Goal: Information Seeking & Learning: Learn about a topic

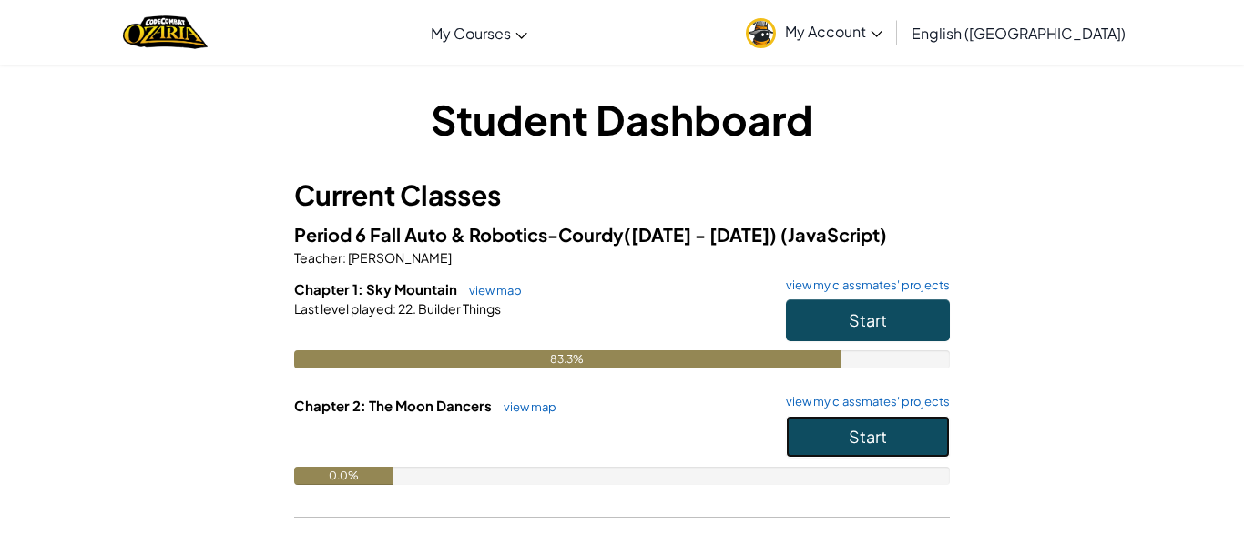
click at [849, 442] on span "Start" at bounding box center [868, 436] width 38 height 21
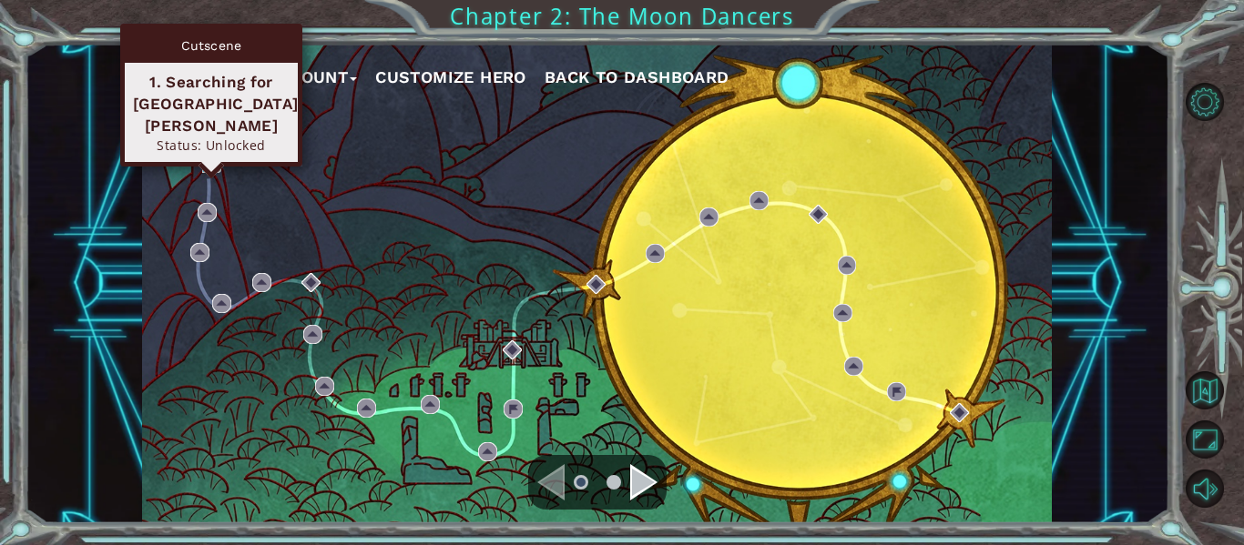
click at [204, 160] on img at bounding box center [211, 163] width 19 height 19
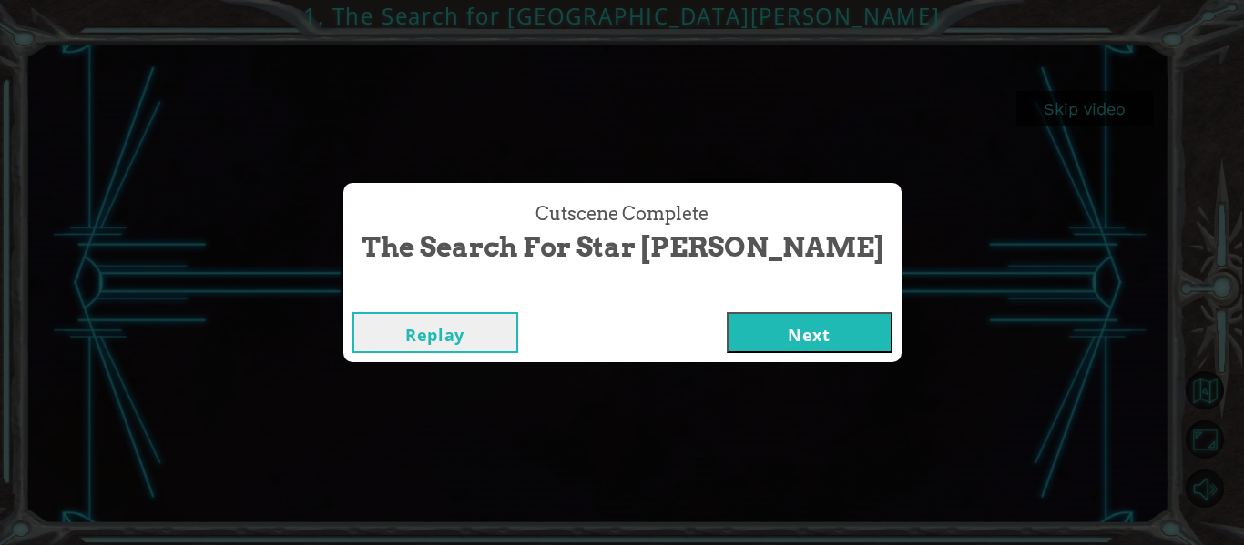
click at [727, 335] on button "Next" at bounding box center [810, 332] width 166 height 41
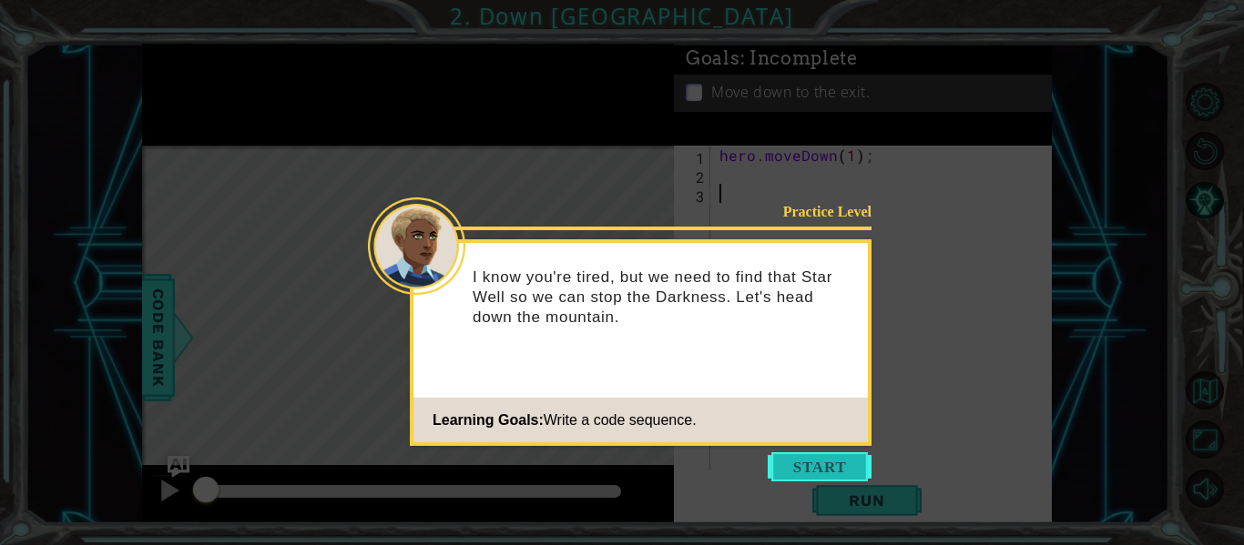
click at [812, 474] on button "Start" at bounding box center [820, 467] width 104 height 29
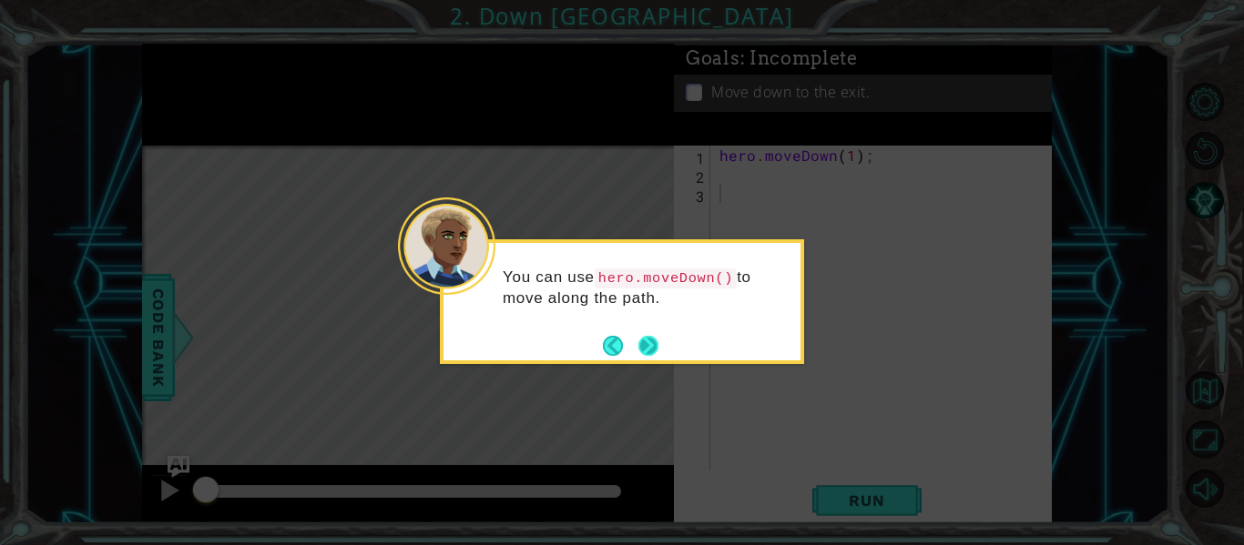
click at [647, 345] on button "Next" at bounding box center [648, 346] width 20 height 20
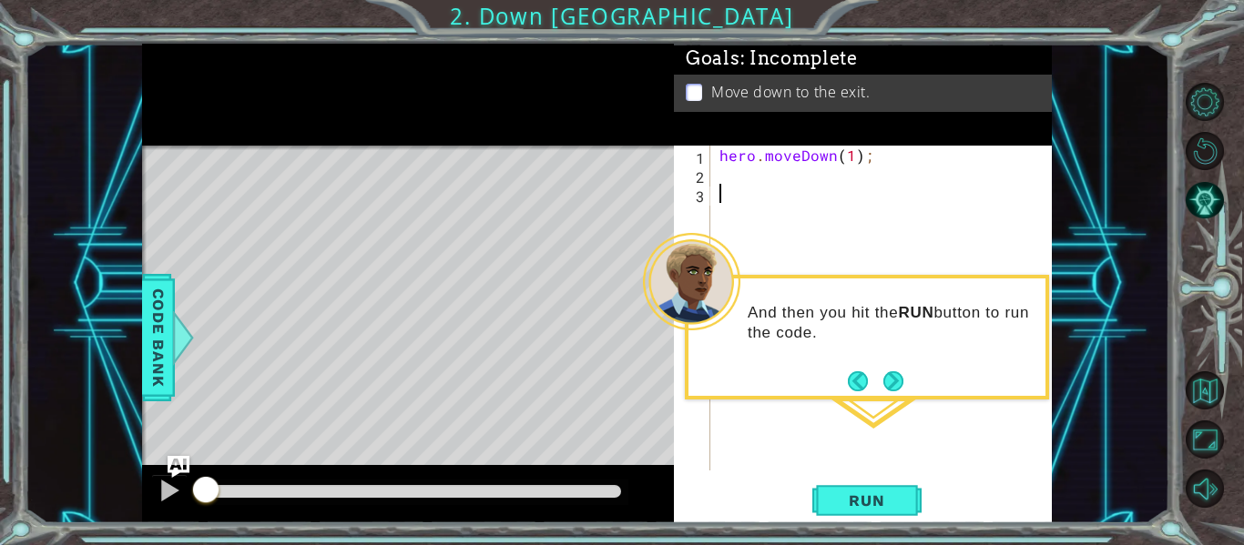
click at [849, 158] on div "hero . moveDown ( 1 ) ;" at bounding box center [886, 327] width 341 height 363
type textarea "hero.moveDown(2);"
click at [848, 503] on span "Run" at bounding box center [866, 501] width 72 height 18
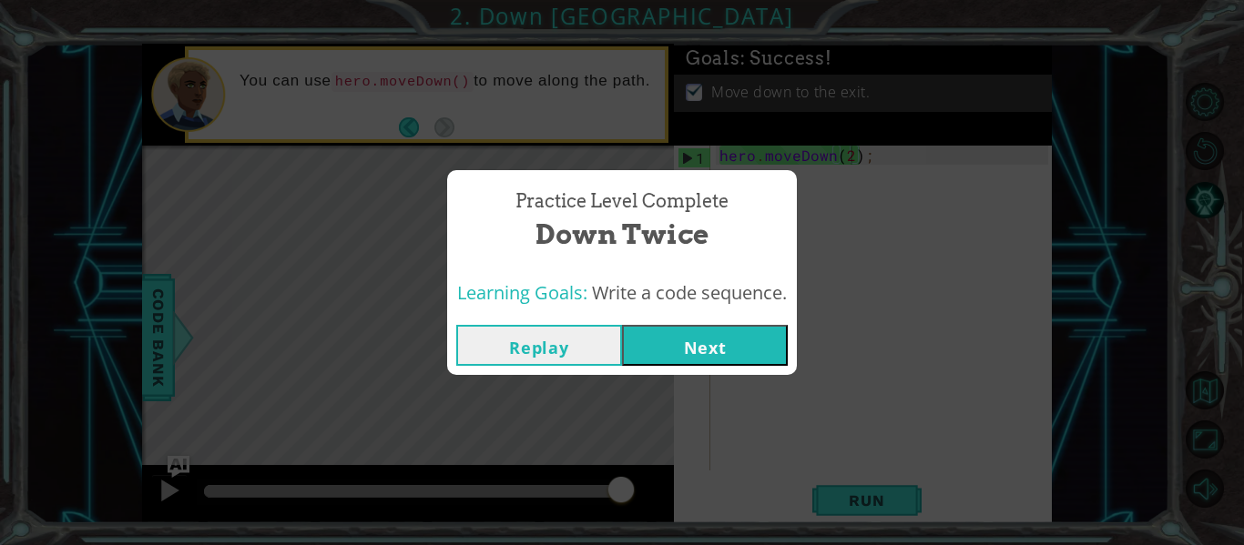
click at [762, 325] on button "Next" at bounding box center [705, 345] width 166 height 41
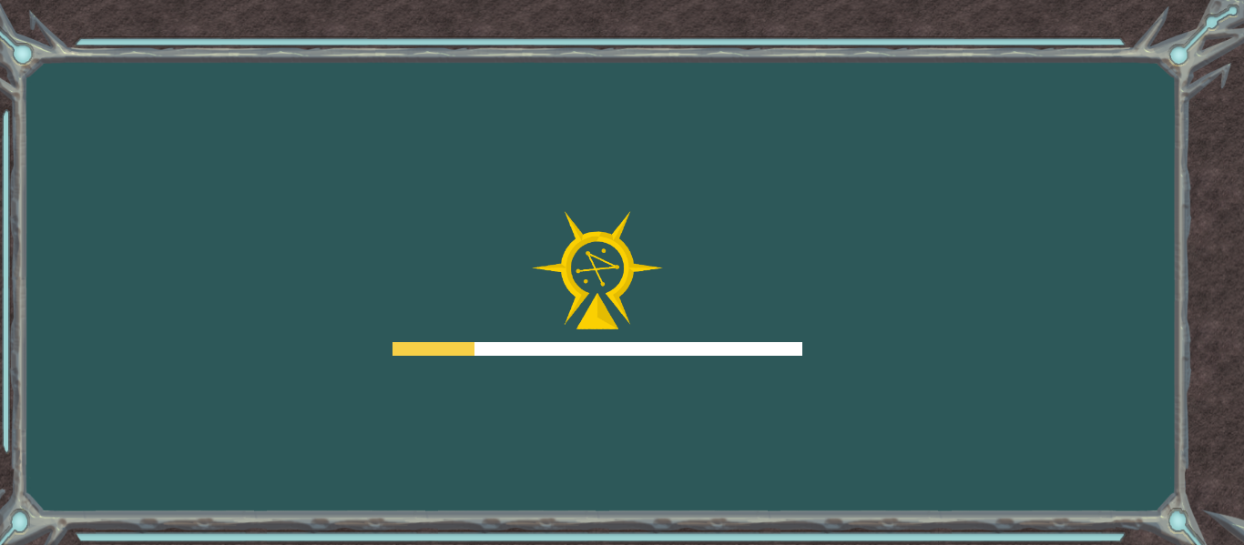
click at [762, 325] on div at bounding box center [597, 284] width 410 height 146
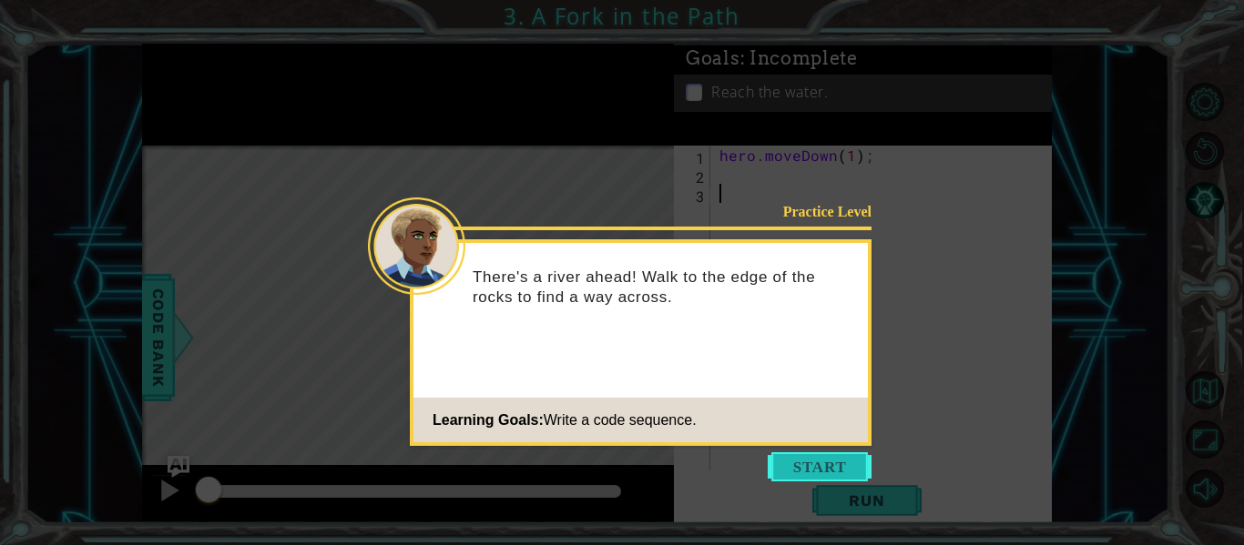
click at [809, 473] on button "Start" at bounding box center [820, 467] width 104 height 29
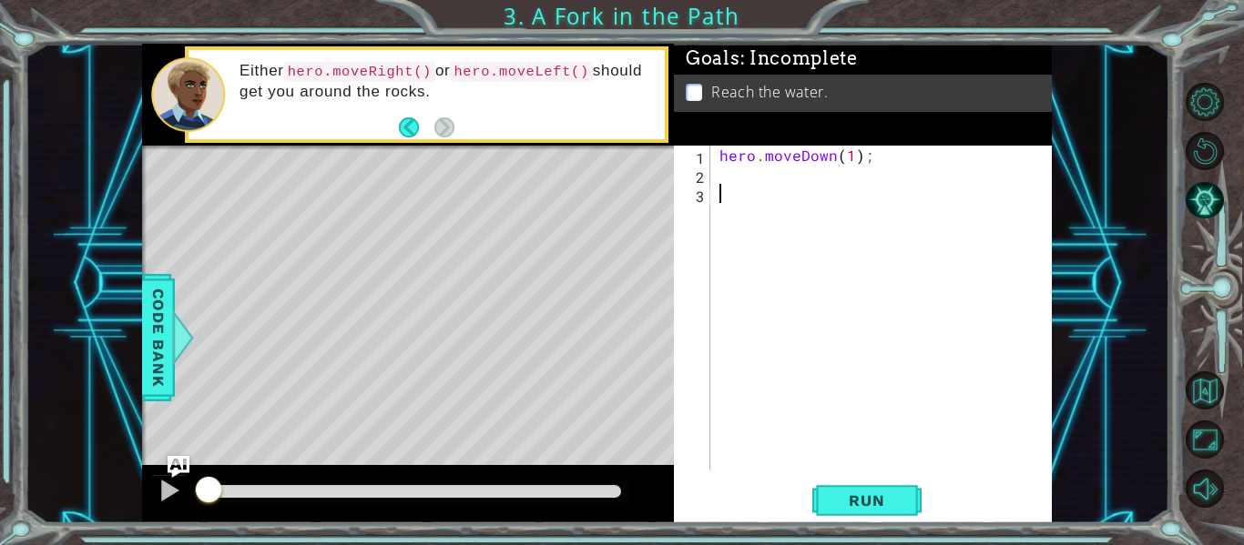
click at [748, 204] on div "hero . moveDown ( 1 ) ;" at bounding box center [886, 327] width 341 height 363
click at [740, 185] on div "hero . moveDown ( 1 ) ;" at bounding box center [886, 327] width 341 height 363
click at [737, 186] on div "hero . moveDown ( 1 ) ;" at bounding box center [886, 327] width 341 height 363
drag, startPoint x: 715, startPoint y: 152, endPoint x: 804, endPoint y: 134, distance: 91.1
click at [804, 134] on div "Goals : Incomplete Reach the water. 1 2 3 hero . moveDown ( 1 ) ; ההההההההההההה…" at bounding box center [863, 284] width 378 height 480
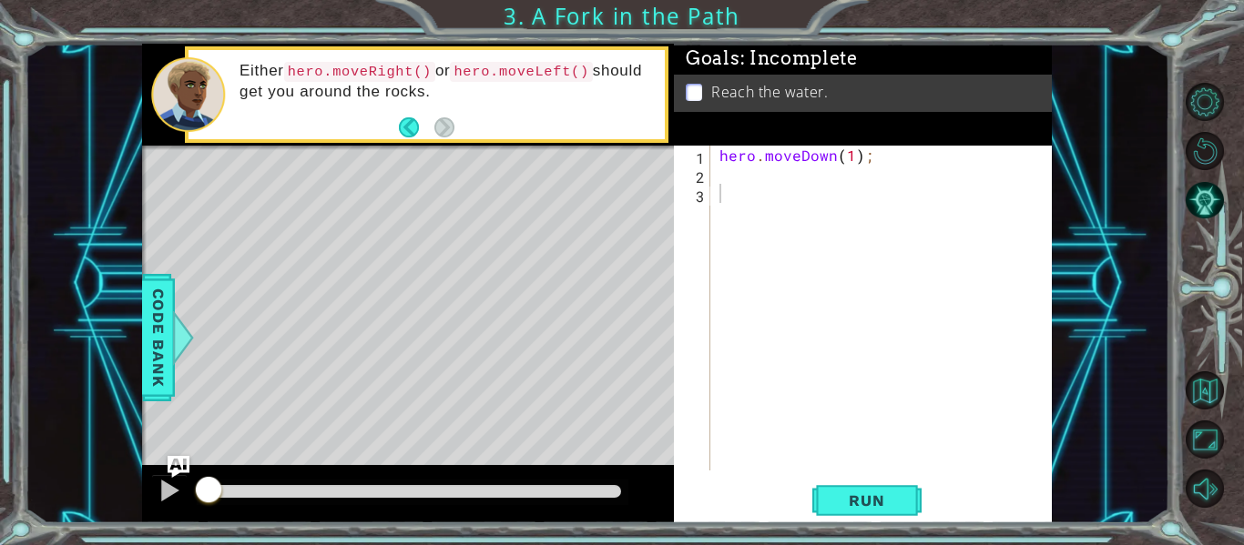
type textarea "hero.moveDown(1);"
drag, startPoint x: 721, startPoint y: 153, endPoint x: 865, endPoint y: 164, distance: 144.3
click at [865, 164] on div "hero . moveDown ( 1 ) ;" at bounding box center [886, 327] width 341 height 363
click at [865, 164] on div "hero . moveDown ( 1 ) ;" at bounding box center [882, 308] width 332 height 325
click at [710, 194] on div "hero.moveDown(1); 1 2 3 hero . moveDown ( 1 ) ; ההההההההההההההההההההההההההההההה…" at bounding box center [861, 308] width 374 height 325
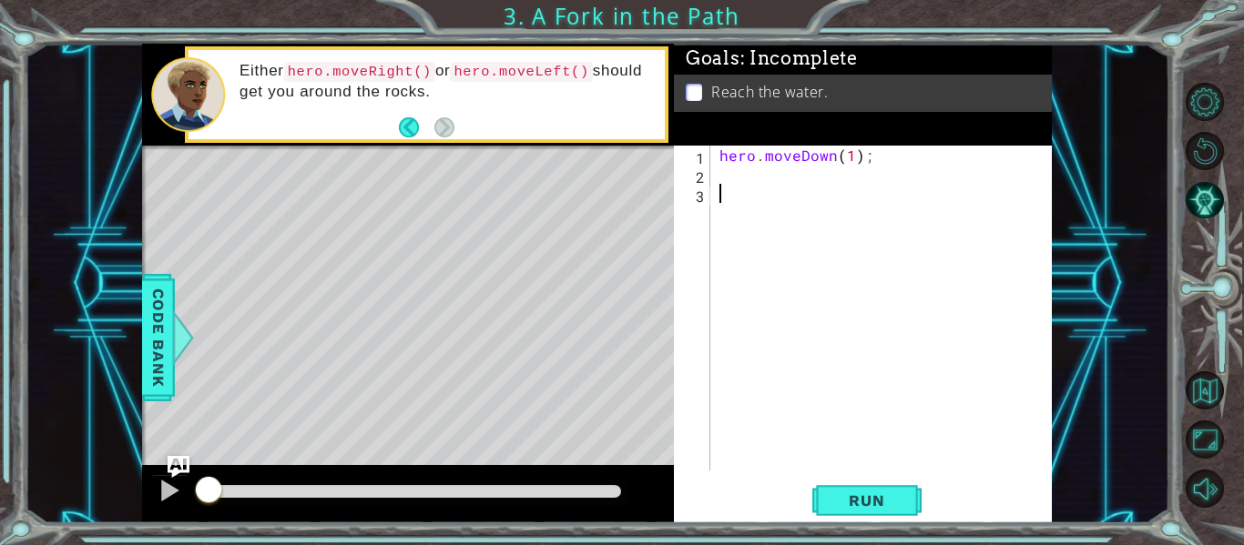
click at [720, 191] on div "hero . moveDown ( 1 ) ;" at bounding box center [886, 327] width 341 height 363
paste textarea "Code Area"
type textarea "c"
paste textarea "Code Area"
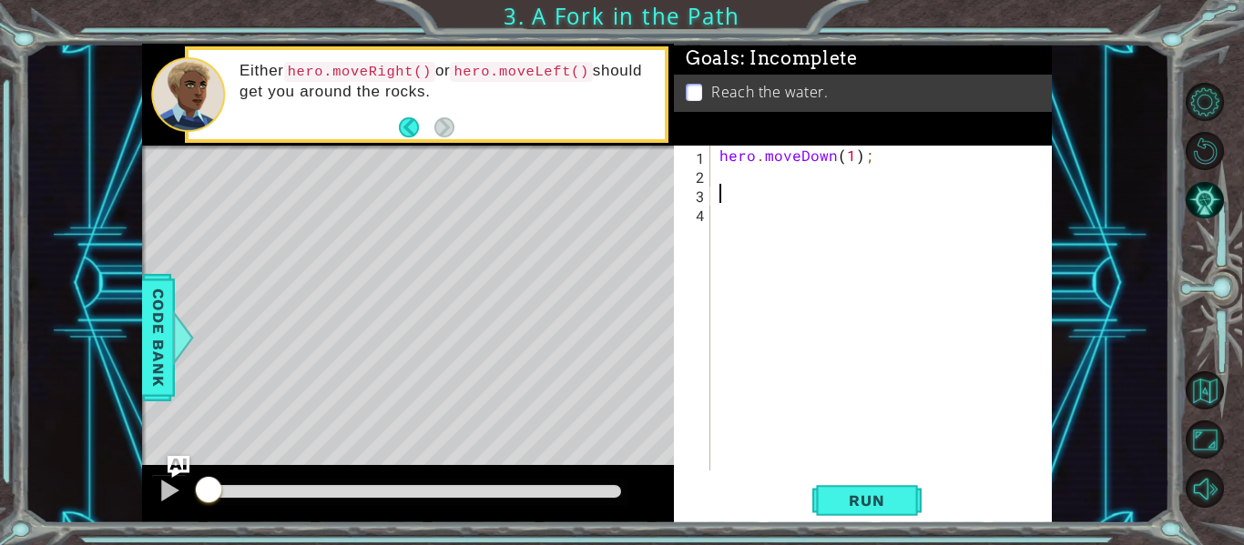
click at [735, 182] on div "hero . moveDown ( 1 ) ;" at bounding box center [886, 327] width 341 height 363
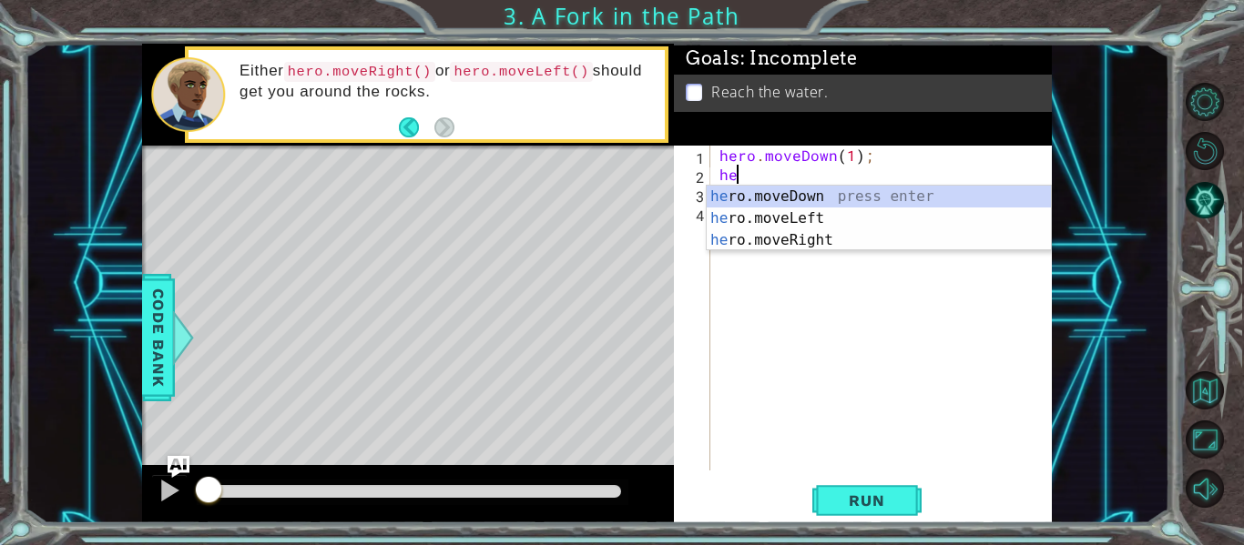
scroll to position [0, 1]
click at [755, 221] on div "hero .moveDown press enter hero .moveLeft press enter hero .moveRight press ent…" at bounding box center [879, 240] width 344 height 109
type textarea "hero.moveLeft(1);"
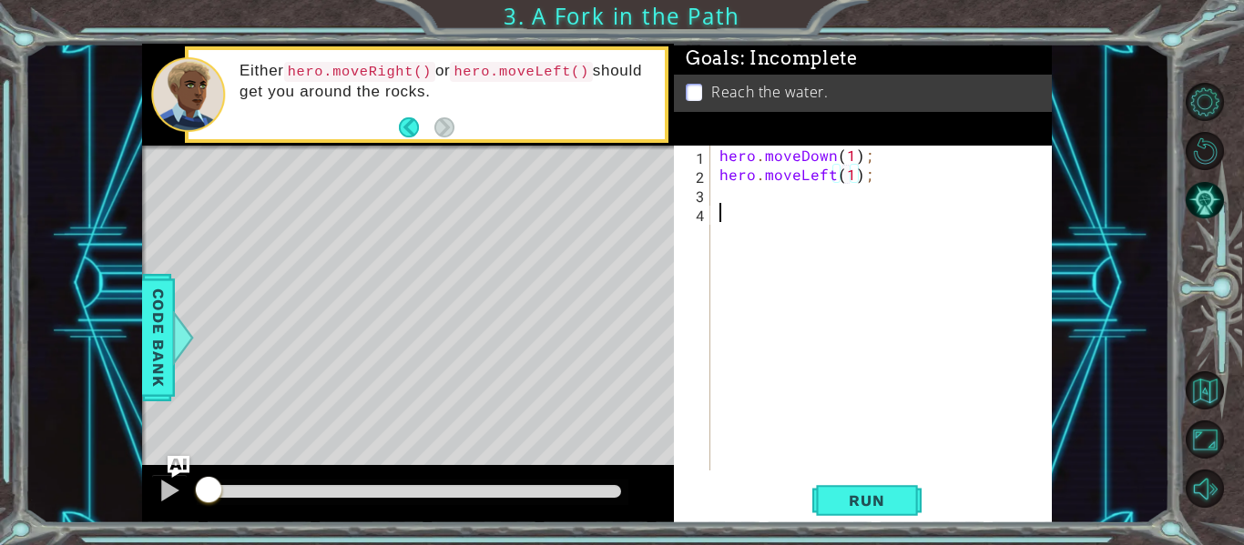
click at [755, 221] on div "hero . moveDown ( 1 ) ; hero . moveLeft ( 1 ) ;" at bounding box center [886, 327] width 341 height 363
click at [752, 211] on div "hero . moveDown ( 1 ) ; hero . moveLeft ( 1 ) ;" at bounding box center [886, 327] width 341 height 363
click at [730, 195] on div "hero . moveDown ( 1 ) ; hero . moveLeft ( 1 ) ;" at bounding box center [886, 327] width 341 height 363
type textarea "u"
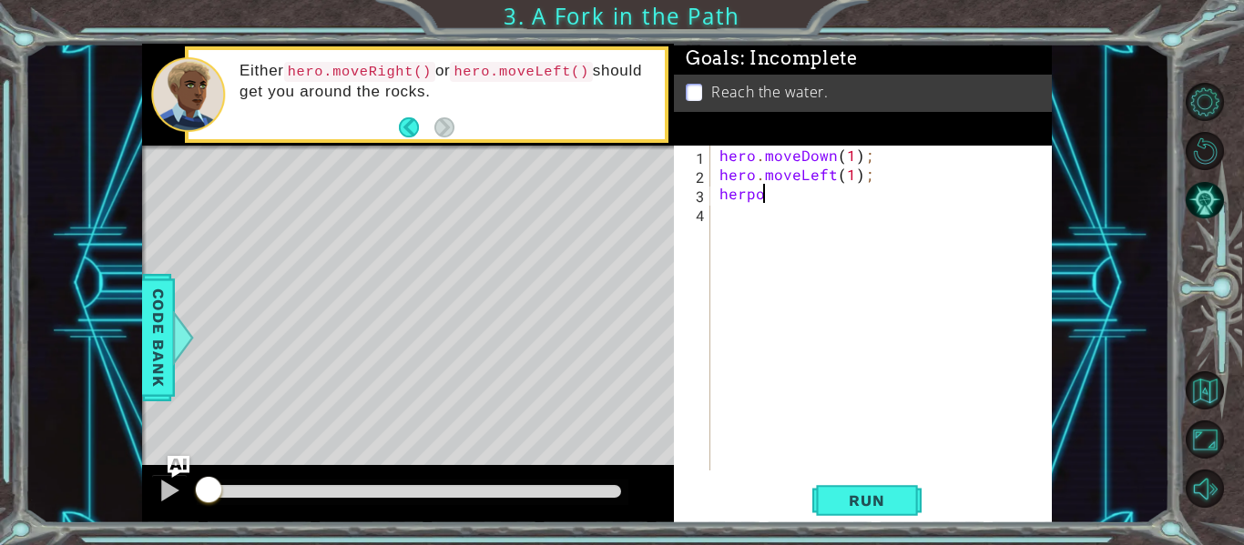
scroll to position [0, 1]
type textarea "hero.moveDown(1);"
click at [830, 489] on button "Run" at bounding box center [866, 501] width 109 height 37
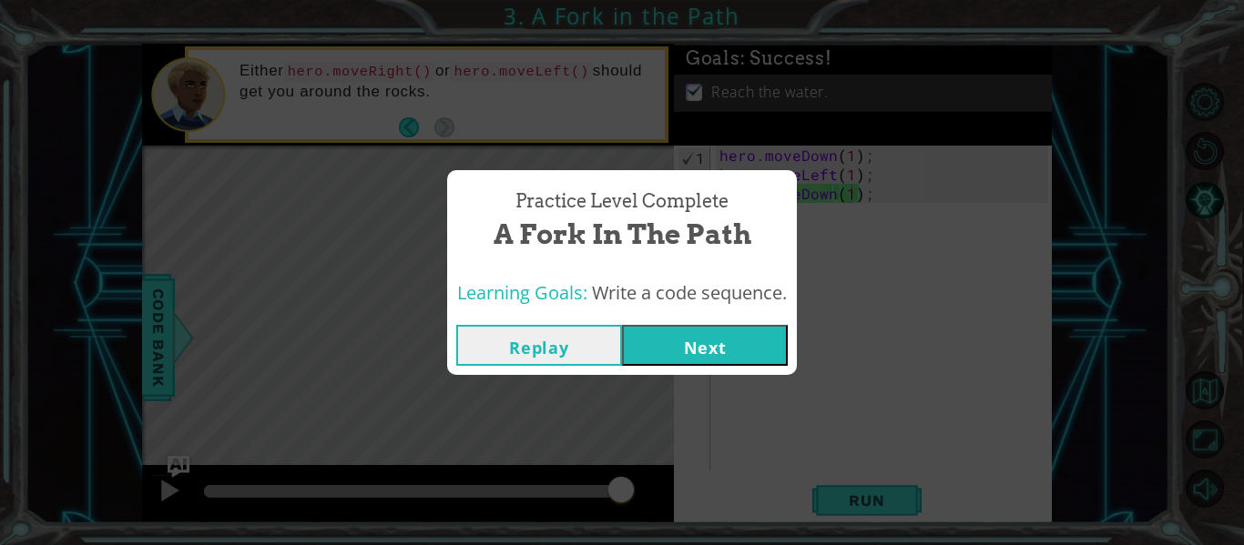
click at [644, 340] on button "Next" at bounding box center [705, 345] width 166 height 41
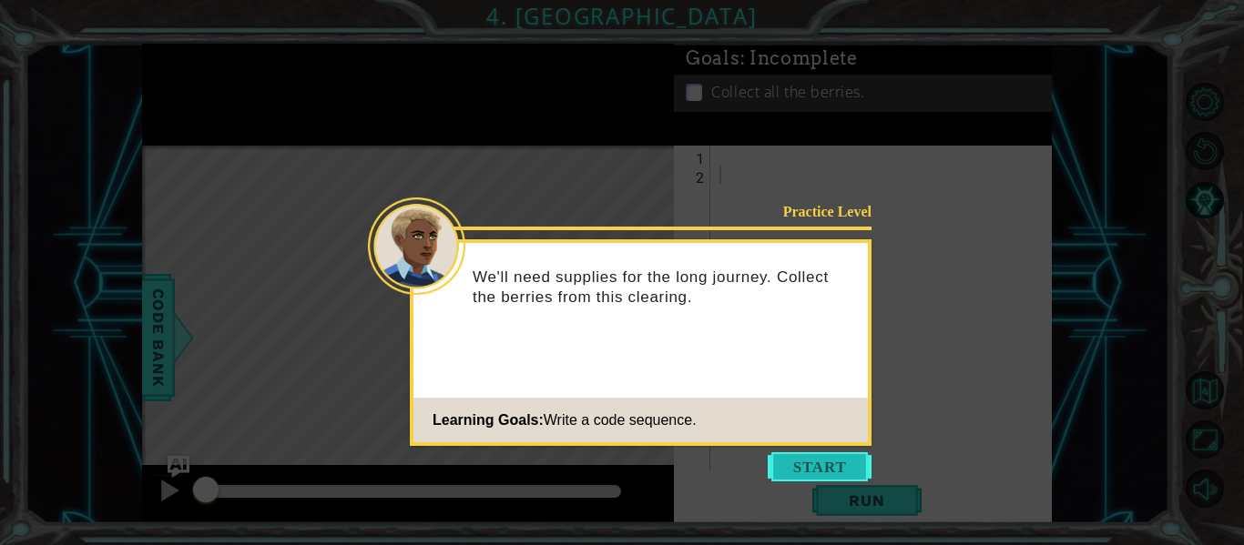
click at [829, 453] on button "Start" at bounding box center [820, 467] width 104 height 29
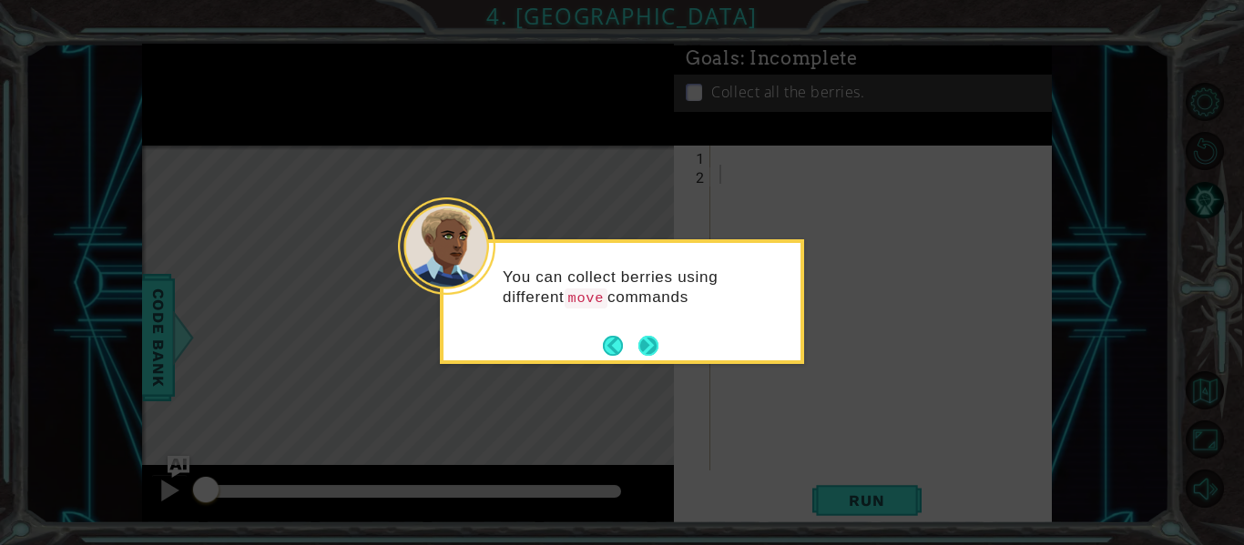
click at [657, 341] on button "Next" at bounding box center [648, 346] width 20 height 20
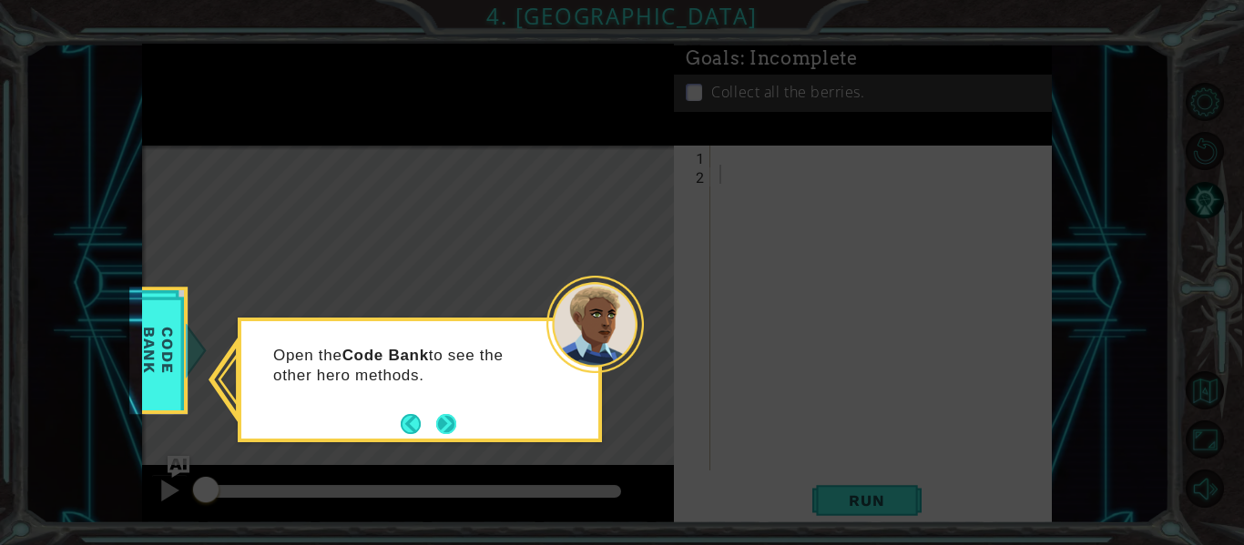
click at [453, 423] on button "Next" at bounding box center [446, 424] width 20 height 20
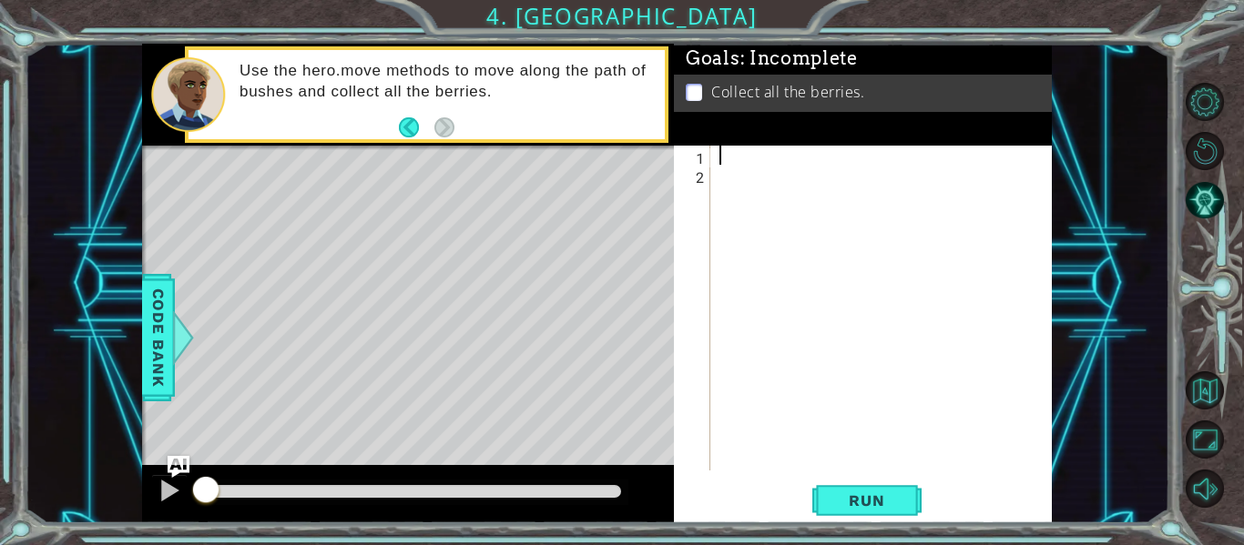
click at [736, 149] on div at bounding box center [886, 327] width 341 height 363
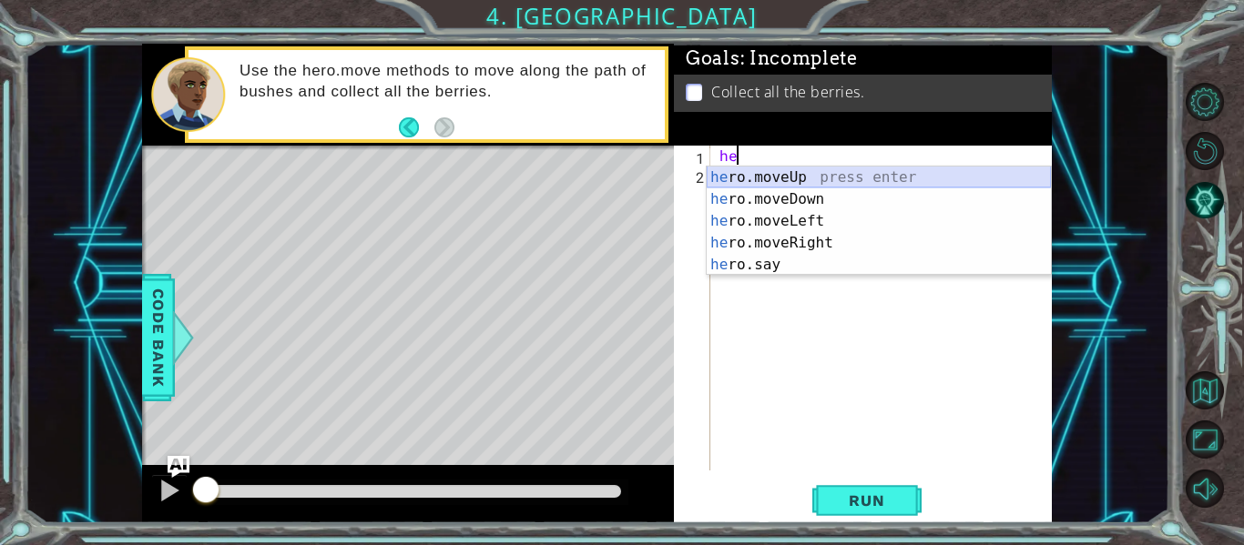
click at [809, 188] on div "he ro.moveUp press enter he ro.moveDown press enter he ro.moveLeft press enter …" at bounding box center [879, 243] width 344 height 153
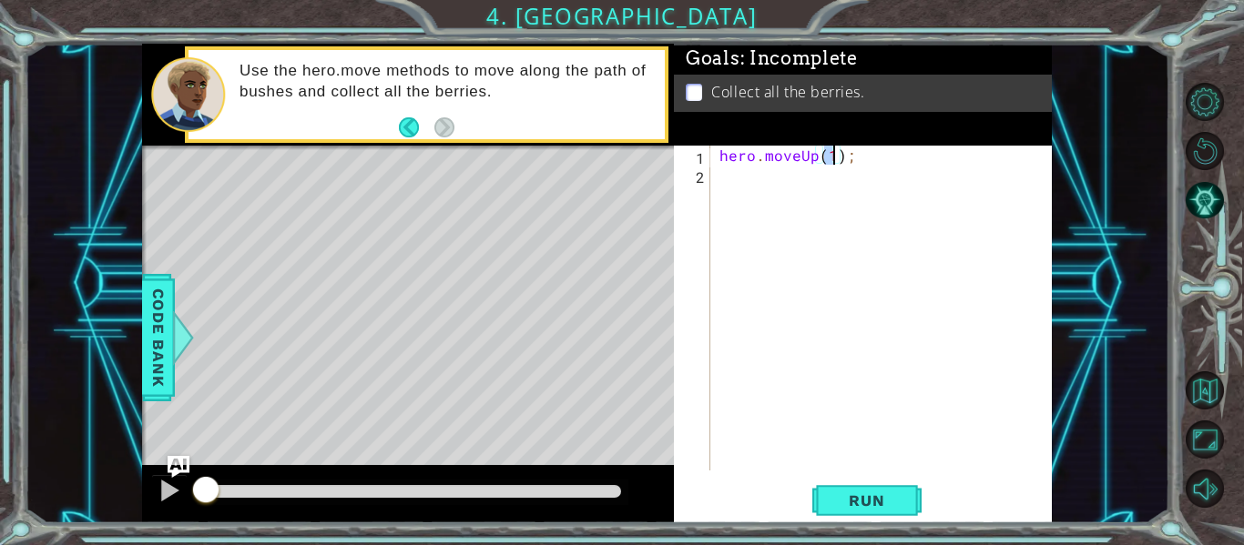
click at [816, 160] on div "hero . moveUp ( 1 ) ;" at bounding box center [886, 327] width 341 height 363
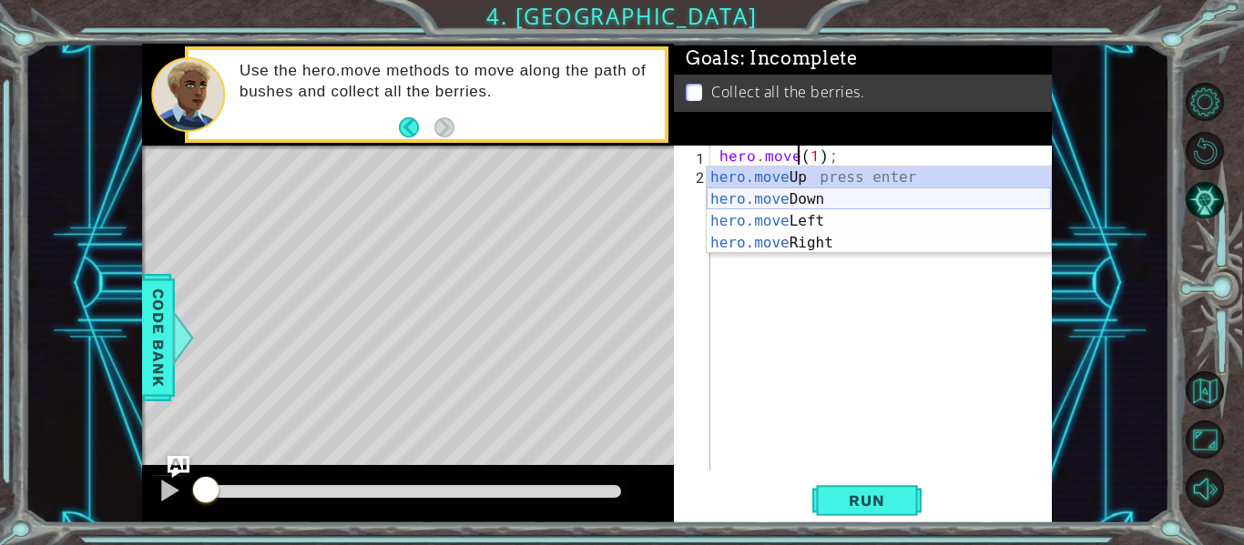
click at [860, 196] on div "hero.move Up press enter hero.move Down press enter hero.move Left press enter …" at bounding box center [879, 232] width 344 height 131
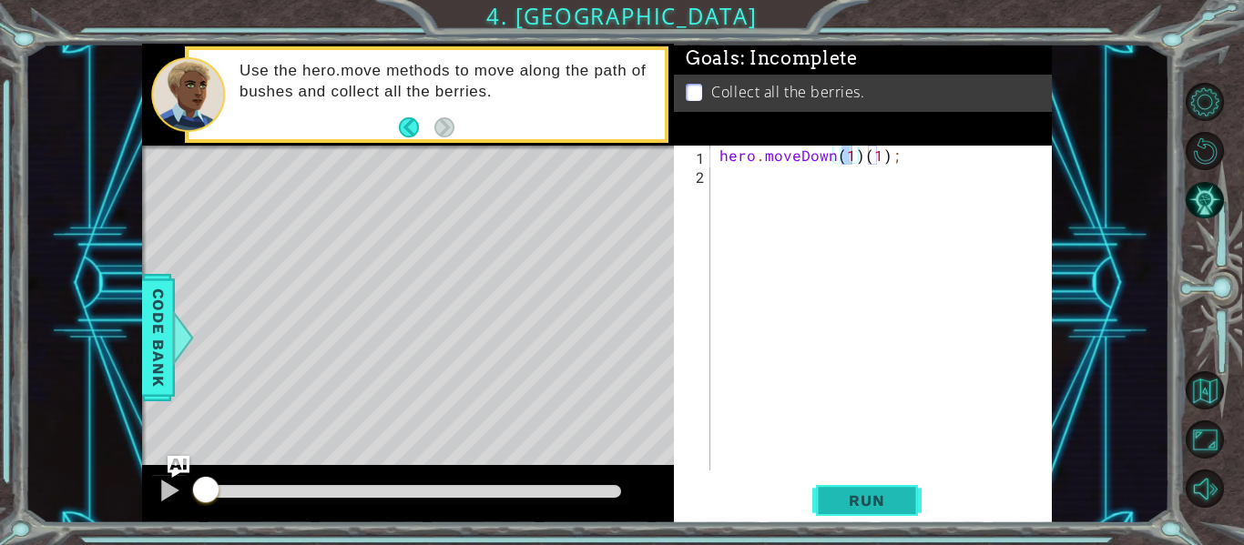
drag, startPoint x: 823, startPoint y: 477, endPoint x: 831, endPoint y: 497, distance: 21.6
click at [831, 497] on div "hero.moveDown(1)(1); 1 2 hero . moveDown ( 1 ) ( 1 ) ; הההההההההההההההההההההההה…" at bounding box center [863, 335] width 378 height 378
click at [831, 497] on span "Run" at bounding box center [866, 501] width 72 height 18
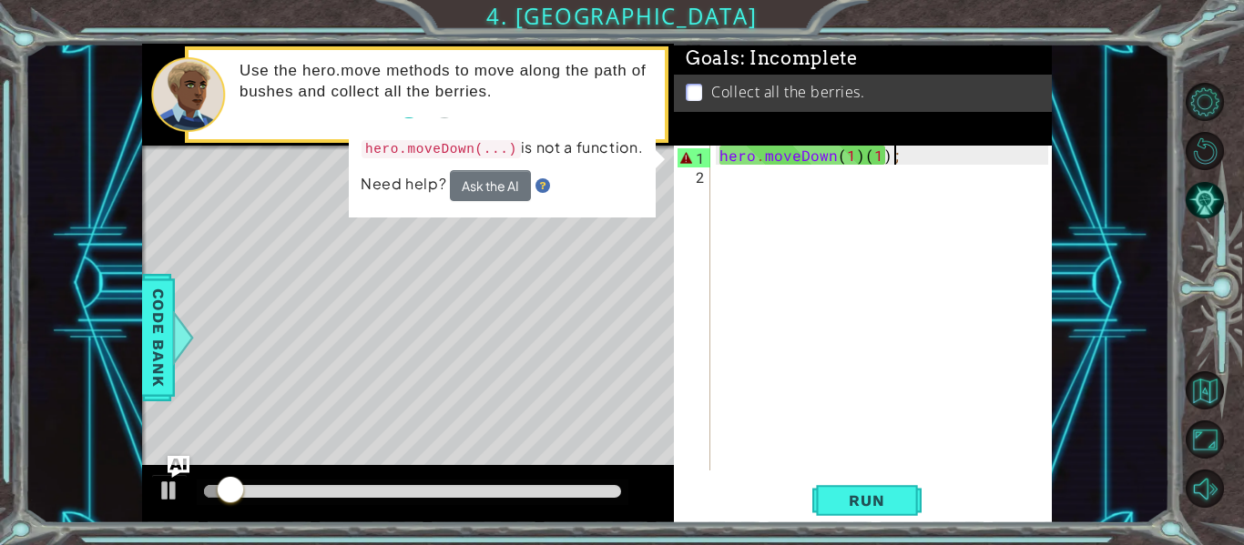
click at [894, 158] on div "hero . moveDown ( 1 ) ( 1 ) ;" at bounding box center [886, 327] width 341 height 363
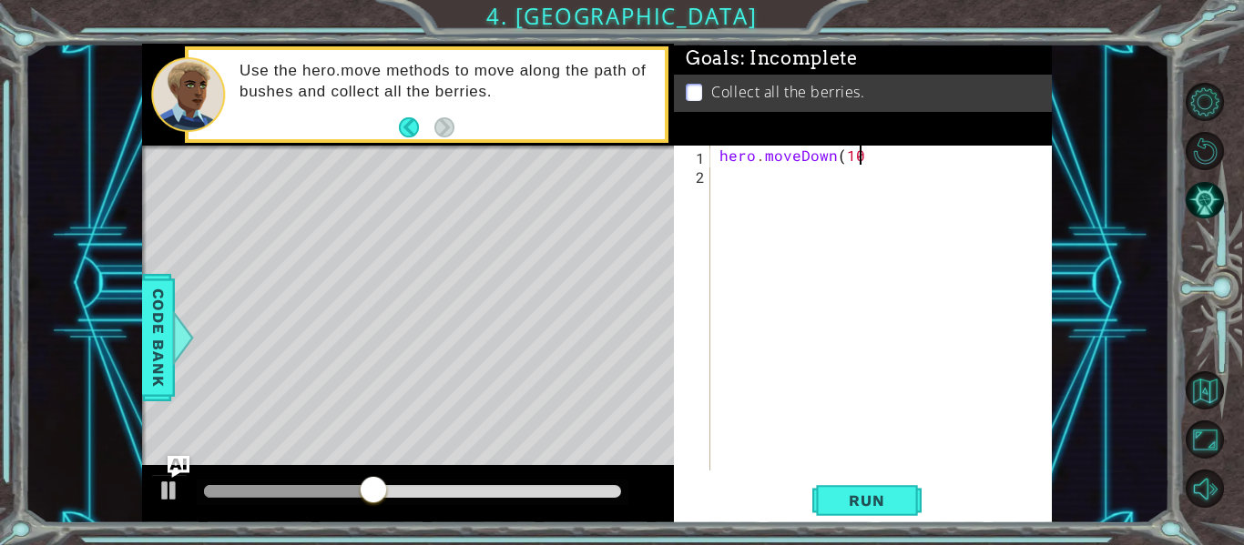
scroll to position [0, 8]
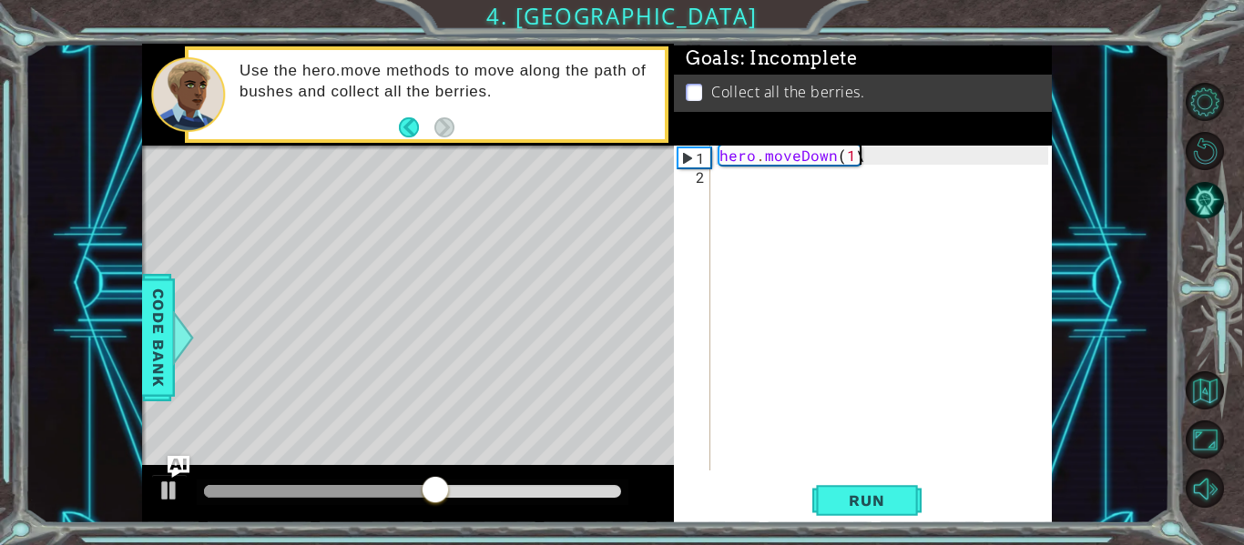
type textarea "hero.moveDown(1\0"
type textarea "\"
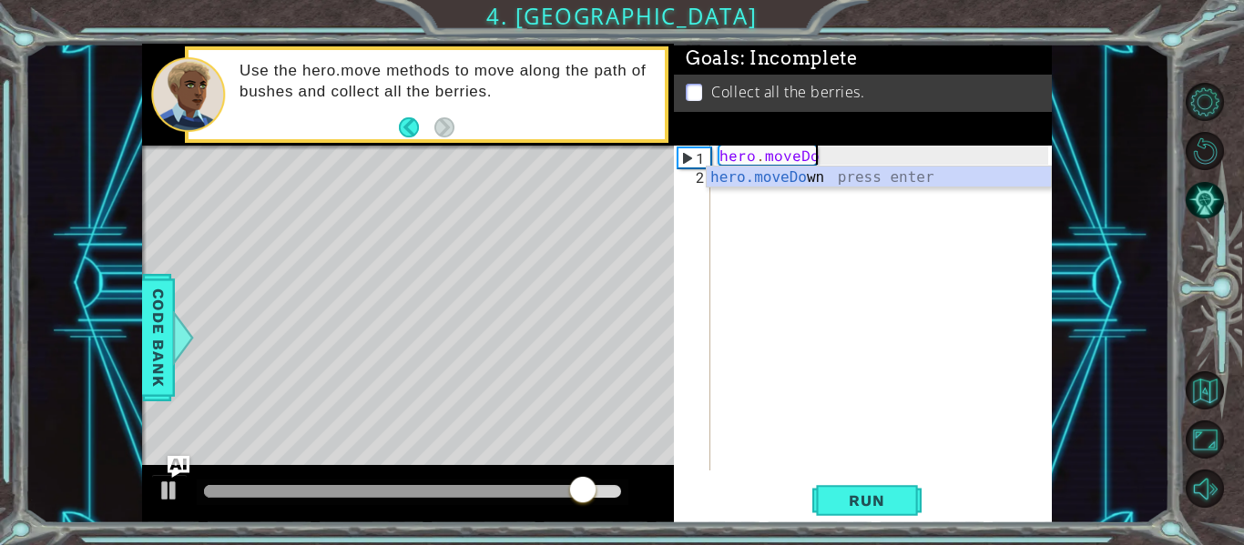
type textarea "hero.moveDown(1);"
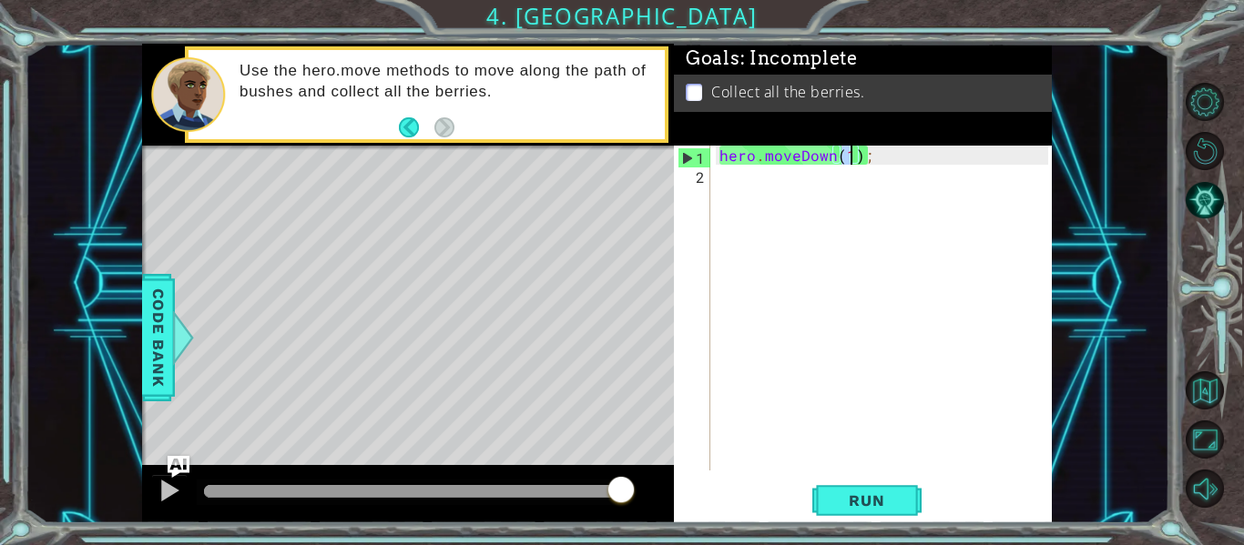
click at [759, 181] on div "hero . moveDown ( 1 ) ;" at bounding box center [886, 327] width 341 height 363
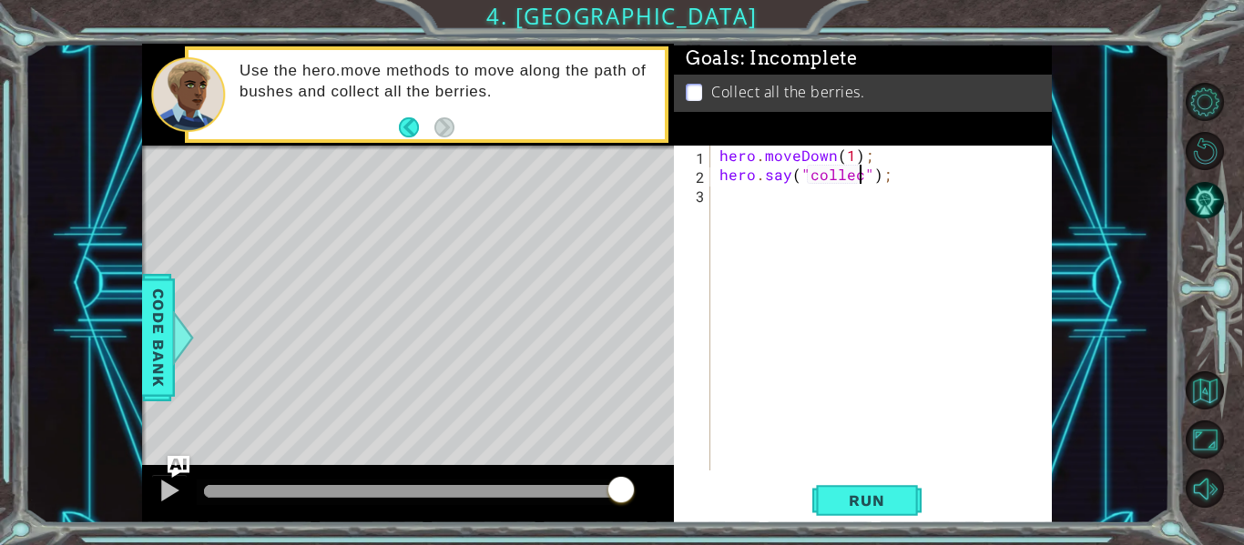
scroll to position [0, 10]
type textarea "hero.say("collect berries");"
click at [880, 519] on button "Run" at bounding box center [866, 501] width 109 height 37
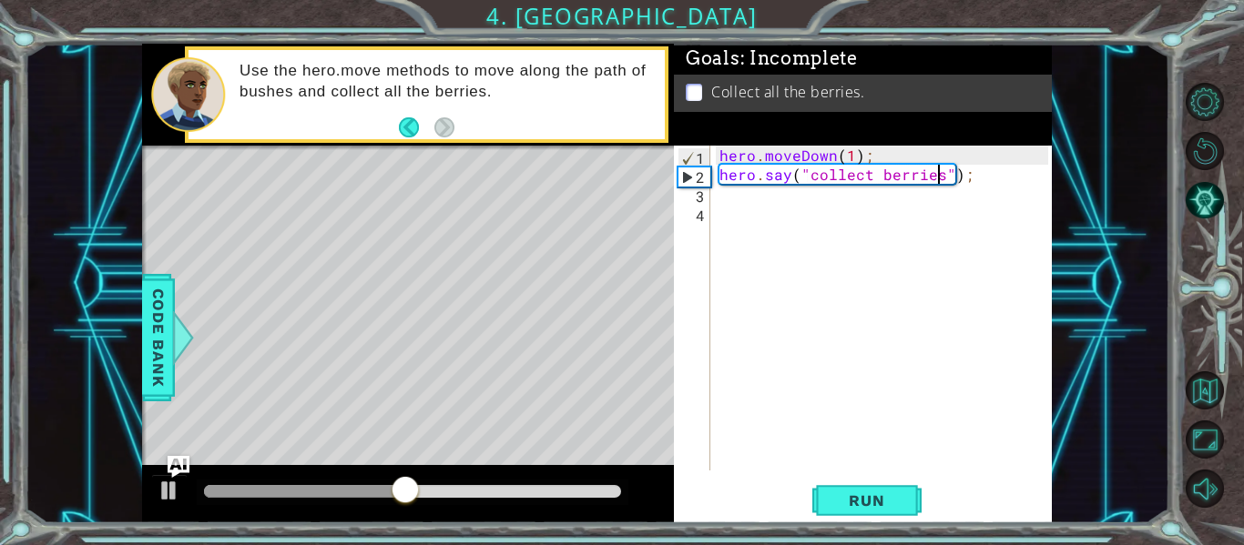
click at [941, 178] on div "hero . moveDown ( 1 ) ; hero . say ( "collect berries" ) ;" at bounding box center [886, 327] width 341 height 363
type textarea "hero.say("nigger");"
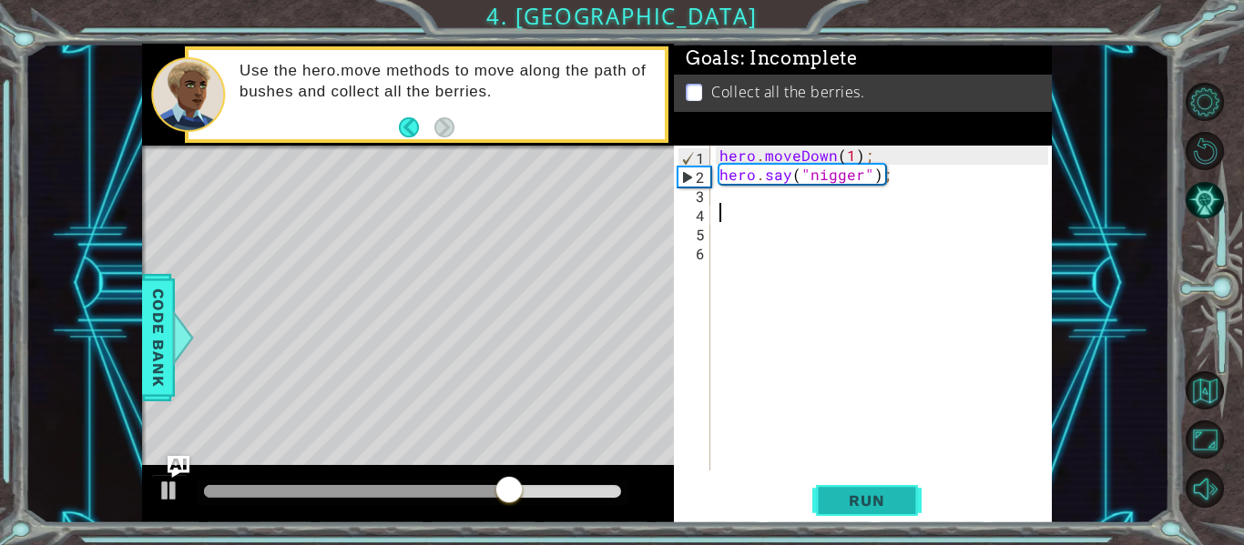
click at [909, 510] on button "Run" at bounding box center [866, 501] width 109 height 37
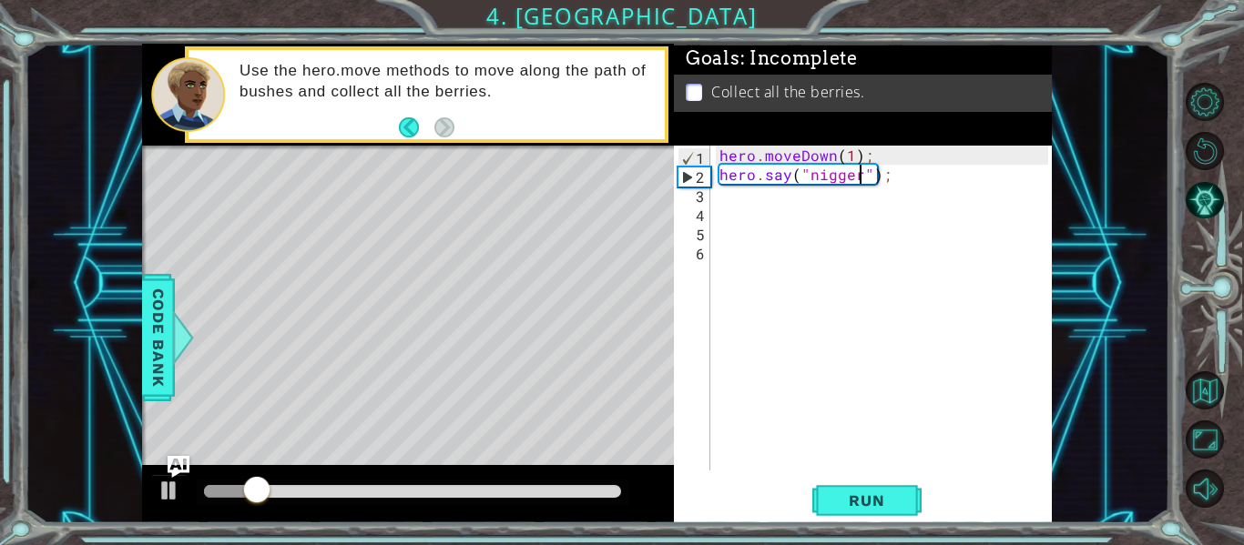
click at [857, 180] on div "hero . moveDown ( 1 ) ; hero . say ( "nigger" ) ;" at bounding box center [886, 327] width 341 height 363
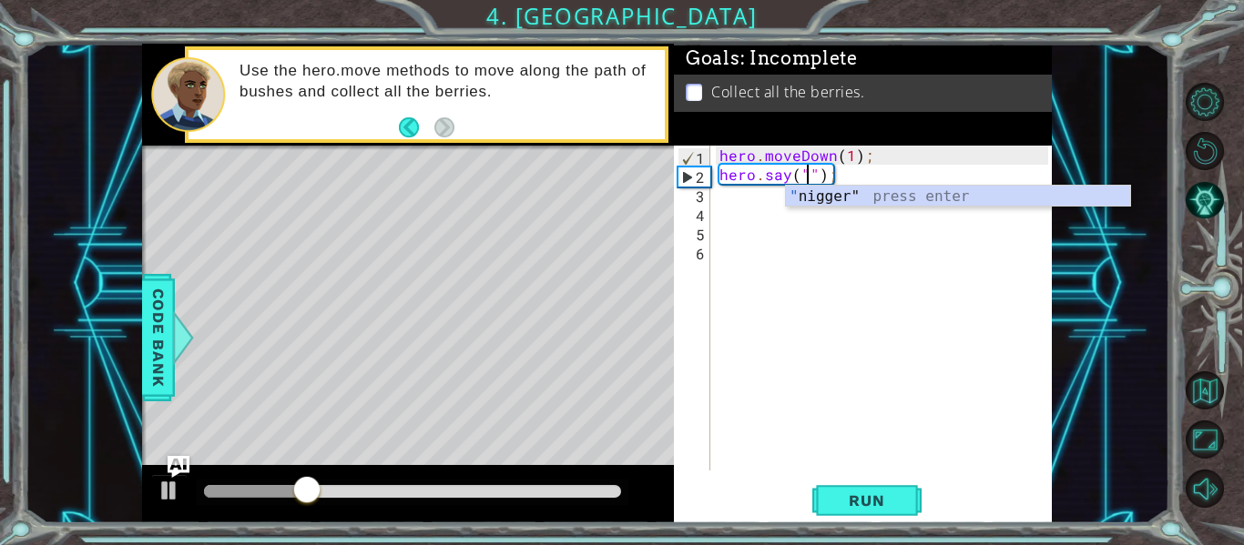
click at [859, 178] on div "hero . moveDown ( 1 ) ; hero . say ( "" ) ;" at bounding box center [886, 327] width 341 height 363
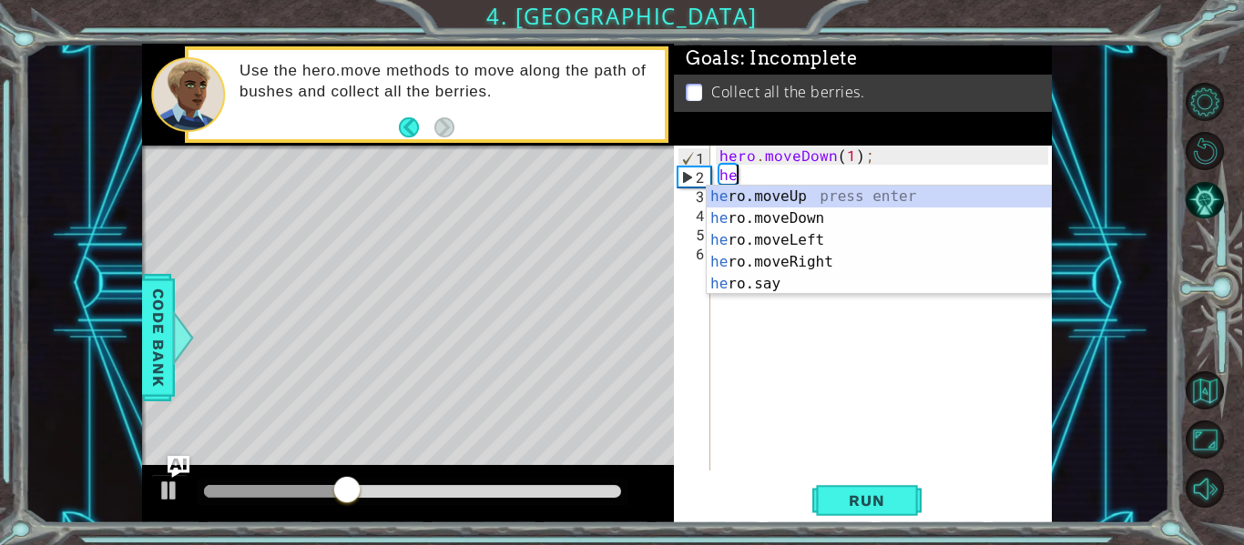
type textarea "h"
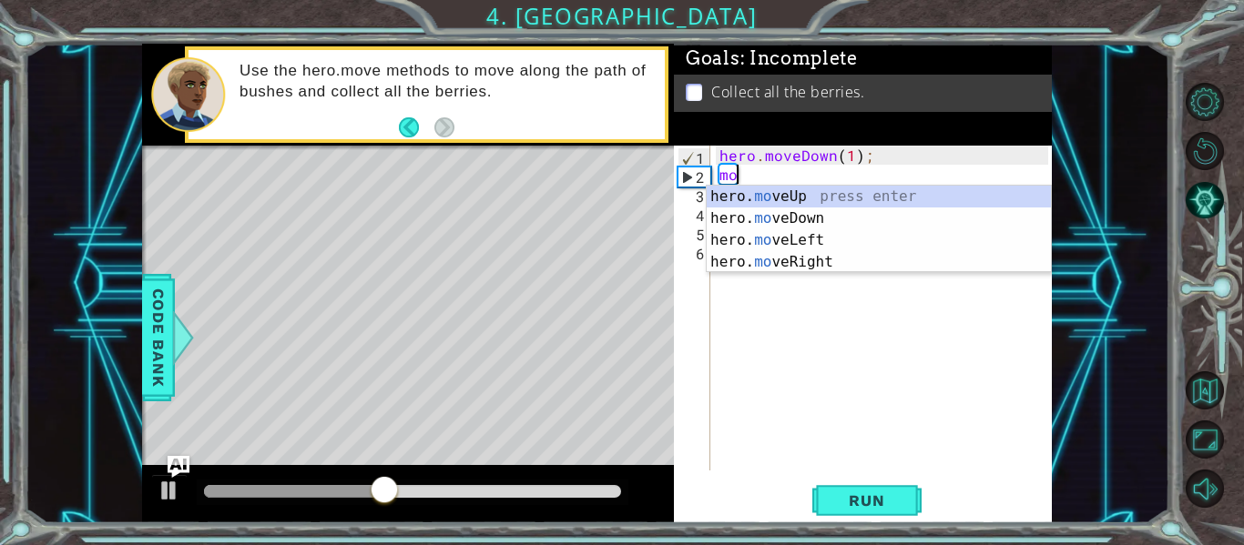
type textarea "m"
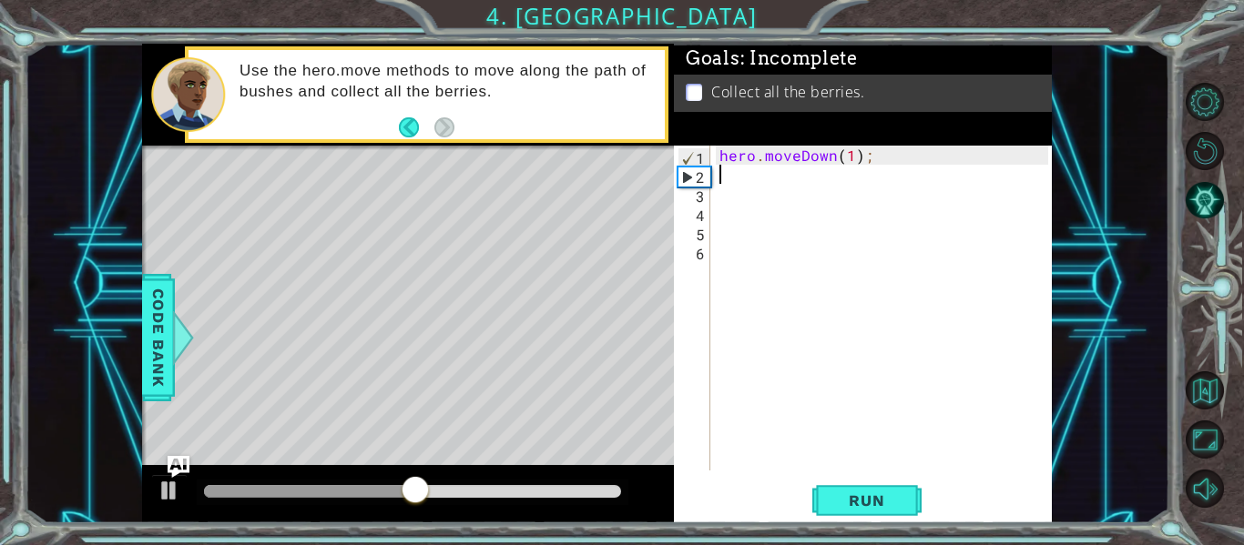
click at [851, 157] on div "hero . moveDown ( 1 ) ;" at bounding box center [886, 327] width 341 height 363
type textarea "hero.moveDown(2);"
click at [900, 493] on span "Run" at bounding box center [866, 501] width 72 height 18
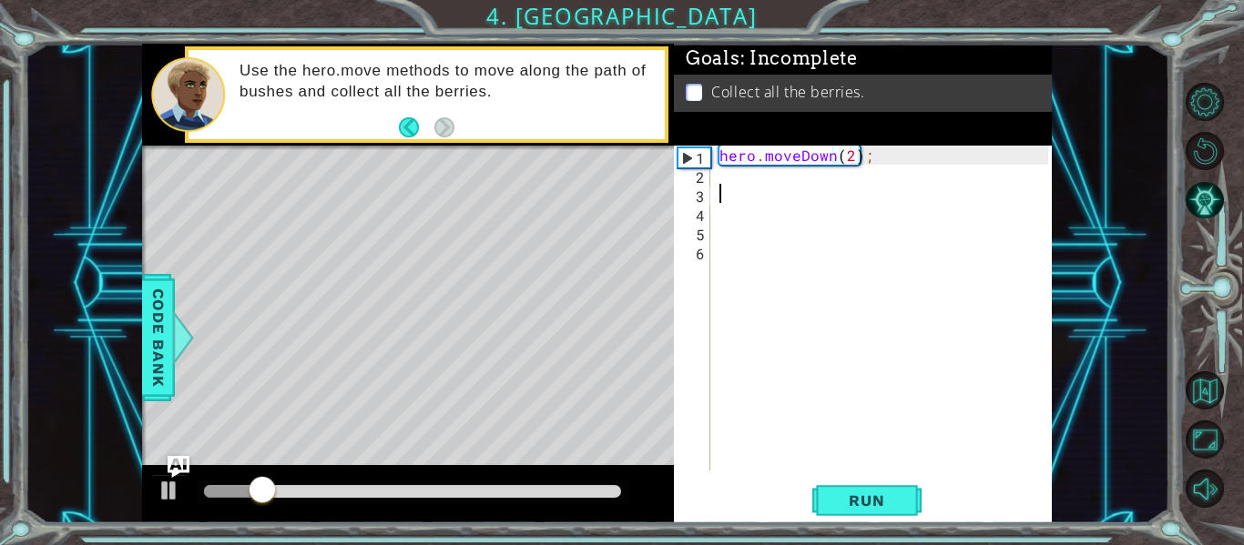
click at [764, 198] on div "hero . moveDown ( 2 ) ;" at bounding box center [886, 327] width 341 height 363
click at [760, 188] on div "hero . moveDown ( 2 ) ;" at bounding box center [886, 327] width 341 height 363
click at [746, 178] on div "hero . moveDown ( 2 ) ;" at bounding box center [886, 327] width 341 height 363
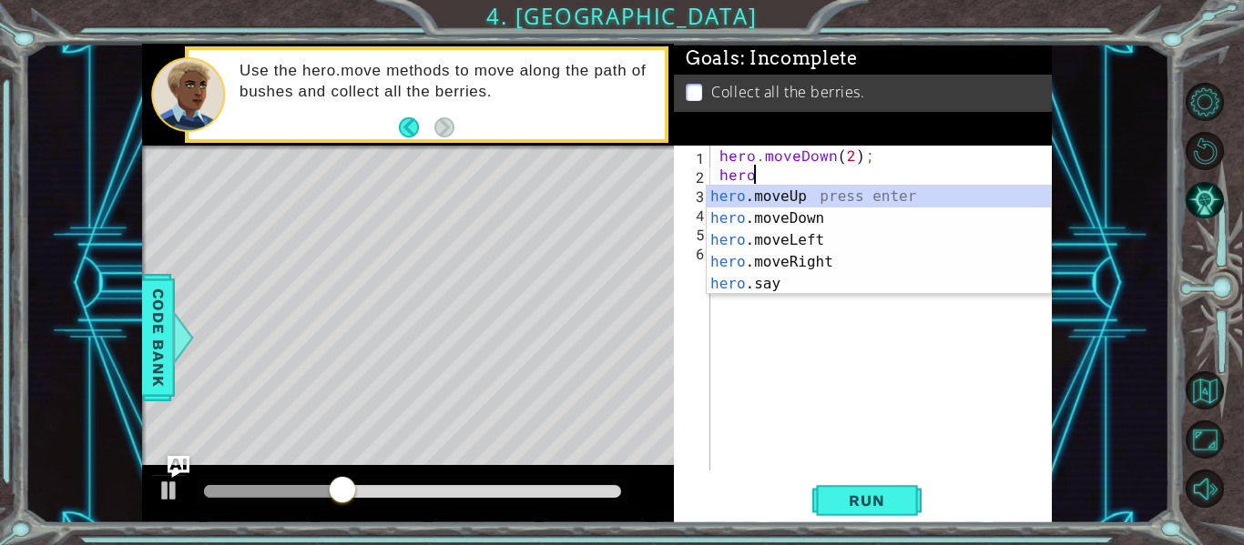
scroll to position [0, 1]
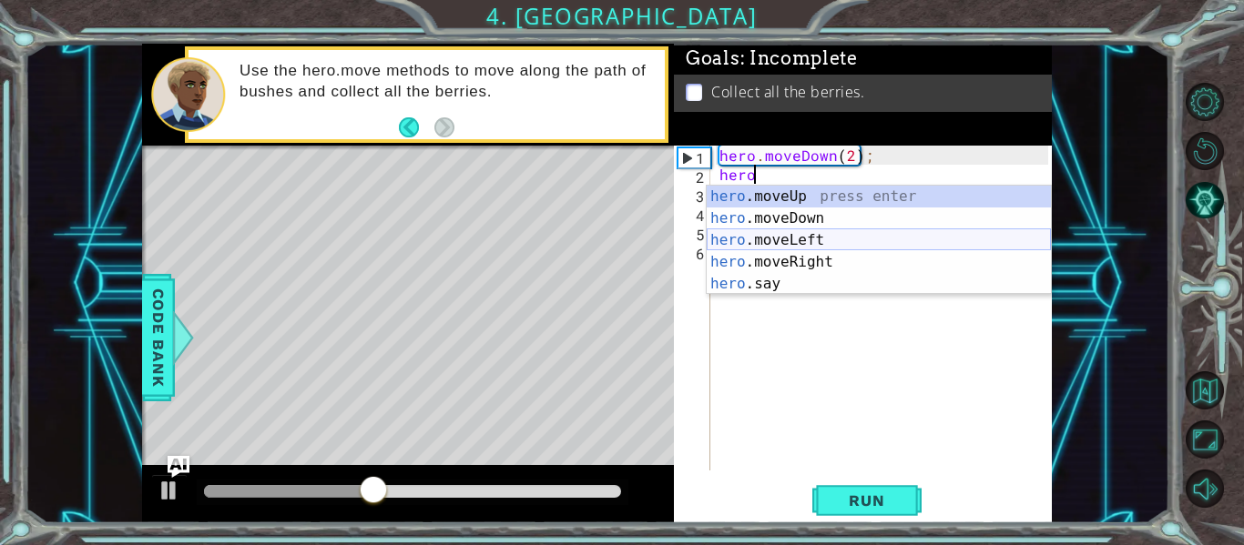
click at [867, 240] on div "hero .moveUp press enter hero .moveDown press enter hero .moveLeft press enter …" at bounding box center [879, 262] width 344 height 153
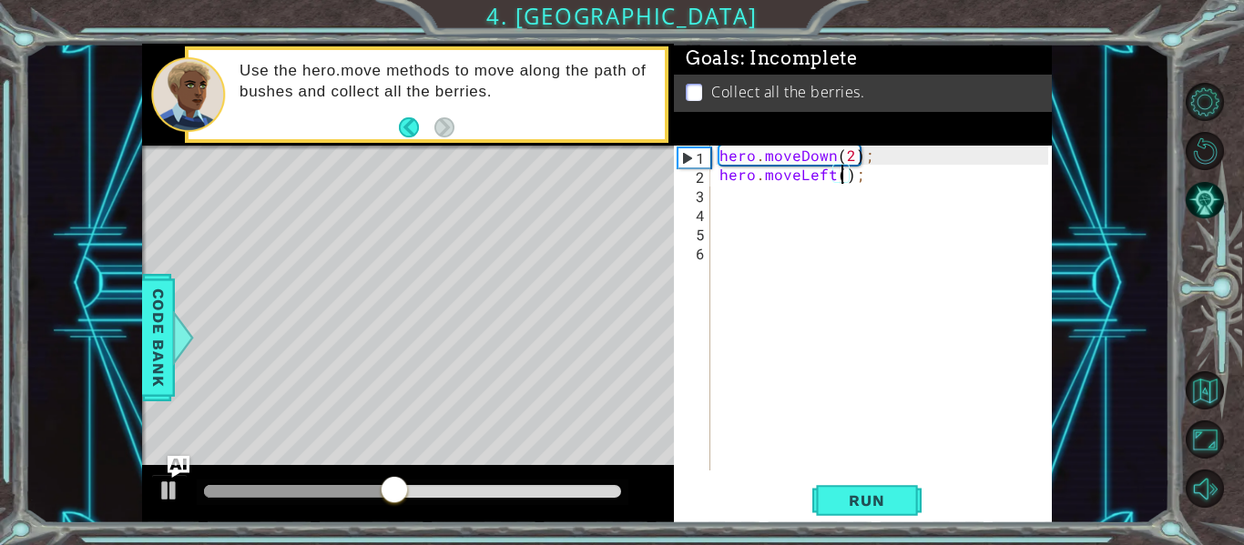
type textarea "hero.moveLeft(2);"
click at [812, 205] on div "hero . moveDown ( 2 ) ; hero . moveLeft ( 2 ) ;" at bounding box center [886, 327] width 341 height 363
click at [803, 192] on div "hero . moveDown ( 2 ) ; hero . moveLeft ( 2 ) ;" at bounding box center [886, 327] width 341 height 363
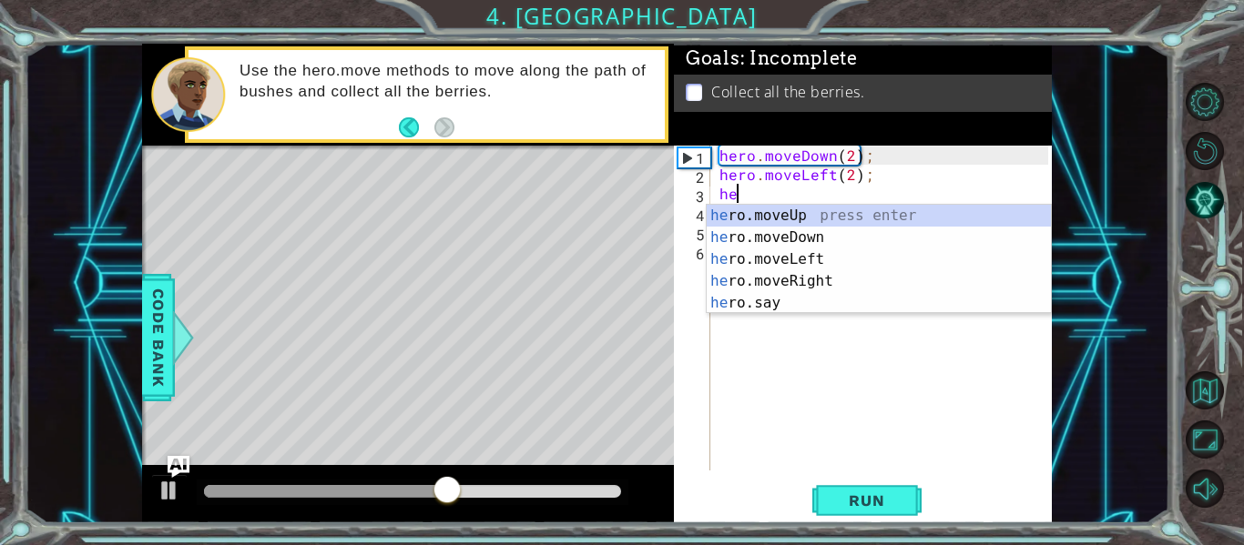
scroll to position [0, 1]
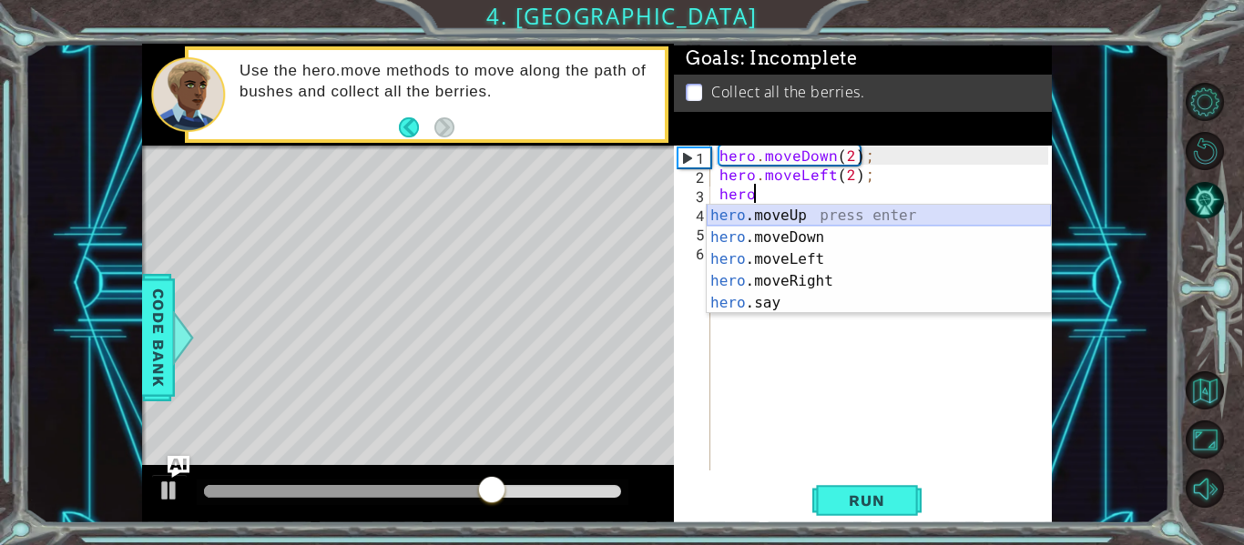
click at [814, 221] on div "hero .moveUp press enter hero .moveDown press enter hero .moveLeft press enter …" at bounding box center [879, 281] width 344 height 153
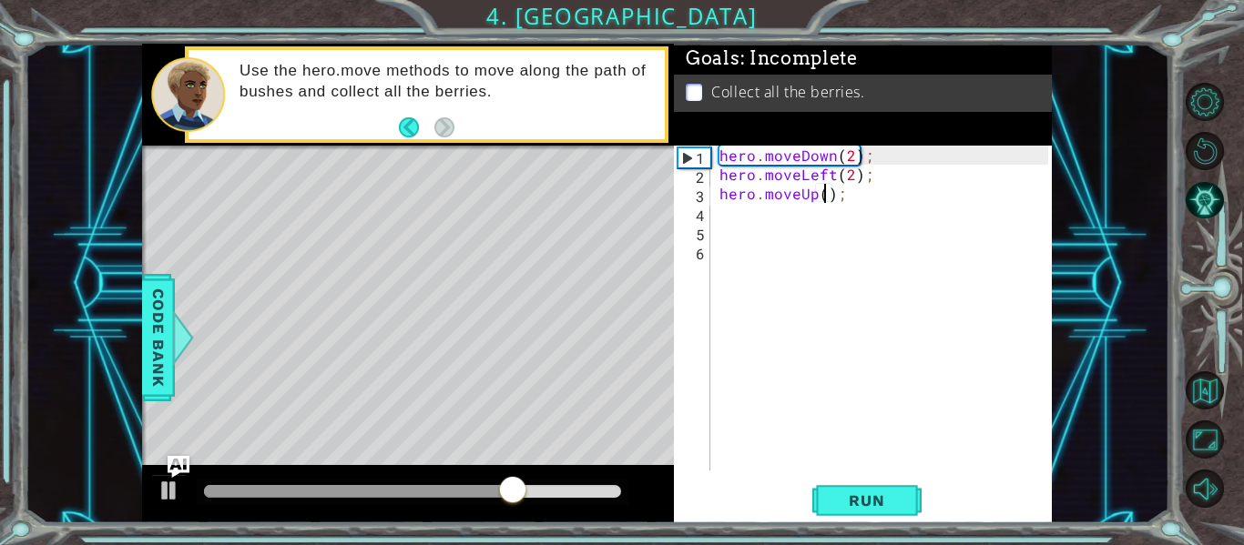
type textarea "hero.moveUp(2);"
click at [747, 228] on div "hero . moveDown ( 2 ) ; hero . moveLeft ( 2 ) ; hero . moveUp ( 2 ) ;" at bounding box center [886, 327] width 341 height 363
click at [737, 214] on div "hero . moveDown ( 2 ) ; hero . moveLeft ( 2 ) ; hero . moveUp ( 2 ) ;" at bounding box center [886, 327] width 341 height 363
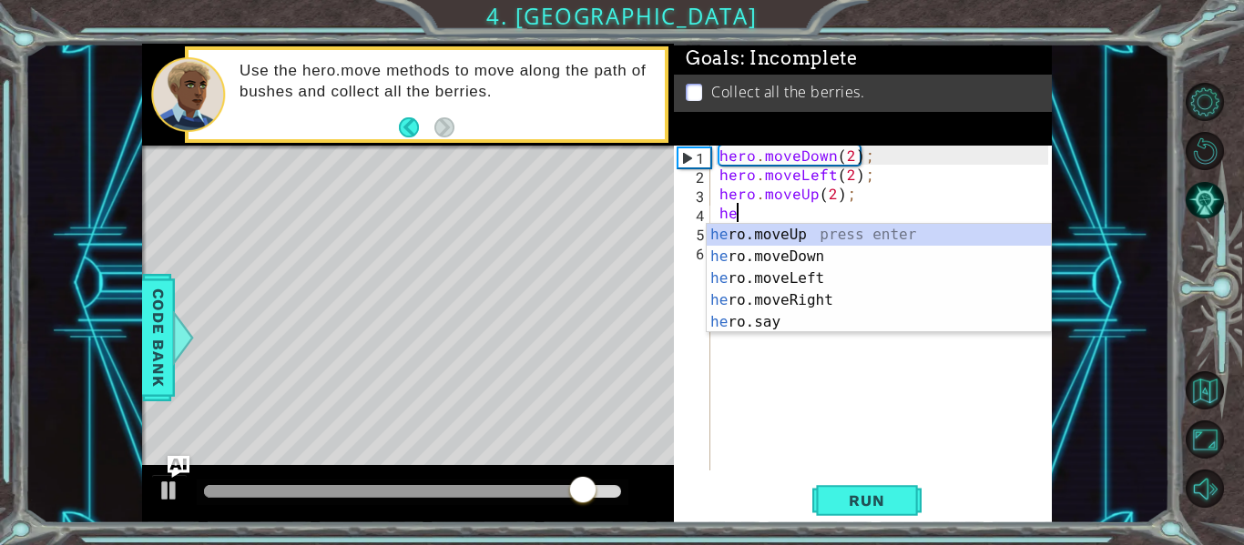
scroll to position [0, 1]
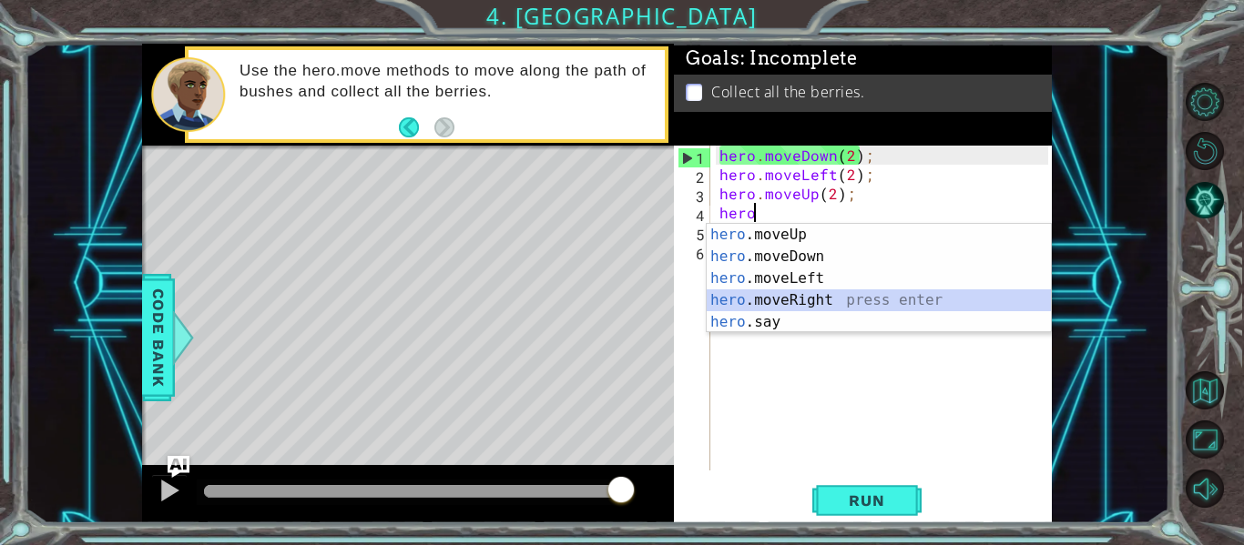
click at [829, 302] on div "hero .moveUp press enter hero .moveDown press enter hero .moveLeft press enter …" at bounding box center [879, 300] width 344 height 153
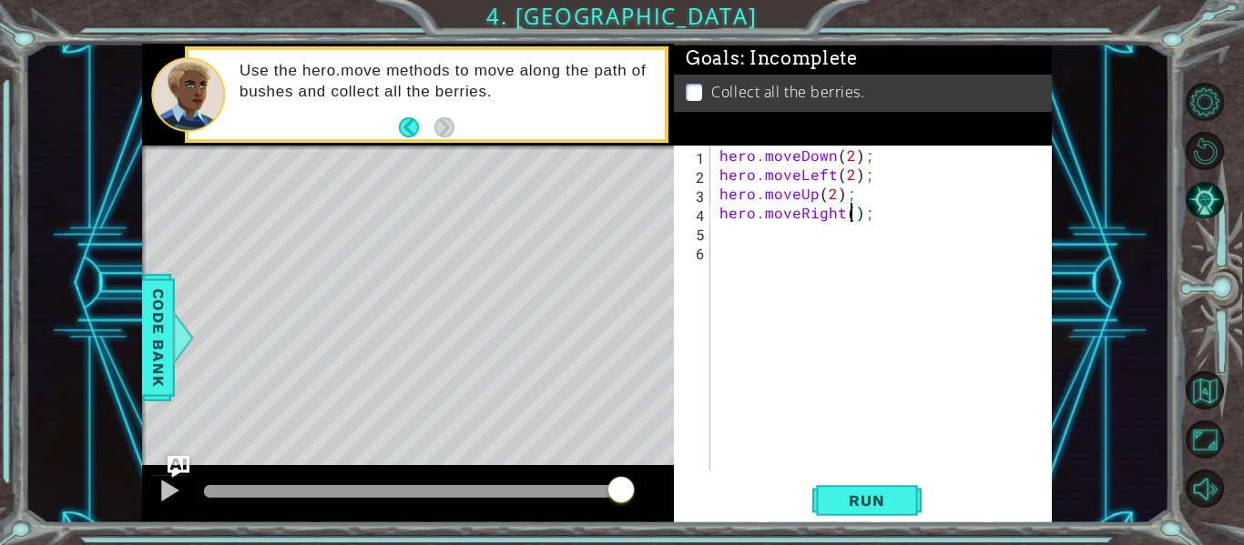
scroll to position [0, 9]
type textarea "hero.moveRight(2);"
click at [857, 512] on button "Run" at bounding box center [866, 501] width 109 height 37
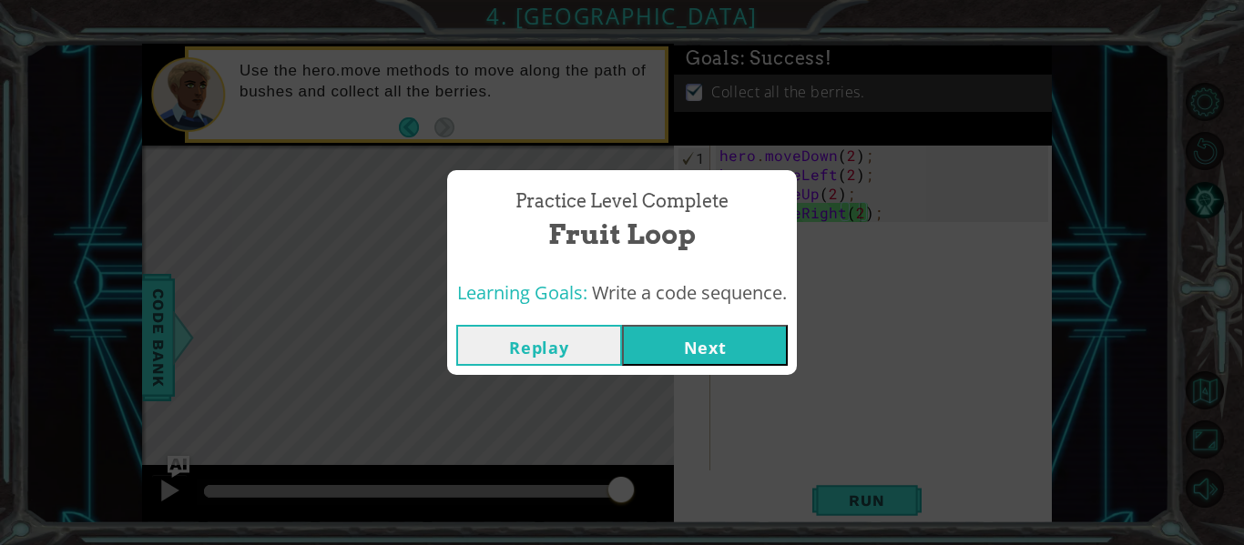
click at [747, 345] on button "Next" at bounding box center [705, 345] width 166 height 41
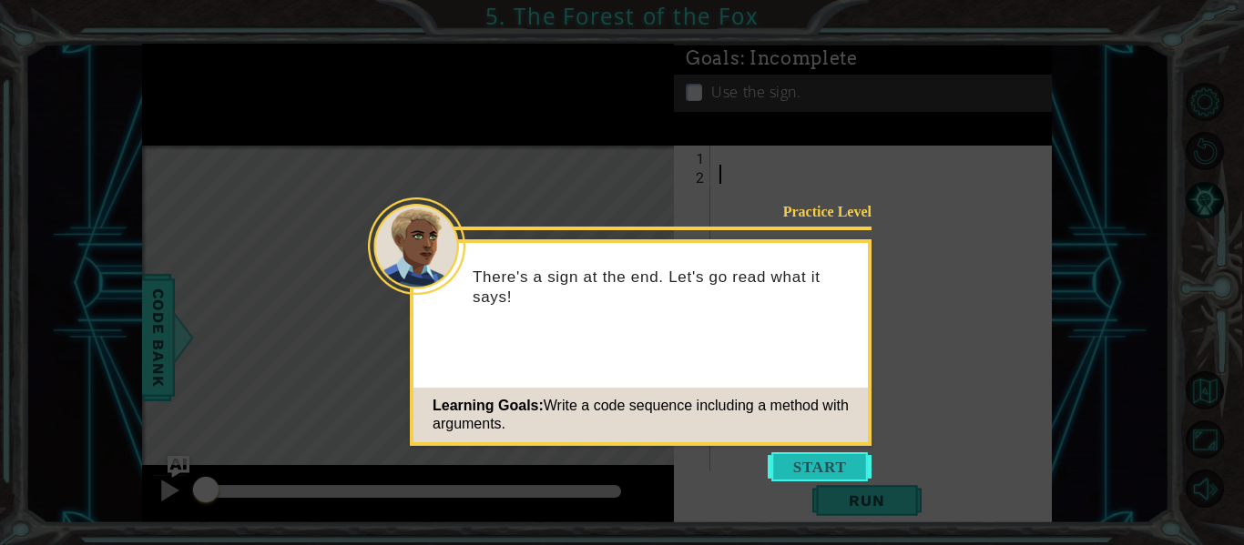
click at [807, 471] on button "Start" at bounding box center [820, 467] width 104 height 29
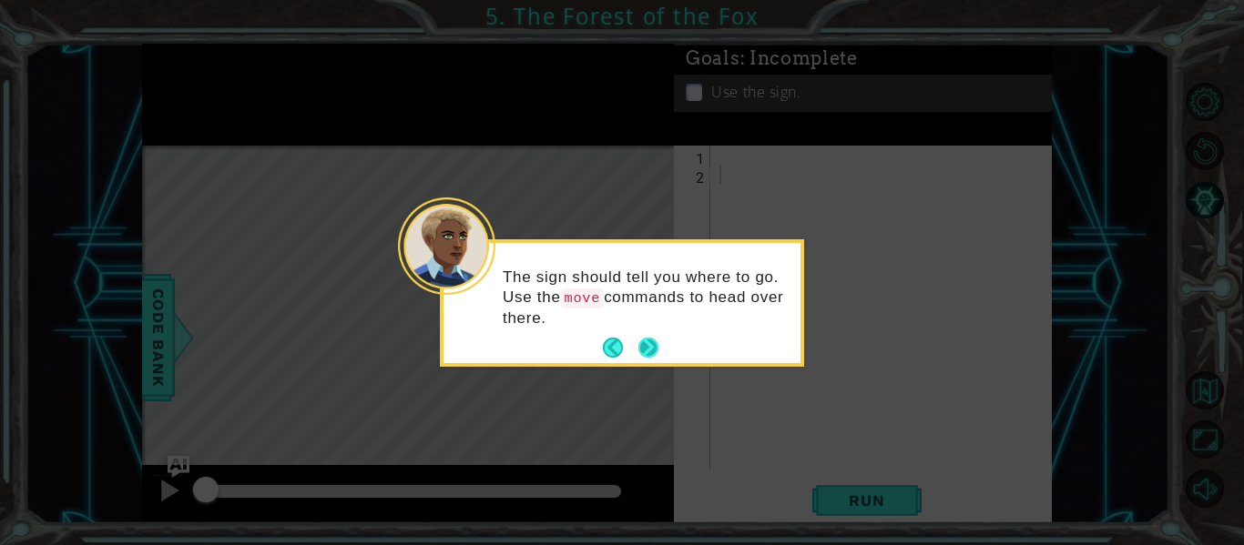
click at [656, 356] on button "Next" at bounding box center [648, 348] width 20 height 20
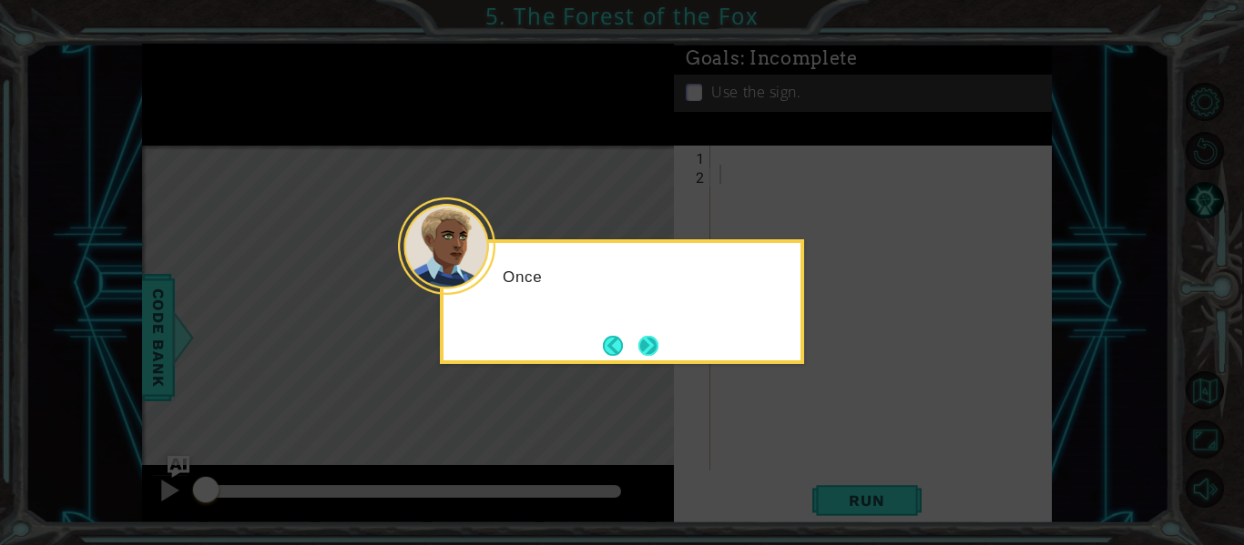
click at [656, 356] on button "Next" at bounding box center [648, 346] width 20 height 20
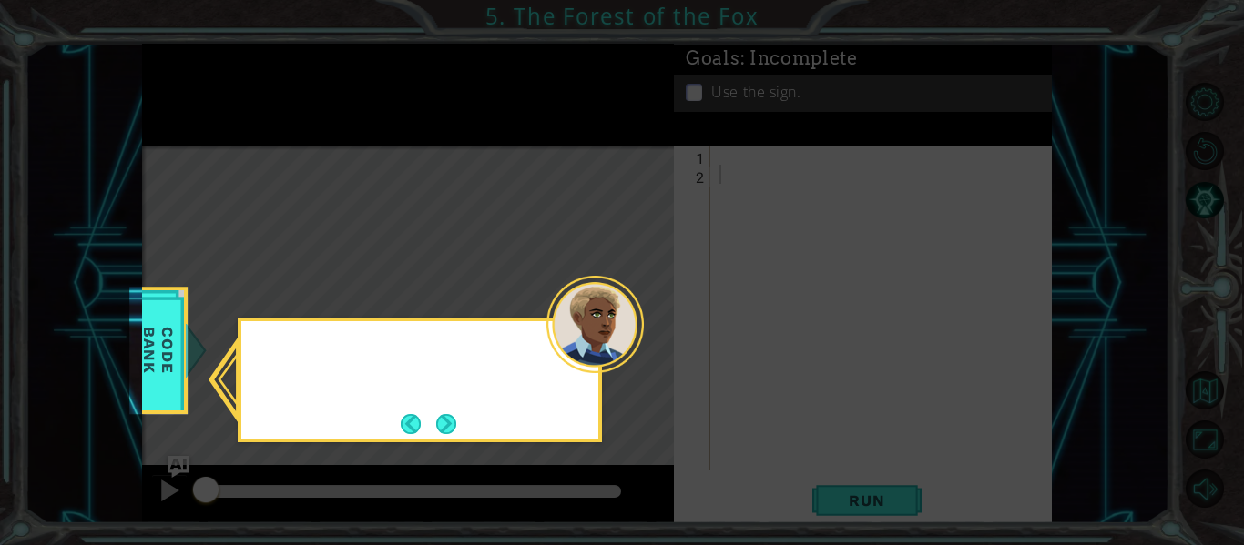
click at [656, 358] on icon at bounding box center [622, 272] width 1244 height 545
click at [453, 419] on button "Next" at bounding box center [446, 424] width 20 height 20
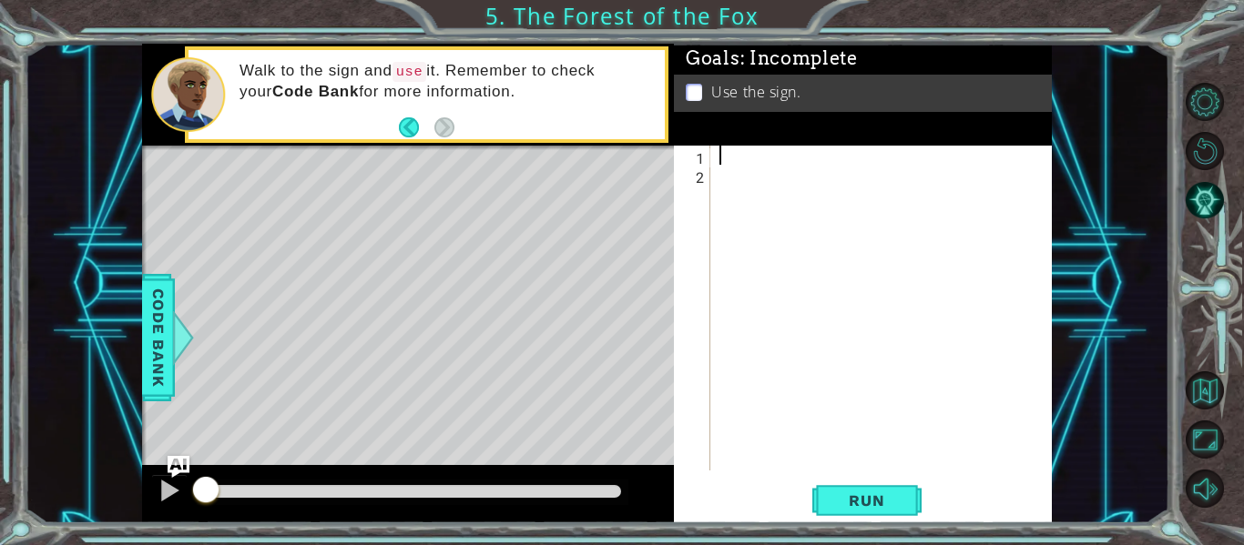
click at [733, 161] on div at bounding box center [886, 327] width 341 height 363
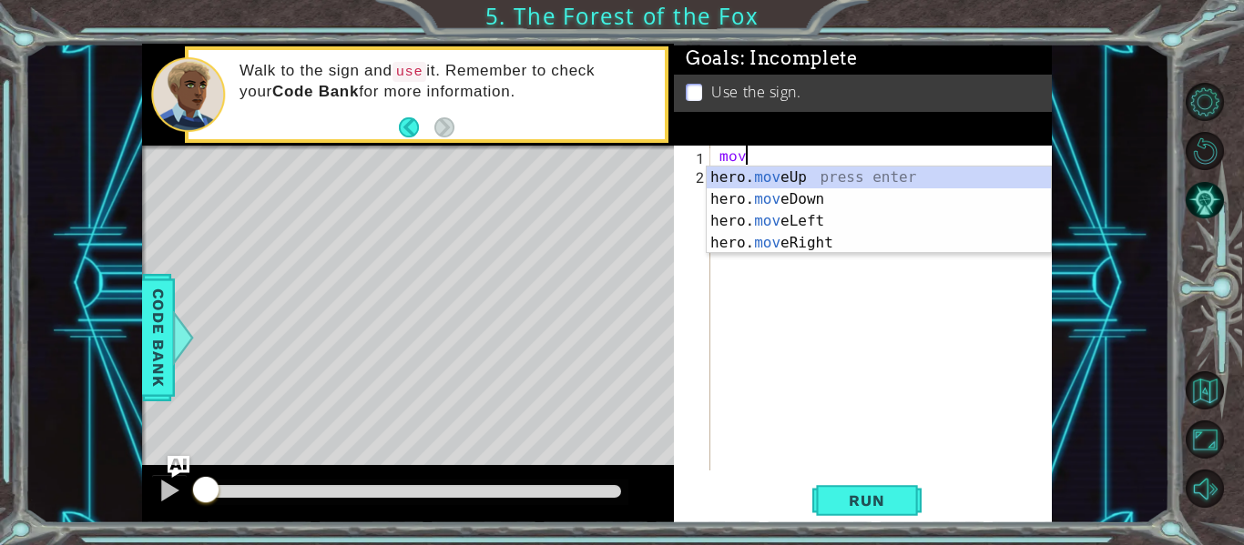
scroll to position [0, 1]
click at [771, 237] on div "hero. move Up press enter hero. move Down press enter hero. move Left press ent…" at bounding box center [879, 232] width 344 height 131
type textarea "hero.moveRight(1);"
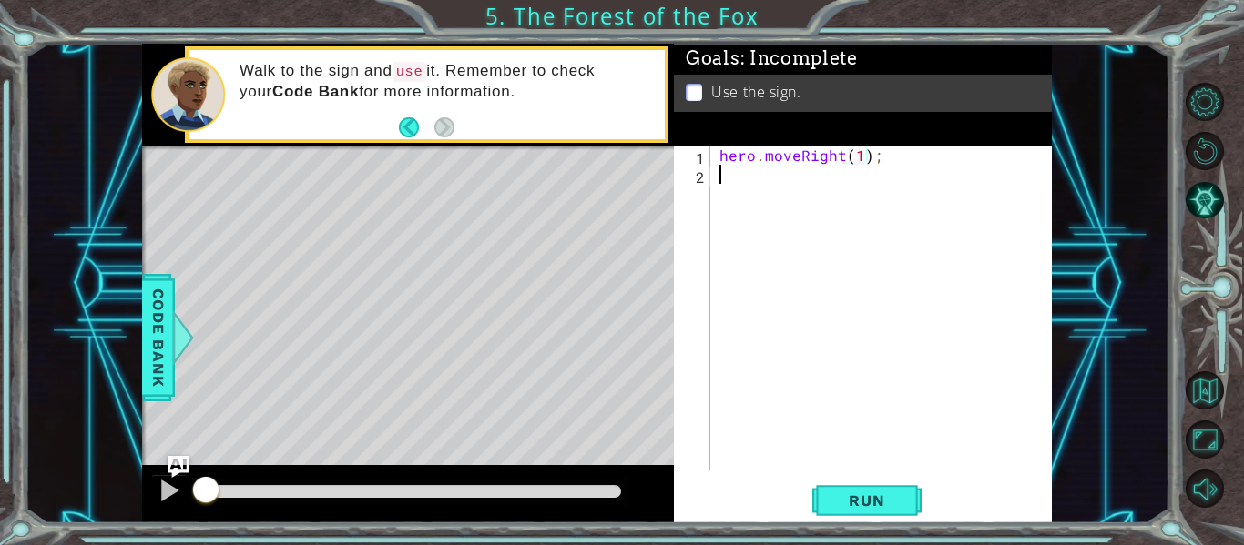
click at [753, 196] on div "hero . moveRight ( 1 ) ;" at bounding box center [886, 327] width 341 height 363
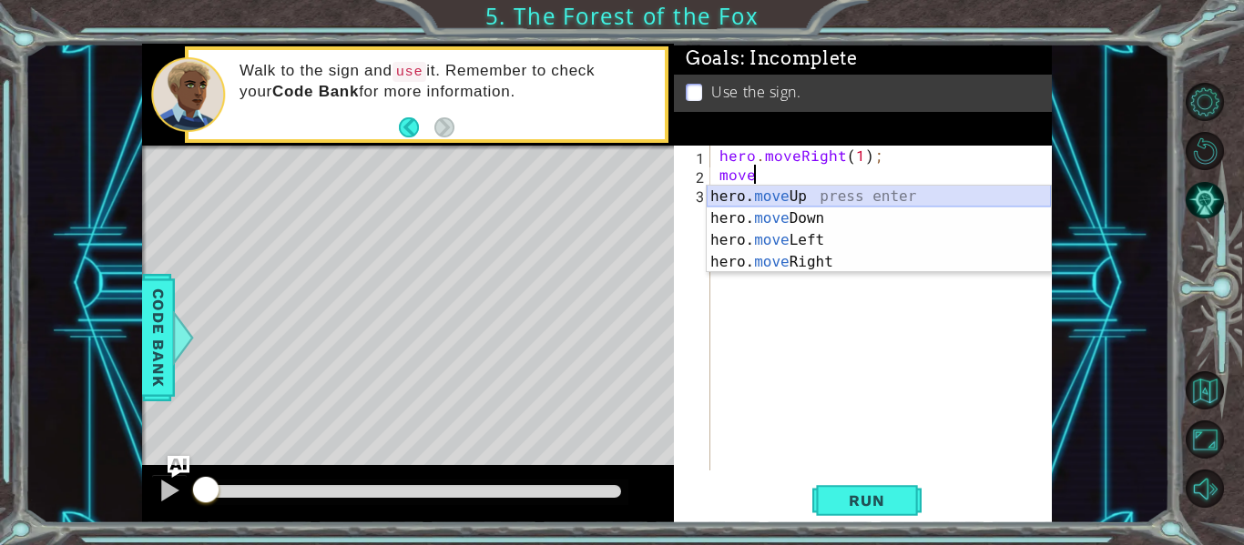
click at [812, 197] on div "hero. move Up press enter hero. move Down press enter hero. move Left press ent…" at bounding box center [879, 251] width 344 height 131
type textarea "hero.moveUp(1);"
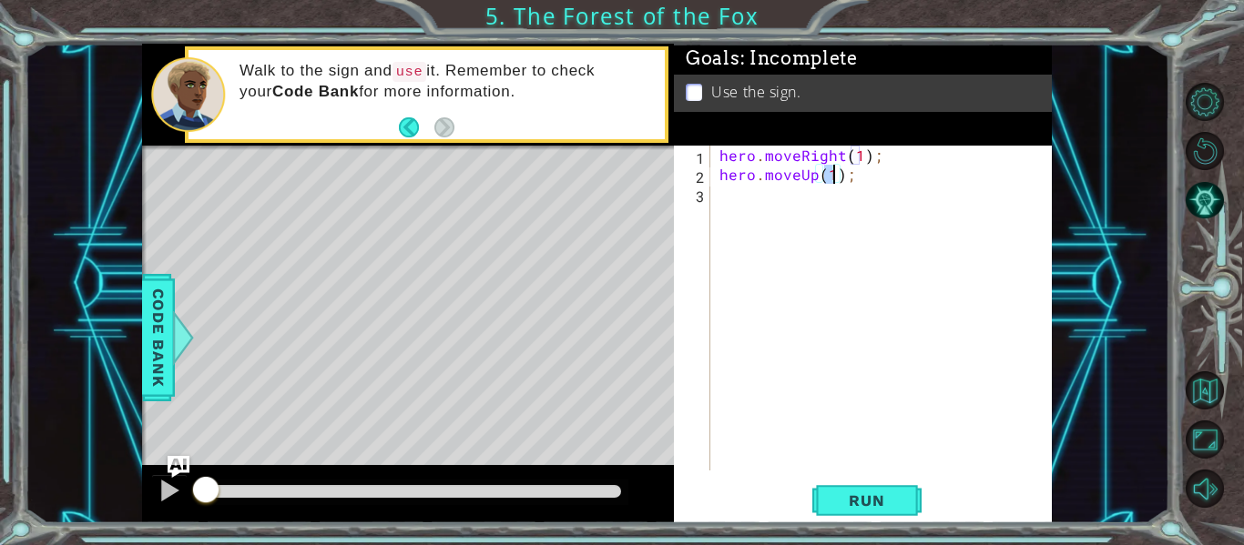
click at [765, 201] on div "hero . moveRight ( 1 ) ; hero . moveUp ( 1 ) ;" at bounding box center [886, 327] width 341 height 363
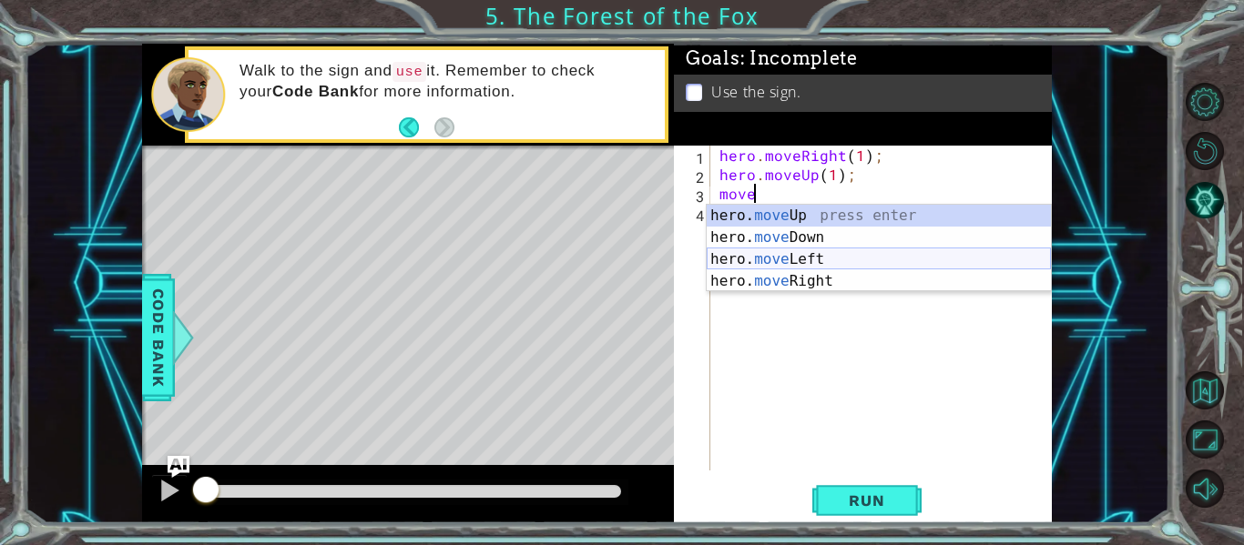
click at [782, 254] on div "hero. move Up press enter hero. move Down press enter hero. move Left press ent…" at bounding box center [879, 270] width 344 height 131
type textarea "hero.moveLeft(1);"
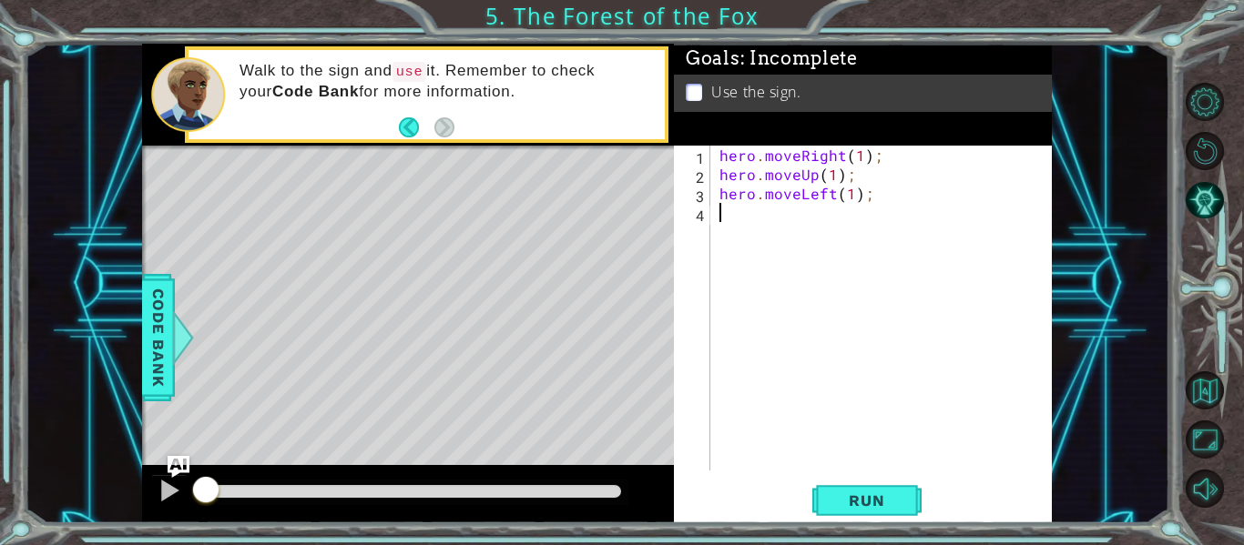
click at [780, 252] on div "hero . moveRight ( 1 ) ; hero . moveUp ( 1 ) ; hero . moveLeft ( 1 ) ;" at bounding box center [886, 327] width 341 height 363
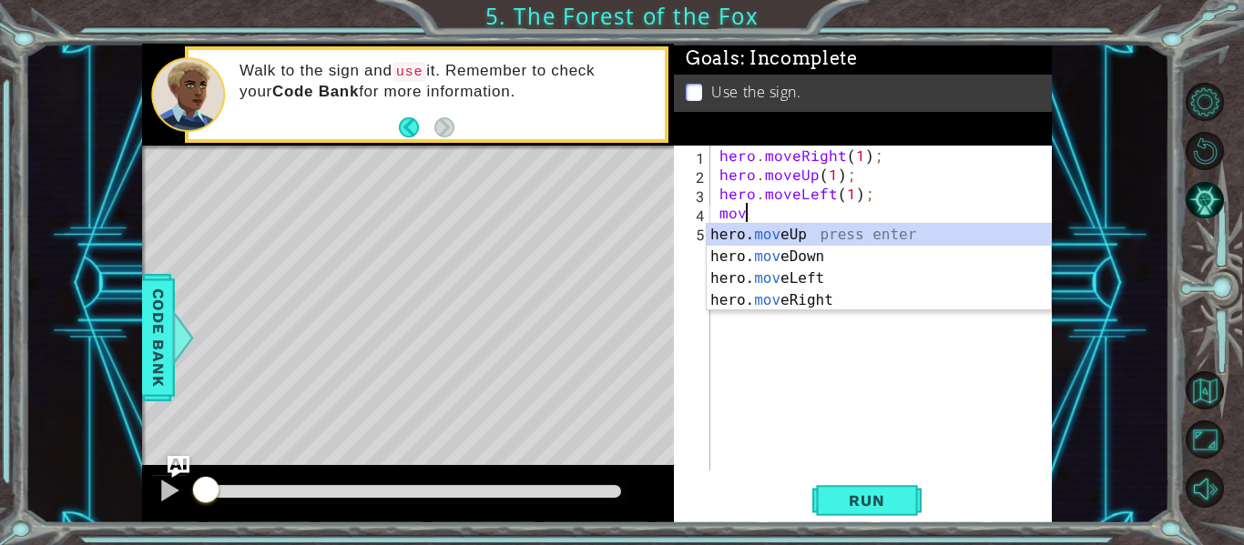
type textarea "hero.moveUp(1);"
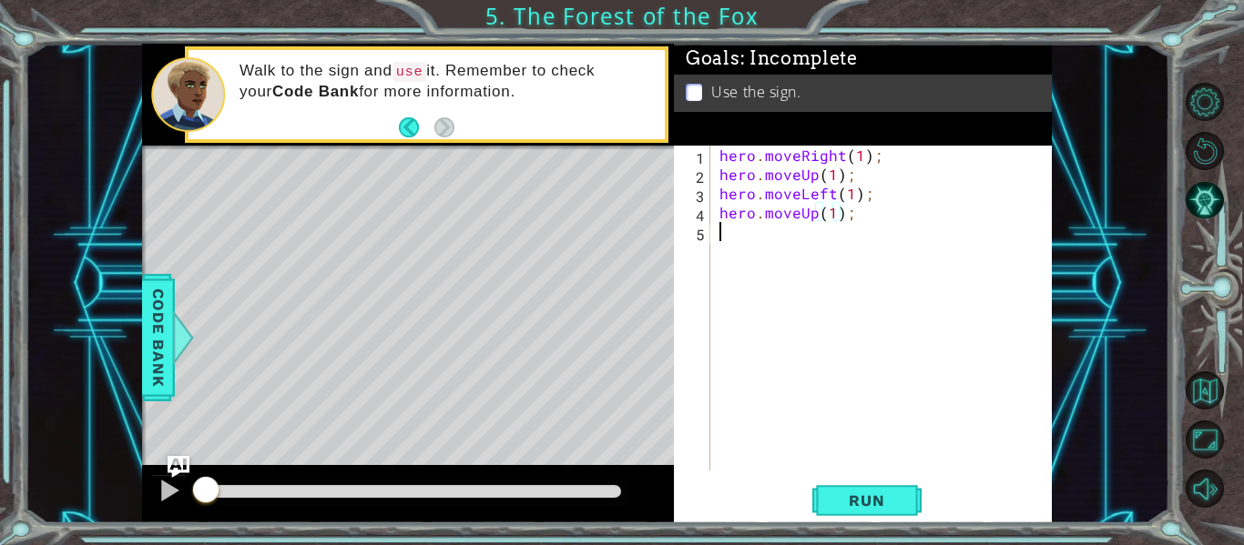
click at [734, 242] on div "hero . moveRight ( 1 ) ; hero . moveUp ( 1 ) ; hero . moveLeft ( 1 ) ; hero . m…" at bounding box center [886, 327] width 341 height 363
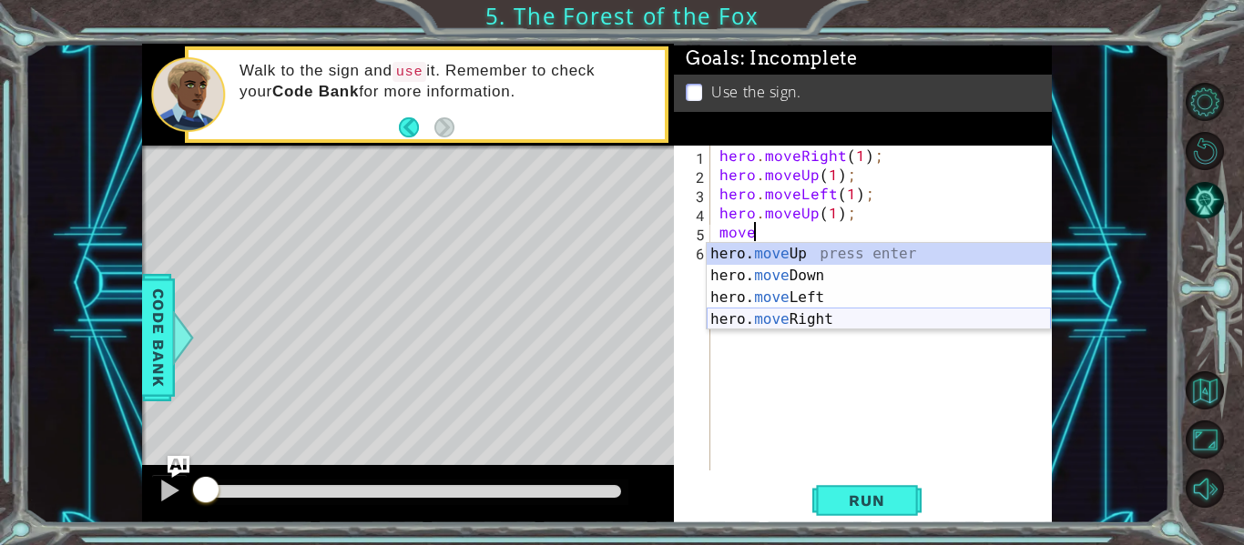
click at [778, 316] on div "hero. move Up press enter hero. move Down press enter hero. move Left press ent…" at bounding box center [879, 308] width 344 height 131
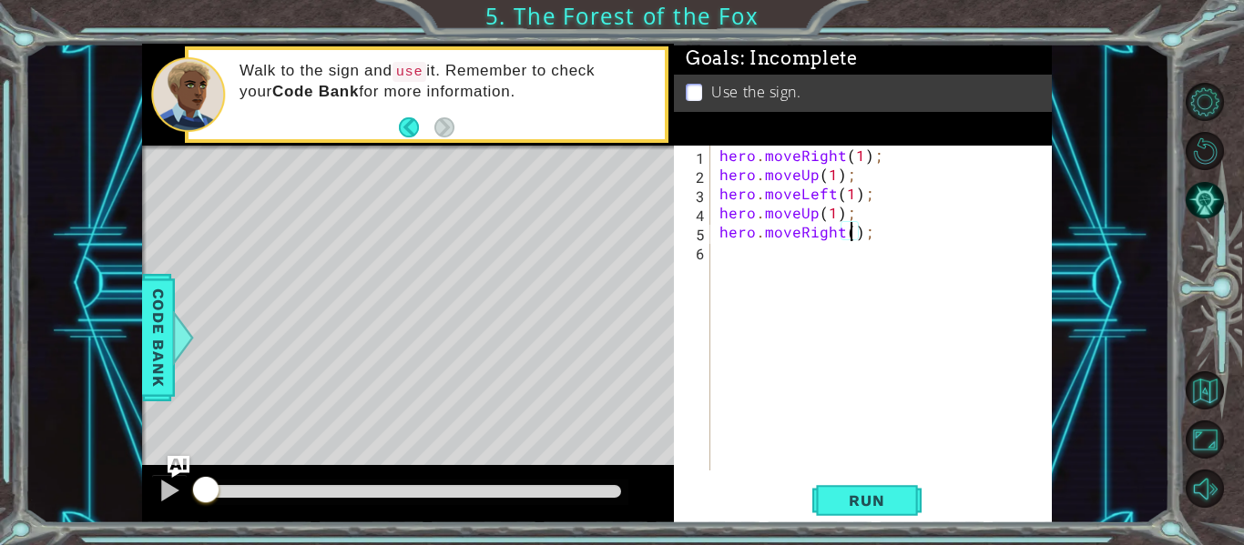
type textarea "hero.moveRight(2);"
click at [737, 263] on div "hero . moveRight ( 1 ) ; hero . moveUp ( 1 ) ; hero . moveLeft ( 1 ) ; hero . m…" at bounding box center [886, 327] width 341 height 363
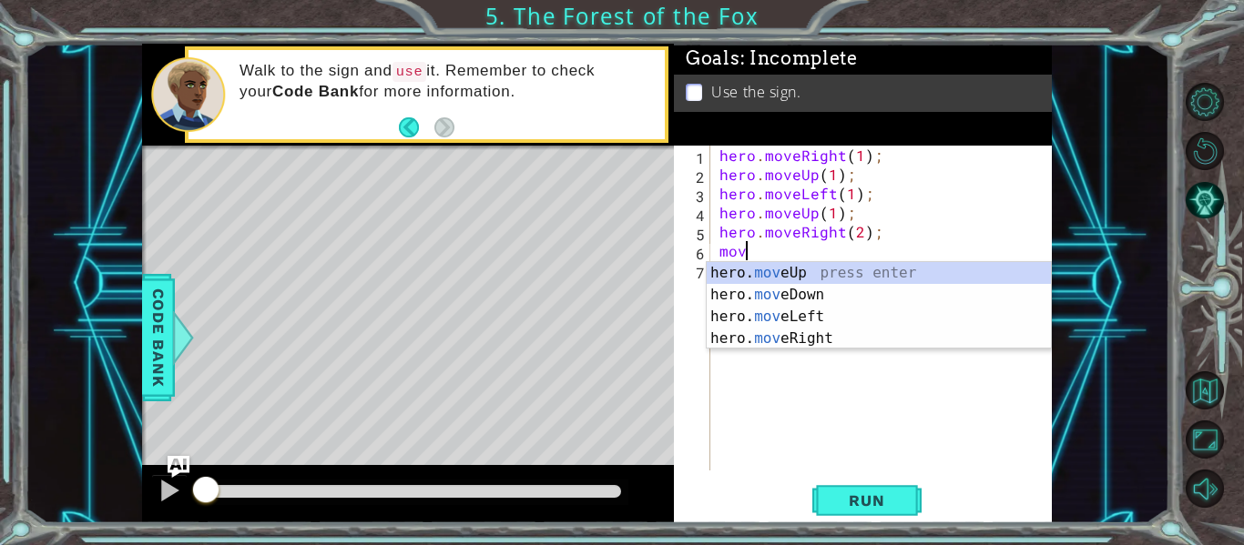
scroll to position [0, 1]
click at [806, 293] on div "hero. move Up press enter hero. move Down press enter hero. move Left press ent…" at bounding box center [879, 327] width 344 height 131
type textarea "hero.moveDown(1);"
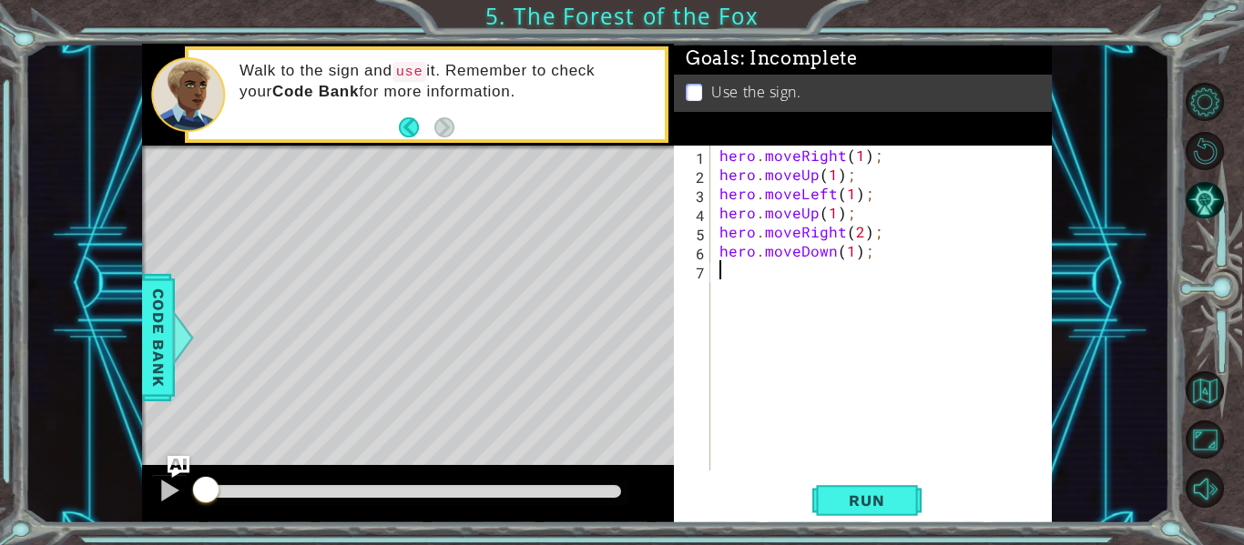
click at [790, 287] on div "hero . moveRight ( 1 ) ; hero . moveUp ( 1 ) ; hero . moveLeft ( 1 ) ; hero . m…" at bounding box center [886, 327] width 341 height 363
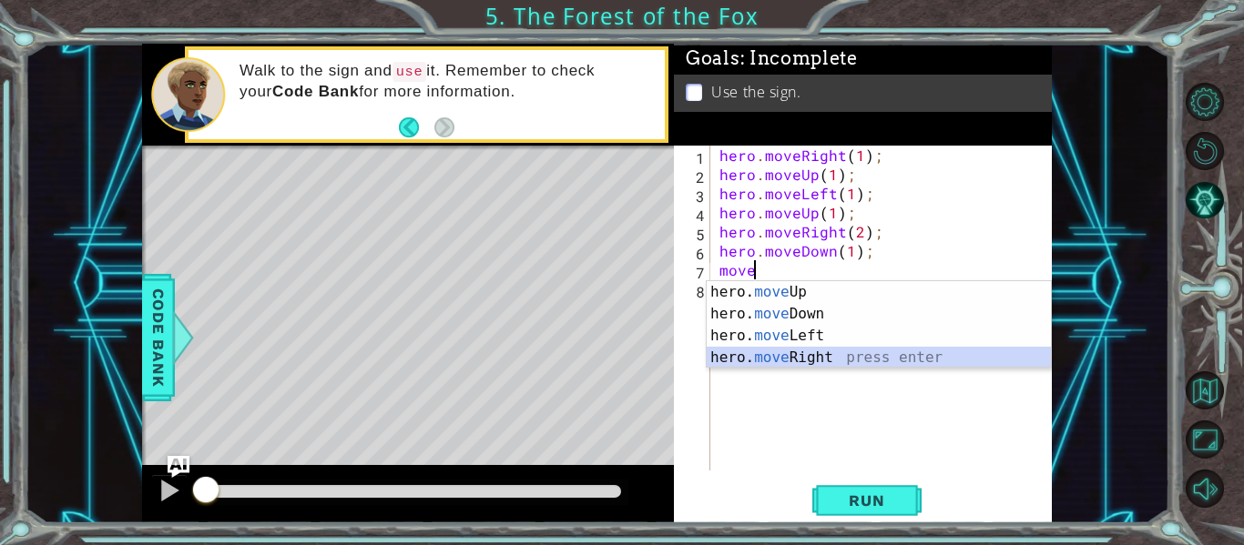
click at [815, 358] on div "hero. move Up press enter hero. move Down press enter hero. move Left press ent…" at bounding box center [879, 346] width 344 height 131
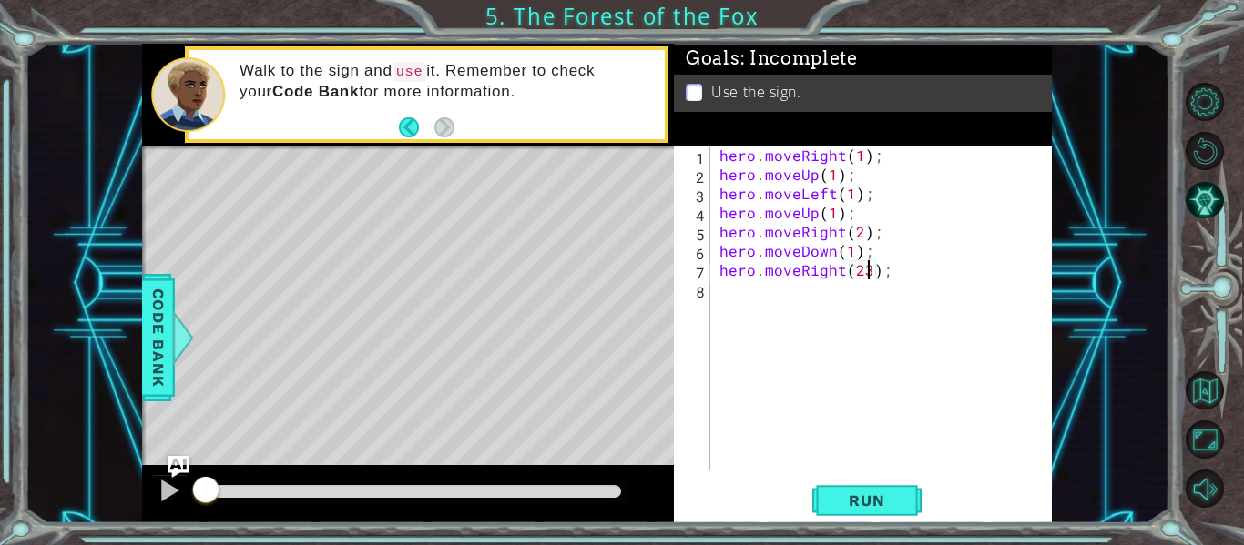
scroll to position [0, 9]
click at [862, 504] on span "Run" at bounding box center [866, 501] width 72 height 18
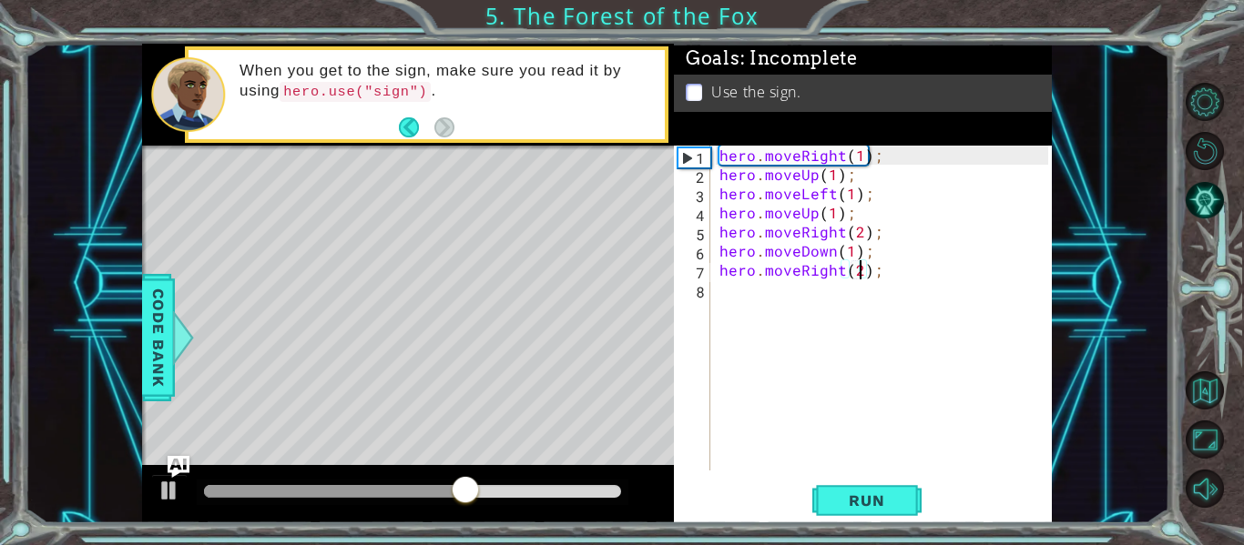
click at [872, 274] on div "hero . moveRight ( 1 ) ; hero . moveUp ( 1 ) ; hero . moveLeft ( 1 ) ; hero . m…" at bounding box center [886, 327] width 341 height 363
click at [879, 276] on div "hero . moveRight ( 1 ) ; hero . moveUp ( 1 ) ; hero . moveLeft ( 1 ) ; hero . m…" at bounding box center [886, 327] width 341 height 363
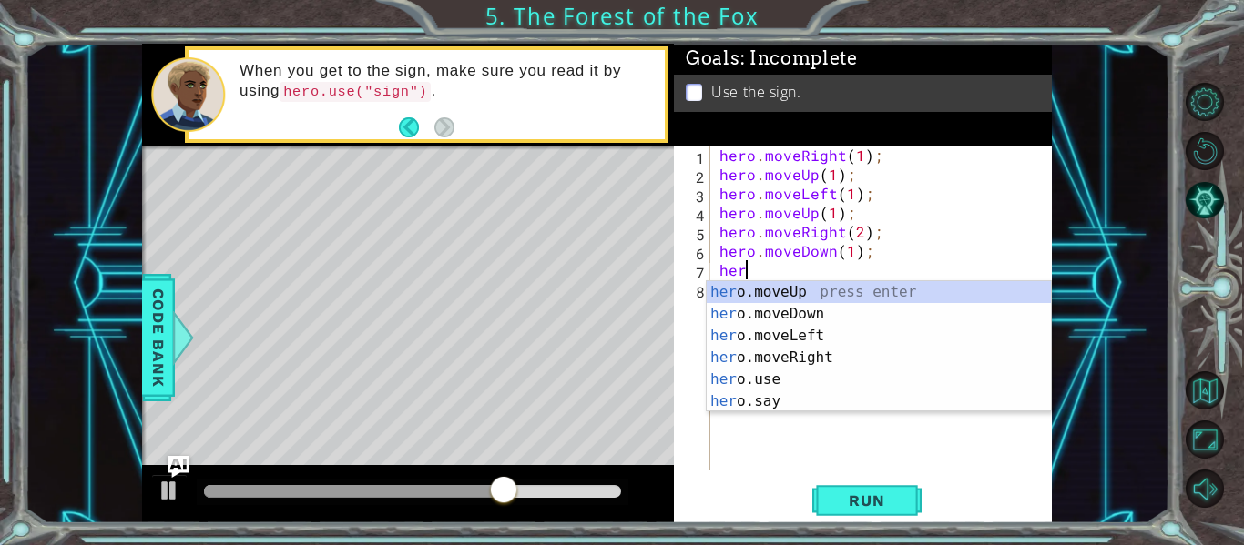
scroll to position [0, 0]
type textarea "h"
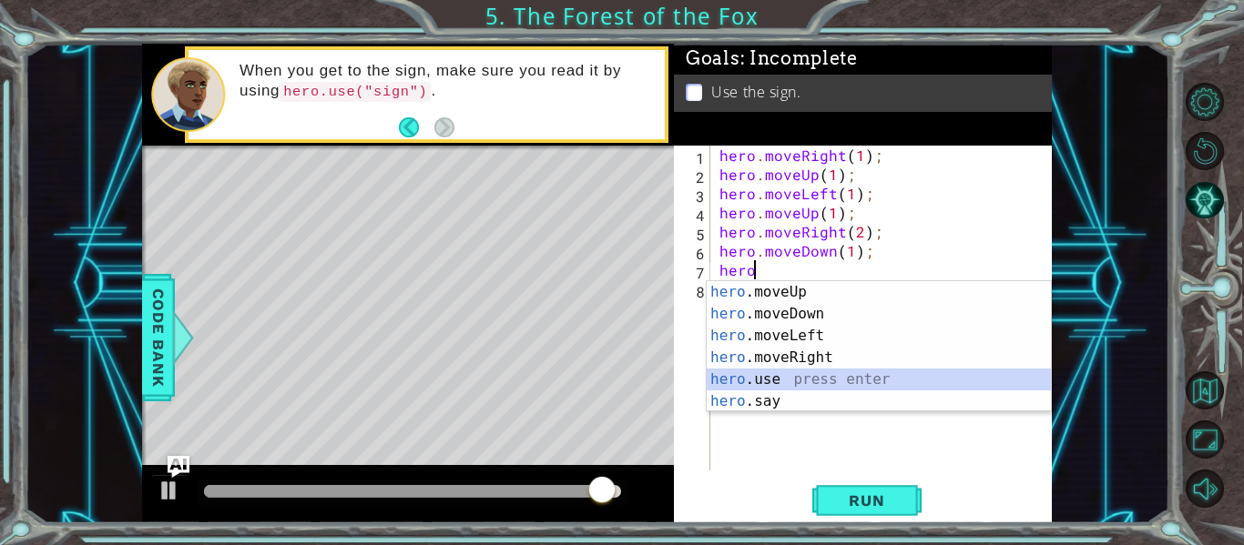
click at [873, 373] on div "hero .moveUp press enter hero .moveDown press enter hero .moveLeft press enter …" at bounding box center [879, 368] width 344 height 175
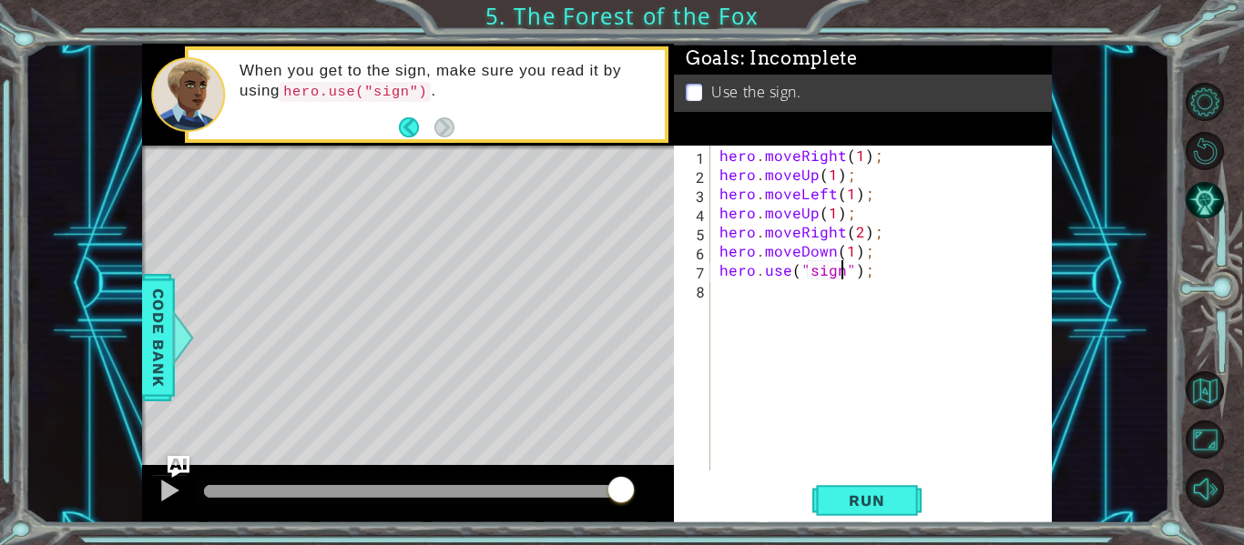
scroll to position [0, 8]
type textarea "hero.use("sign");"
click at [888, 514] on button "Run" at bounding box center [866, 501] width 109 height 37
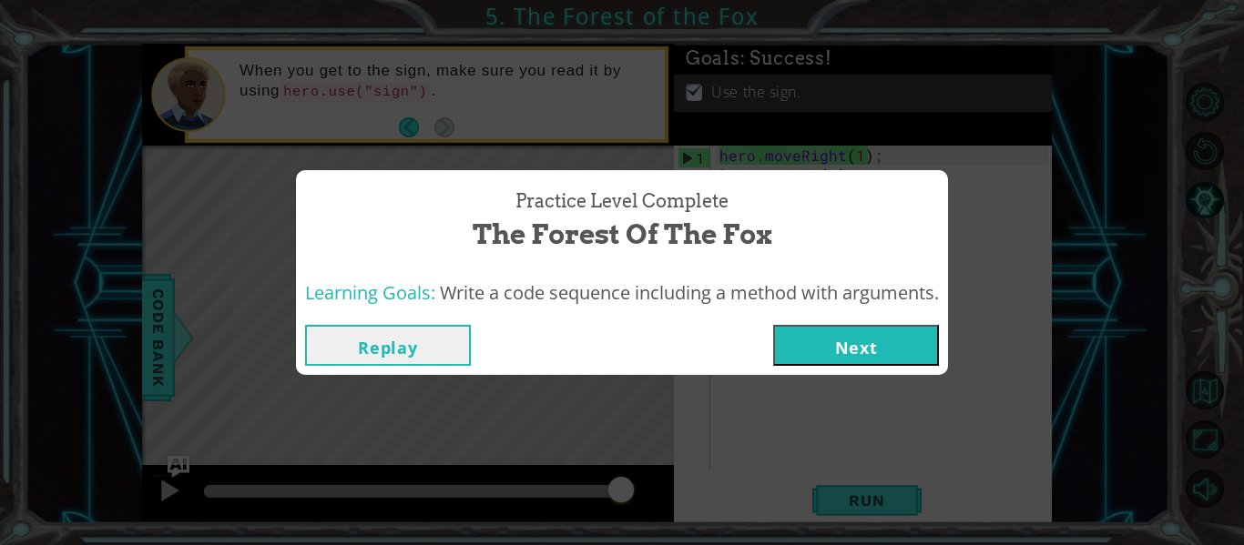
click at [894, 359] on button "Next" at bounding box center [856, 345] width 166 height 41
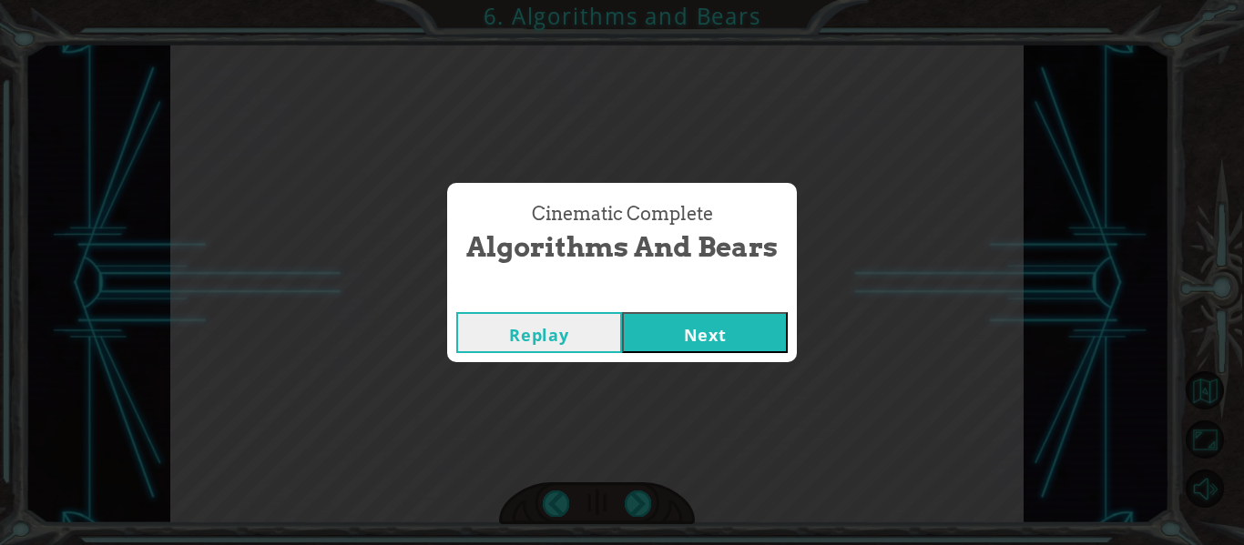
click at [535, 357] on div "Replay Next" at bounding box center [622, 332] width 350 height 59
click at [702, 318] on button "Next" at bounding box center [705, 332] width 166 height 41
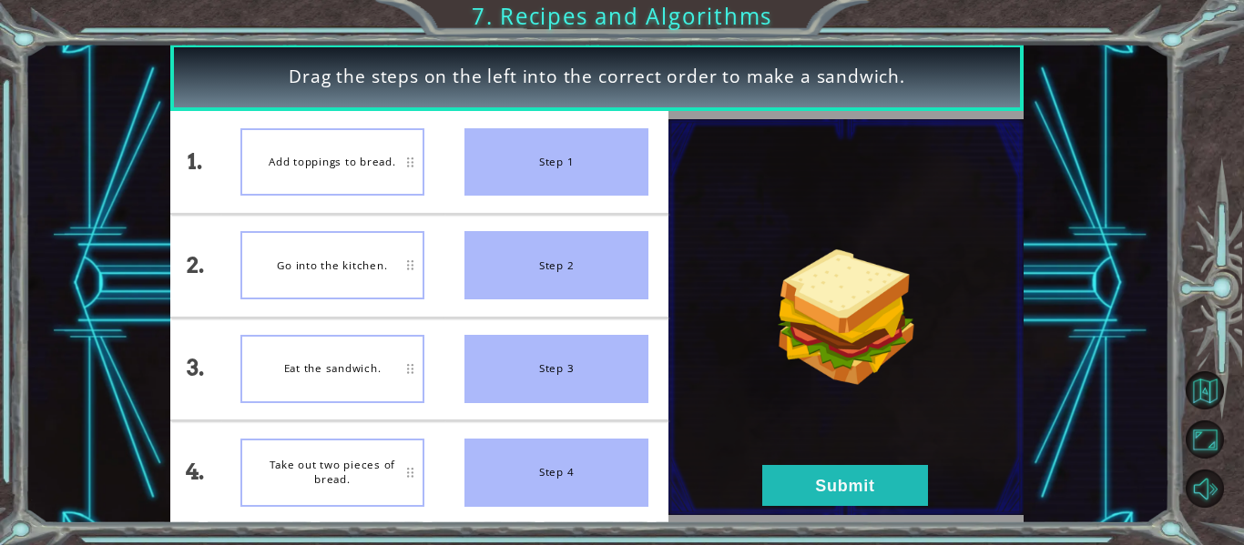
click at [344, 432] on li "Take out two pieces of bread." at bounding box center [332, 473] width 224 height 102
click at [400, 386] on div "Take out two pieces of bread." at bounding box center [332, 369] width 184 height 68
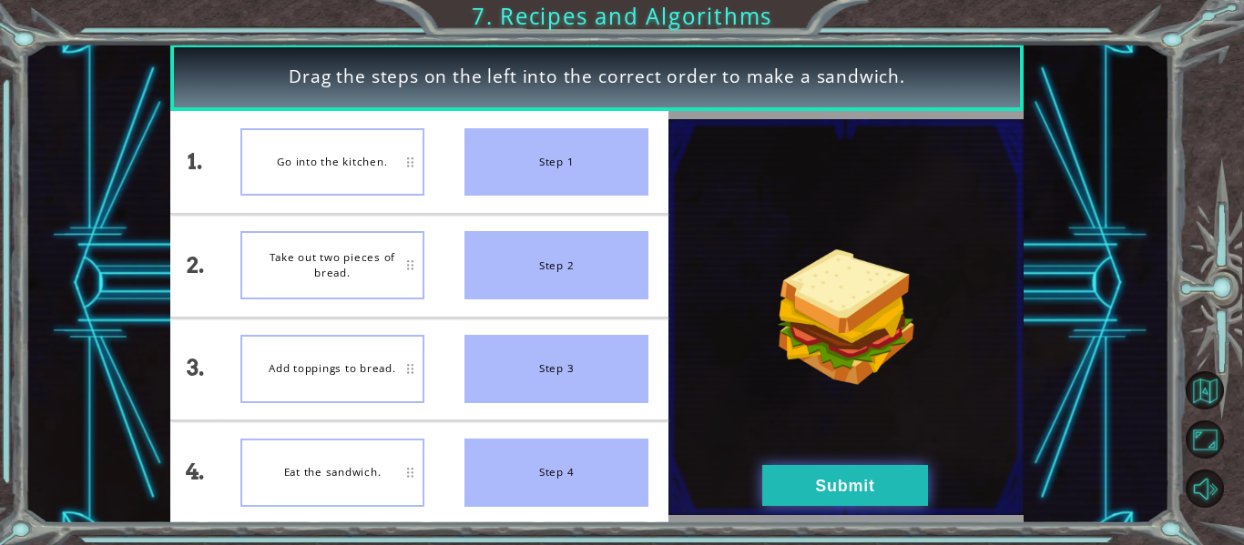
click at [836, 467] on button "Submit" at bounding box center [845, 485] width 166 height 41
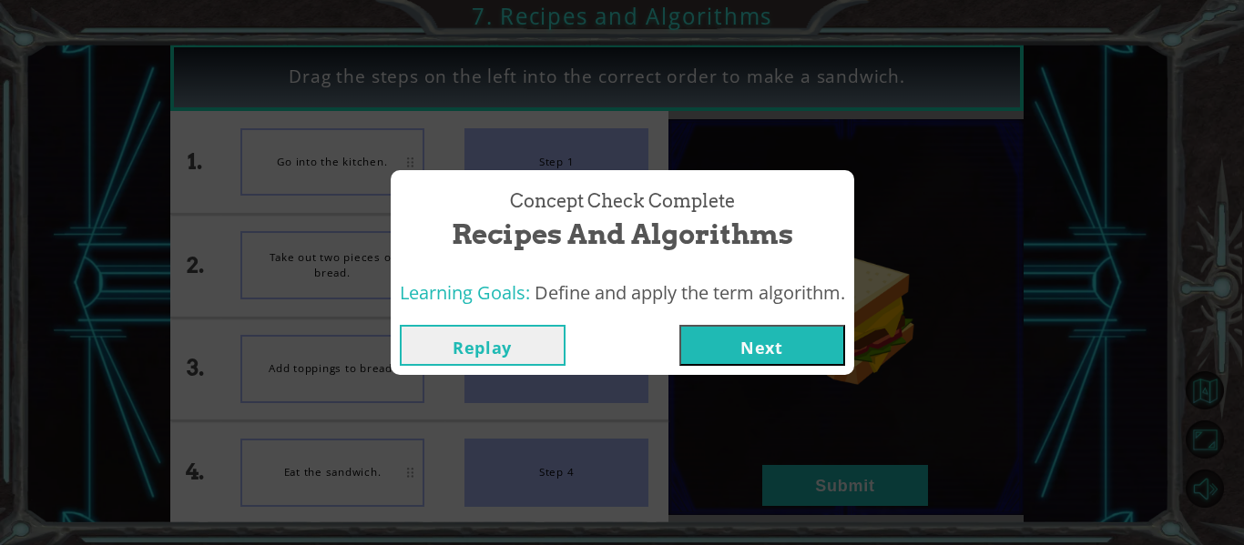
click at [822, 390] on div "Concept Check Complete Recipes and Algorithms Learning Goals: Define and apply …" at bounding box center [622, 272] width 1244 height 545
click at [810, 354] on button "Next" at bounding box center [762, 345] width 166 height 41
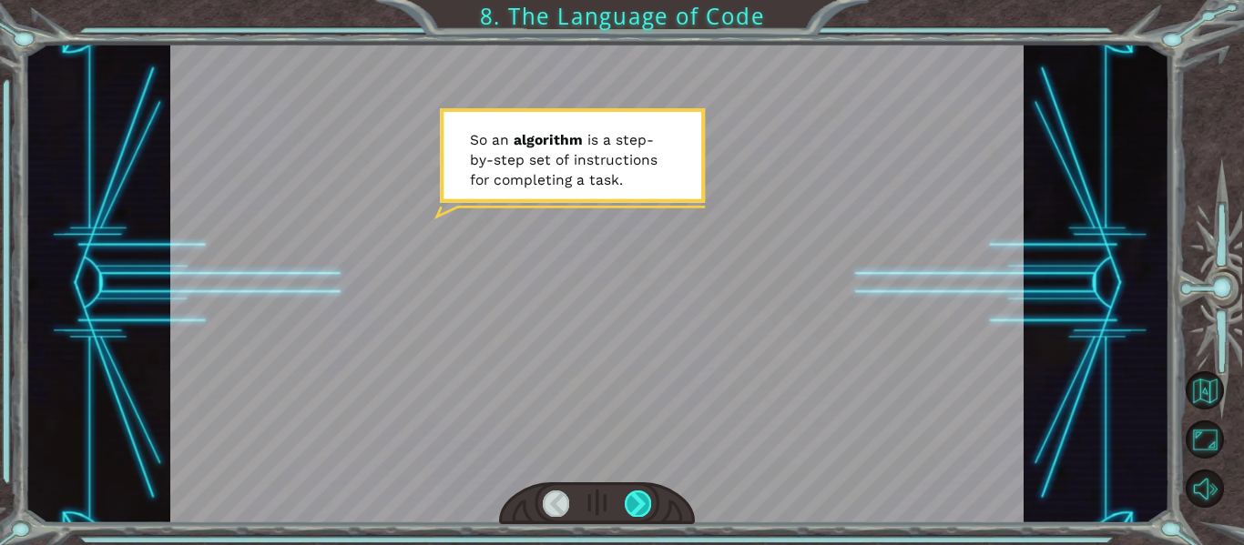
click at [640, 504] on div at bounding box center [638, 503] width 26 height 25
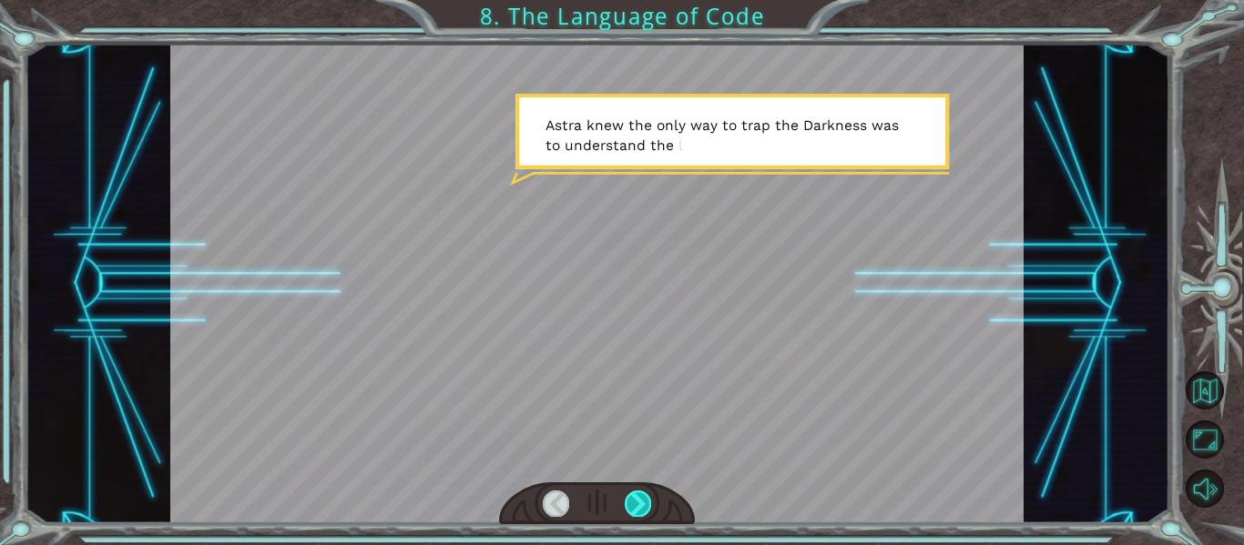
click at [640, 504] on div at bounding box center [638, 503] width 26 height 25
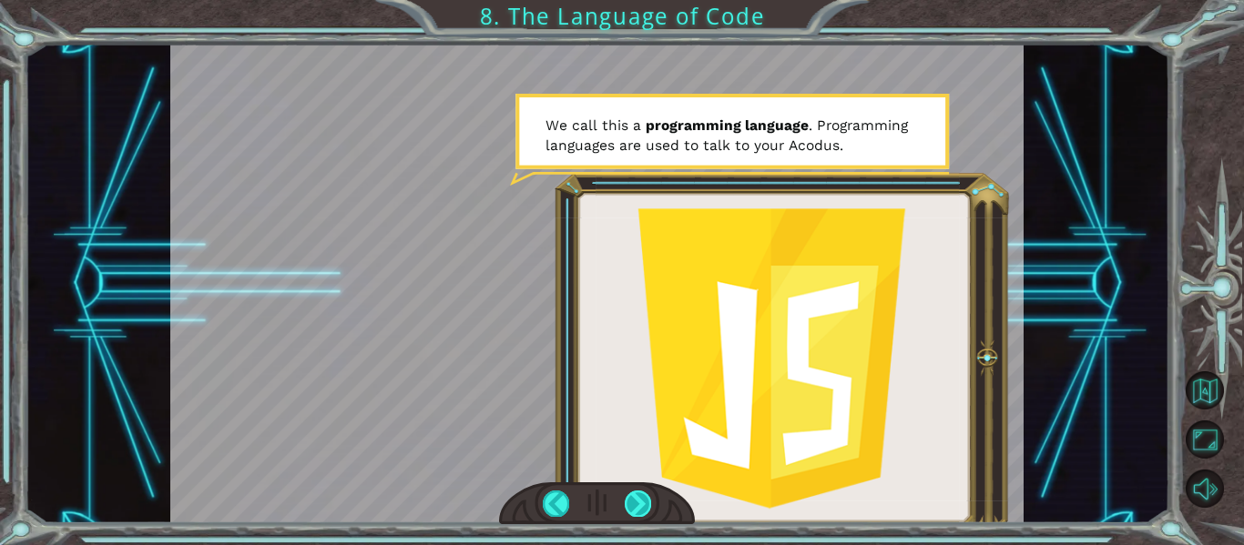
click at [628, 496] on div at bounding box center [638, 503] width 26 height 25
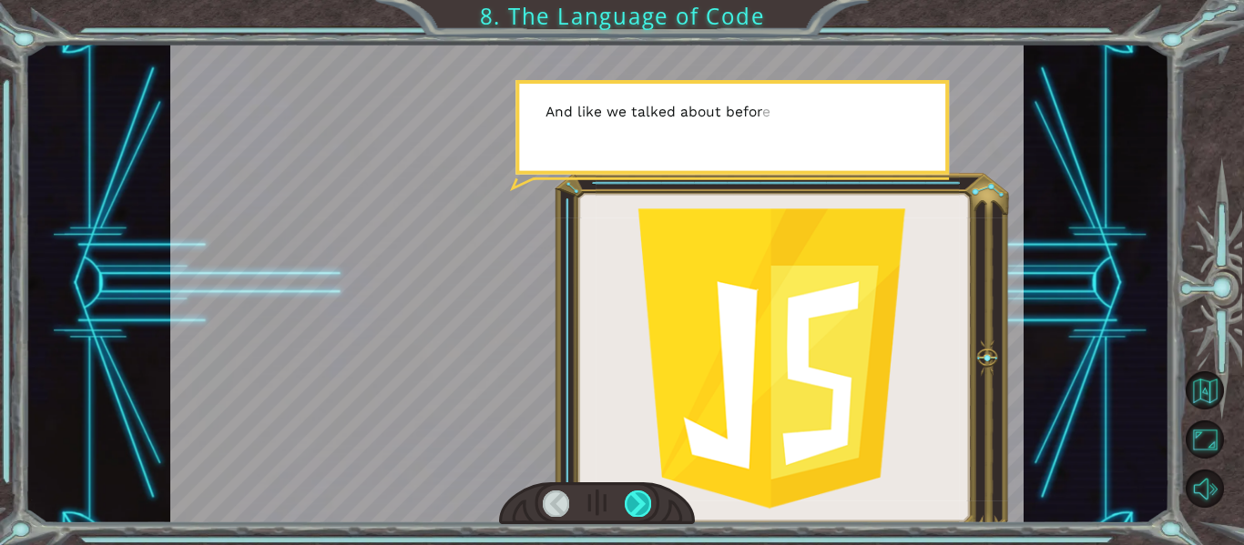
click at [627, 497] on div at bounding box center [638, 503] width 26 height 25
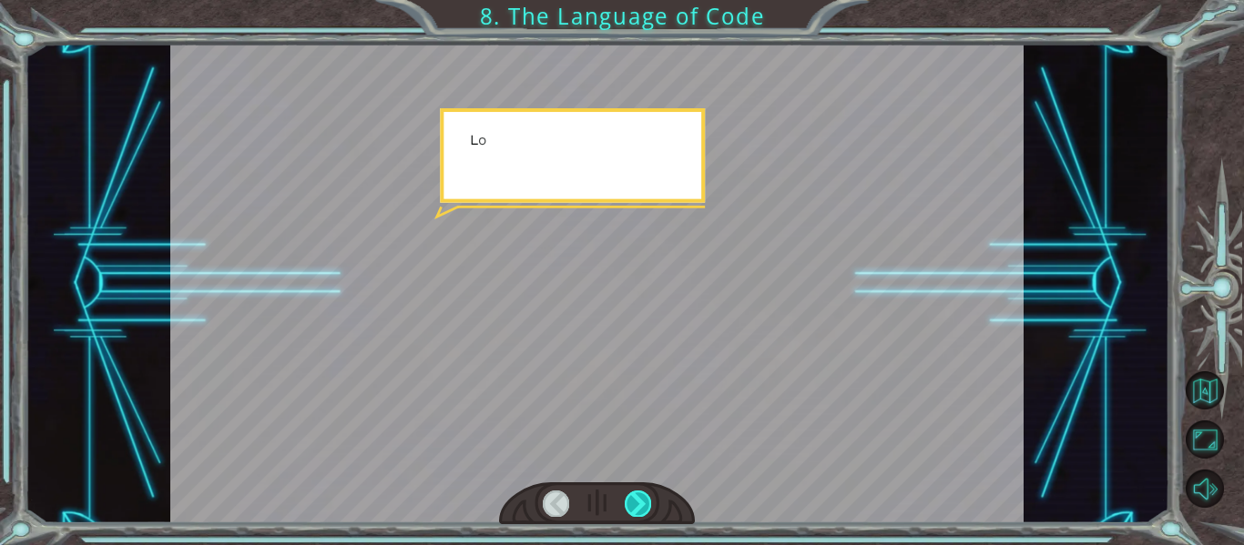
click at [627, 497] on div at bounding box center [638, 503] width 26 height 25
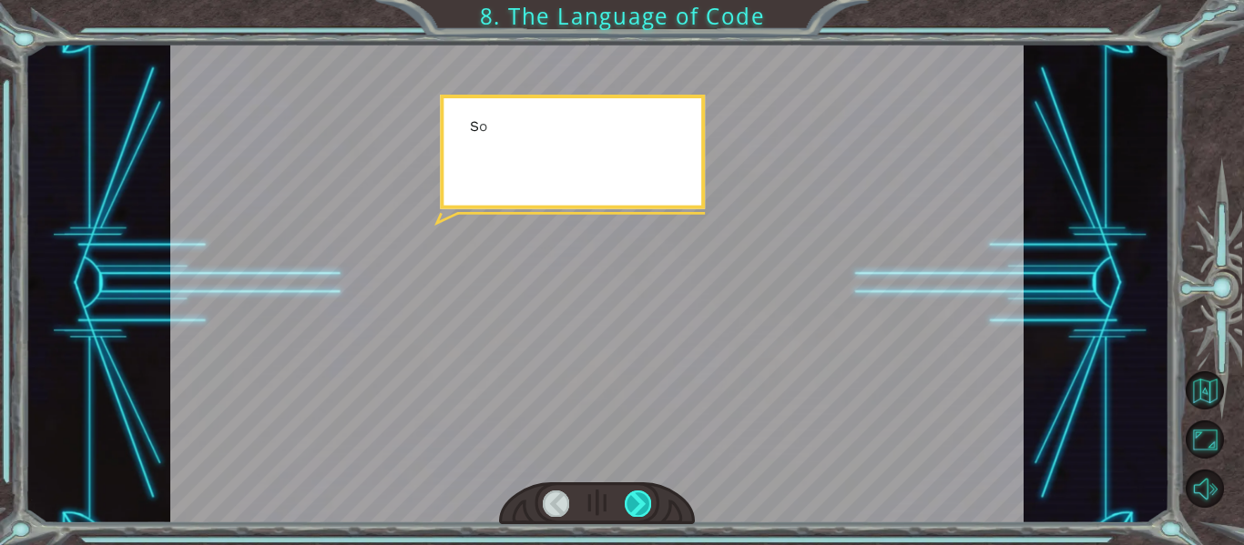
click at [627, 497] on div at bounding box center [638, 503] width 26 height 25
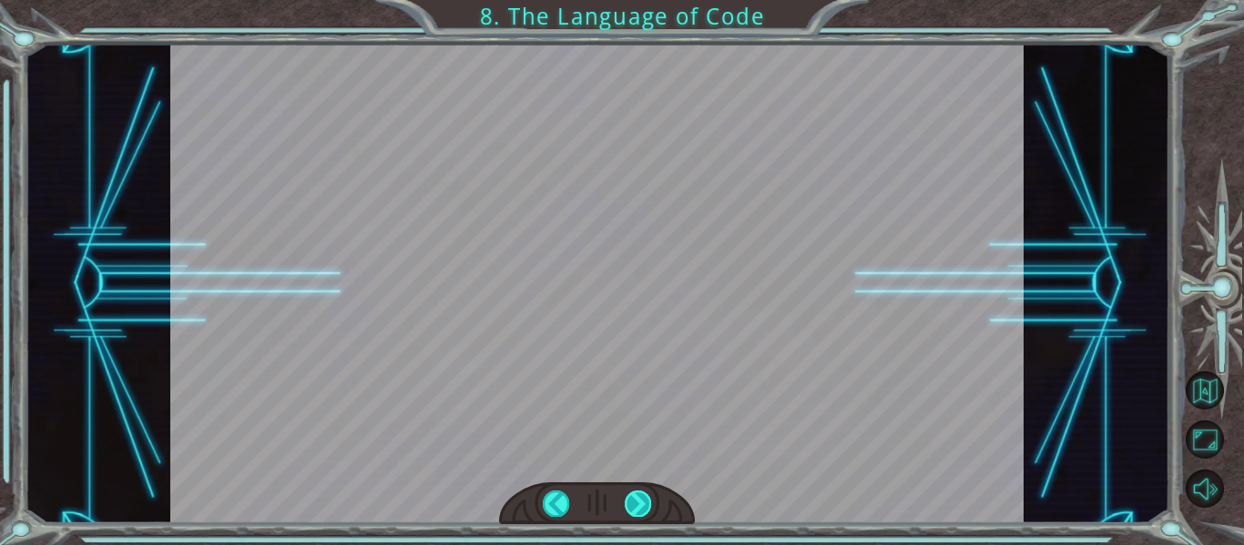
click at [627, 0] on div "S o a n a l g o r i t h m i s a s t e p - b y - s t e p s e t o f i n s t r u c…" at bounding box center [622, 0] width 1244 height 0
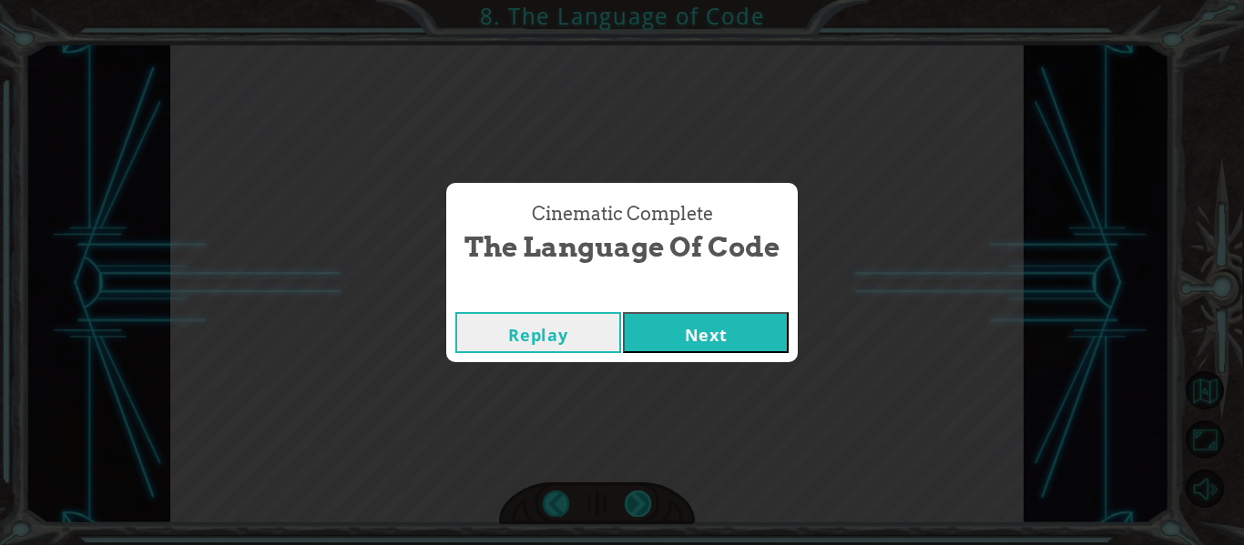
click at [627, 497] on div "Cinematic Complete The Language of Code Replay Next" at bounding box center [622, 272] width 1244 height 545
click at [756, 349] on button "Next" at bounding box center [706, 332] width 166 height 41
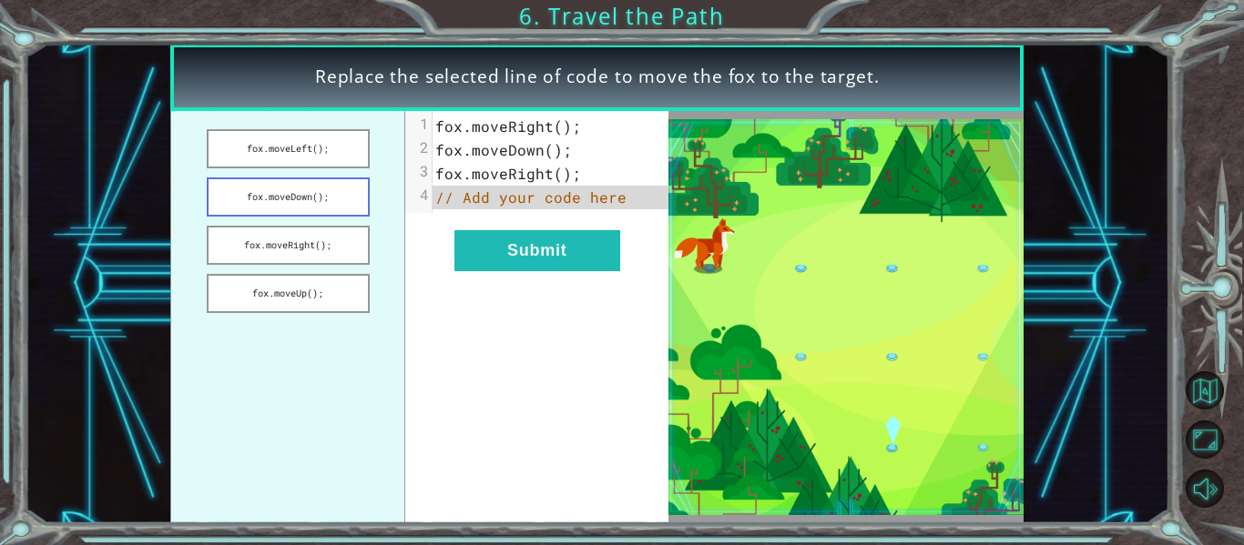
click at [253, 185] on button "fox.moveDown();" at bounding box center [288, 197] width 163 height 39
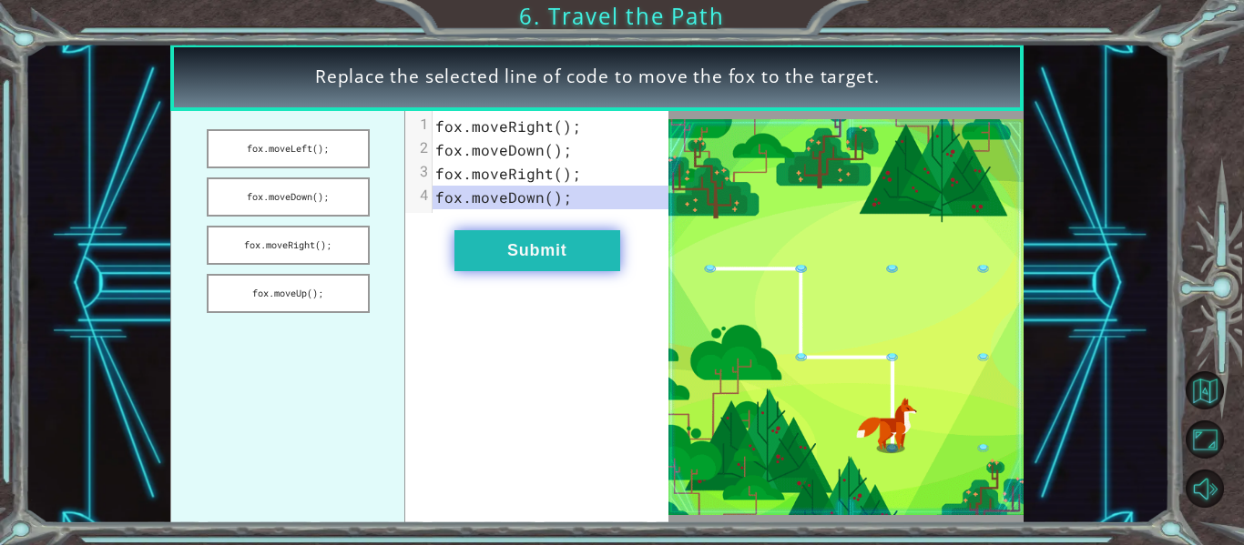
click at [491, 251] on button "Submit" at bounding box center [537, 250] width 166 height 41
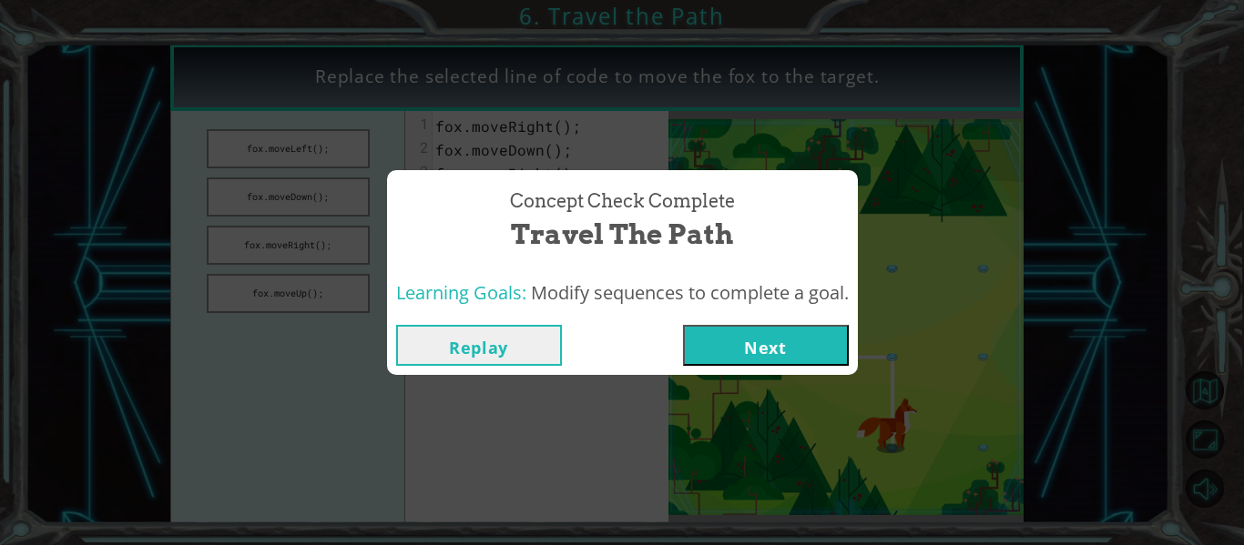
click at [757, 358] on button "Next" at bounding box center [766, 345] width 166 height 41
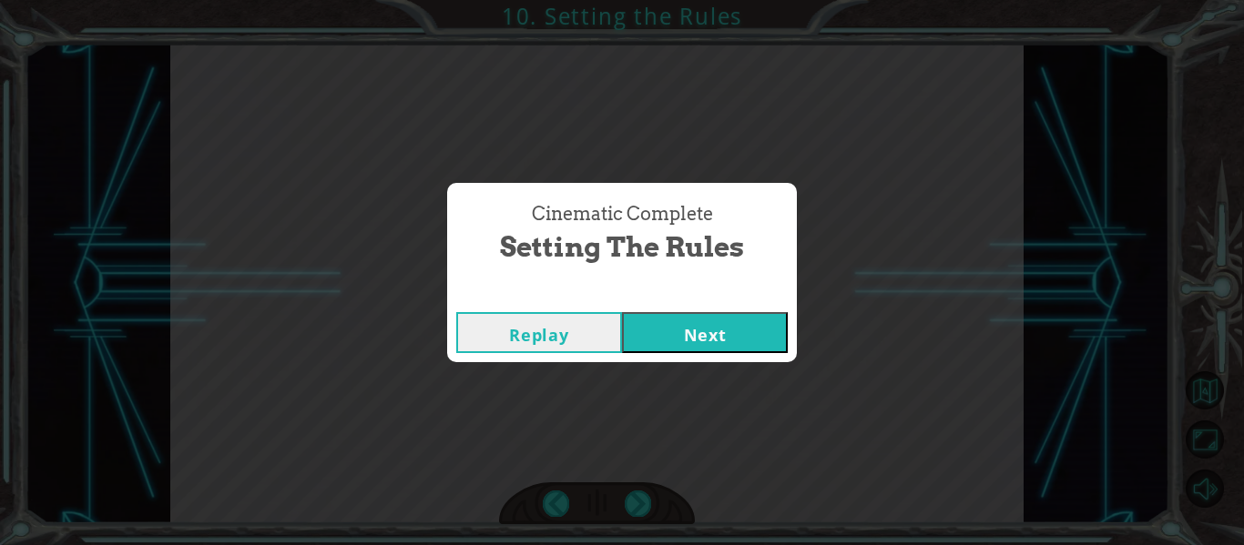
click at [675, 318] on button "Next" at bounding box center [705, 332] width 166 height 41
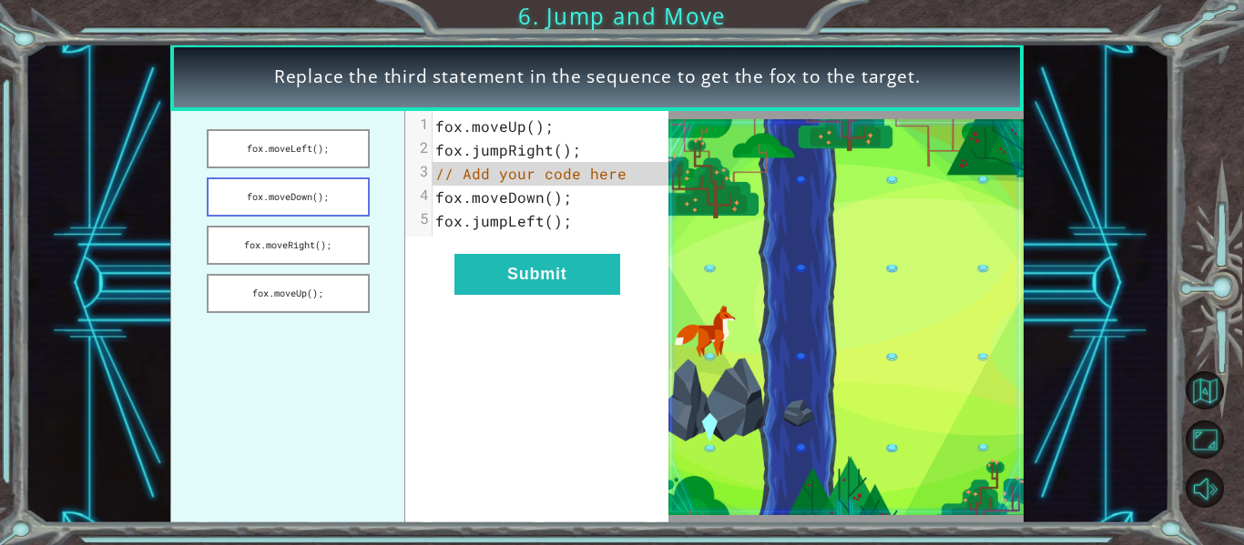
click at [342, 181] on button "fox.moveDown();" at bounding box center [288, 197] width 163 height 39
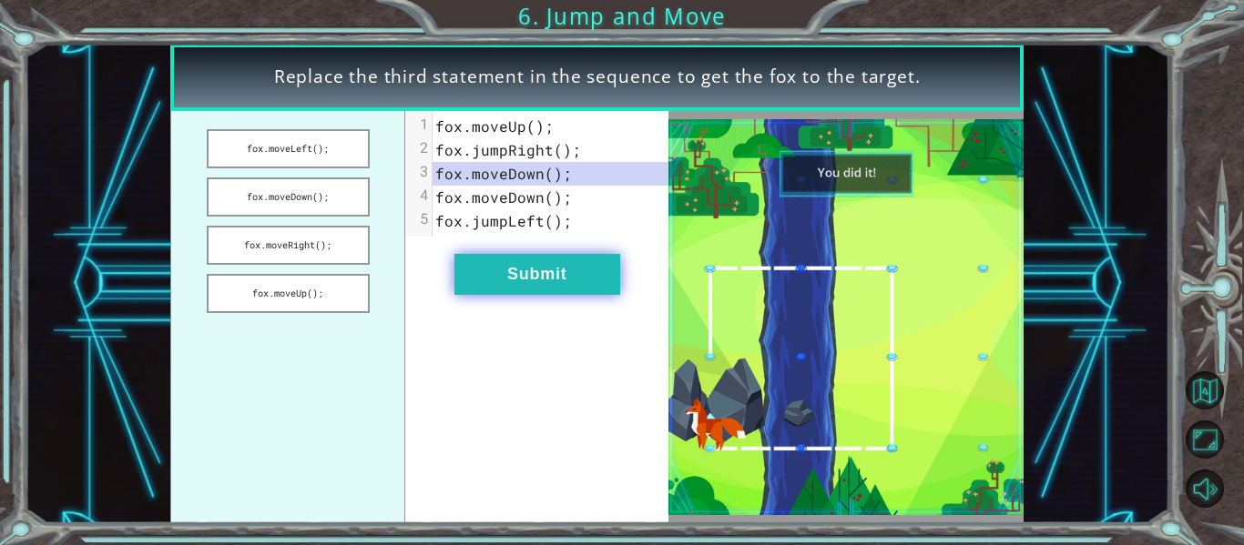
click at [562, 280] on button "Submit" at bounding box center [537, 274] width 166 height 41
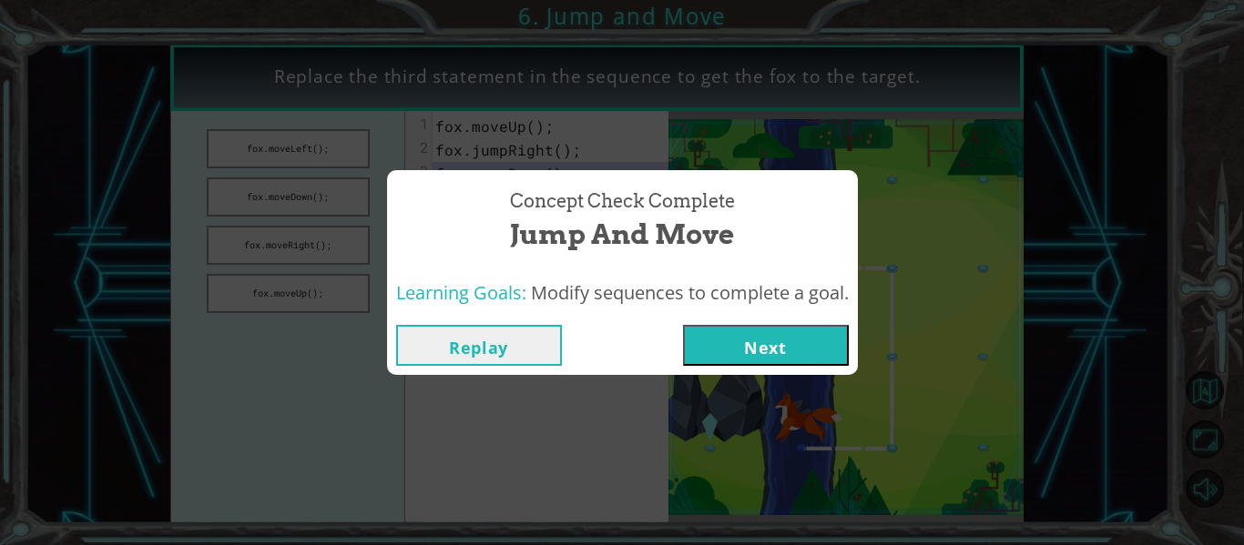
click at [785, 344] on button "Next" at bounding box center [766, 345] width 166 height 41
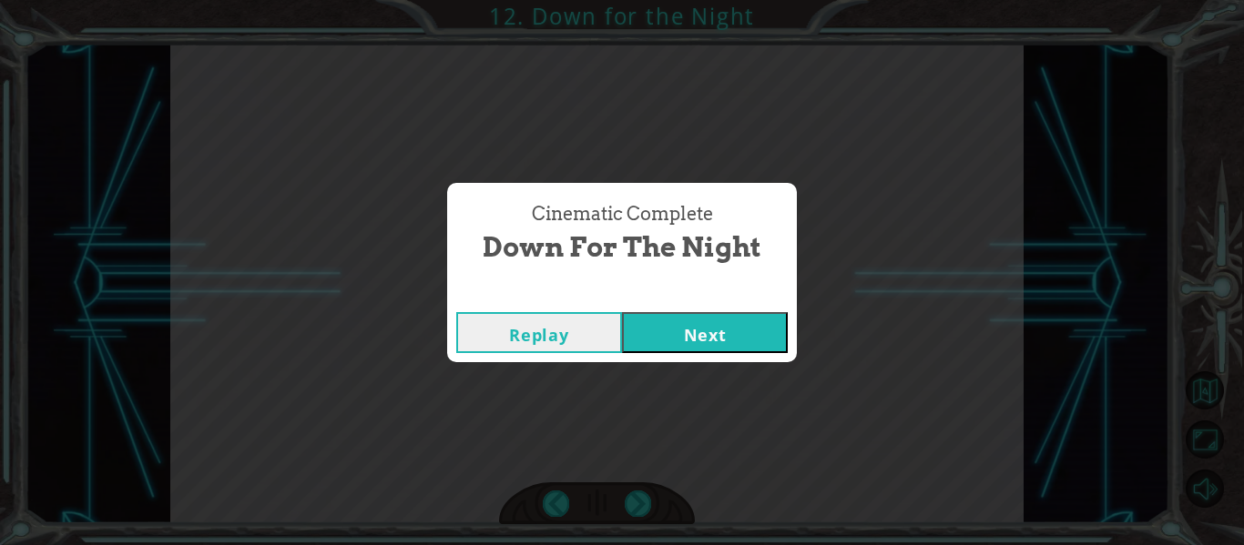
click at [734, 314] on button "Next" at bounding box center [705, 332] width 166 height 41
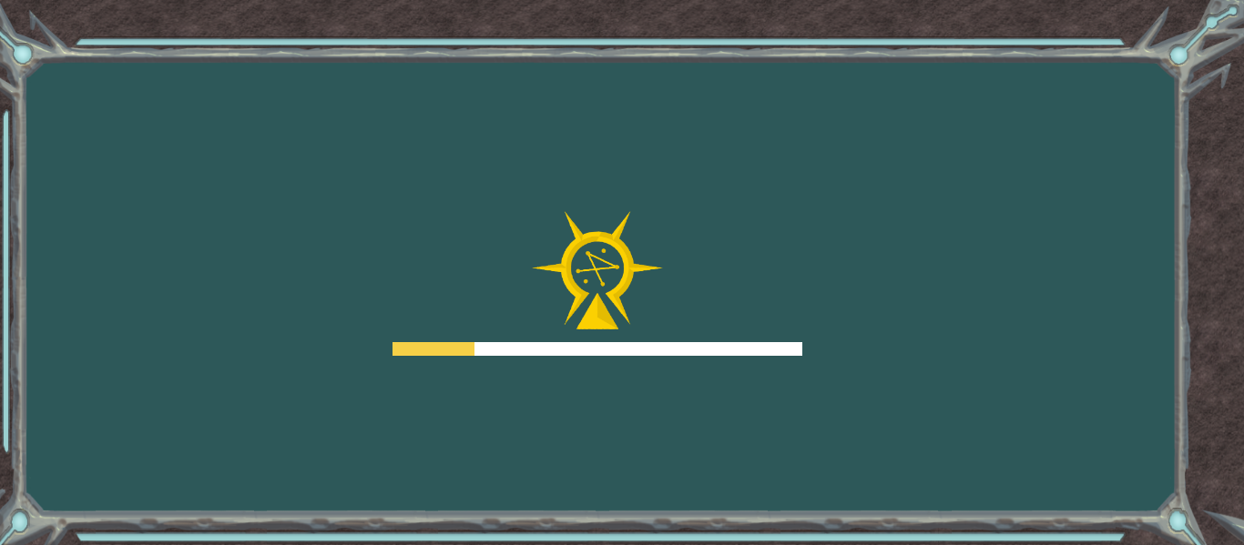
click at [734, 314] on div at bounding box center [597, 284] width 410 height 146
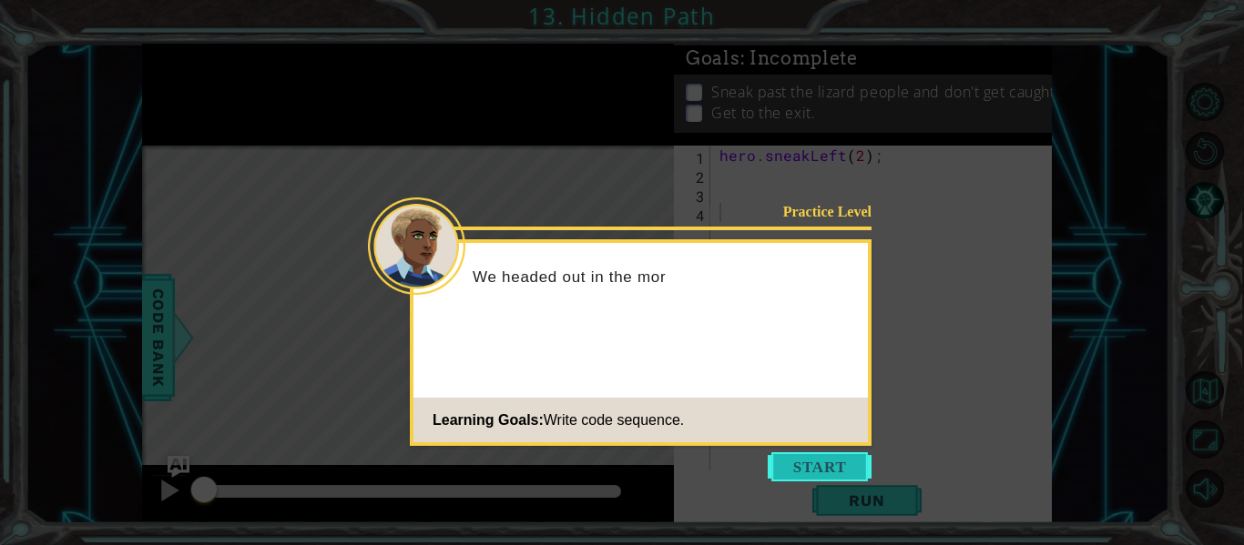
click at [804, 460] on button "Start" at bounding box center [820, 467] width 104 height 29
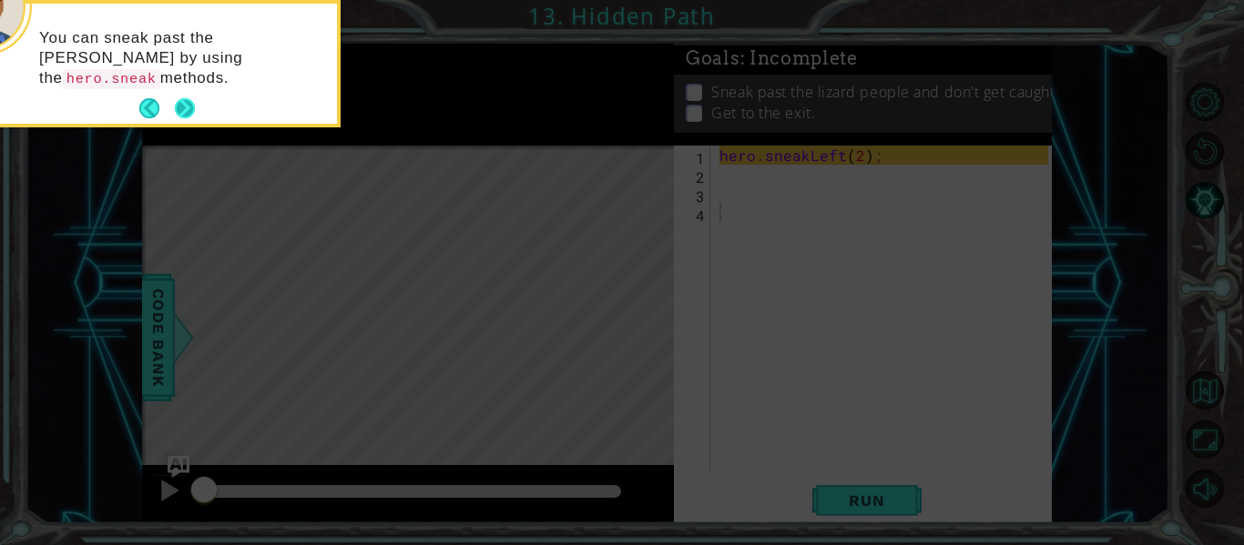
click at [176, 109] on button "Next" at bounding box center [185, 108] width 20 height 20
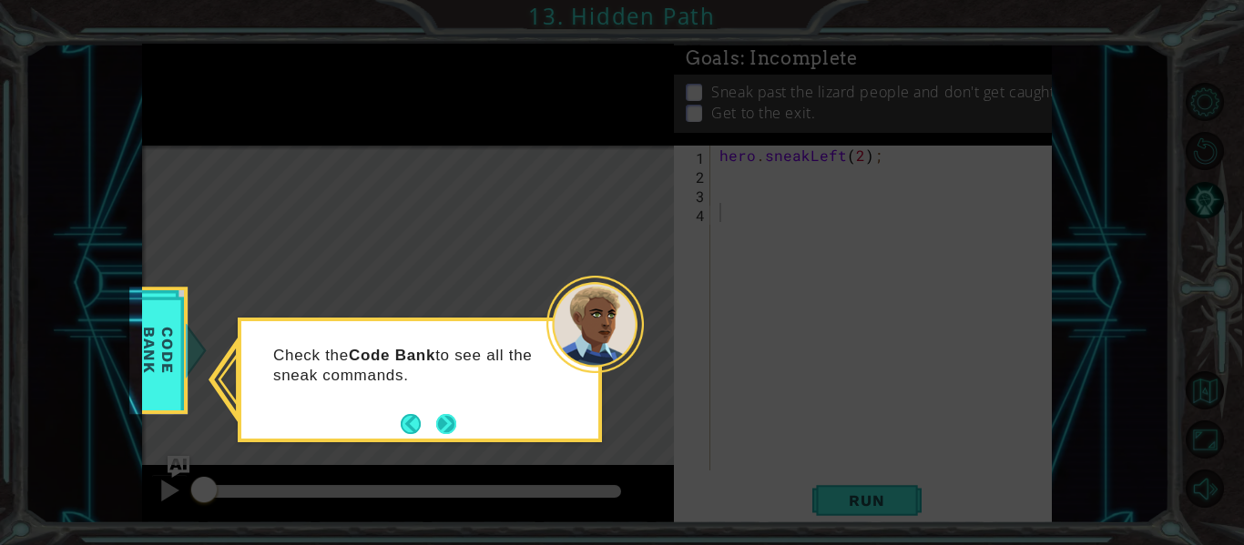
click at [452, 425] on button "Next" at bounding box center [446, 424] width 20 height 20
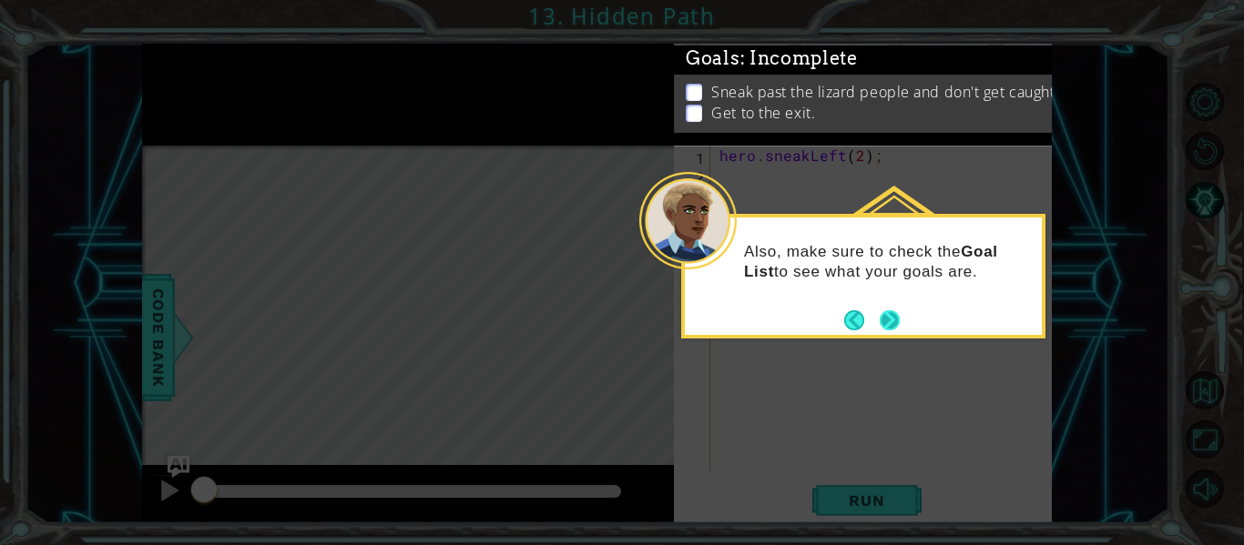
click at [882, 315] on button "Next" at bounding box center [890, 320] width 20 height 20
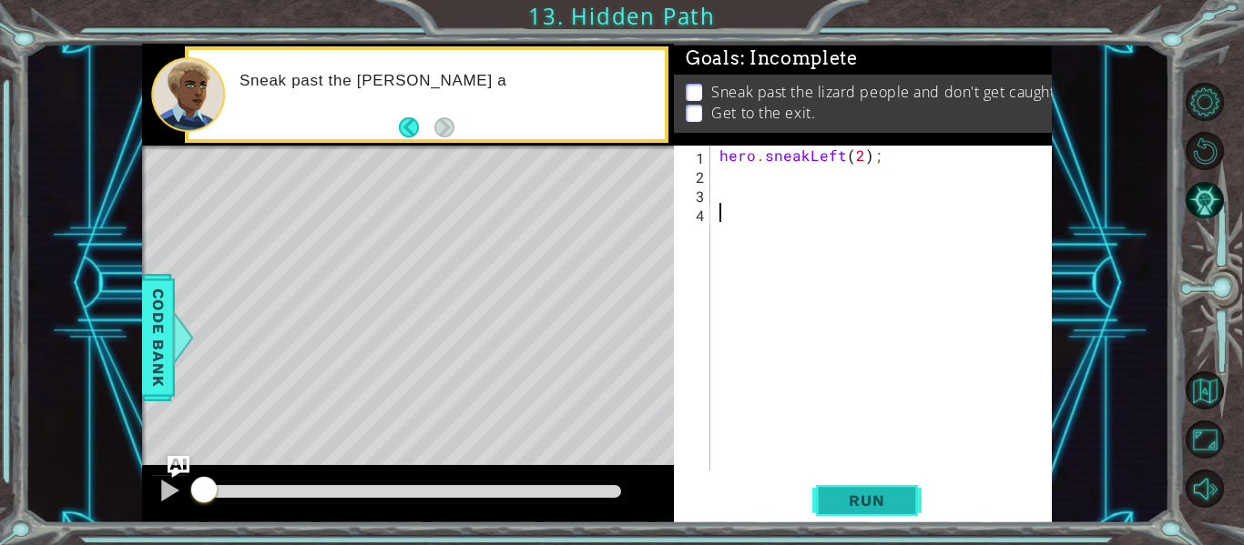
click at [886, 513] on button "Run" at bounding box center [866, 501] width 109 height 37
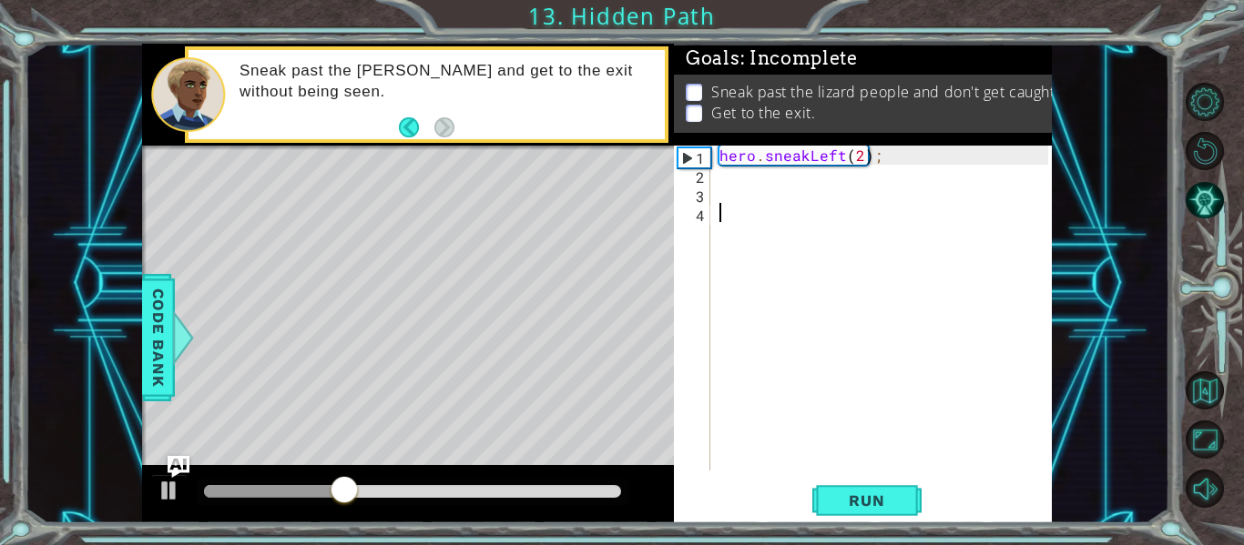
click at [756, 195] on div "hero . sneakLeft ( 2 ) ;" at bounding box center [886, 327] width 341 height 363
click at [768, 218] on div "hero . sneakLeft ( 2 ) ;" at bounding box center [886, 327] width 341 height 363
click at [756, 179] on div "hero . sneakLeft ( 2 ) ;" at bounding box center [886, 327] width 341 height 363
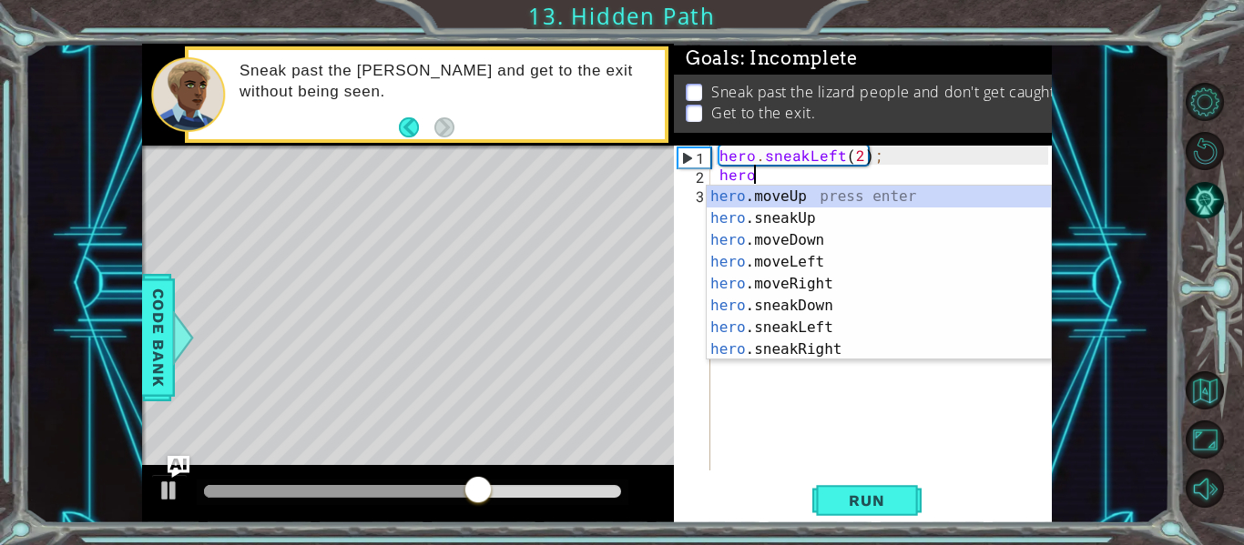
scroll to position [0, 1]
click at [893, 224] on div "hero .moveUp press enter hero .sneakUp press enter hero .moveDown press enter h…" at bounding box center [879, 295] width 344 height 219
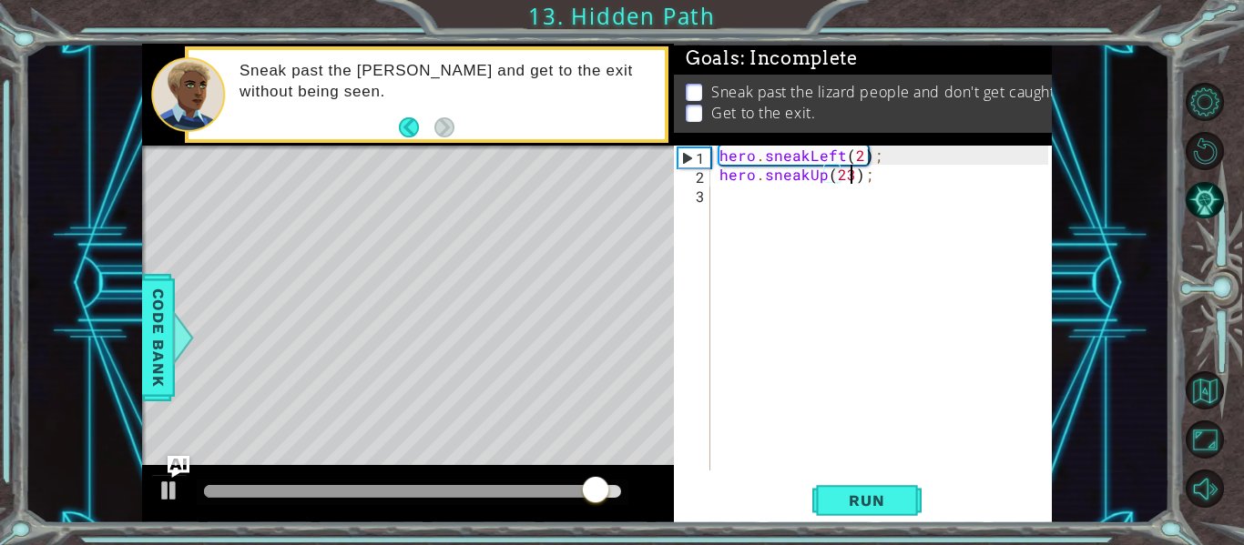
scroll to position [0, 8]
type textarea "hero.sneakUp(2);"
click at [726, 201] on div "hero . sneakLeft ( 2 ) ; hero . sneakUp ( 2 ) ;" at bounding box center [886, 327] width 341 height 363
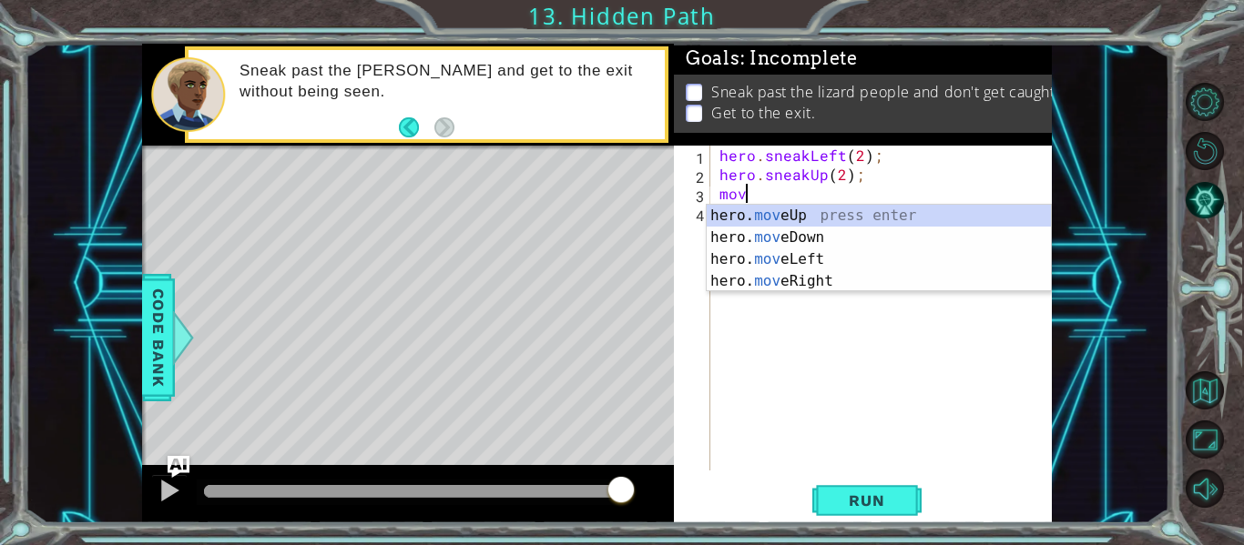
scroll to position [0, 1]
click at [733, 202] on div "hero . sneakLeft ( 2 ) ; hero . sneakUp ( 2 ) ; move" at bounding box center [886, 327] width 341 height 363
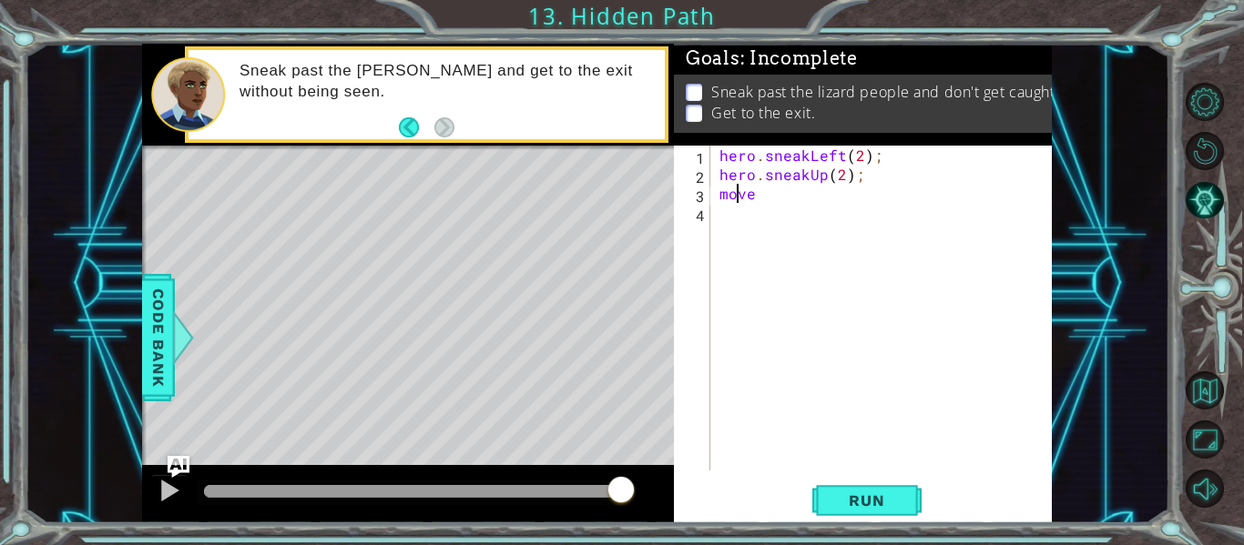
click at [768, 202] on div "hero . sneakLeft ( 2 ) ; hero . sneakUp ( 2 ) ; move" at bounding box center [886, 327] width 341 height 363
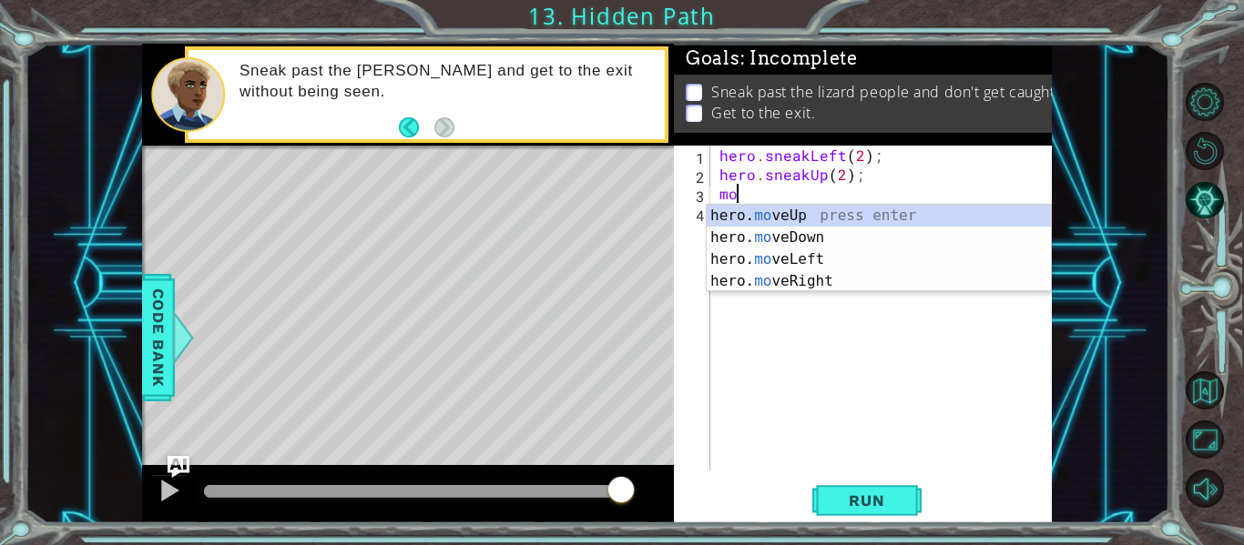
scroll to position [0, 0]
type textarea "m"
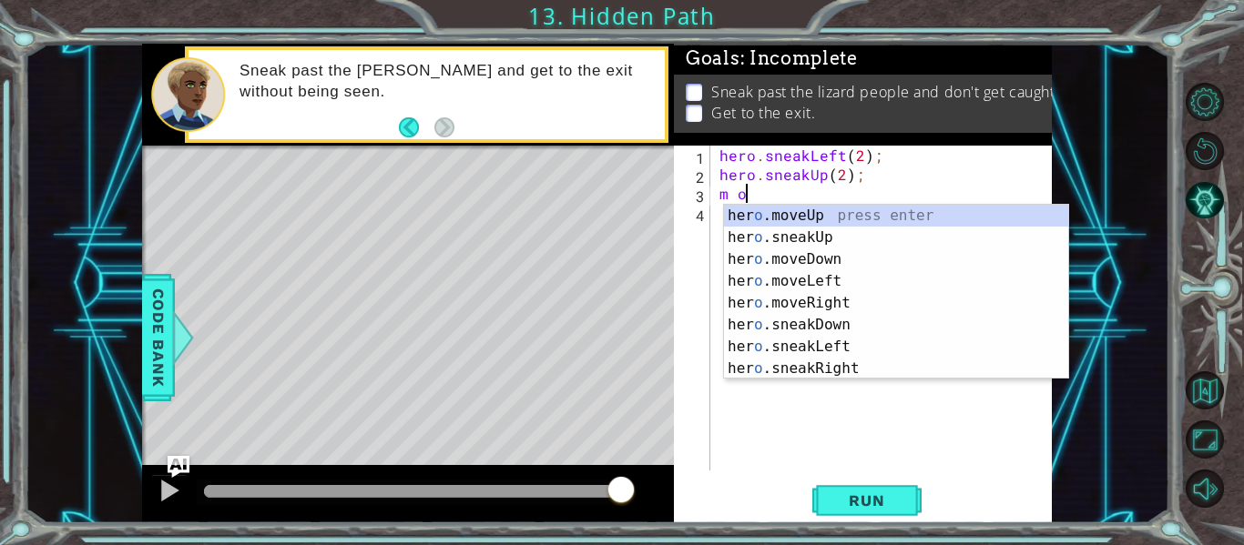
type textarea "m"
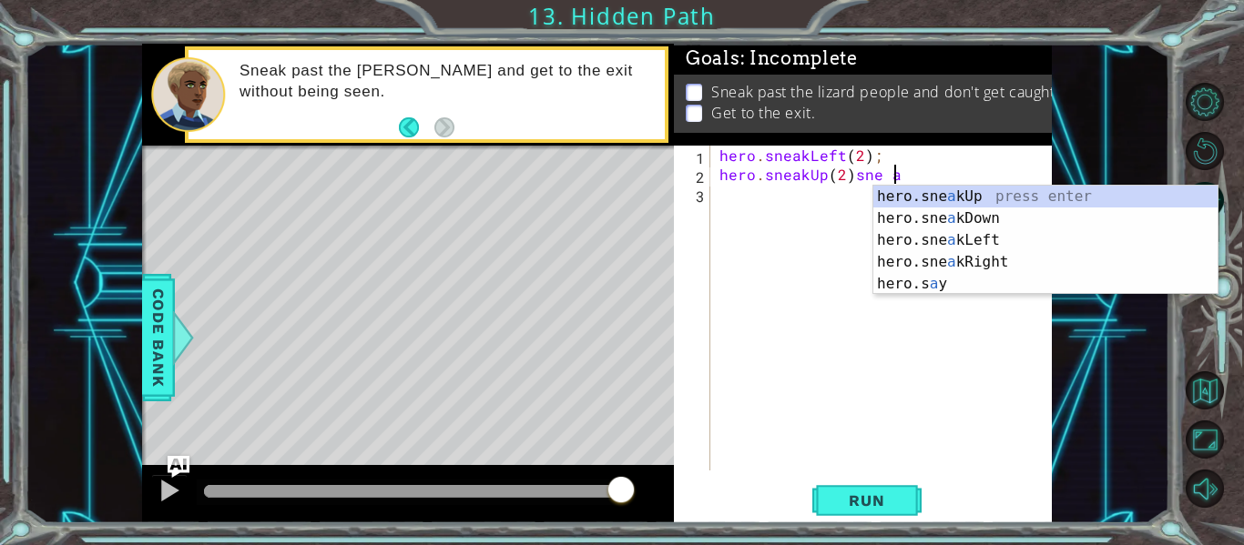
scroll to position [0, 11]
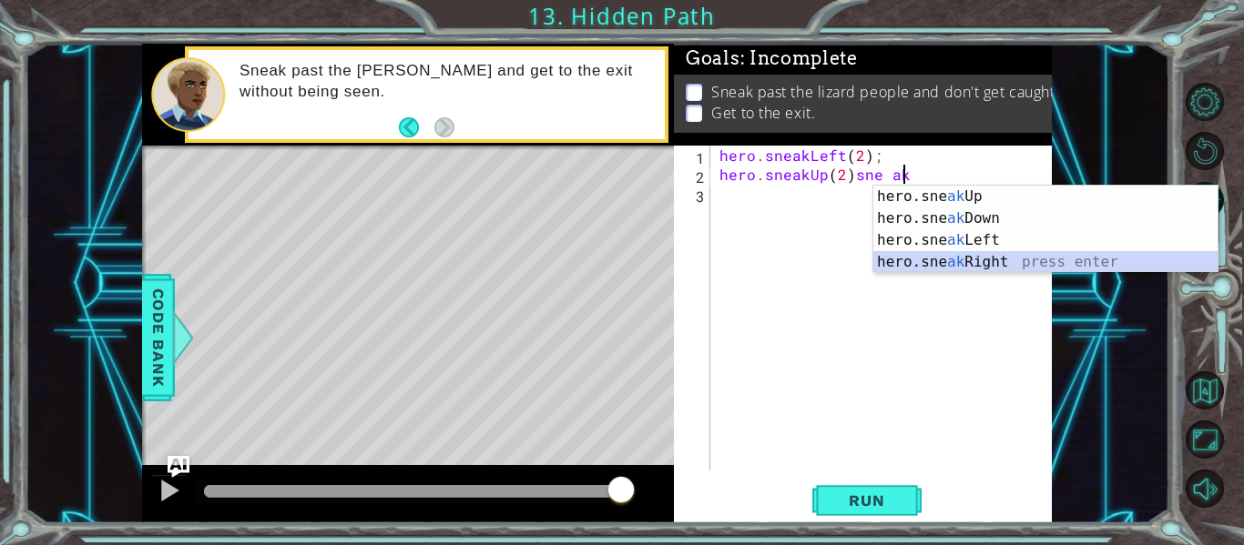
click at [951, 256] on div "hero.sne ak Up press enter hero.sne ak Down press enter hero.sne ak Left press …" at bounding box center [1045, 251] width 344 height 131
type textarea "hero.sneakUp(2)sne hero.sneakRight(1)"
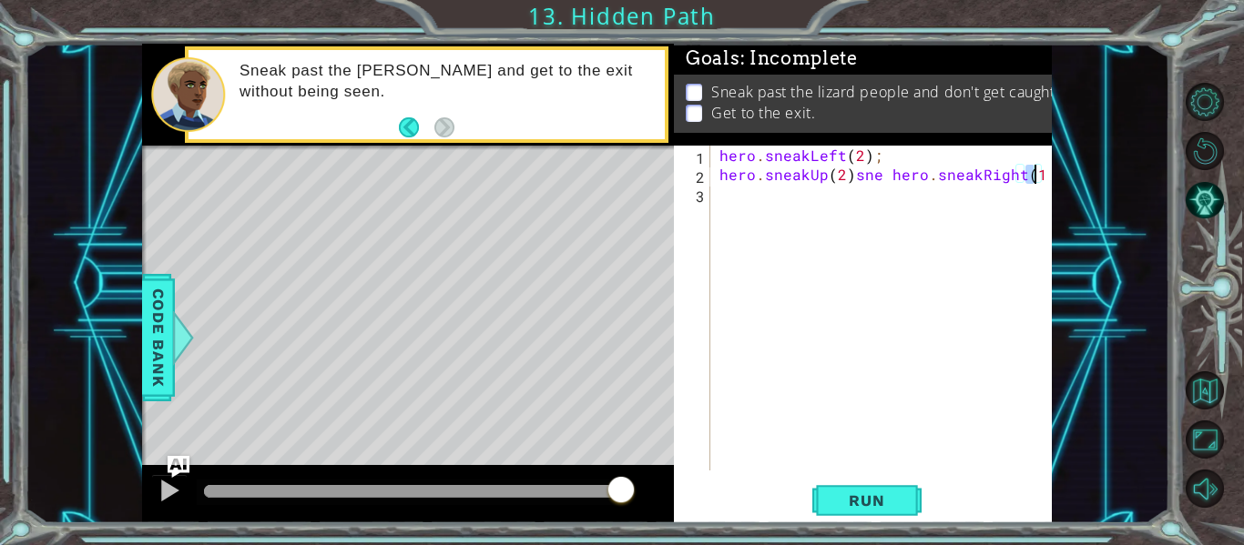
click at [951, 256] on div "hero . sneakLeft ( 2 ) ; hero . sneakUp ( 2 ) sne hero . sneakRight ( 1 )" at bounding box center [886, 327] width 341 height 363
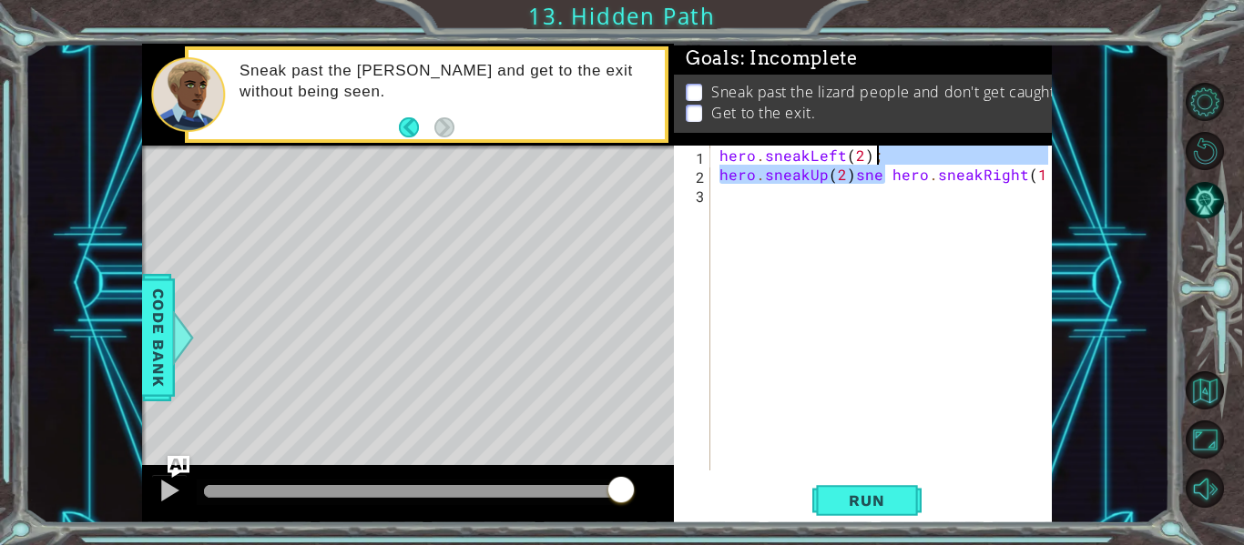
drag, startPoint x: 884, startPoint y: 175, endPoint x: 950, endPoint y: 164, distance: 66.5
click at [950, 164] on div "hero . sneakLeft ( 2 ) ; hero . sneakUp ( 2 ) sne hero . sneakRight ( 1 )" at bounding box center [886, 327] width 341 height 363
click at [887, 177] on div "hero . sneakLeft ( 2 ) ; hero . sneakUp ( 2 ) sne hero . sneakRight ( 1 )" at bounding box center [882, 308] width 332 height 325
drag, startPoint x: 876, startPoint y: 183, endPoint x: 851, endPoint y: 180, distance: 24.7
click at [851, 180] on div "hero . sneakLeft ( 2 ) ; hero . sneakUp ( 2 ) sne hero . sneakRight ( 1 )" at bounding box center [886, 327] width 341 height 363
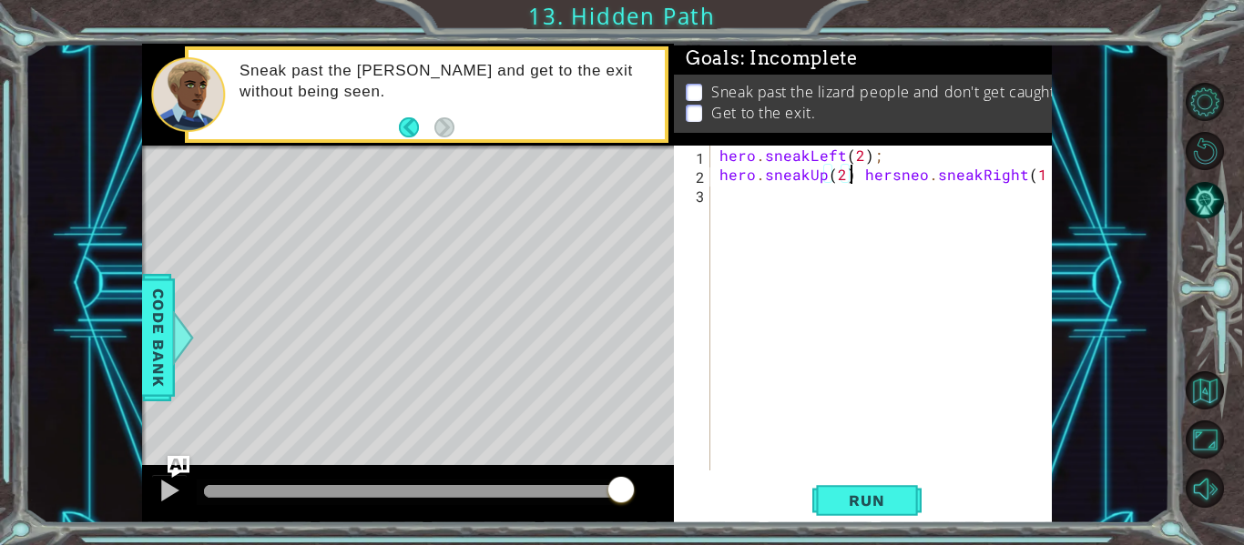
click at [852, 180] on div "hero . sneakLeft ( 2 ) ; hero . sneakUp ( 2 ) hersneo . sneakRight ( 1 )" at bounding box center [886, 327] width 341 height 363
drag, startPoint x: 862, startPoint y: 176, endPoint x: 973, endPoint y: 190, distance: 112.0
click at [973, 190] on div "hero . sneakLeft ( 2 ) ; hero . sneakUp ( 2 ) hersneo . sneakRight ( 1 )" at bounding box center [886, 327] width 341 height 363
type textarea "hero.sneakUp(2);"
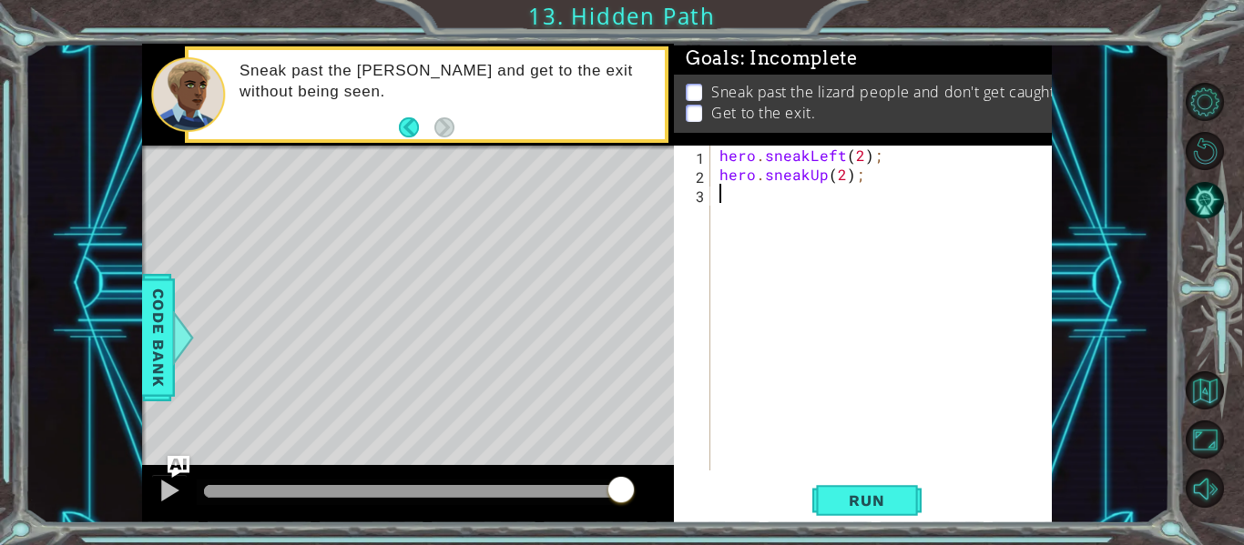
click at [754, 208] on div "hero . sneakLeft ( 2 ) ; hero . sneakUp ( 2 ) ;" at bounding box center [886, 327] width 341 height 363
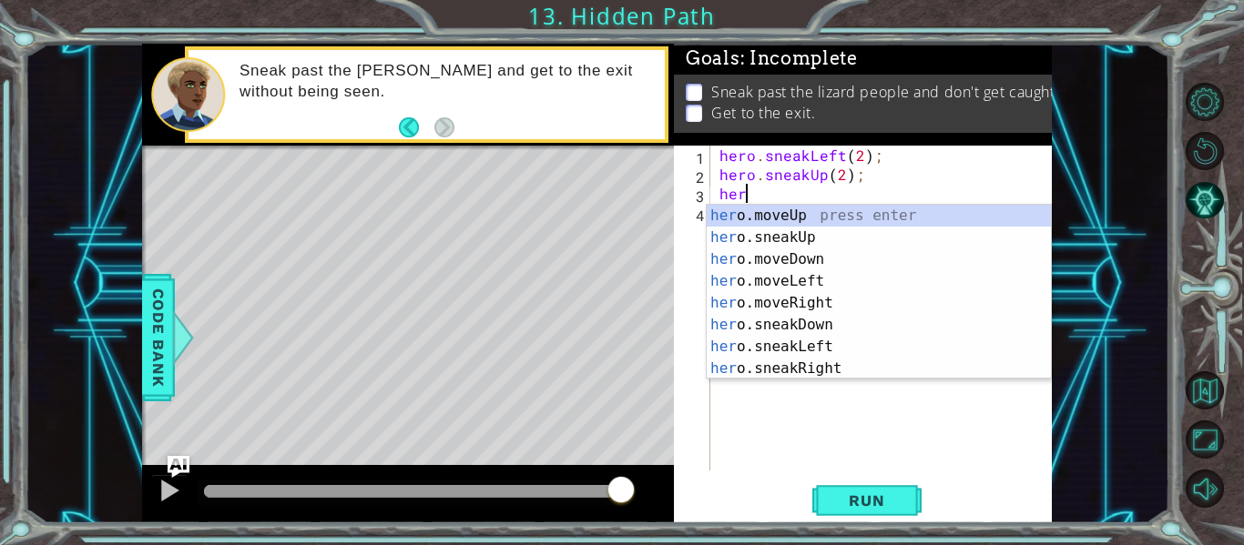
scroll to position [0, 1]
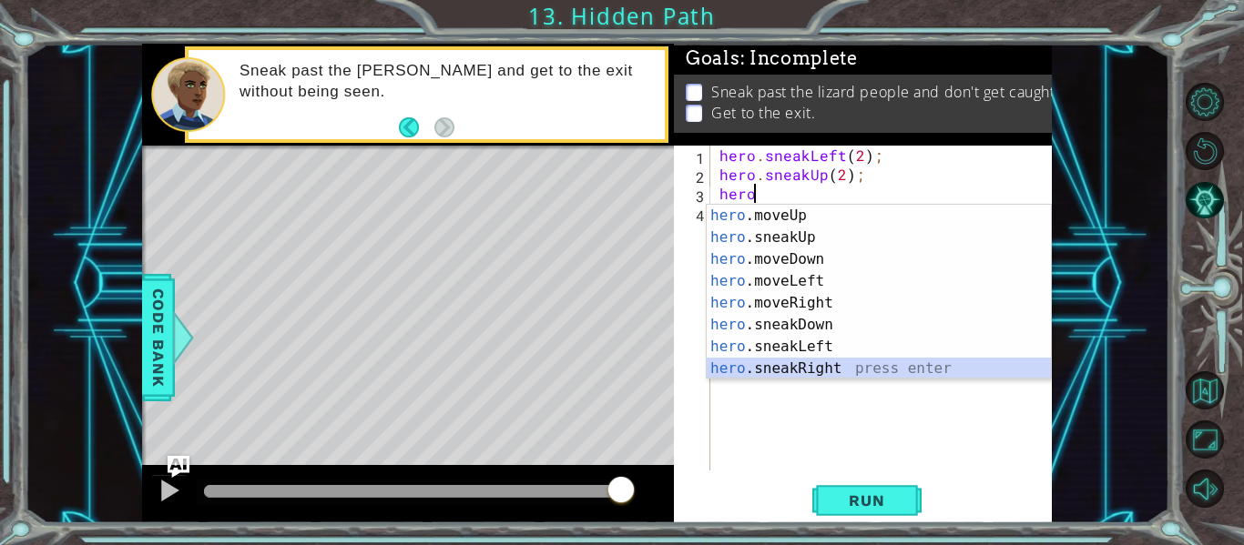
click at [840, 368] on div "hero .moveUp press enter hero .sneakUp press enter hero .moveDown press enter h…" at bounding box center [879, 314] width 344 height 219
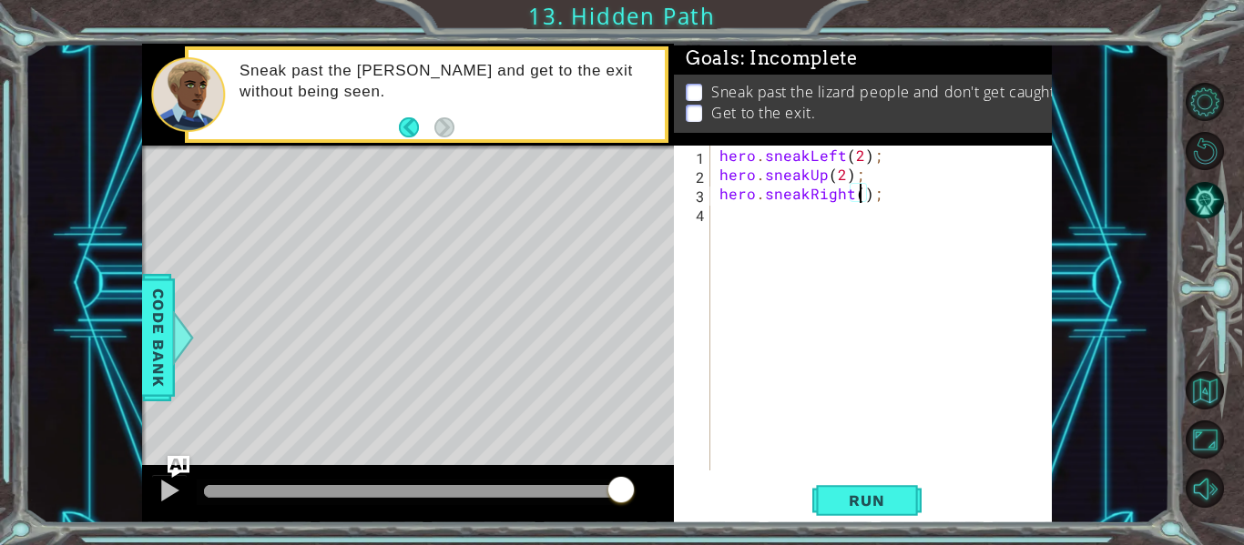
type textarea "hero.sneakRight(2);"
click at [812, 219] on div "hero . sneakLeft ( 2 ) ; hero . sneakUp ( 2 ) ; hero . sneakRight ( 2 ) ;" at bounding box center [886, 327] width 341 height 363
type textarea "hero.sneakRight(2);"
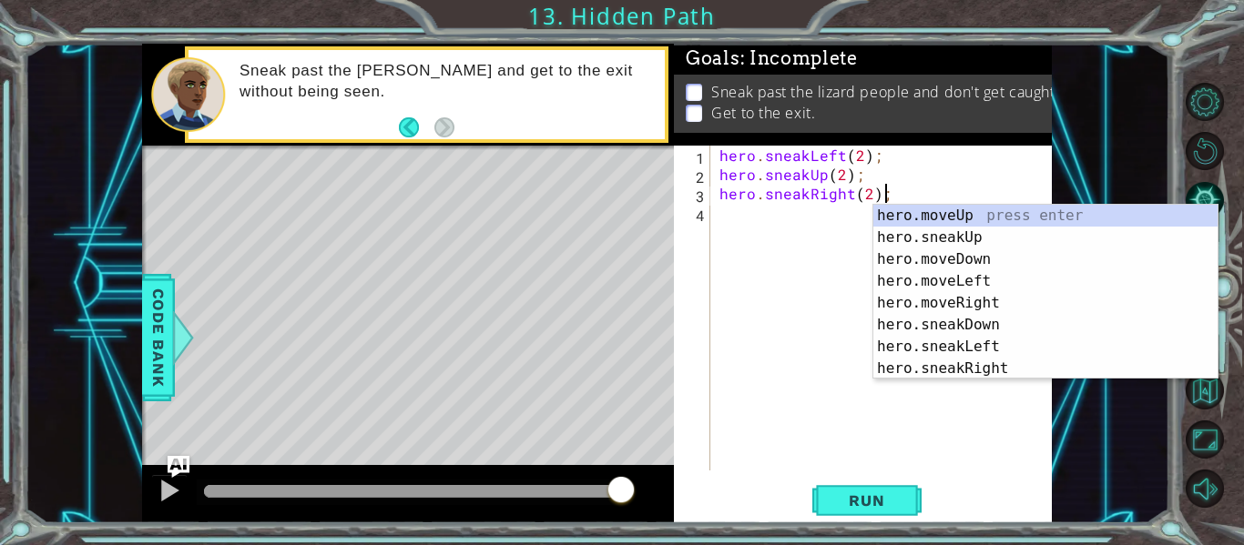
click at [725, 216] on div "hero . sneakLeft ( 2 ) ; hero . sneakUp ( 2 ) ; hero . sneakRight ( 2 ) ;" at bounding box center [886, 327] width 341 height 363
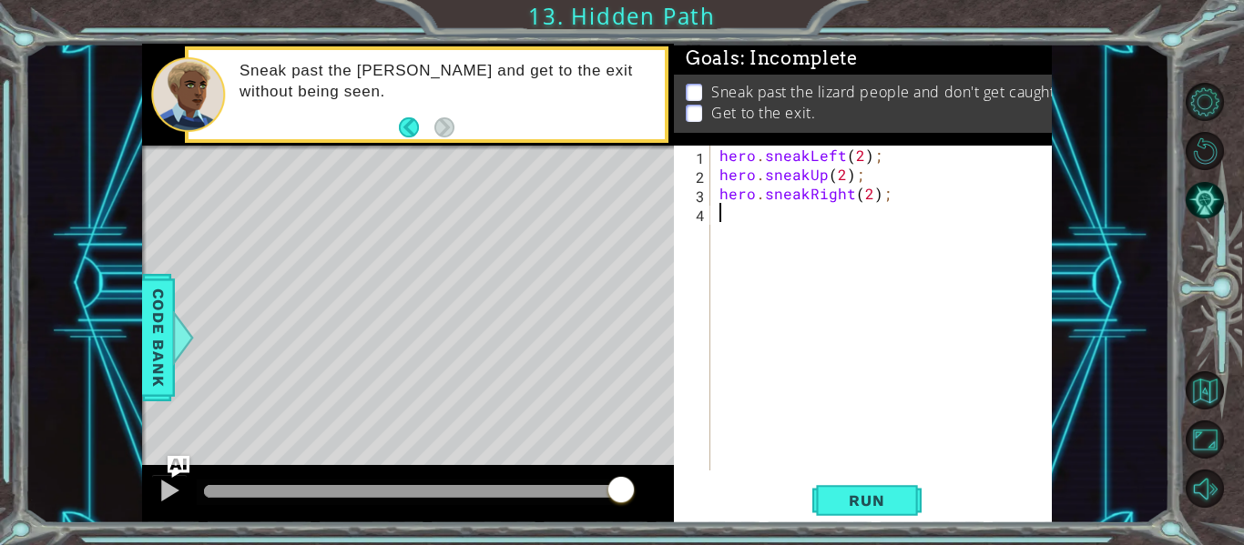
type textarea "\"
type textarea "hero.sneakRight(2);"
click at [907, 491] on button "Run" at bounding box center [866, 501] width 109 height 37
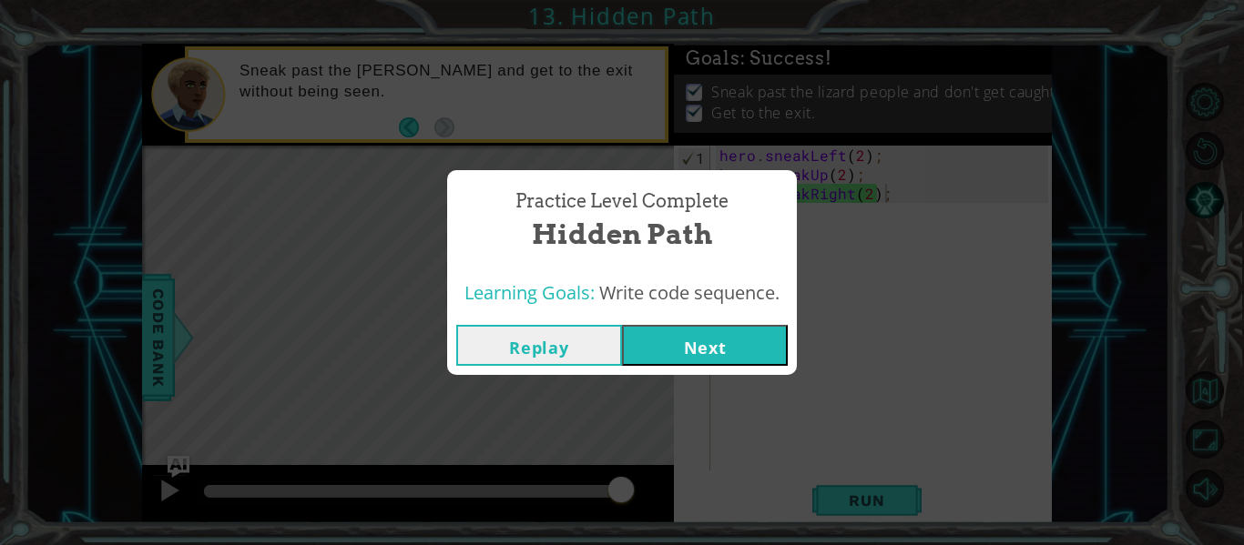
click at [751, 341] on button "Next" at bounding box center [705, 345] width 166 height 41
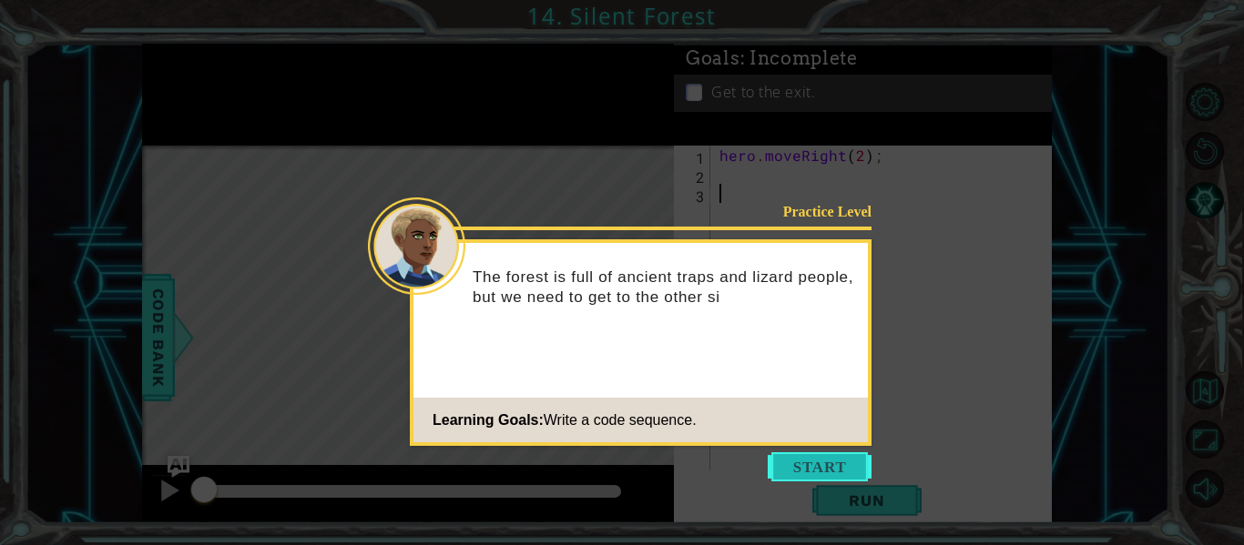
click at [845, 466] on button "Start" at bounding box center [820, 467] width 104 height 29
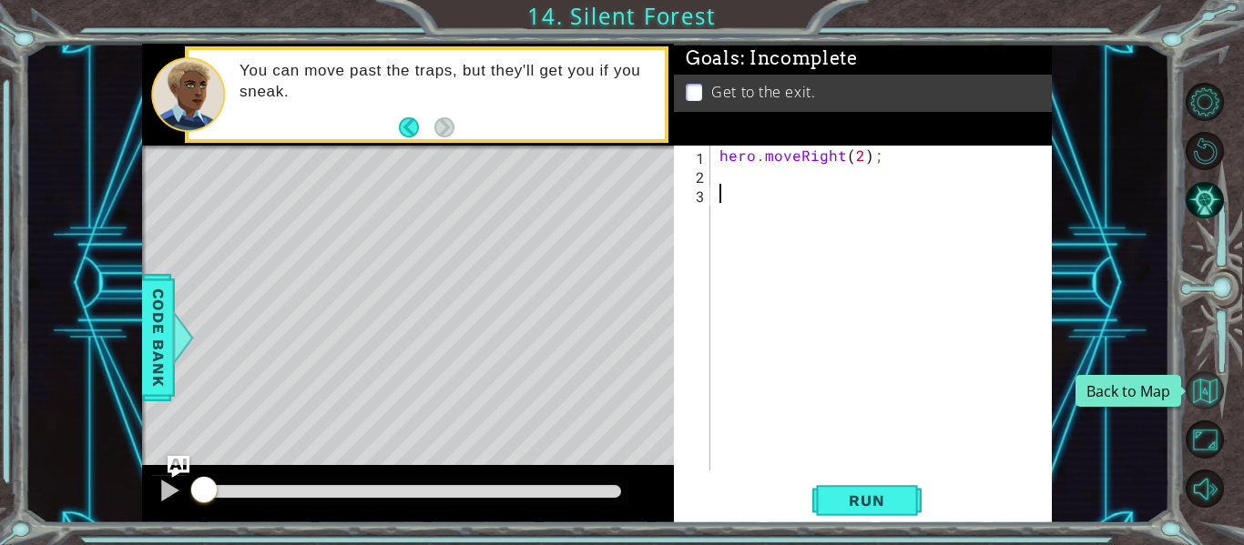
click at [1192, 399] on button "Back to Map" at bounding box center [1204, 390] width 38 height 38
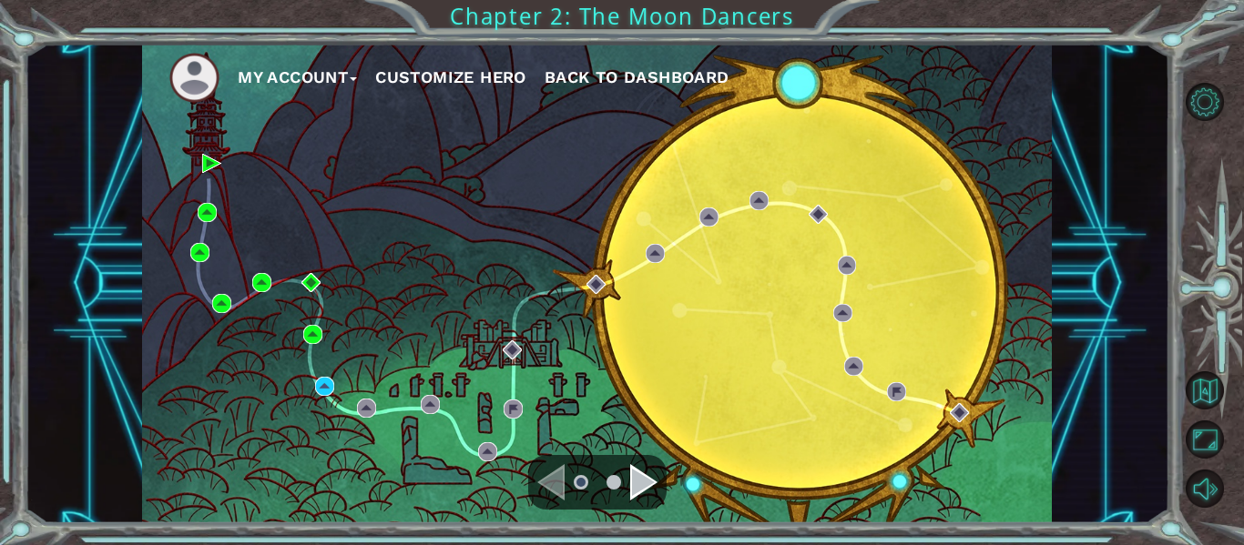
click at [652, 485] on div "Navigate to the next page" at bounding box center [643, 482] width 27 height 36
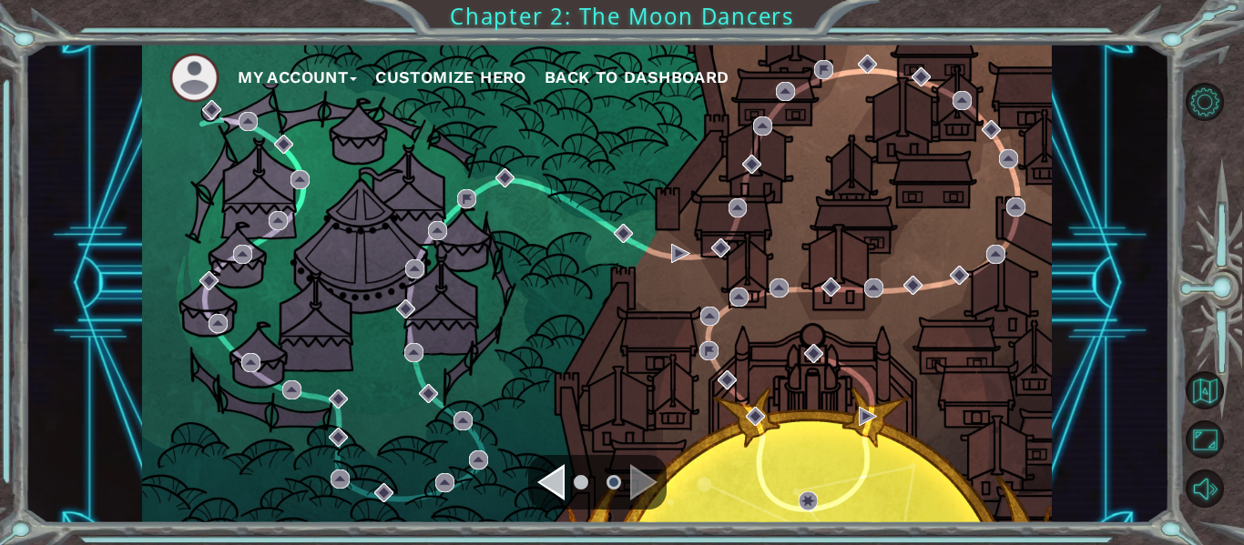
click at [473, 65] on button "Customize Hero" at bounding box center [450, 77] width 151 height 27
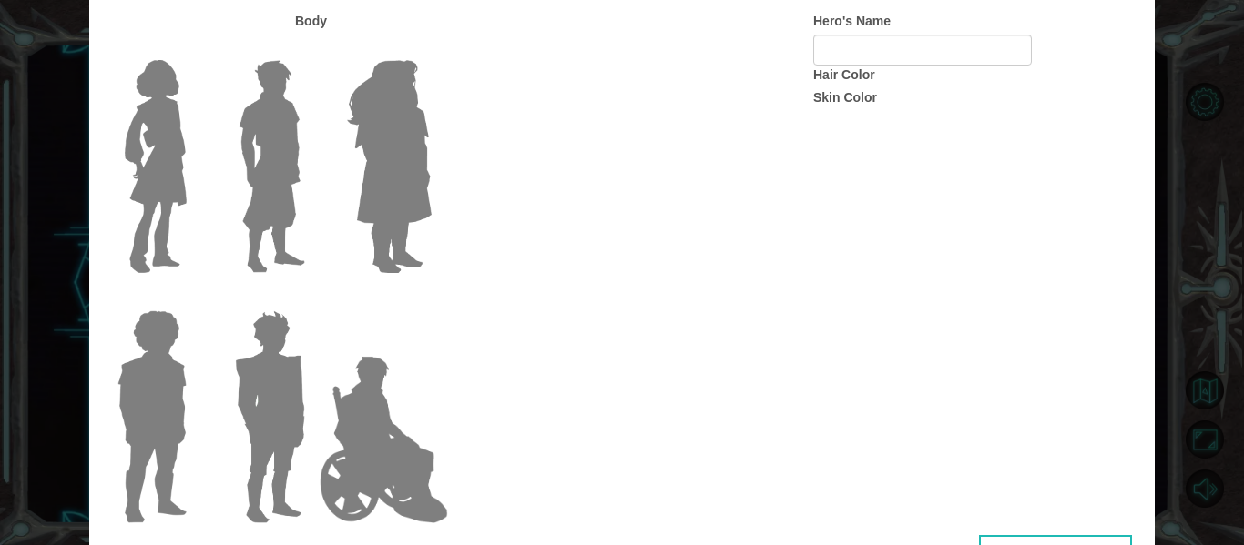
type input "Greyson"
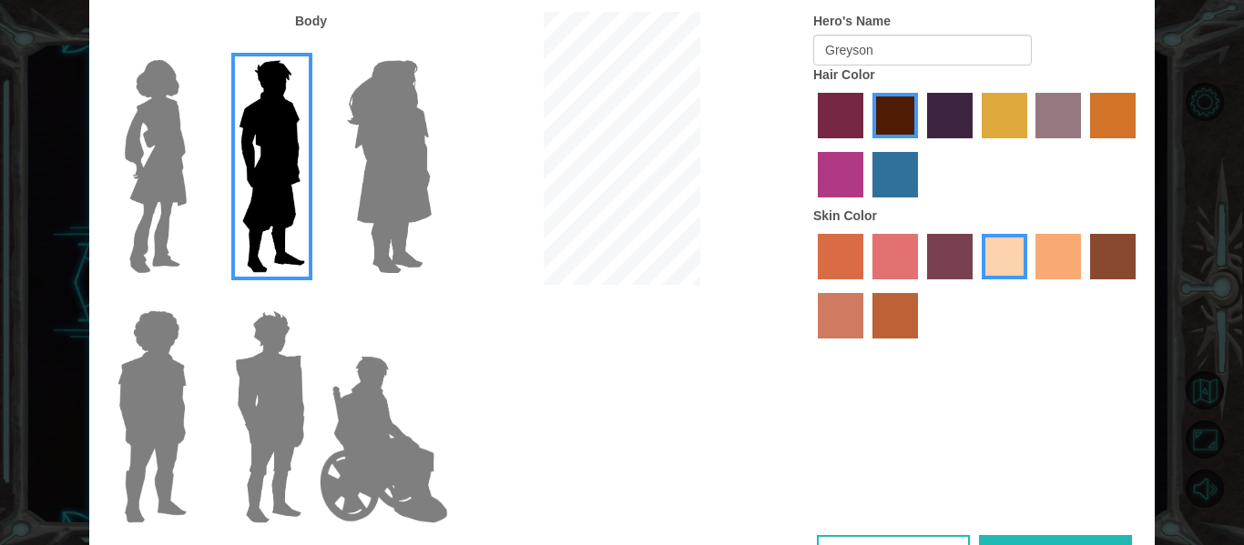
click at [441, 178] on div at bounding box center [385, 160] width 118 height 250
click at [373, 364] on img at bounding box center [383, 440] width 143 height 182
click at [431, 299] on input "Hero Jamie" at bounding box center [431, 299] width 0 height 0
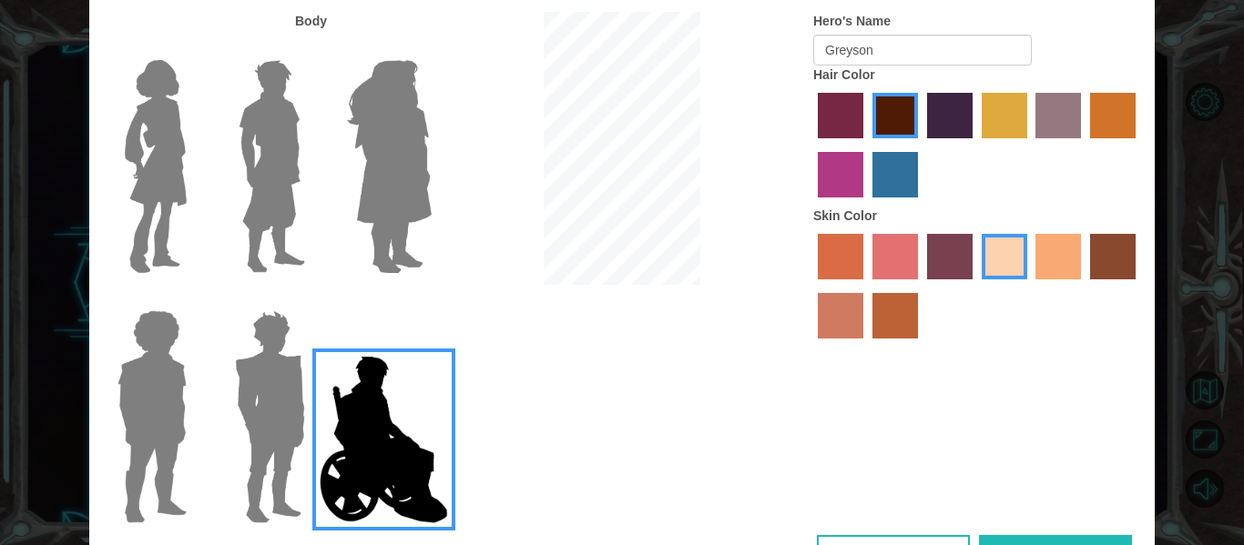
click at [378, 379] on img at bounding box center [383, 440] width 143 height 182
click at [431, 299] on input "Hero Jamie" at bounding box center [431, 299] width 0 height 0
click at [147, 418] on img at bounding box center [152, 417] width 84 height 228
click at [194, 299] on input "Hero Steven" at bounding box center [194, 299] width 0 height 0
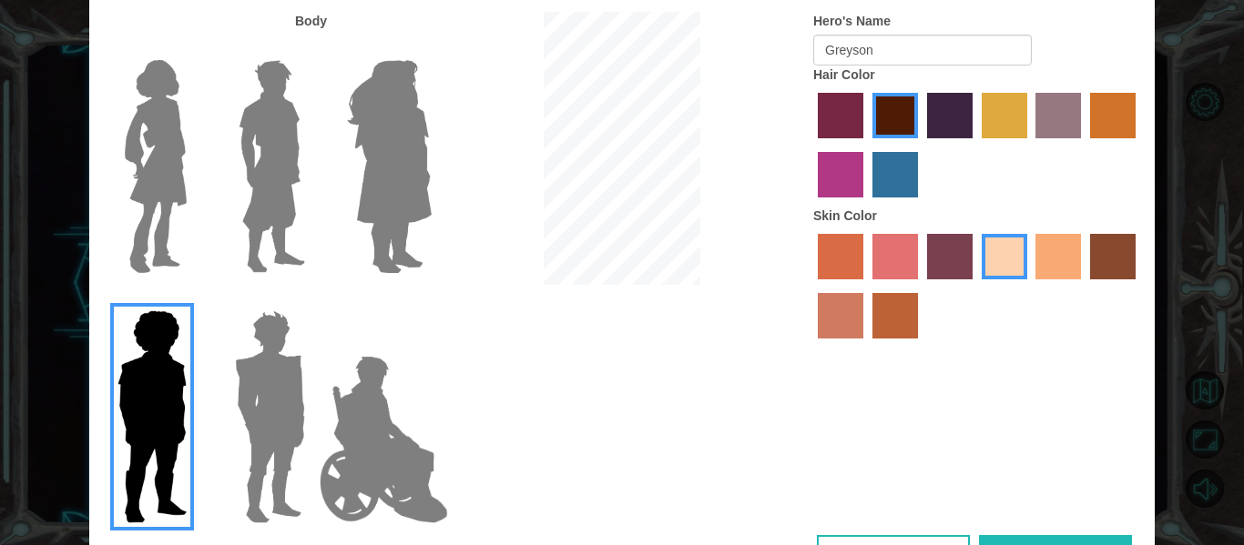
click at [266, 381] on img at bounding box center [270, 417] width 85 height 228
click at [312, 299] on input "Hero Garnet" at bounding box center [312, 299] width 0 height 0
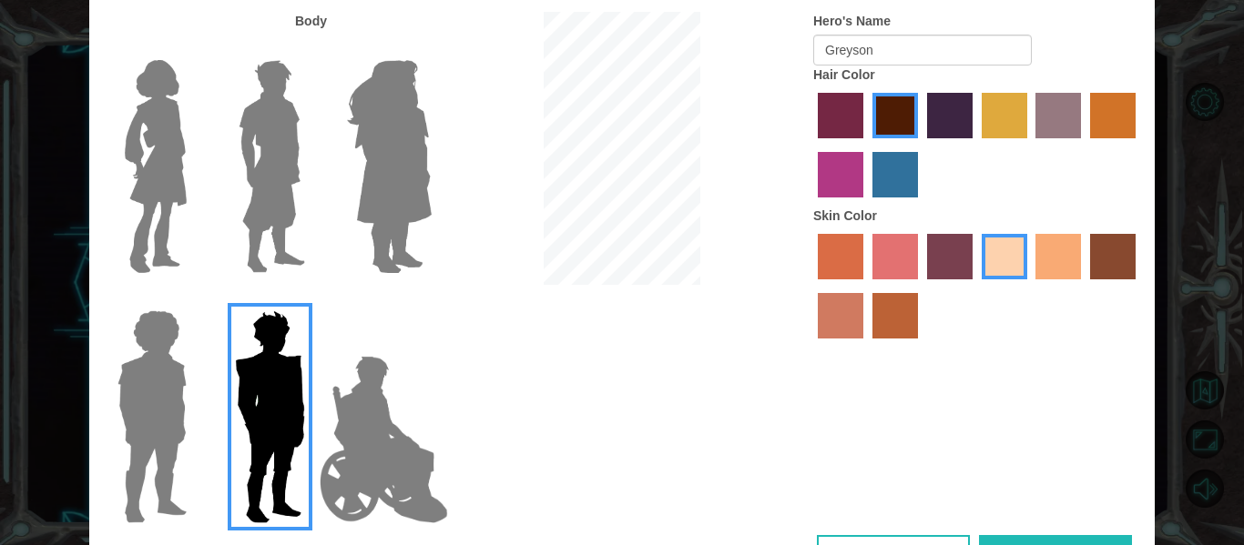
click at [168, 396] on img at bounding box center [152, 417] width 84 height 228
click at [194, 299] on input "Hero Steven" at bounding box center [194, 299] width 0 height 0
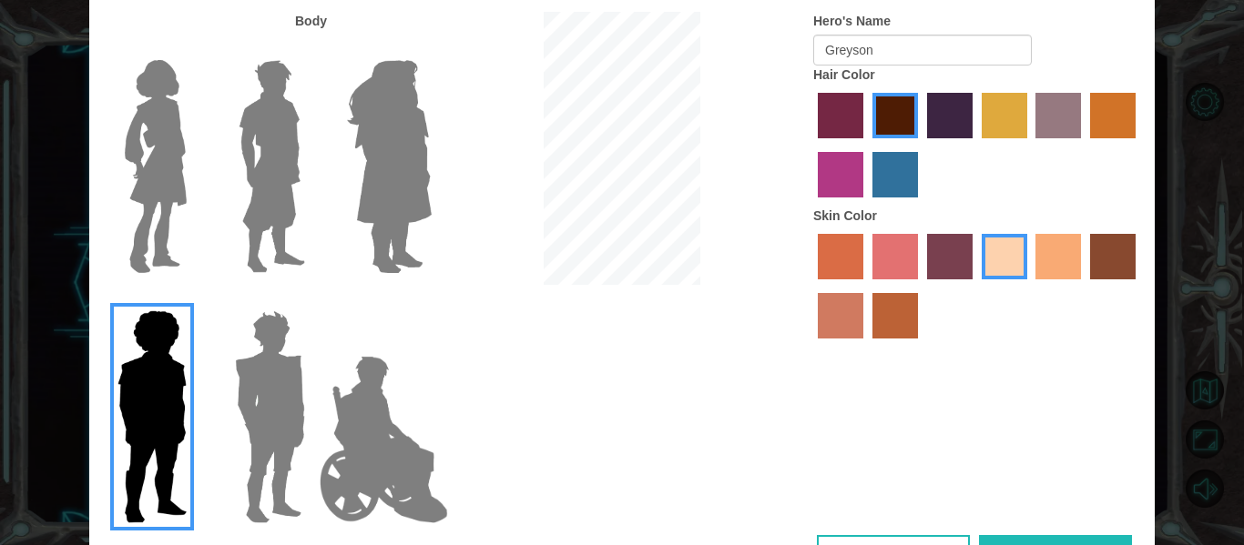
click at [229, 380] on img at bounding box center [270, 417] width 85 height 228
click at [312, 299] on input "Hero Garnet" at bounding box center [312, 299] width 0 height 0
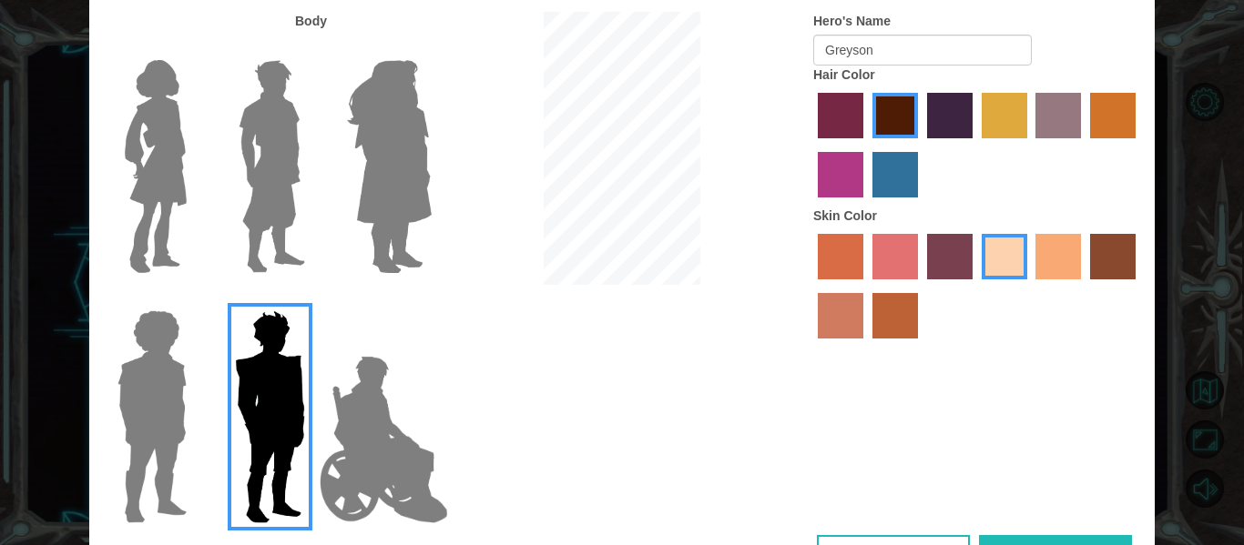
click at [111, 122] on label at bounding box center [148, 167] width 91 height 228
click at [194, 48] on input "Hero Connie" at bounding box center [194, 48] width 0 height 0
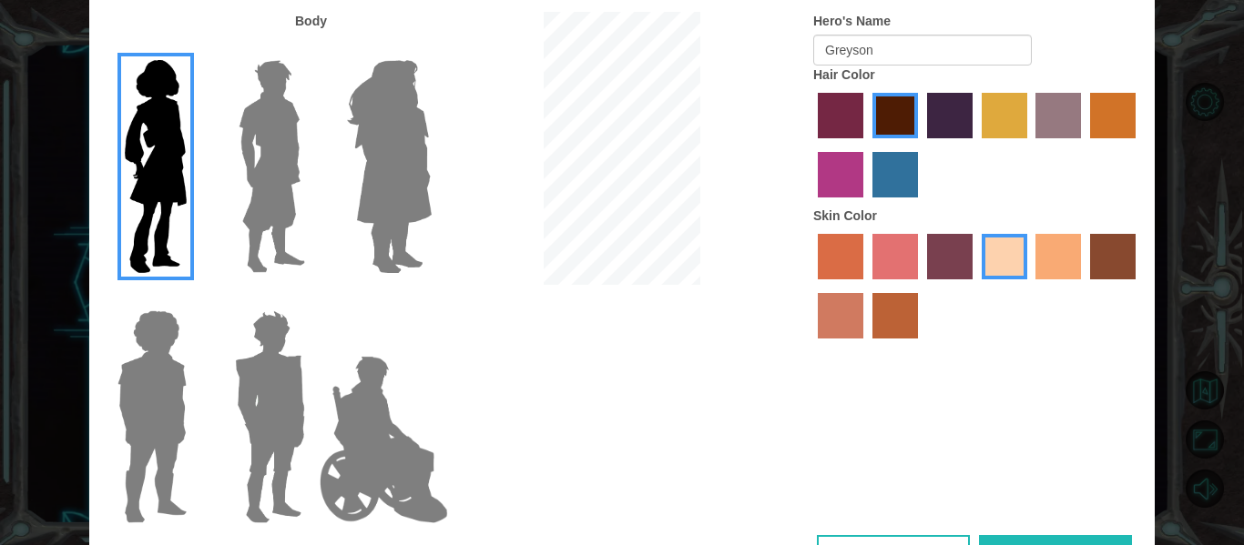
click at [248, 148] on img at bounding box center [271, 167] width 81 height 228
click at [312, 48] on input "Hero Lars" at bounding box center [312, 48] width 0 height 0
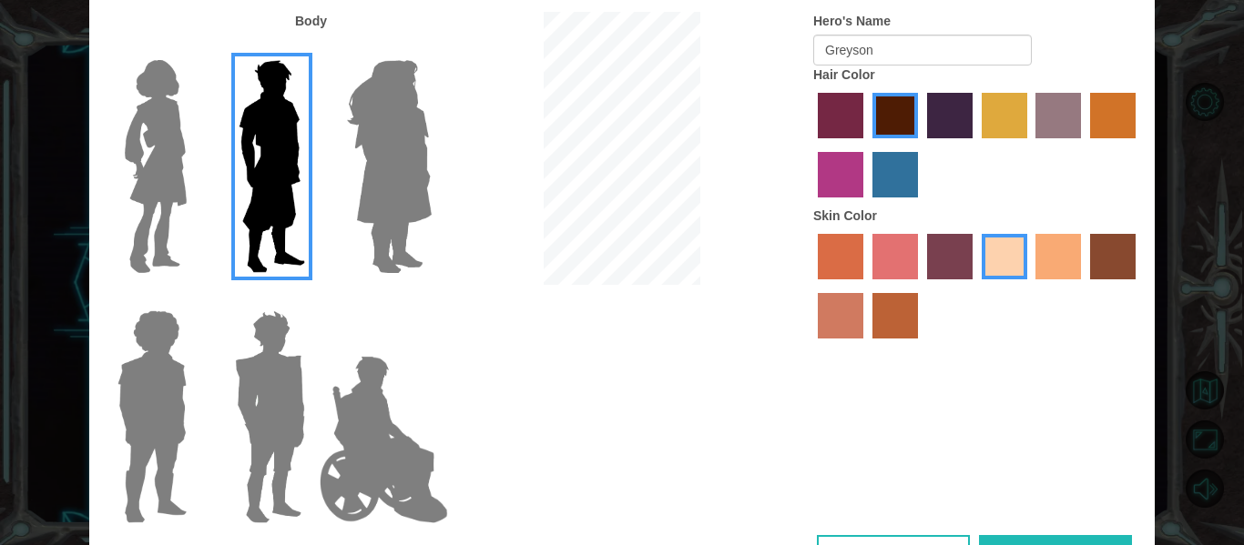
click at [436, 99] on img at bounding box center [389, 167] width 99 height 228
click at [431, 48] on input "Hero Amethyst" at bounding box center [431, 48] width 0 height 0
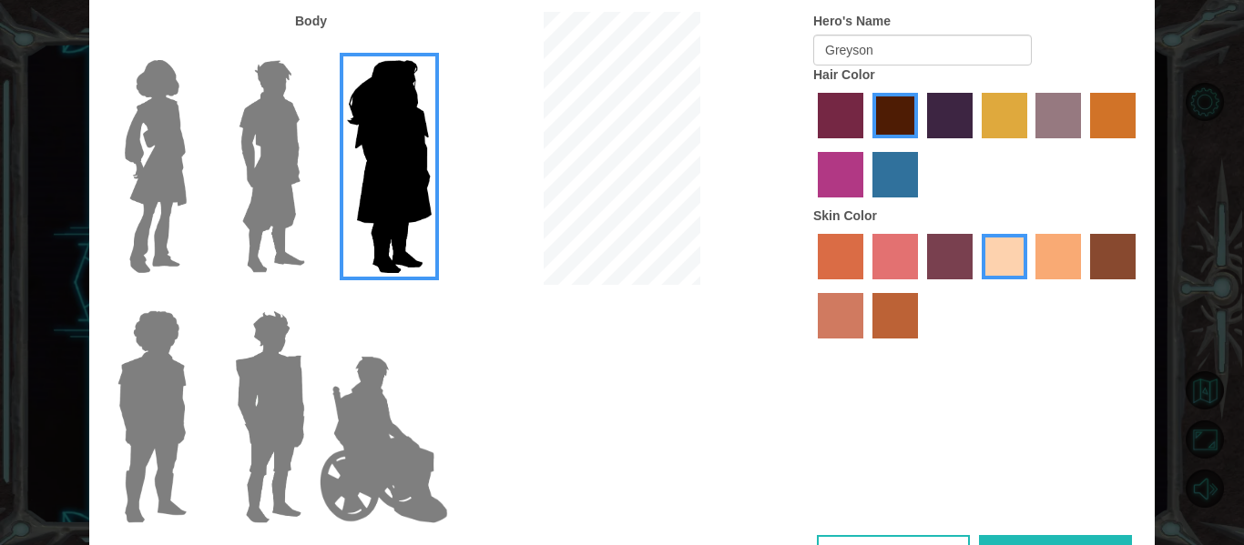
click at [246, 354] on img at bounding box center [270, 417] width 85 height 228
click at [312, 299] on input "Hero Garnet" at bounding box center [312, 299] width 0 height 0
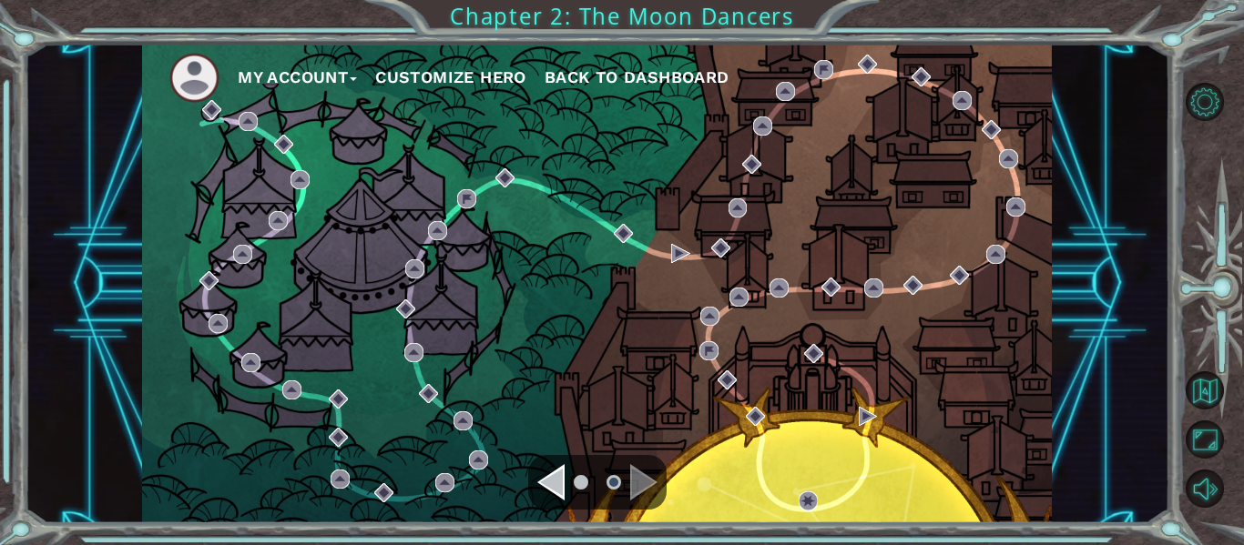
click at [584, 477] on li at bounding box center [581, 482] width 15 height 15
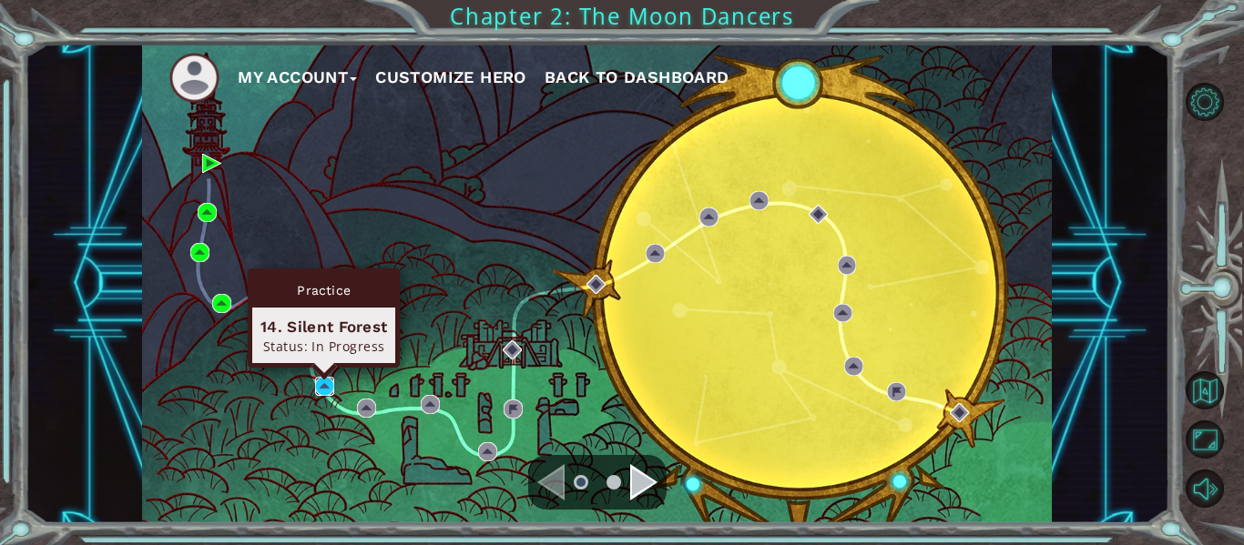
click at [320, 377] on img at bounding box center [324, 386] width 19 height 19
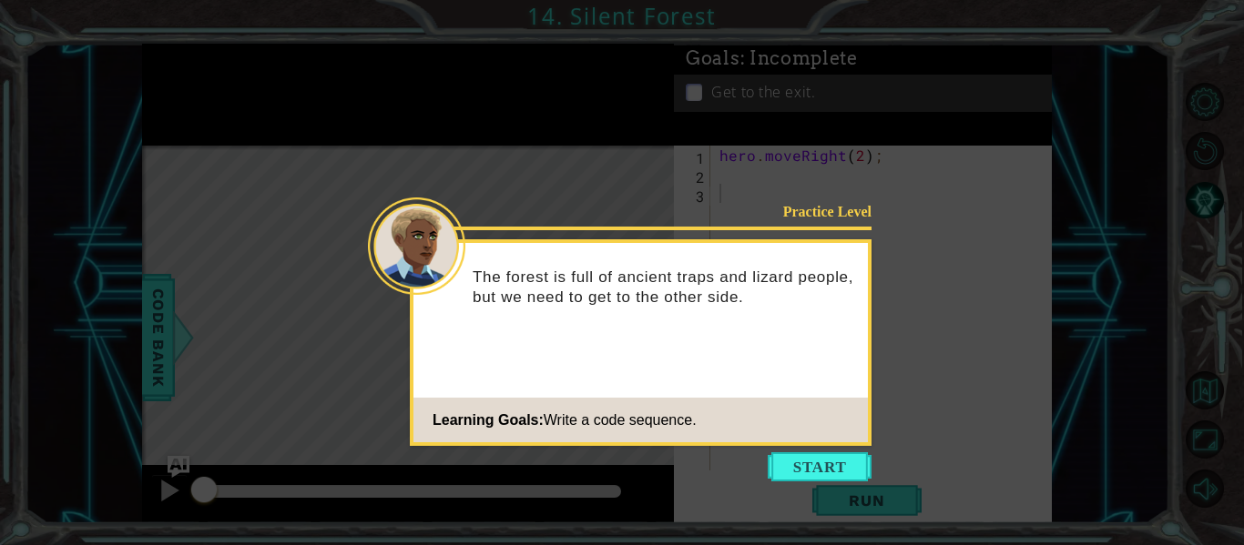
click at [787, 451] on icon at bounding box center [622, 272] width 1244 height 545
click at [800, 463] on button "Start" at bounding box center [820, 467] width 104 height 29
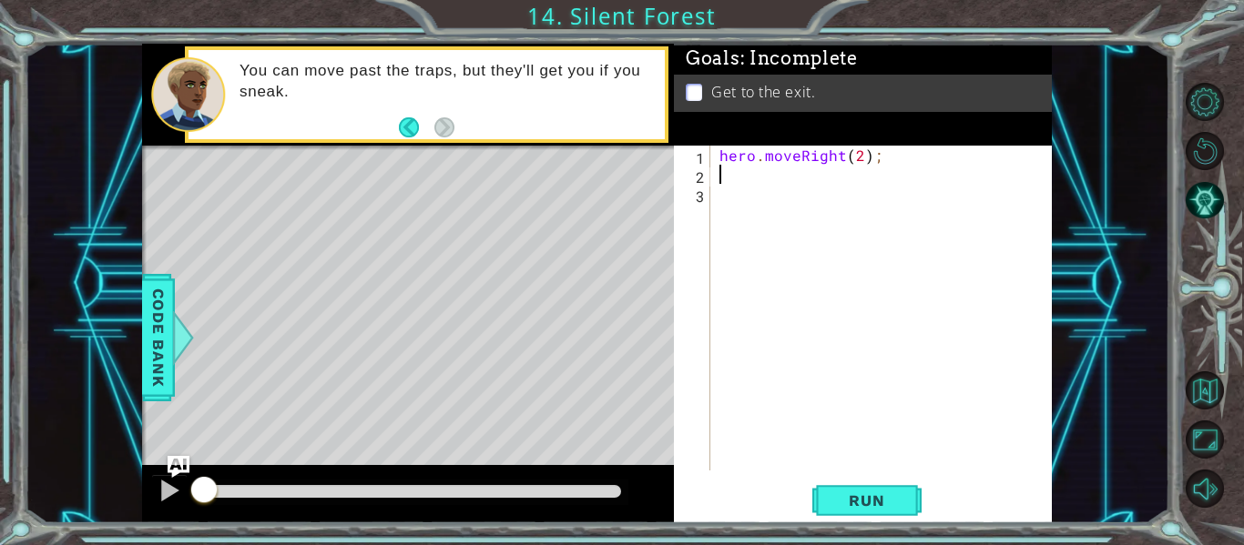
click at [730, 177] on div "hero . moveRight ( 2 ) ;" at bounding box center [886, 327] width 341 height 363
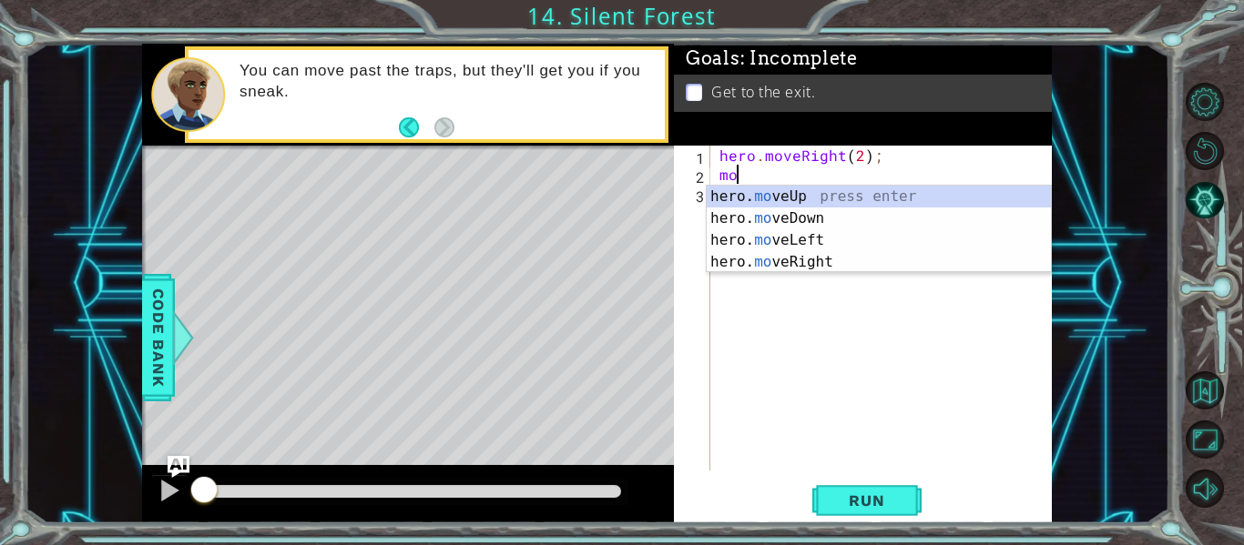
scroll to position [0, 1]
click at [768, 208] on div "hero. move Up press enter hero. move Down press enter hero. move Left press ent…" at bounding box center [879, 251] width 344 height 131
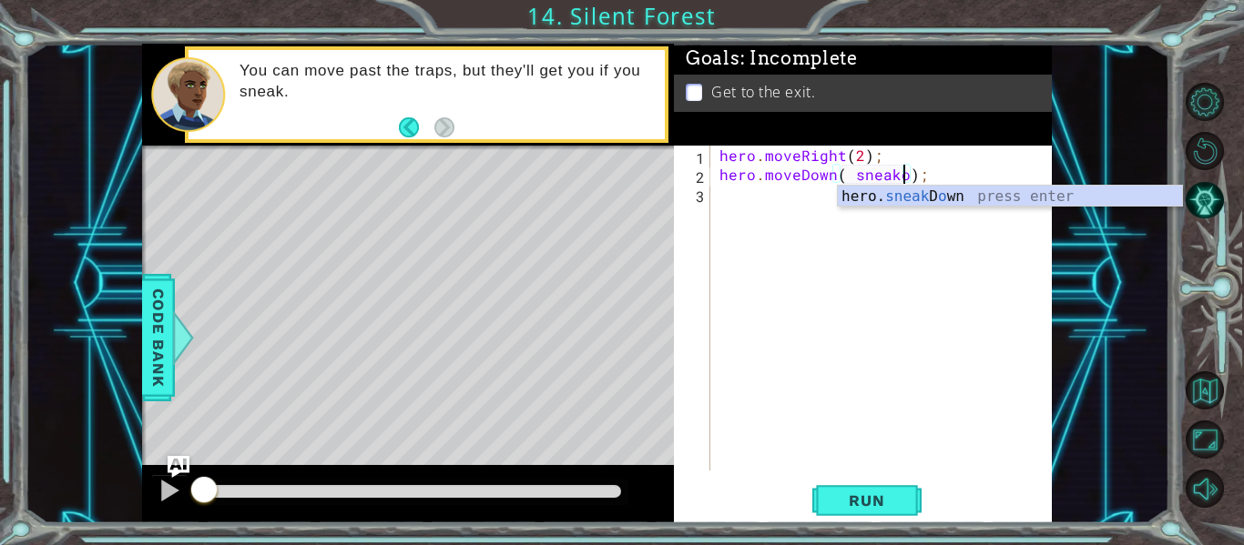
scroll to position [0, 11]
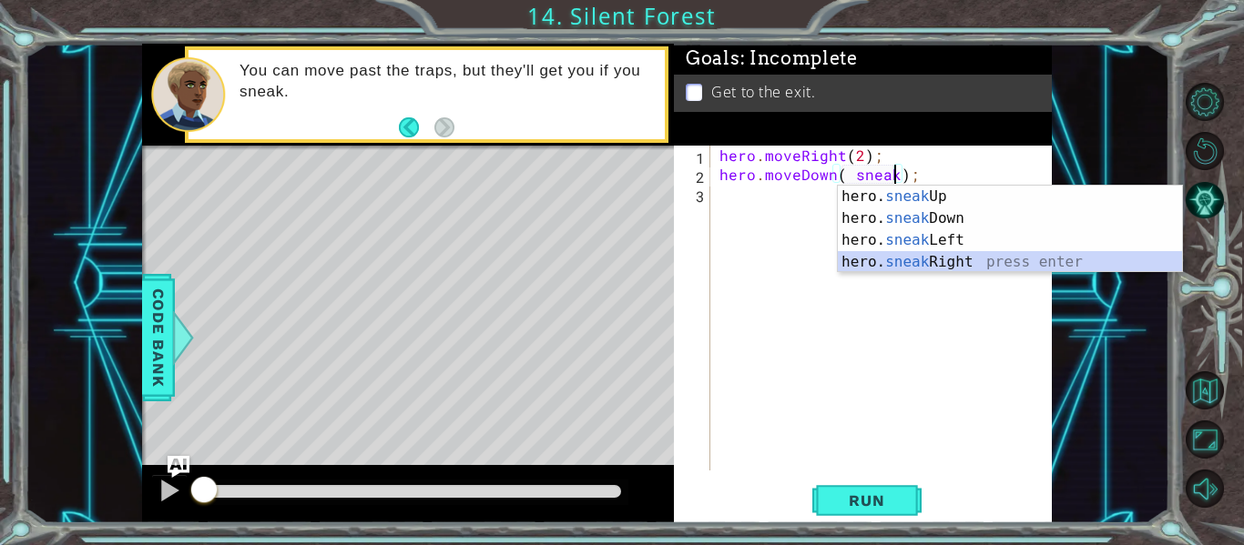
click at [937, 258] on div "hero. sneak Up press enter hero. sneak Down press enter hero. sneak Left press …" at bounding box center [1010, 251] width 344 height 131
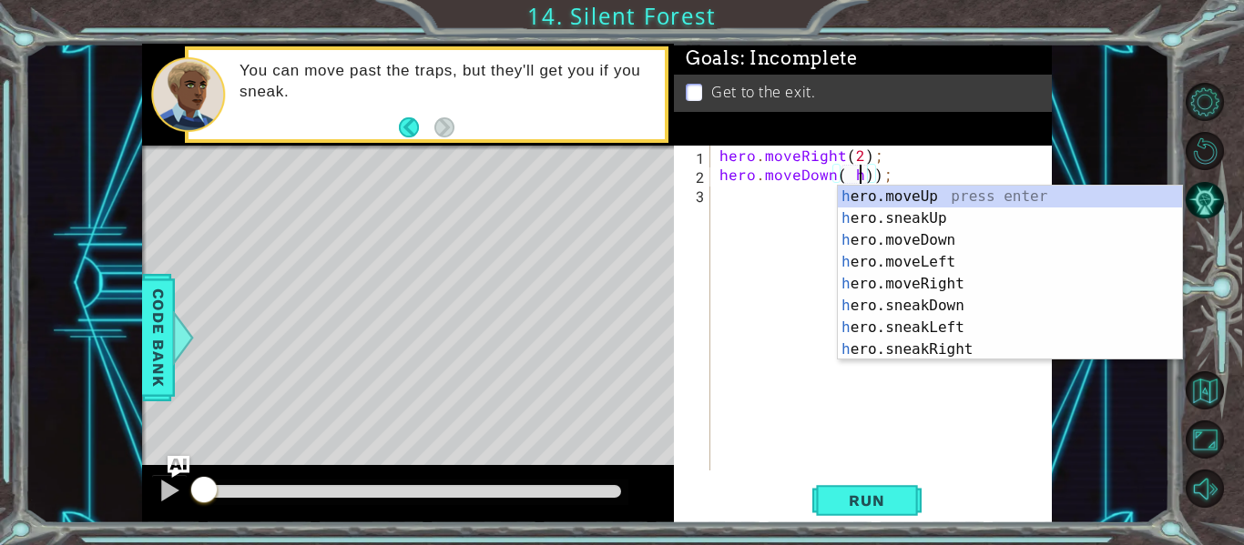
scroll to position [0, 9]
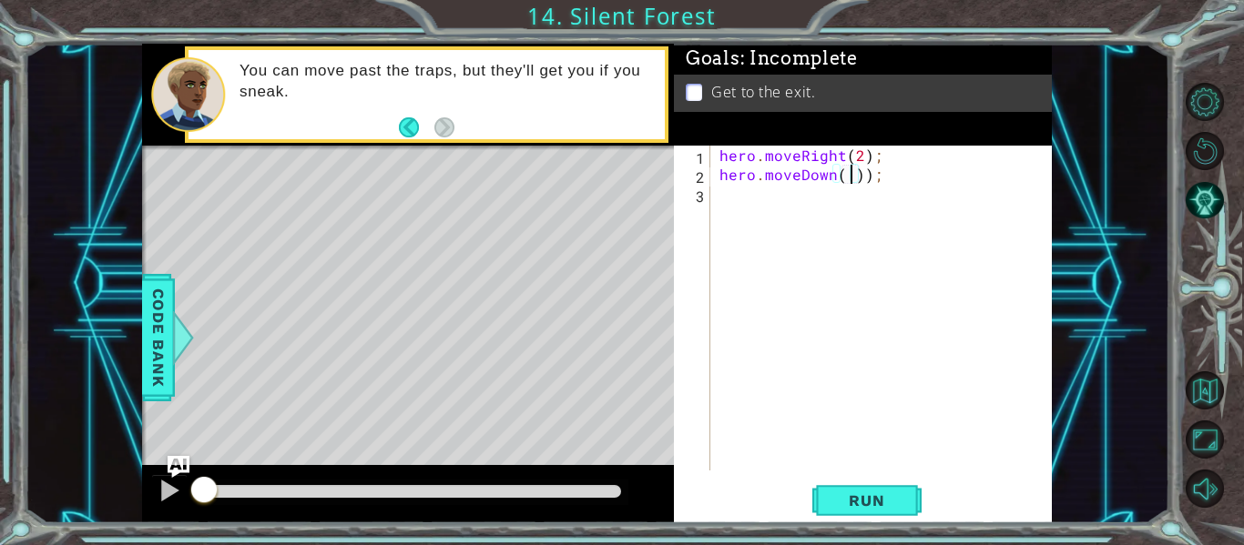
click at [855, 176] on div "hero . moveRight ( 2 ) ; hero . moveDown ( )) ;" at bounding box center [886, 327] width 341 height 363
type textarea "hero.moveDown();"
click at [744, 213] on div "hero . moveRight ( 2 ) ; hero . moveDown ( ) ;" at bounding box center [886, 327] width 341 height 363
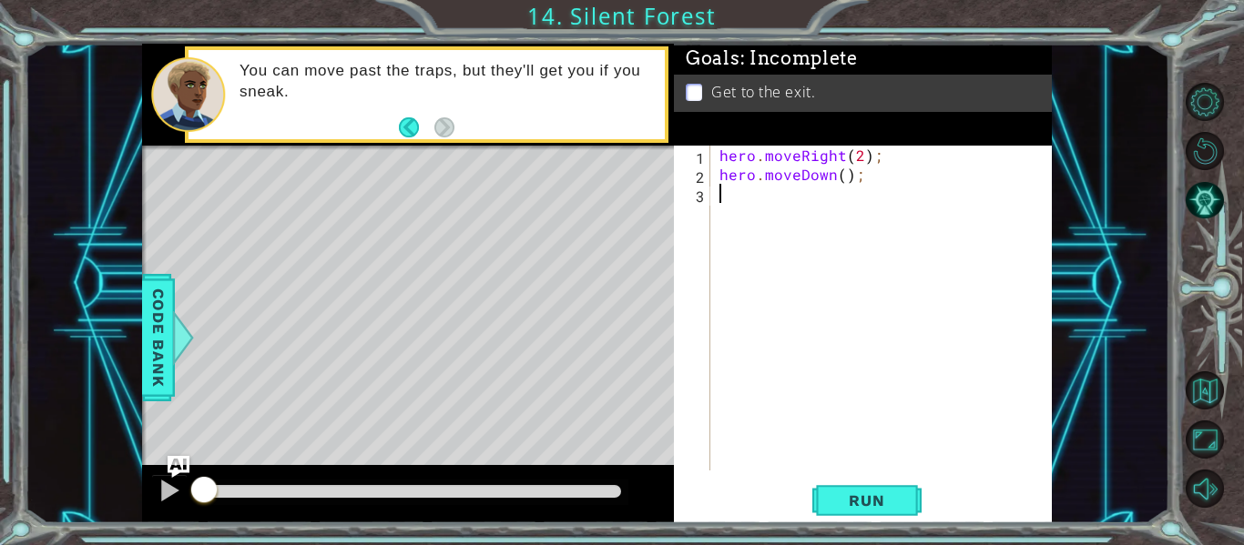
click at [744, 213] on div "hero . moveRight ( 2 ) ; hero . moveDown ( ) ;" at bounding box center [886, 327] width 341 height 363
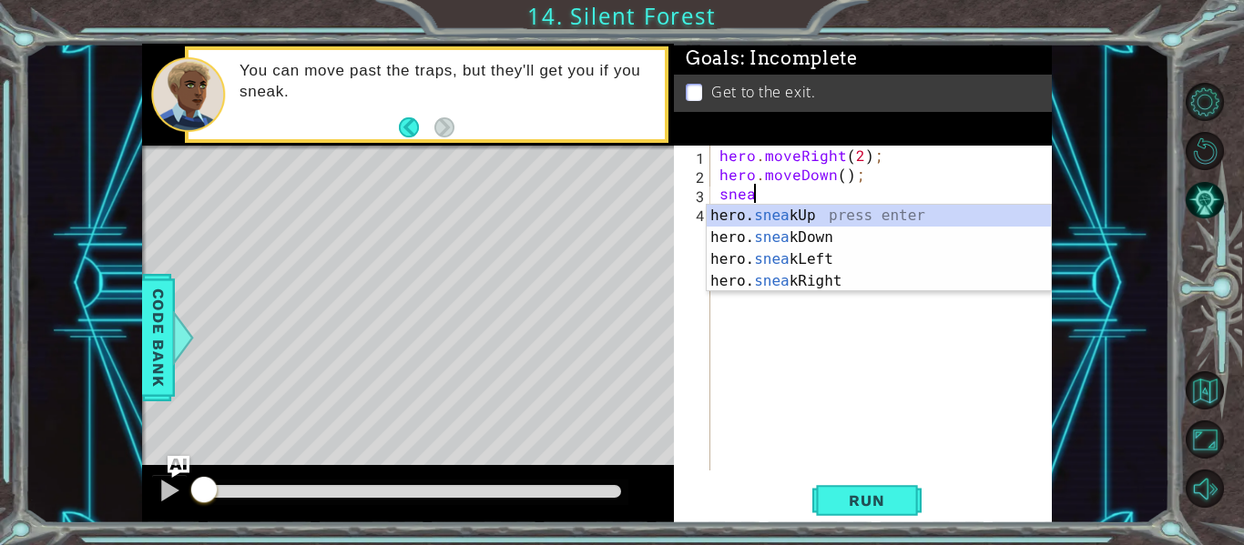
scroll to position [0, 2]
click at [863, 285] on div "hero. sneak Up press enter hero. sneak Down press enter hero. sneak Left press …" at bounding box center [879, 270] width 344 height 131
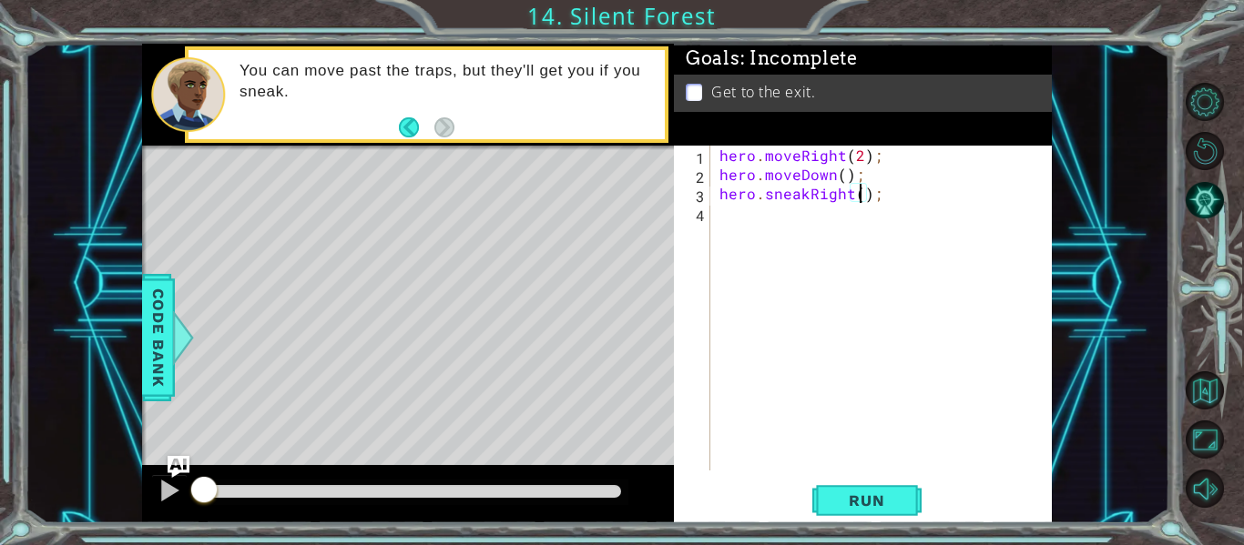
type textarea "hero.sneakRight(2);"
click at [750, 227] on div "hero . moveRight ( 2 ) ; hero . moveDown ( ) ; hero . sneakRight ( 2 ) ;" at bounding box center [886, 327] width 341 height 363
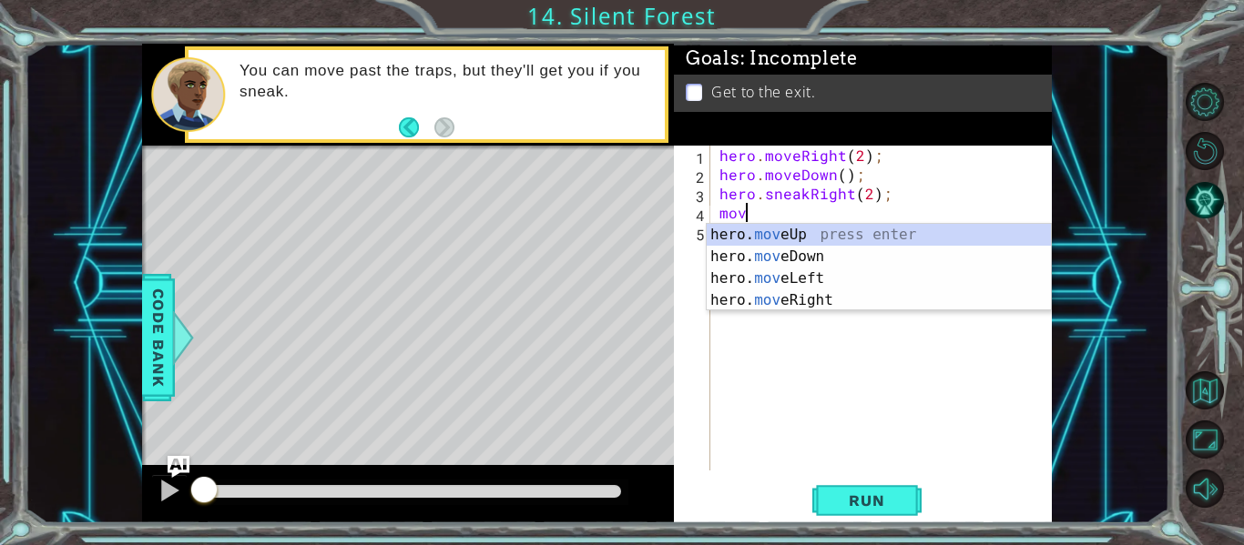
scroll to position [0, 1]
click at [781, 239] on div "hero. move Up press enter hero. move Down press enter hero. move Left press ent…" at bounding box center [879, 289] width 344 height 131
type textarea "hero.moveUp(1);"
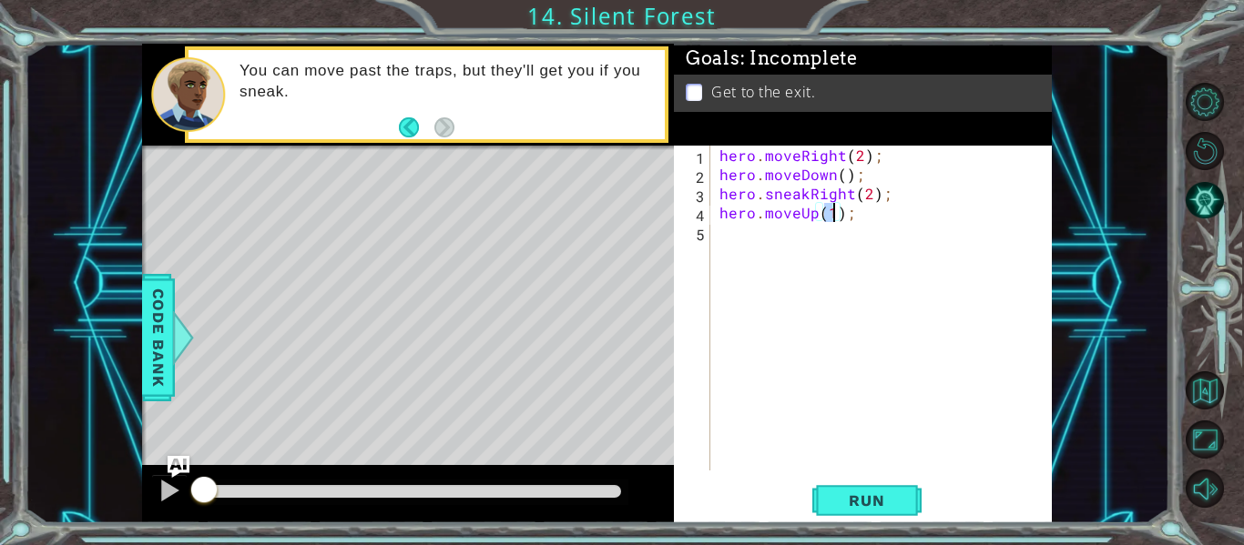
click at [780, 241] on div "hero . moveRight ( 2 ) ; hero . moveDown ( ) ; hero . sneakRight ( 2 ) ; hero .…" at bounding box center [886, 327] width 341 height 363
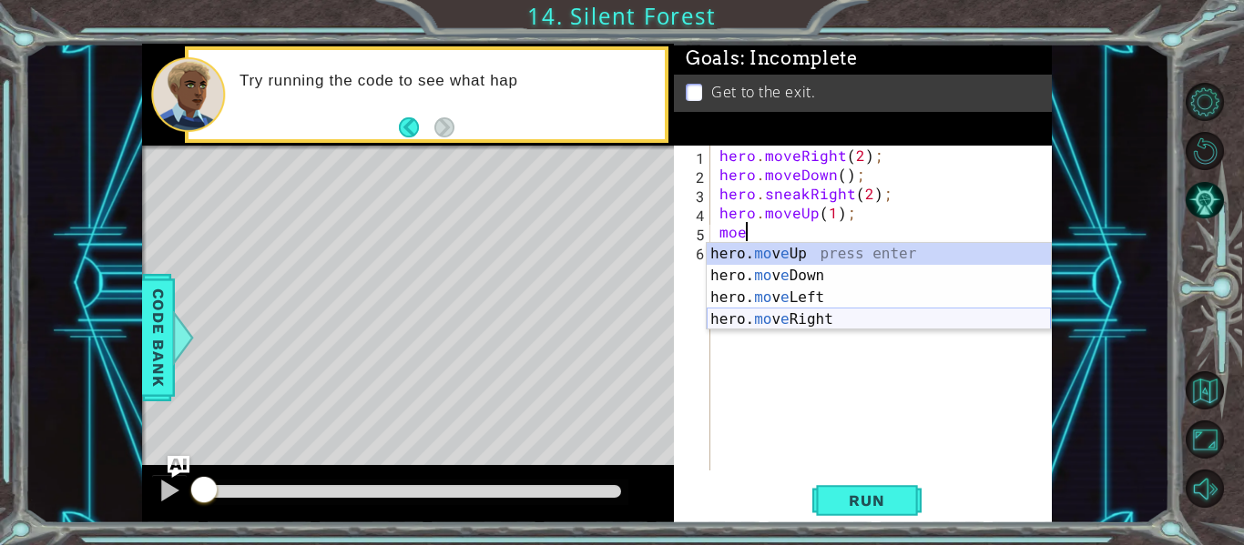
click at [848, 325] on div "hero. mo v e Up press enter hero. mo v e Down press enter hero. mo v e Left pre…" at bounding box center [879, 308] width 344 height 131
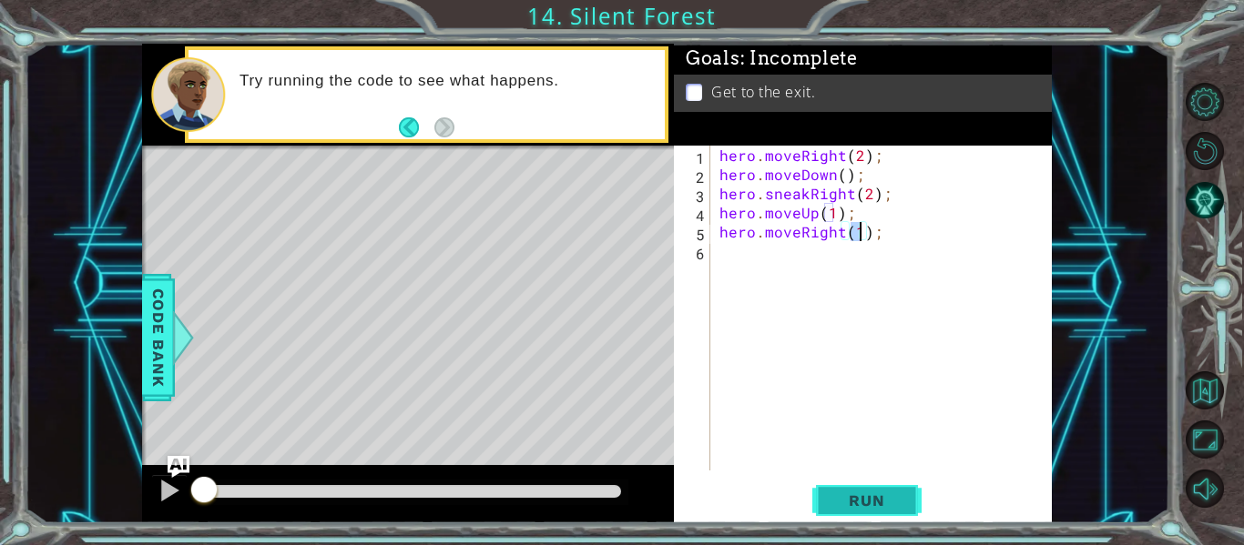
type textarea "hero.moveRight(1);"
click at [859, 495] on span "Run" at bounding box center [866, 501] width 72 height 18
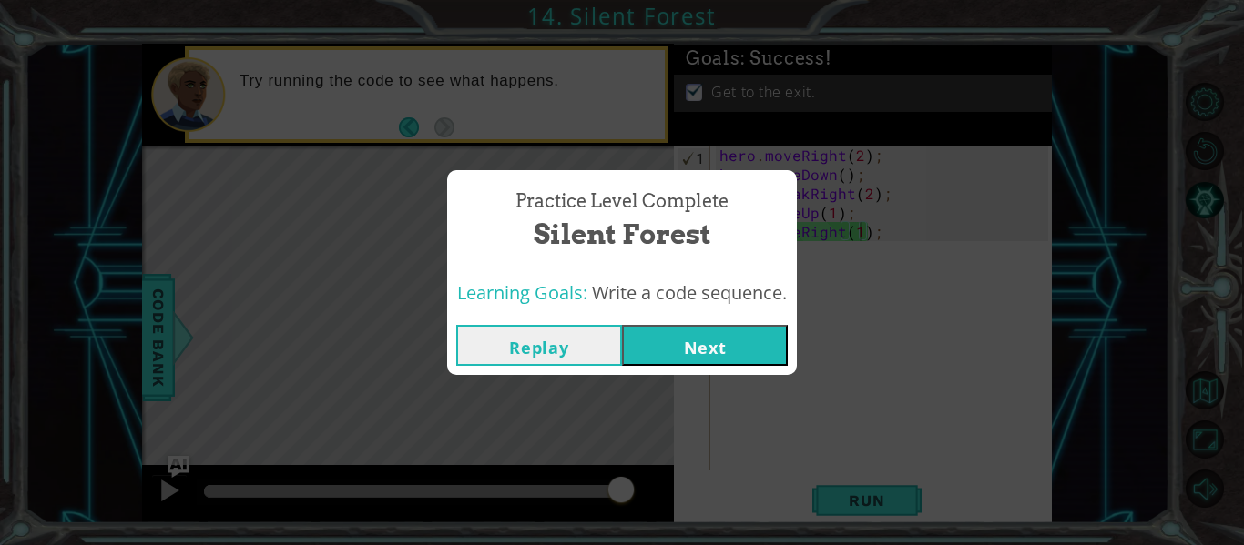
click at [702, 341] on button "Next" at bounding box center [705, 345] width 166 height 41
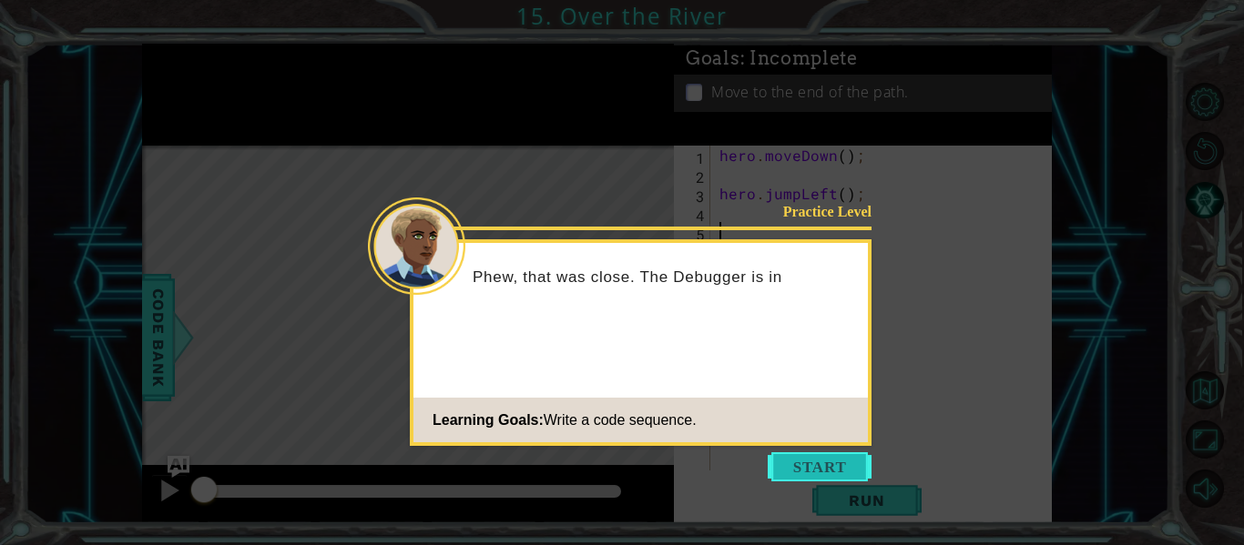
click at [788, 467] on button "Start" at bounding box center [820, 467] width 104 height 29
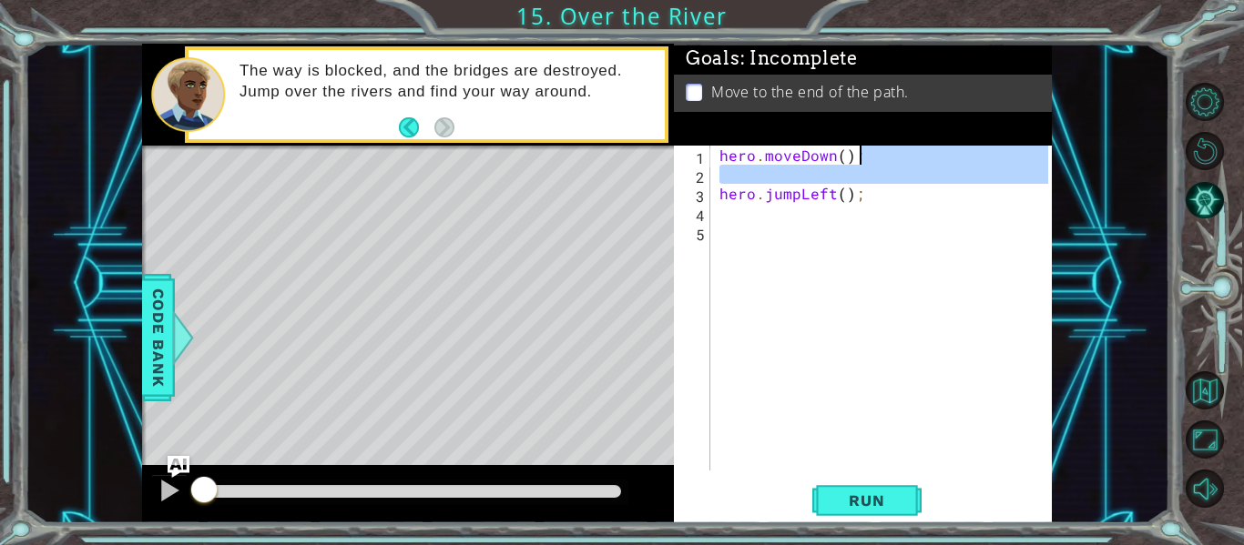
drag, startPoint x: 722, startPoint y: 192, endPoint x: 1073, endPoint y: 156, distance: 352.4
click at [1073, 156] on div "1 ההההההההההההההההההההההההההההההההההההההההההההההההההההההההההההההההההההההההההההה…" at bounding box center [597, 284] width 1144 height 480
type textarea "hero.jumpLeft();"
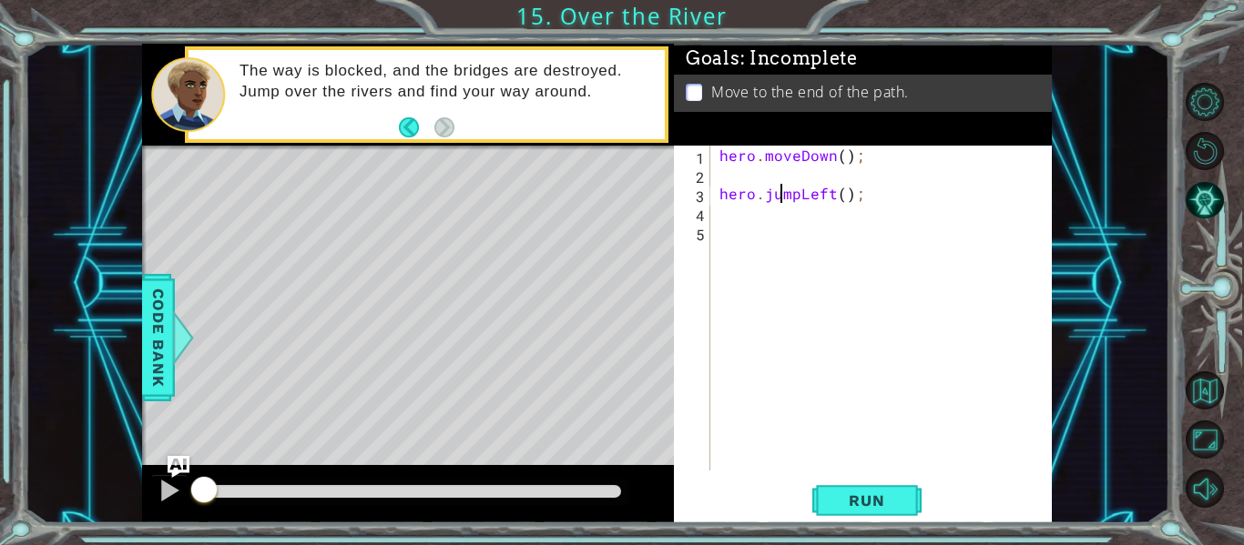
click at [781, 194] on div "hero . moveDown ( ) ; hero . jumpLeft ( ) ;" at bounding box center [886, 327] width 341 height 363
click at [781, 195] on div "hero . moveDown ( ) ; hero . jumpLeft ( ) ;" at bounding box center [886, 327] width 341 height 363
drag, startPoint x: 717, startPoint y: 194, endPoint x: 869, endPoint y: 197, distance: 151.2
click at [869, 197] on div "hero . moveDown ( ) ; hero . jumpLeft ( ) ;" at bounding box center [886, 327] width 341 height 363
click at [862, 194] on div "hero . moveDown ( ) ; hero . jumpLeft ( ) ;" at bounding box center [882, 308] width 332 height 325
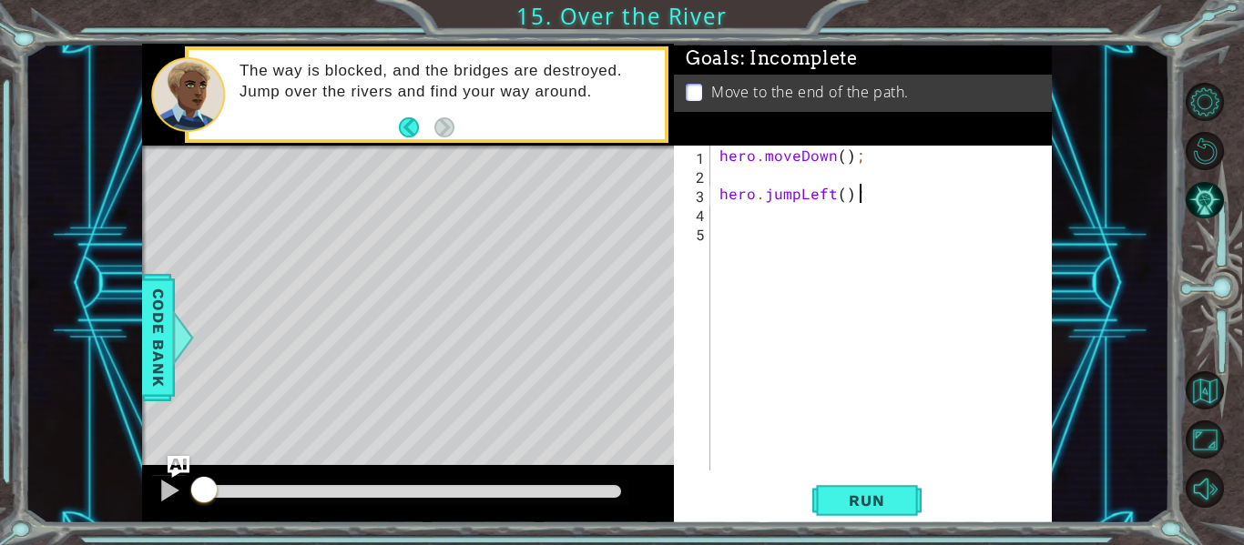
click at [717, 173] on div "hero . moveDown ( ) ; hero . jumpLeft ( ) ;" at bounding box center [886, 327] width 341 height 363
paste textarea "hero.jumpLeft();"
click at [717, 173] on div "hero . moveDown ( ) ; hero . jumpLeft ( ) ; hero . jumpLeft ( ) ;" at bounding box center [886, 327] width 341 height 363
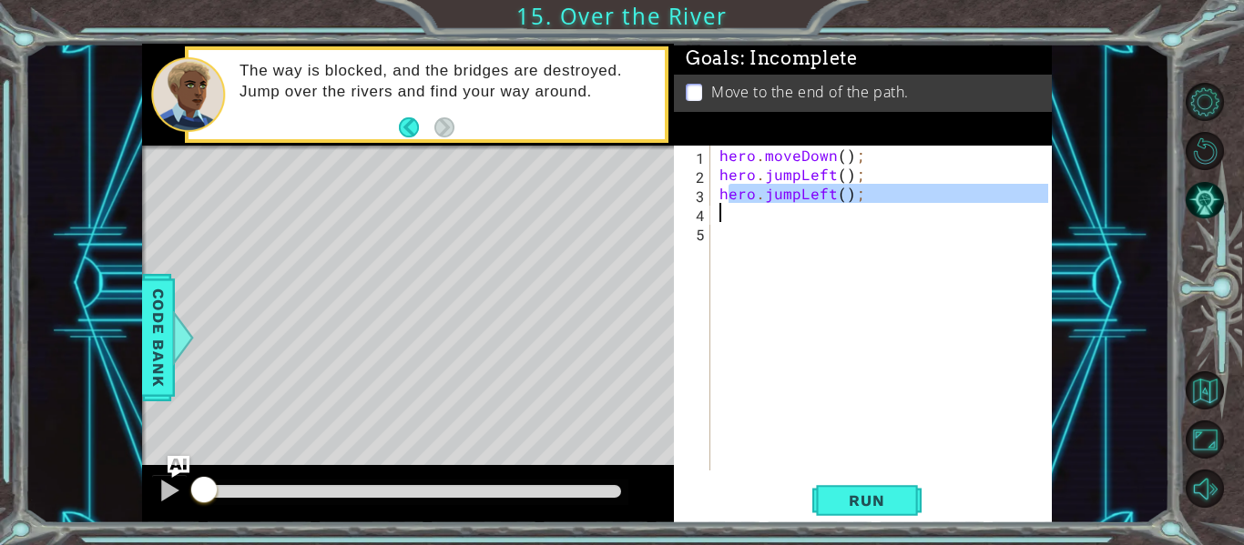
drag, startPoint x: 727, startPoint y: 191, endPoint x: 875, endPoint y: 217, distance: 150.6
click at [875, 217] on div "hero . moveDown ( ) ; hero . jumpLeft ( ) ; hero . jumpLeft ( ) ;" at bounding box center [886, 327] width 341 height 363
type textarea "h"
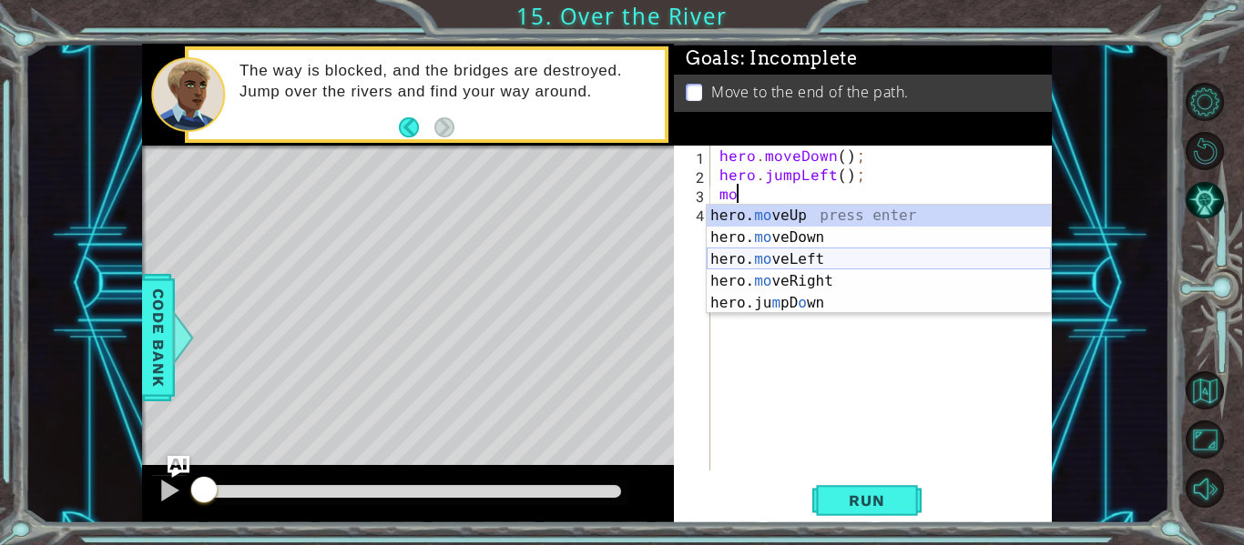
click at [880, 259] on div "hero. mo veUp press enter hero. mo veDown press enter hero. mo veLeft press ent…" at bounding box center [879, 281] width 344 height 153
type textarea "hero.moveLeft(1);"
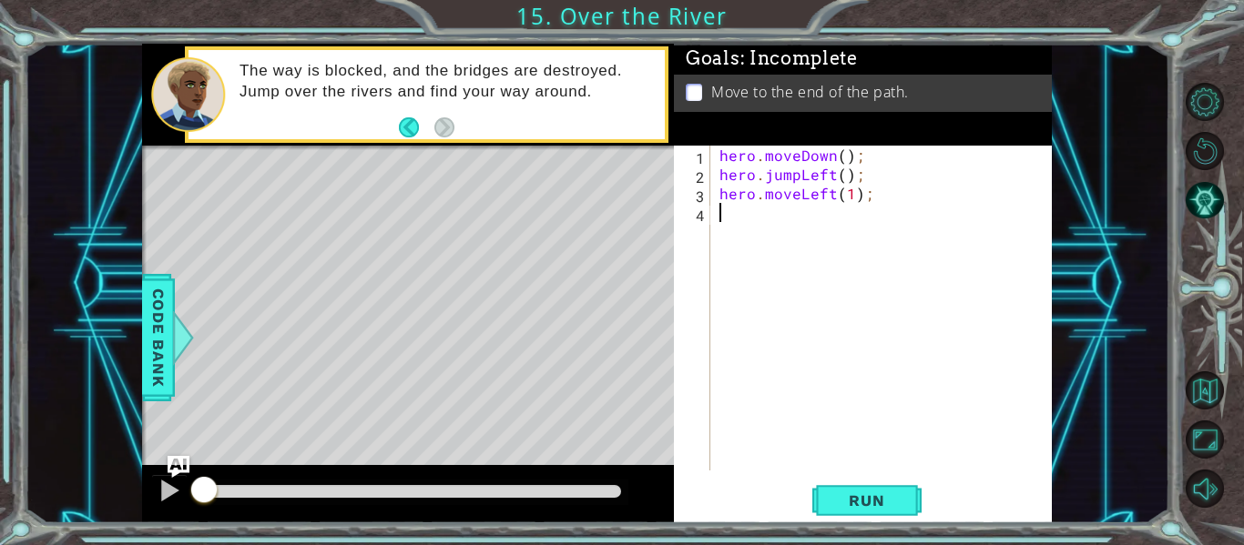
click at [784, 224] on div "hero . moveDown ( ) ; hero . jumpLeft ( ) ; hero . moveLeft ( 1 ) ;" at bounding box center [886, 327] width 341 height 363
type textarea "m"
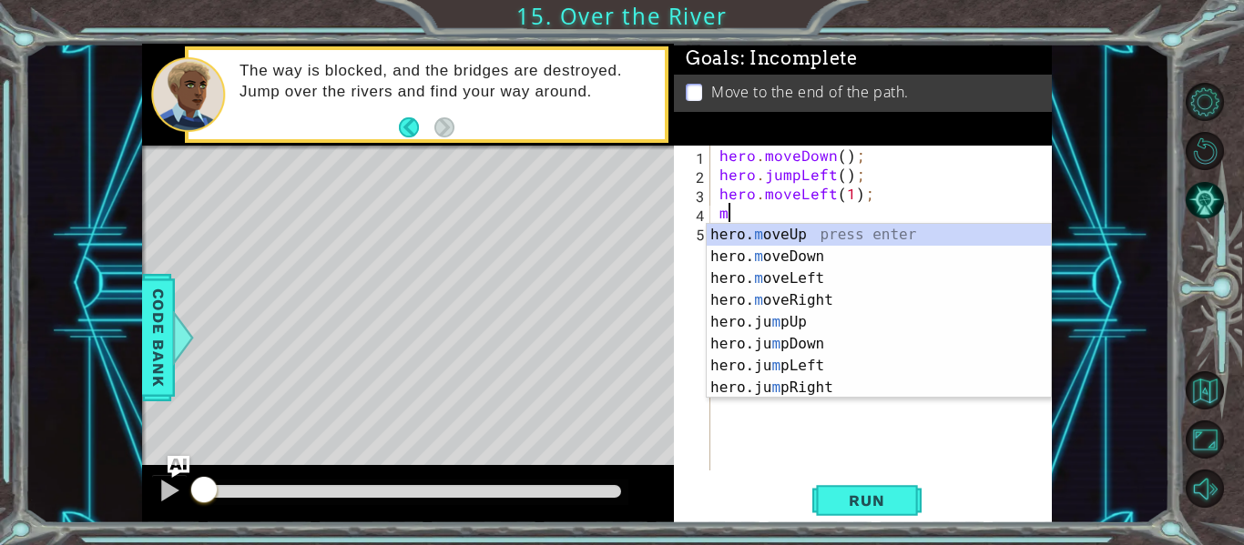
type textarea "="
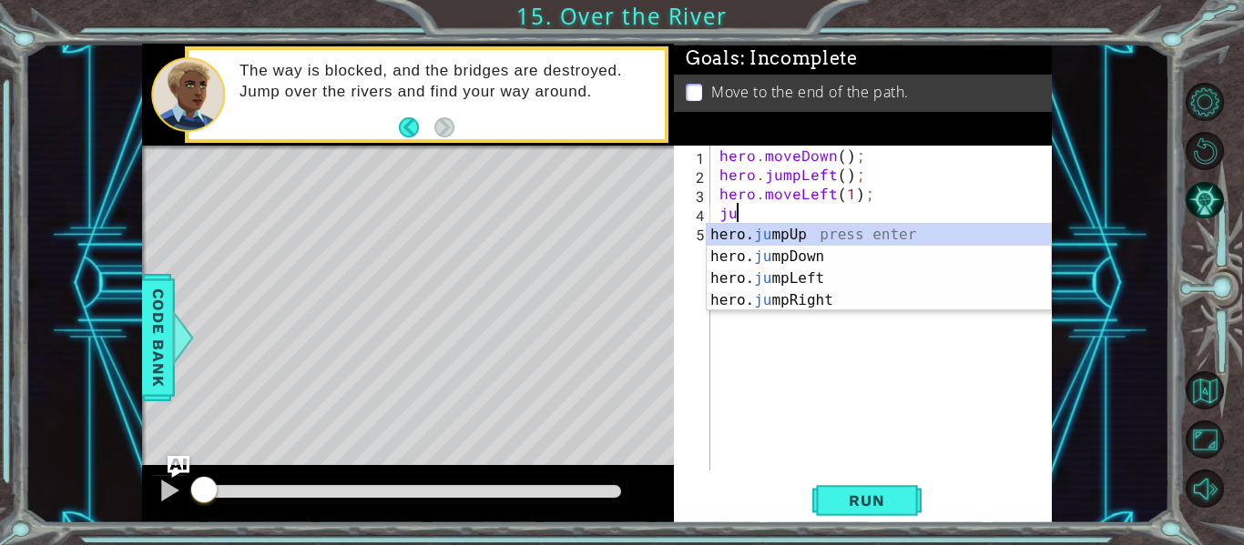
scroll to position [0, 1]
type textarea "jump"
click at [812, 253] on div "hero. jump Up press enter hero. jump Down press enter hero. jump Left press ent…" at bounding box center [879, 289] width 344 height 131
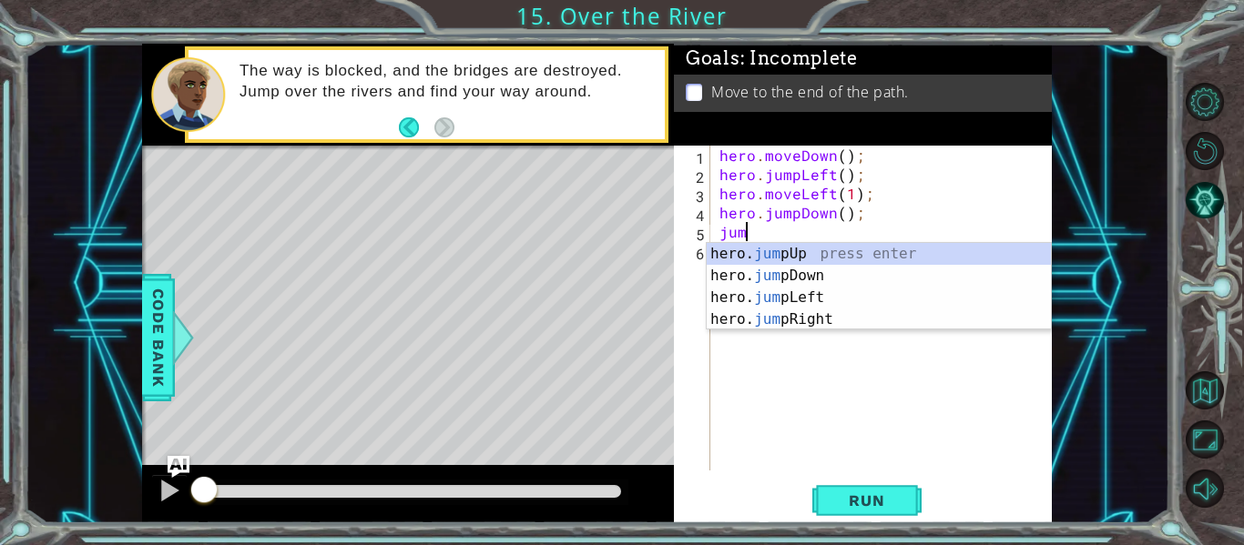
type textarea "jump"
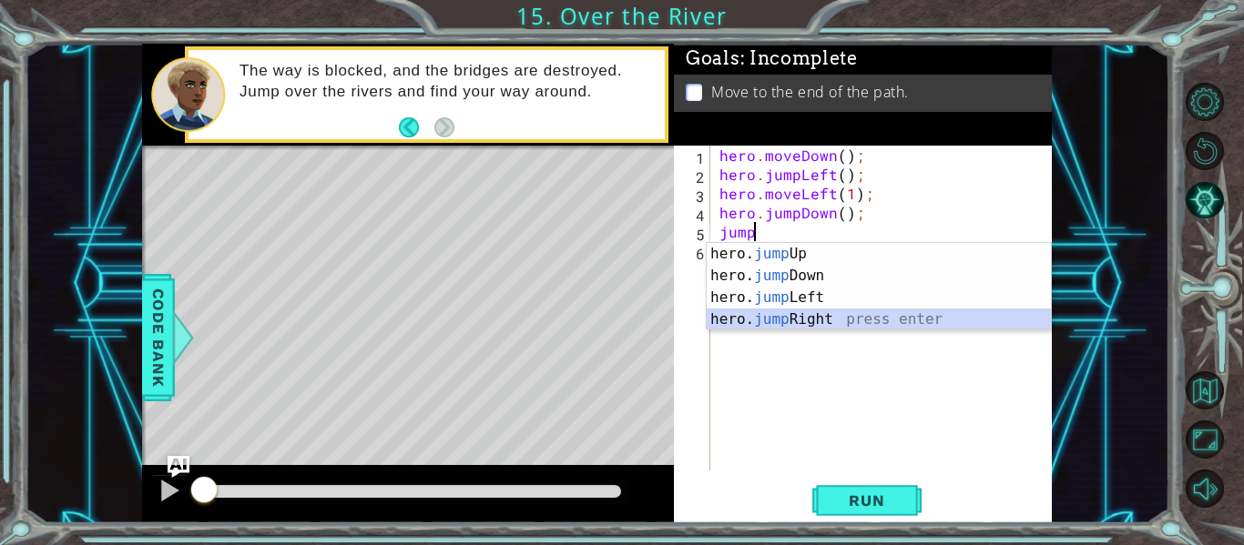
click at [880, 315] on div "hero. jump Up press enter hero. jump Down press enter hero. jump Left press ent…" at bounding box center [879, 308] width 344 height 131
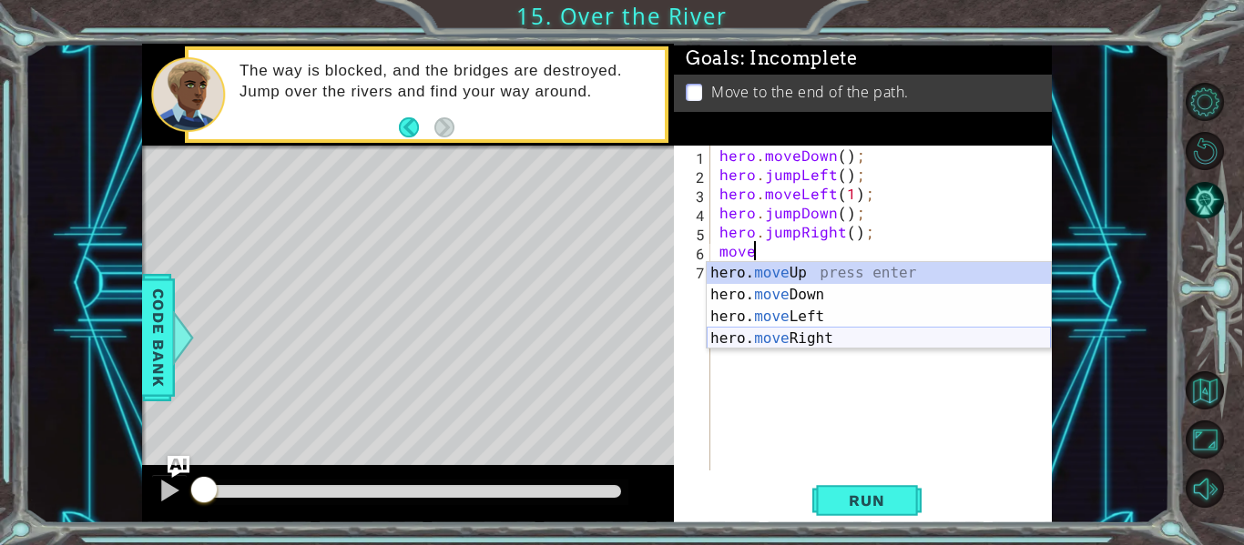
click at [896, 335] on div "hero. move Up press enter hero. move Down press enter hero. move Left press ent…" at bounding box center [879, 327] width 344 height 131
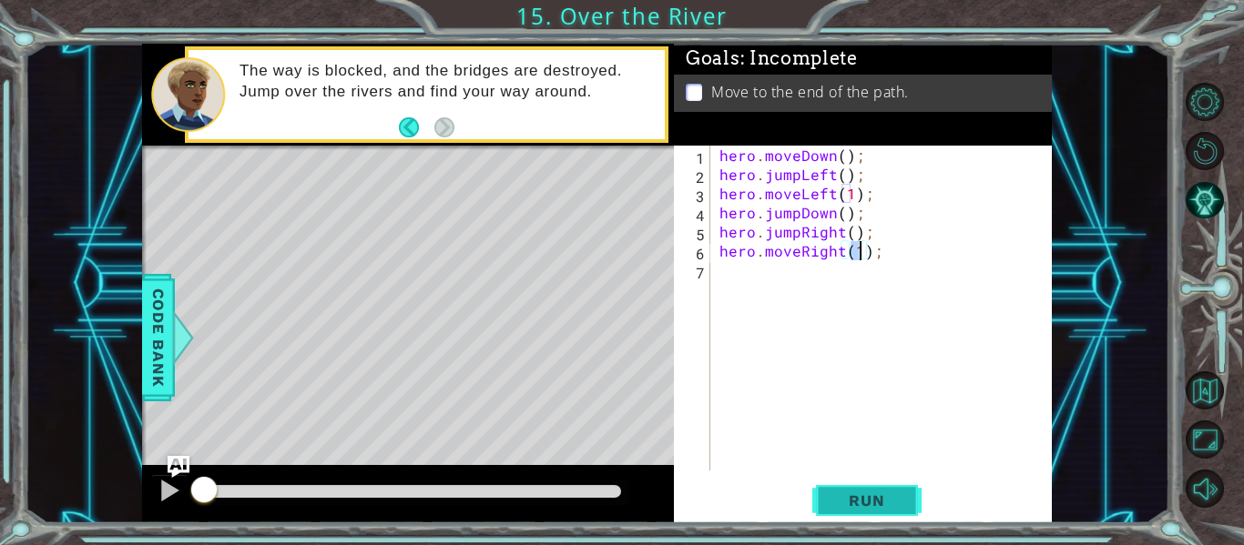
type textarea "hero.moveRight(1);"
click at [868, 513] on button "Run" at bounding box center [866, 501] width 109 height 37
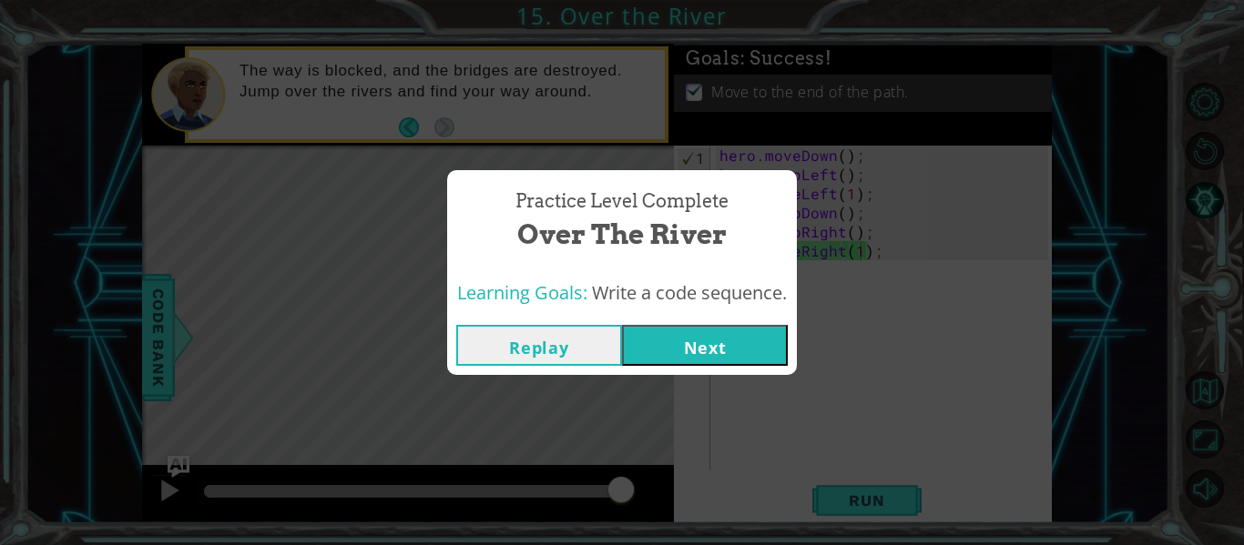
click at [749, 357] on button "Next" at bounding box center [705, 345] width 166 height 41
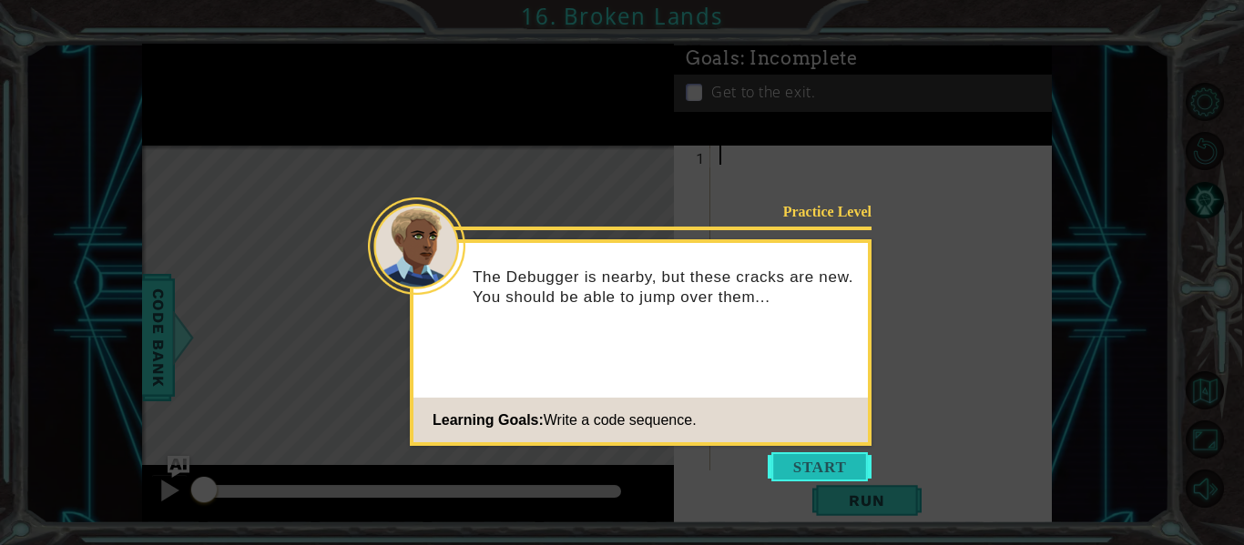
click at [815, 453] on button "Start" at bounding box center [820, 467] width 104 height 29
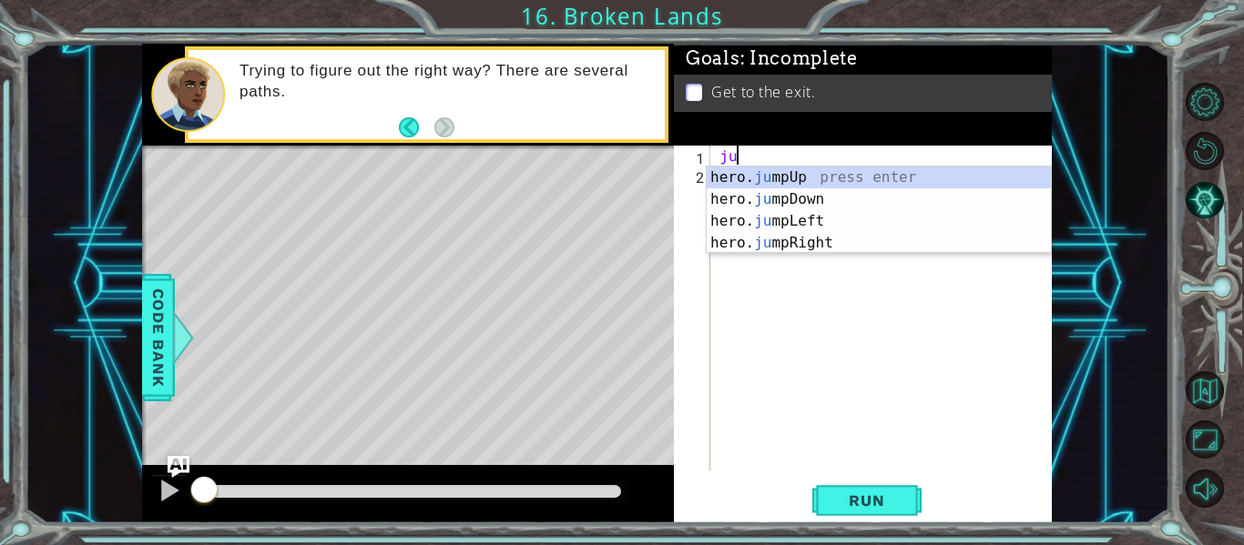
scroll to position [0, 1]
type textarea "jump"
click at [996, 180] on div "hero. jump Up press enter hero. jump Down press enter hero. jump Left press ent…" at bounding box center [879, 232] width 344 height 131
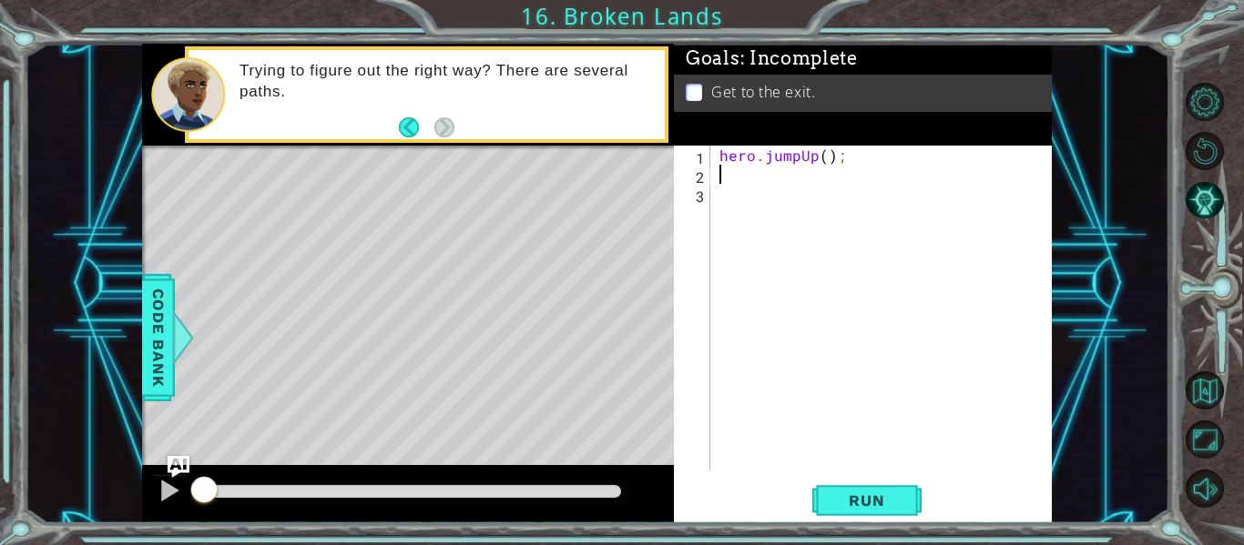
scroll to position [0, 0]
click at [849, 502] on span "Run" at bounding box center [866, 501] width 72 height 18
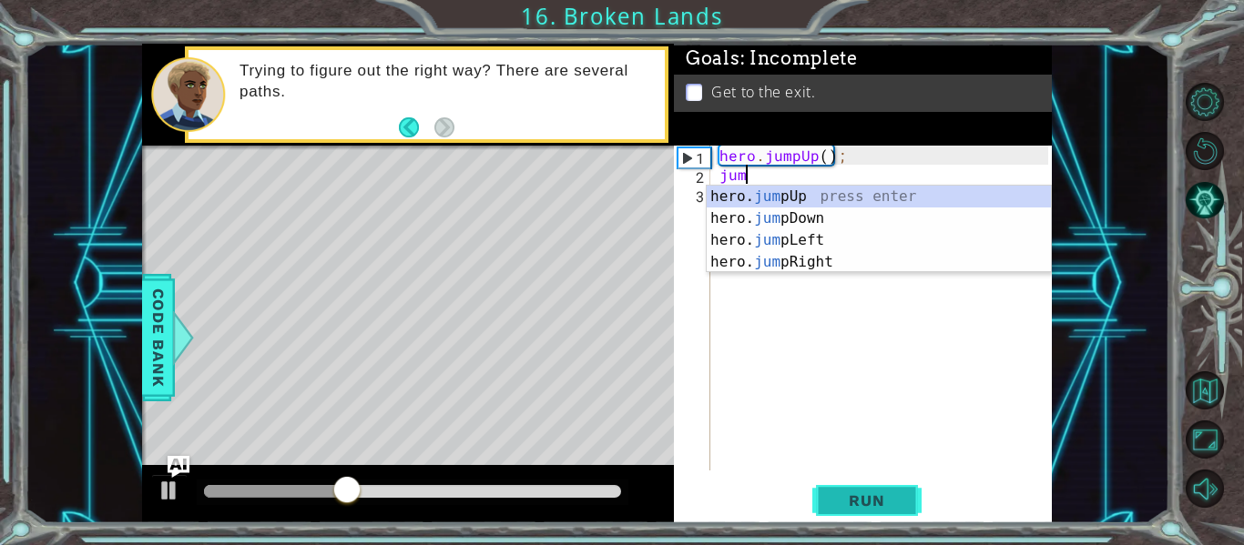
type textarea "jumpo"
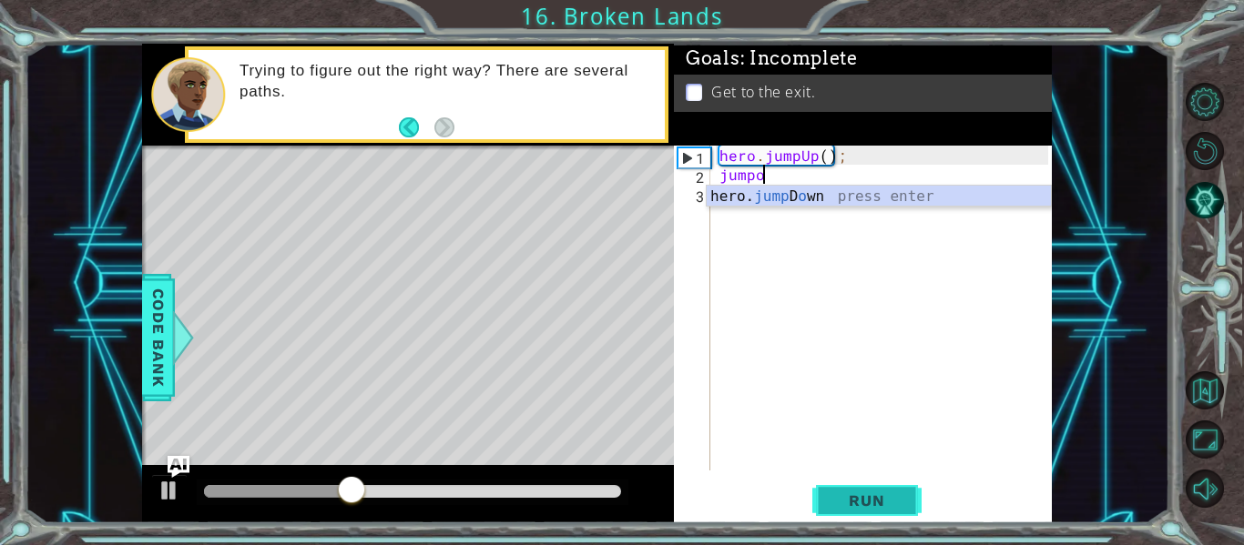
scroll to position [0, 2]
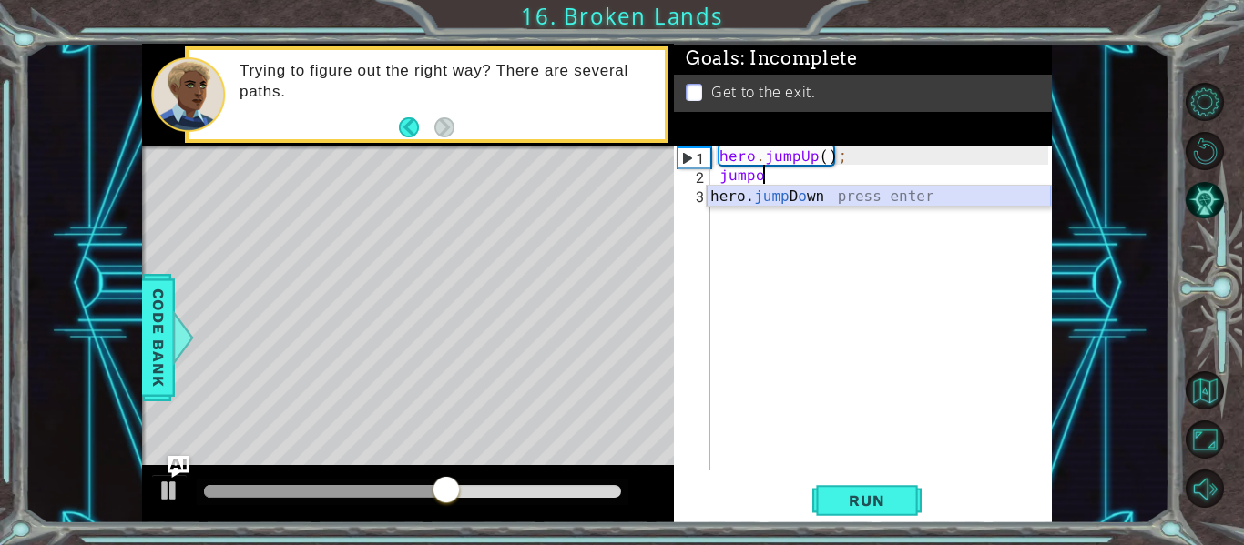
click at [853, 189] on div "hero. jump D o wn press enter" at bounding box center [879, 219] width 344 height 66
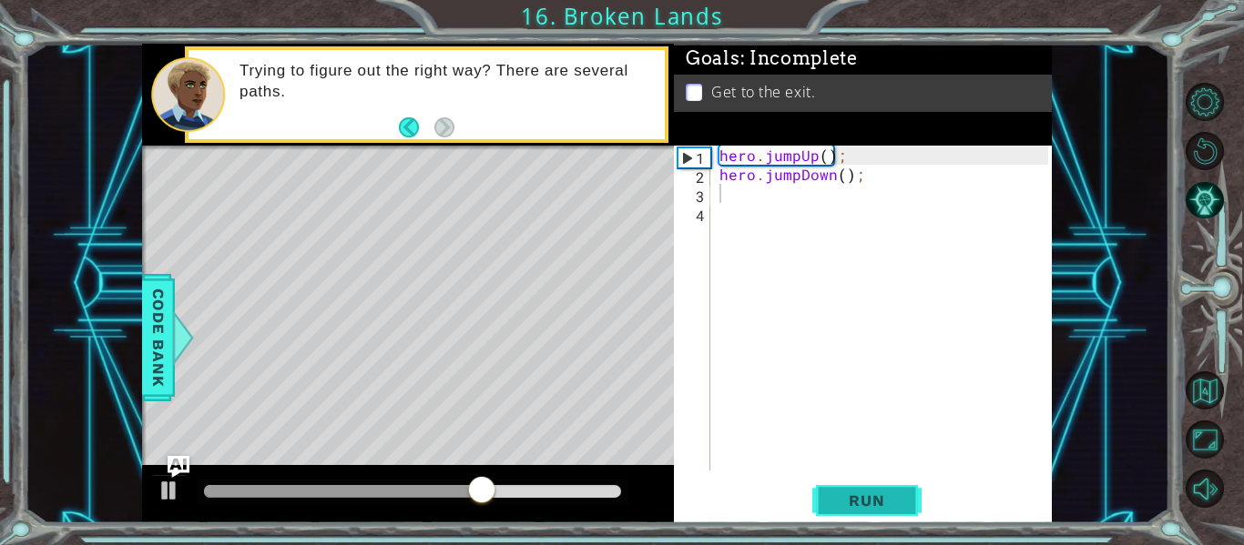
click at [895, 507] on span "Run" at bounding box center [866, 501] width 72 height 18
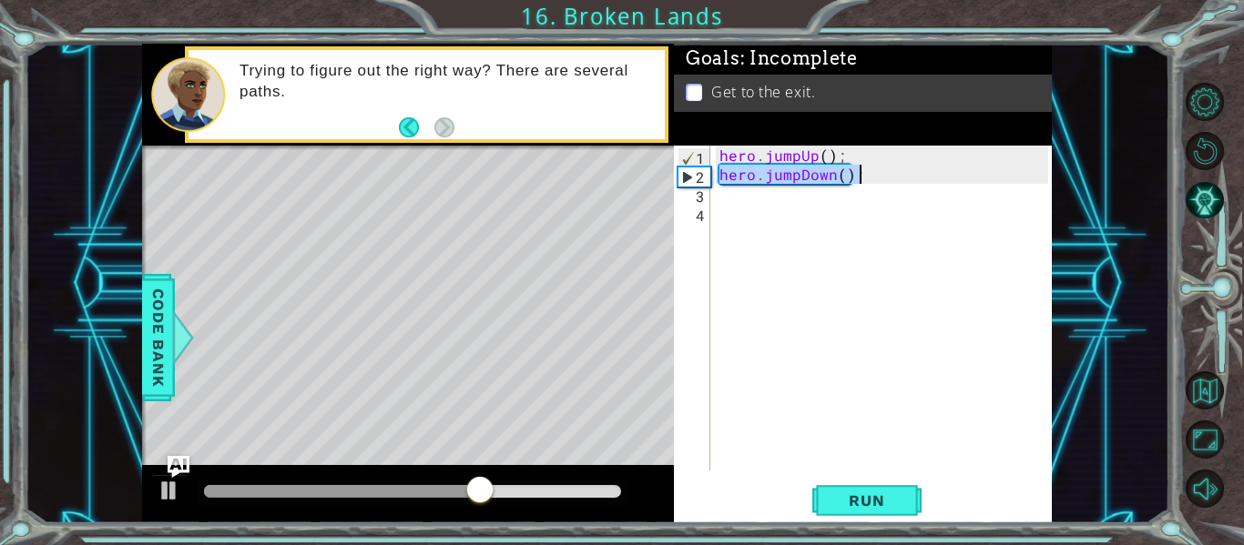
drag, startPoint x: 723, startPoint y: 177, endPoint x: 859, endPoint y: 178, distance: 136.6
click at [859, 178] on div "hero . jumpUp ( ) ; hero . jumpDown ( ) ;" at bounding box center [886, 327] width 341 height 363
type textarea "hero.jumpDown();"
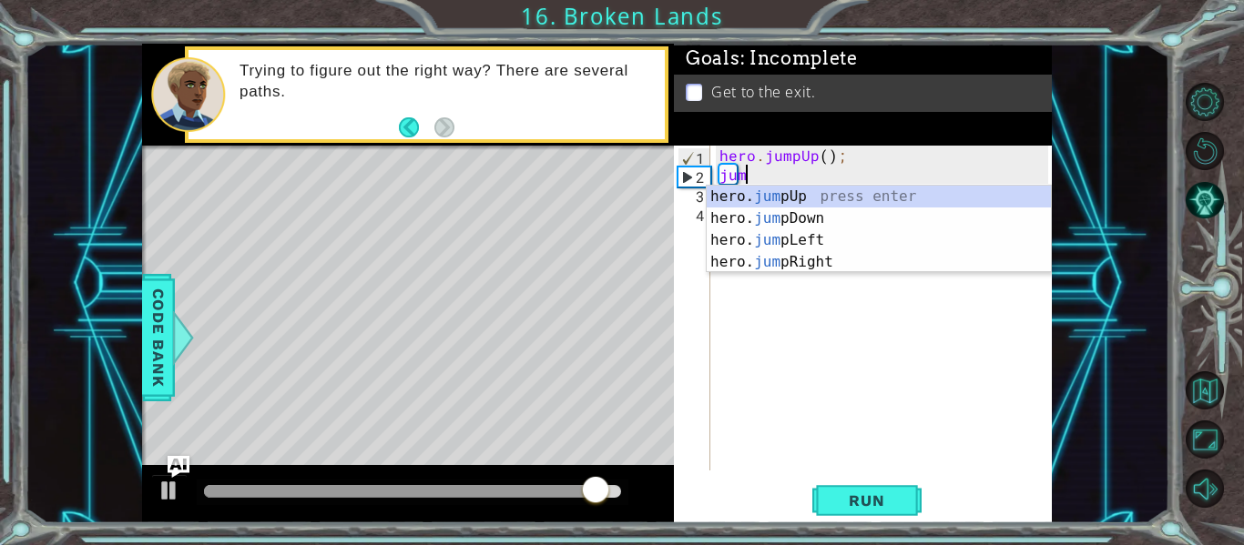
scroll to position [0, 1]
type textarea "jump"
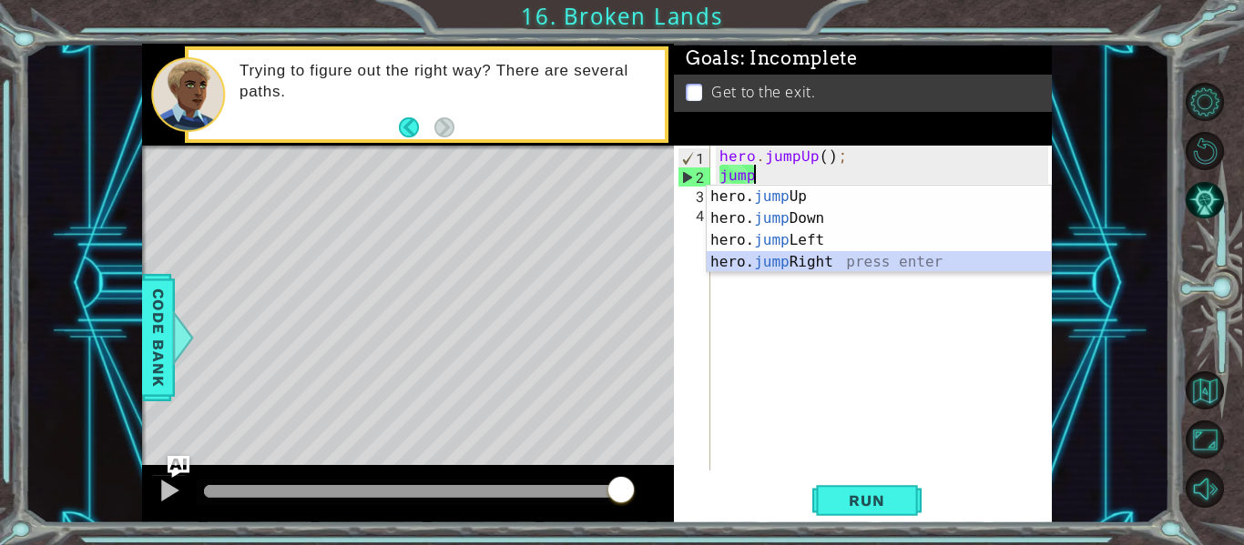
click at [927, 259] on div "hero. jump Up press enter hero. jump Down press enter hero. jump Left press ent…" at bounding box center [879, 251] width 344 height 131
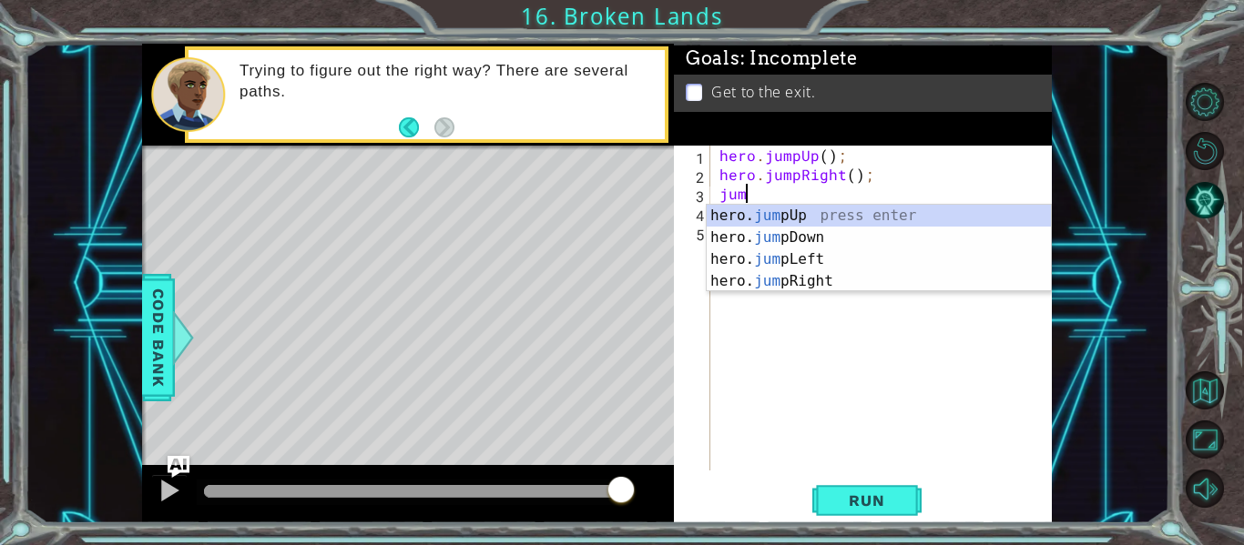
type textarea "jump"
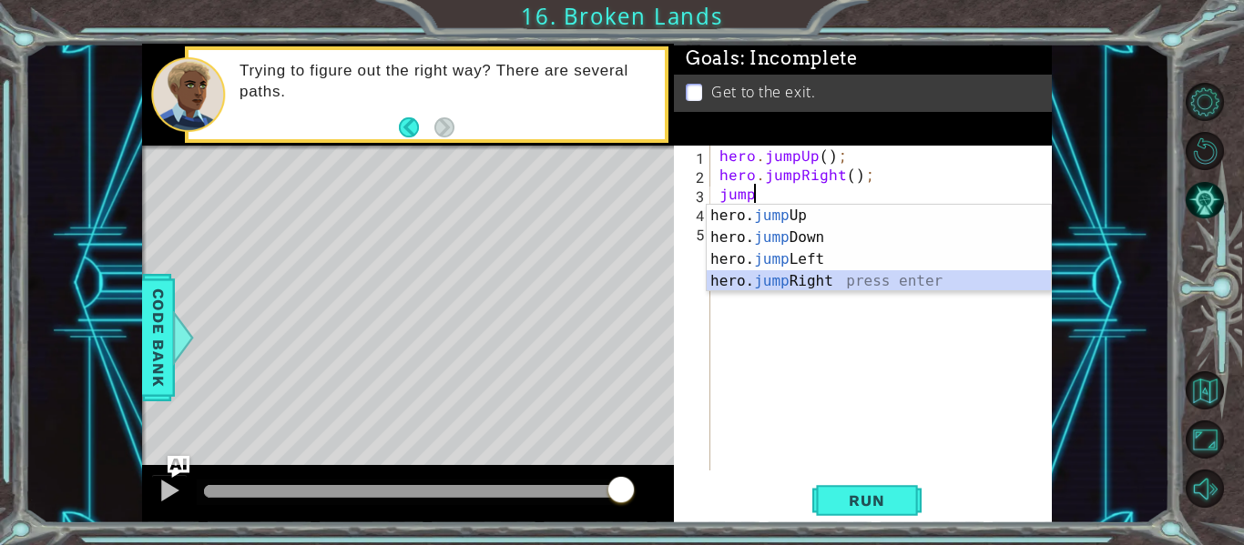
click at [797, 282] on div "hero. jump Up press enter hero. jump Down press enter hero. jump Left press ent…" at bounding box center [879, 270] width 344 height 131
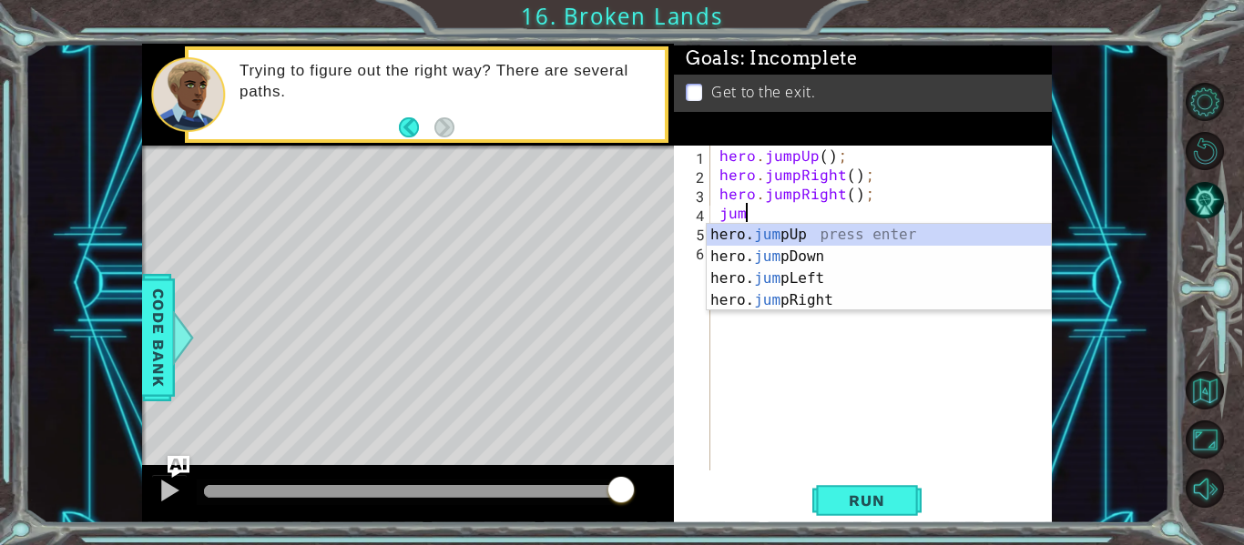
type textarea "jump"
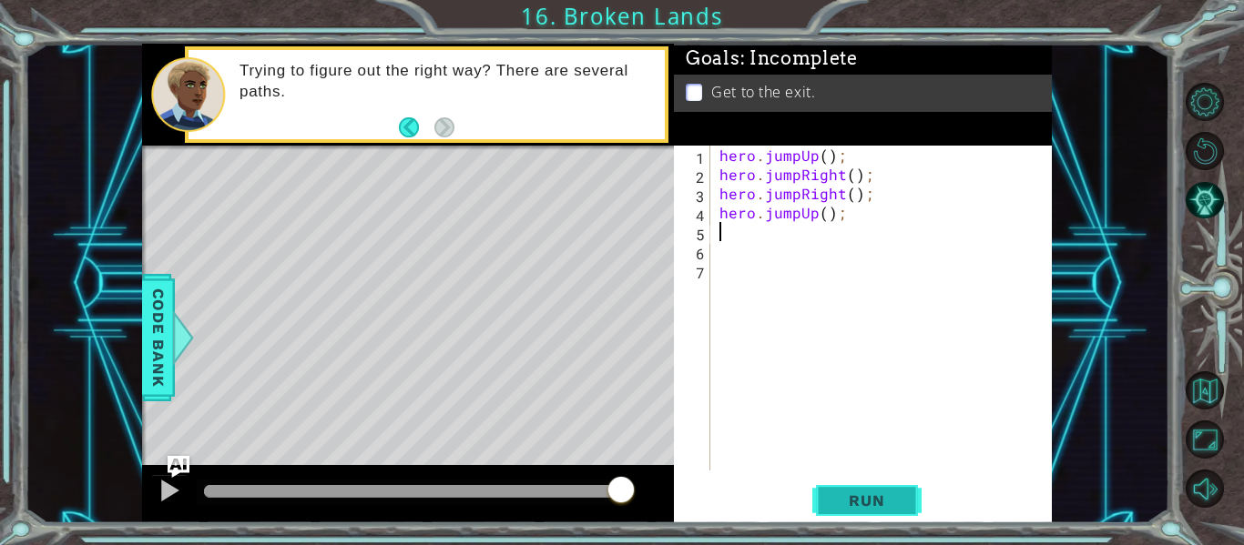
click at [910, 500] on button "Run" at bounding box center [866, 501] width 109 height 37
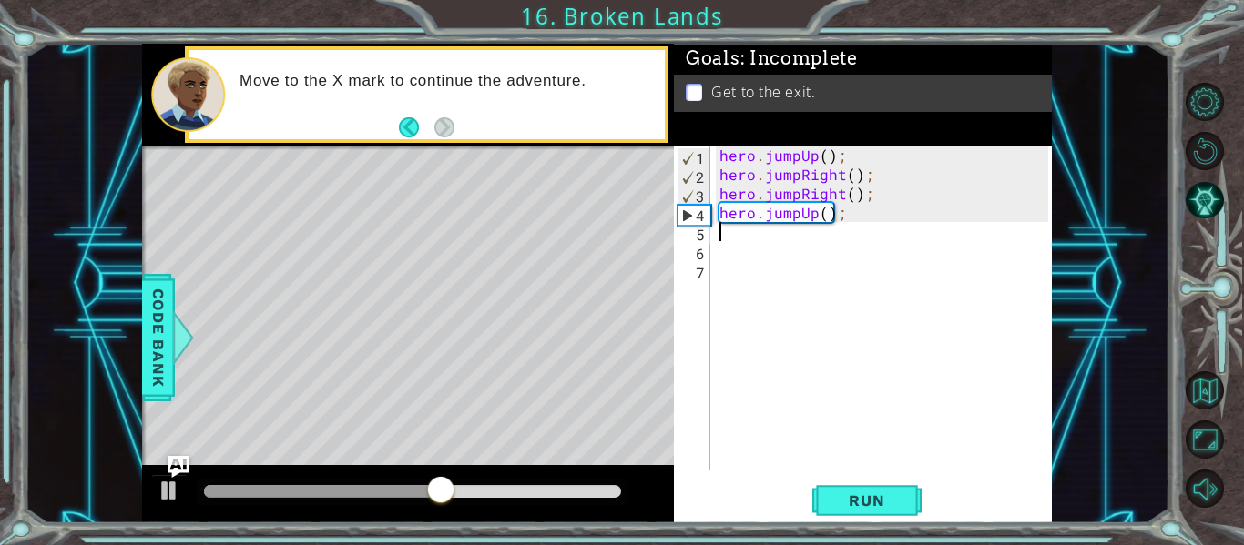
click at [797, 219] on div "hero . jumpUp ( ) ; hero . jumpRight ( ) ; hero . jumpRight ( ) ; hero . jumpUp…" at bounding box center [886, 327] width 341 height 363
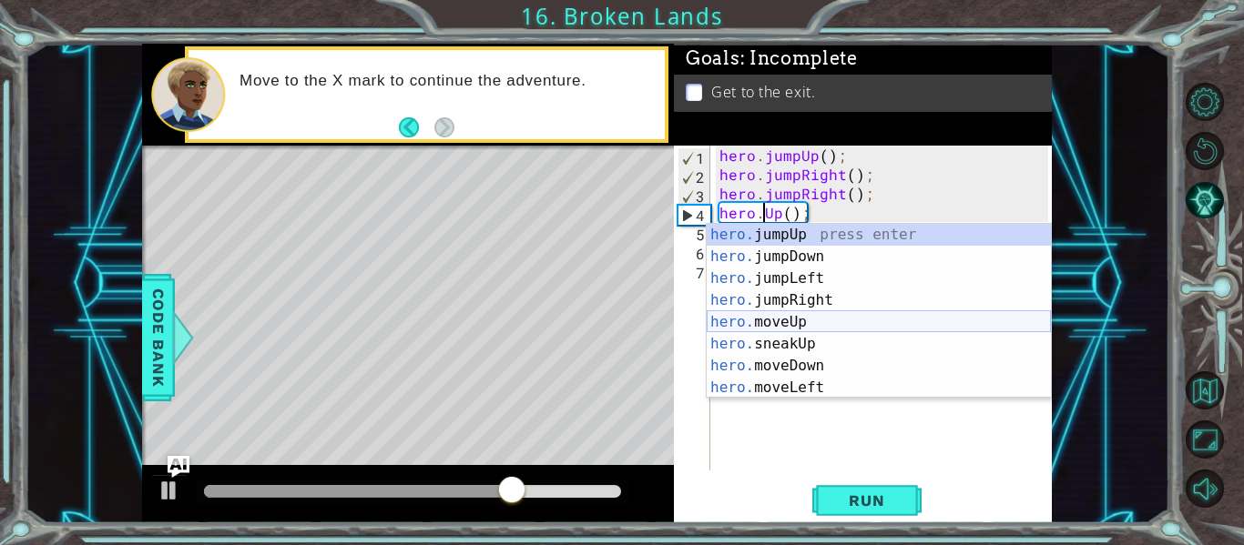
click at [813, 325] on div "hero. jumpUp press enter hero. jumpDown press enter hero. jumpLeft press enter …" at bounding box center [879, 333] width 344 height 219
type textarea "hero.moveUp(1);"
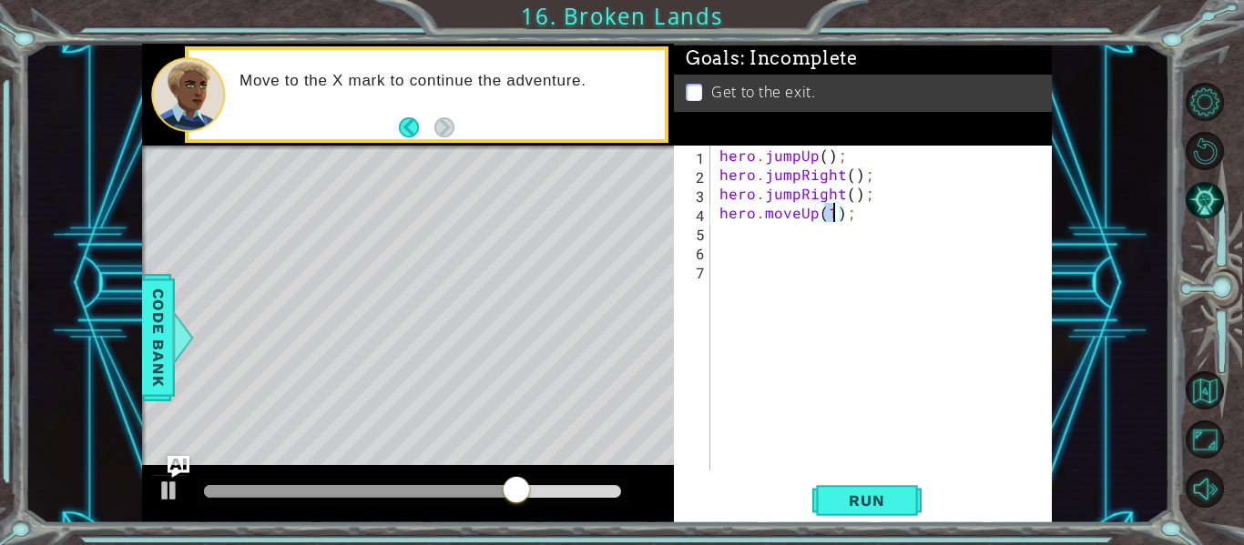
click at [813, 325] on div "hero . jumpUp ( ) ; hero . jumpRight ( ) ; hero . jumpRight ( ) ; hero . moveUp…" at bounding box center [886, 327] width 341 height 363
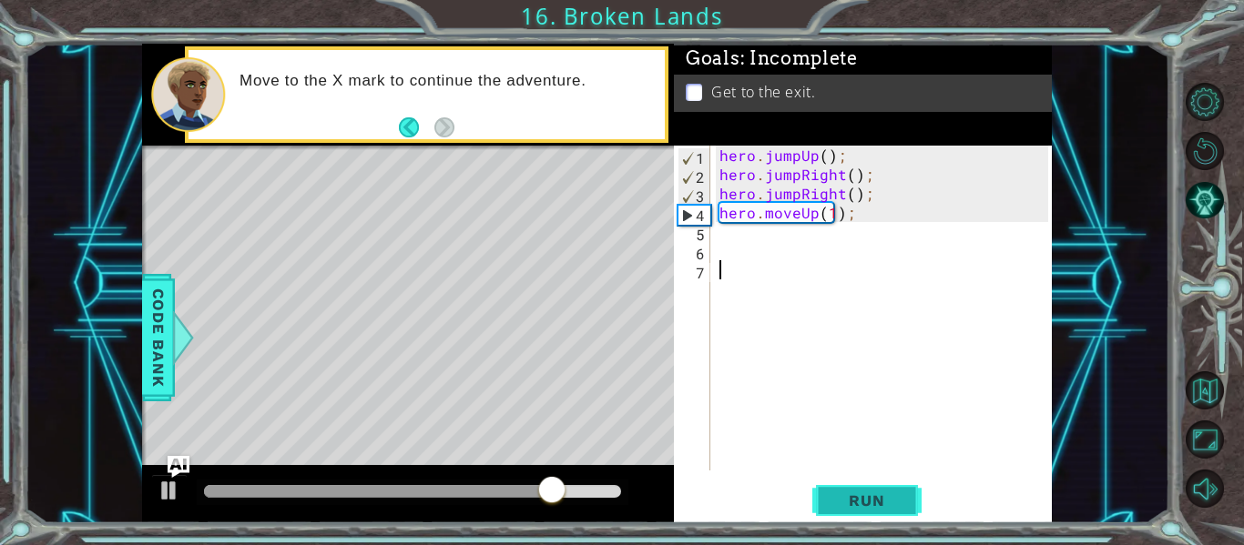
click at [873, 512] on button "Run" at bounding box center [866, 501] width 109 height 37
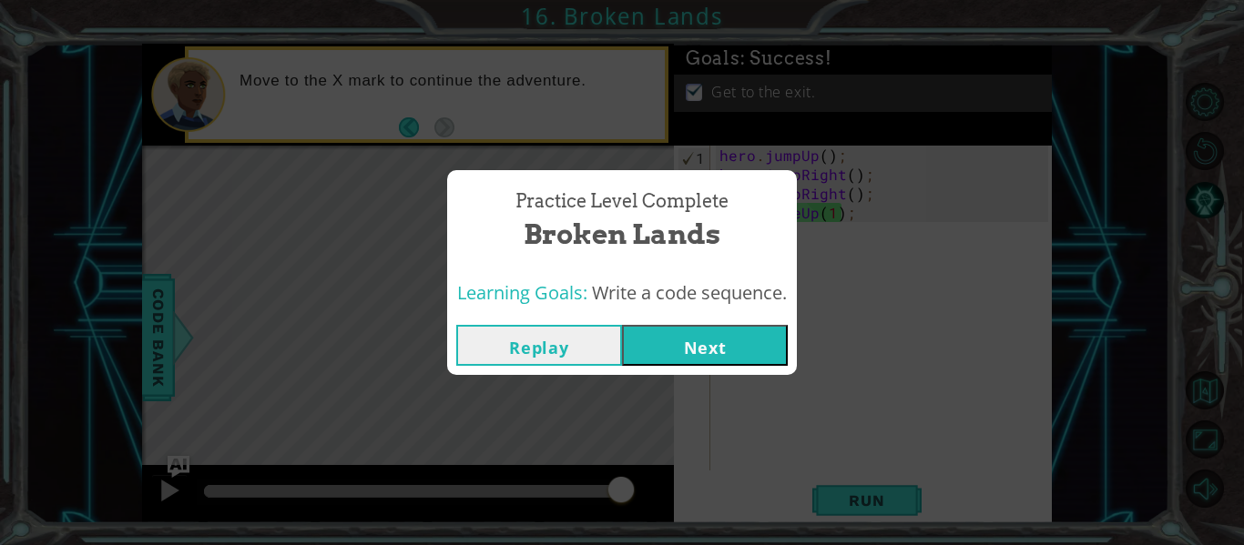
click at [748, 343] on button "Next" at bounding box center [705, 345] width 166 height 41
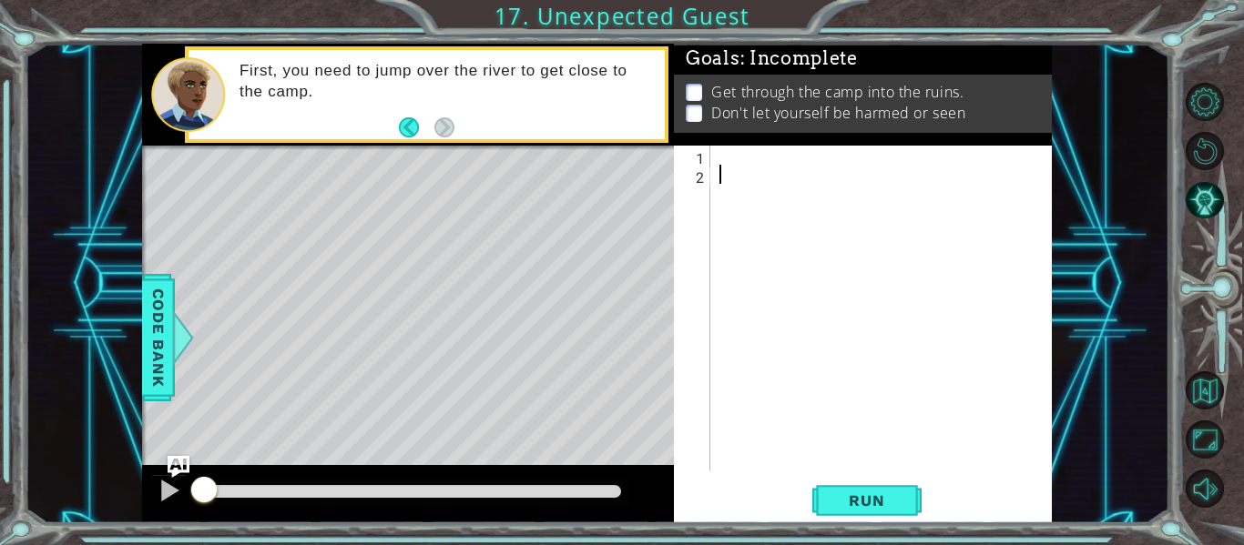
click at [743, 170] on div at bounding box center [886, 327] width 341 height 363
click at [724, 149] on div at bounding box center [886, 327] width 341 height 363
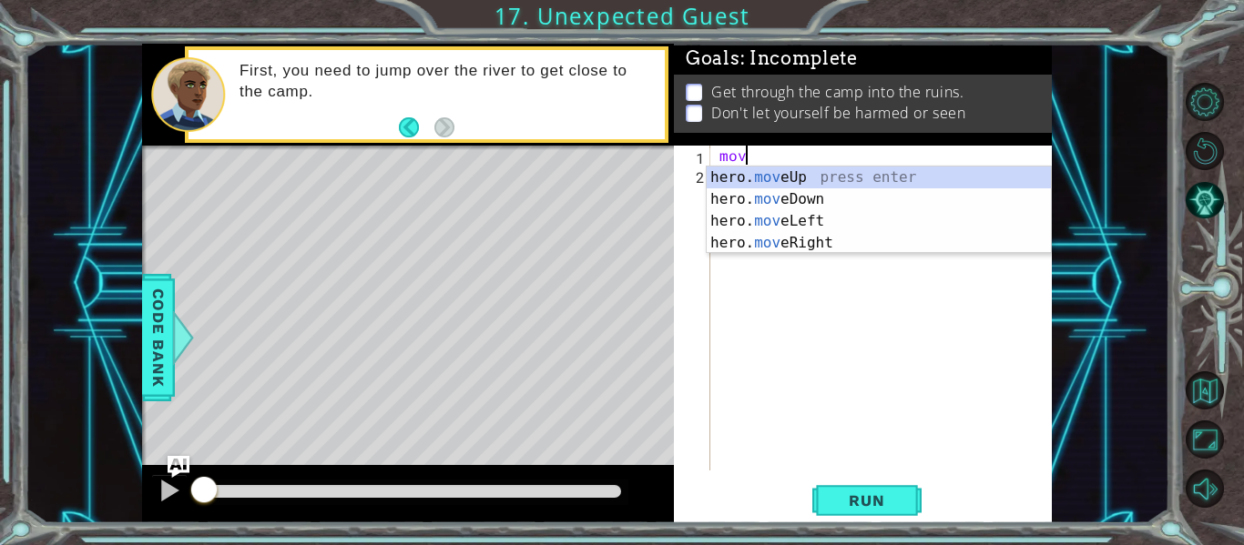
scroll to position [0, 1]
type textarea "hero.moveUp(1);"
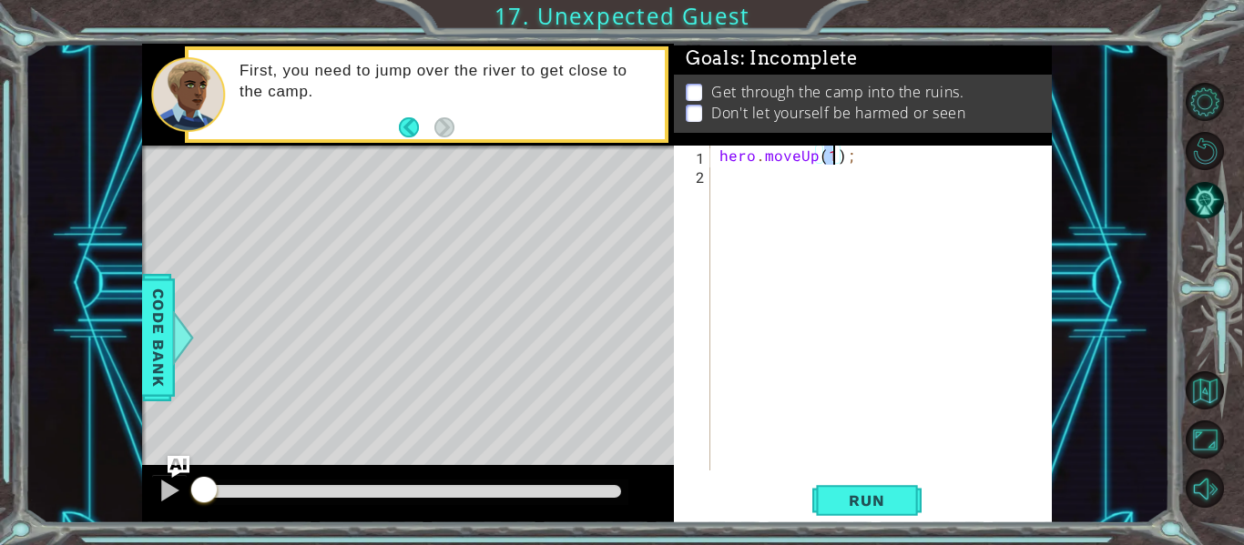
click at [733, 173] on div "hero . moveUp ( 1 ) ;" at bounding box center [886, 327] width 341 height 363
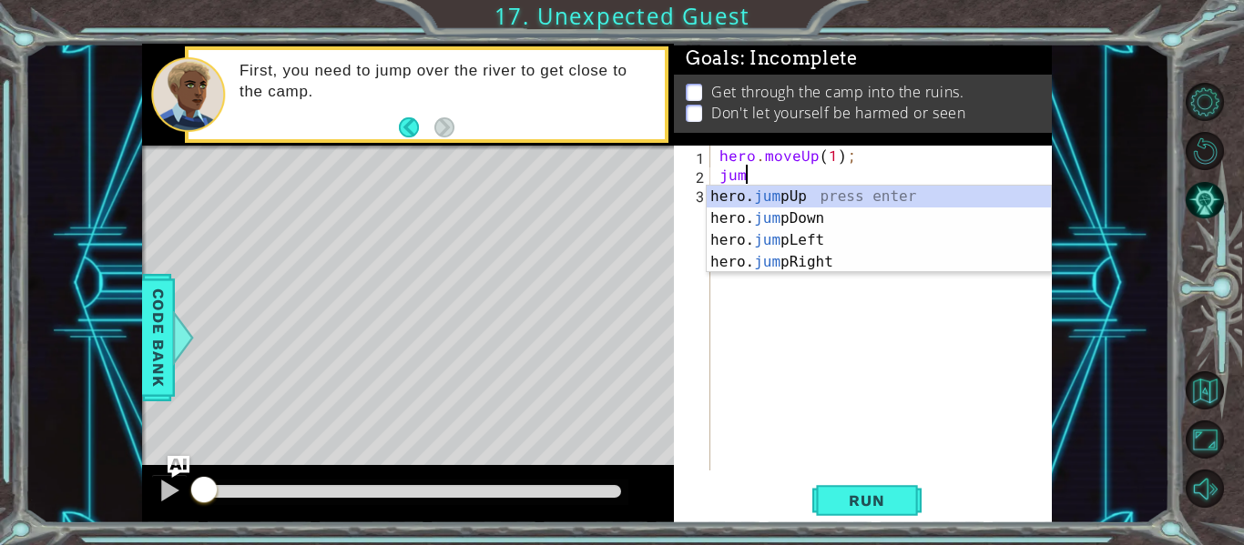
type textarea "jump"
click at [773, 259] on div "hero. jump Up press enter hero. jump Down press enter hero. jump Left press ent…" at bounding box center [879, 251] width 344 height 131
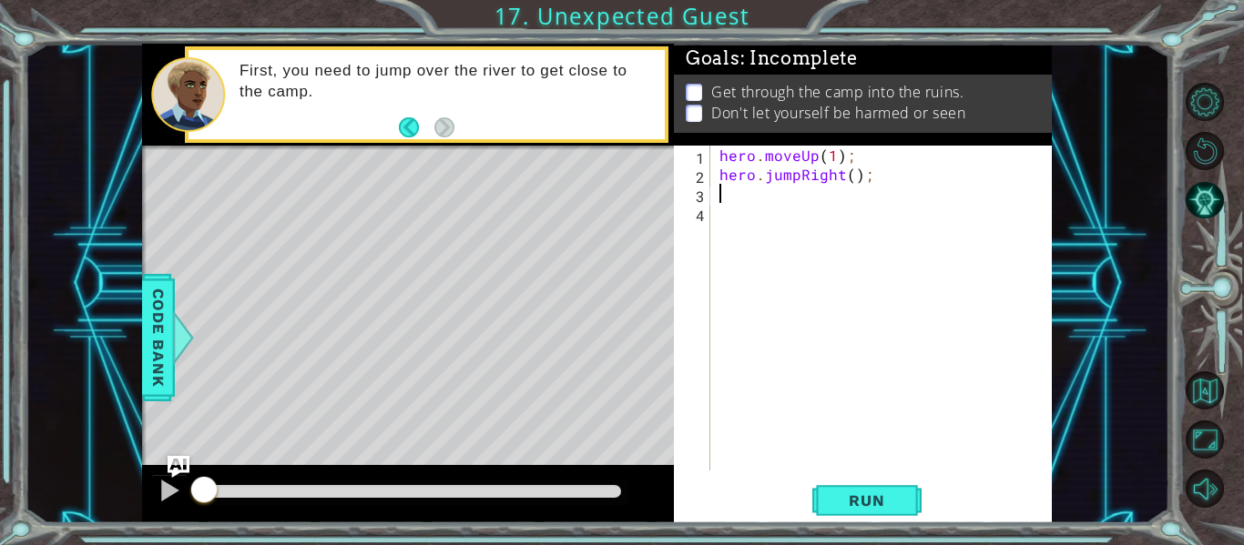
scroll to position [0, 0]
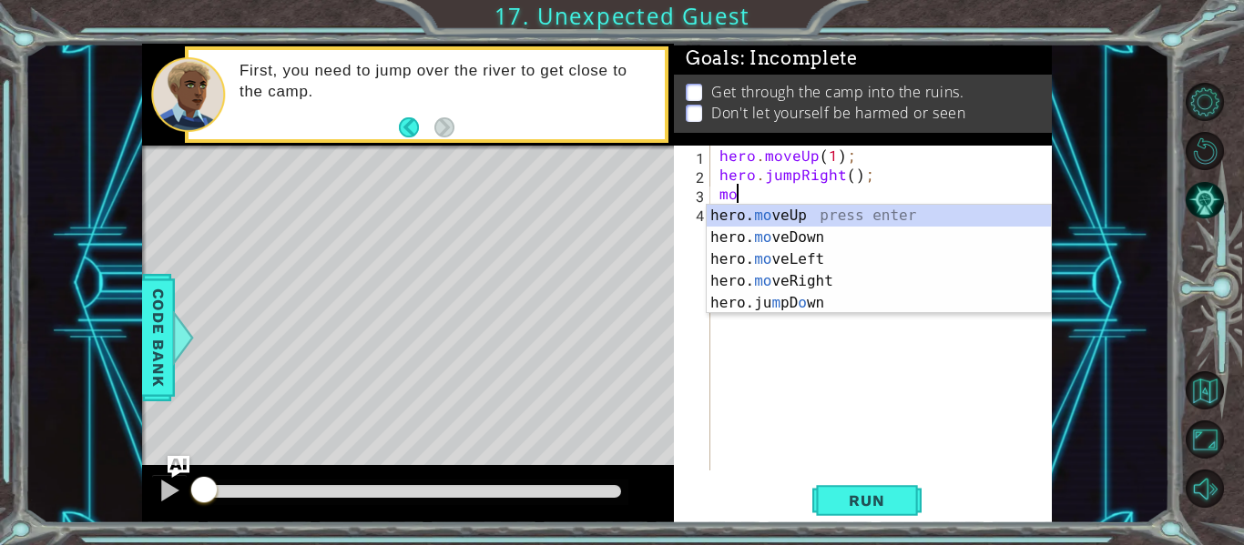
type textarea "m"
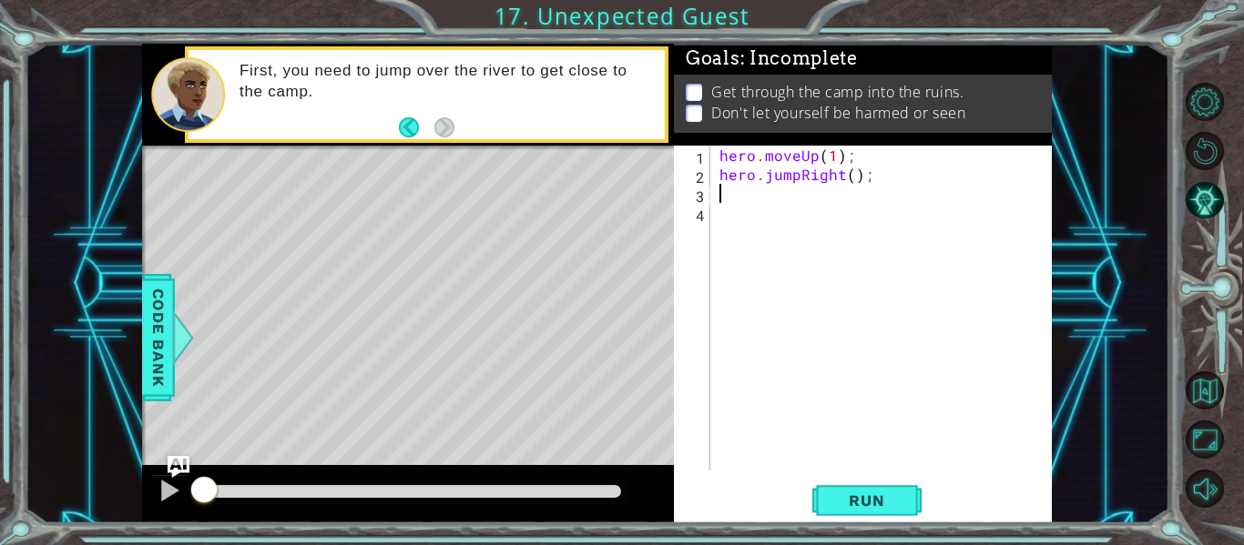
type textarea "hero.jumpRight();"
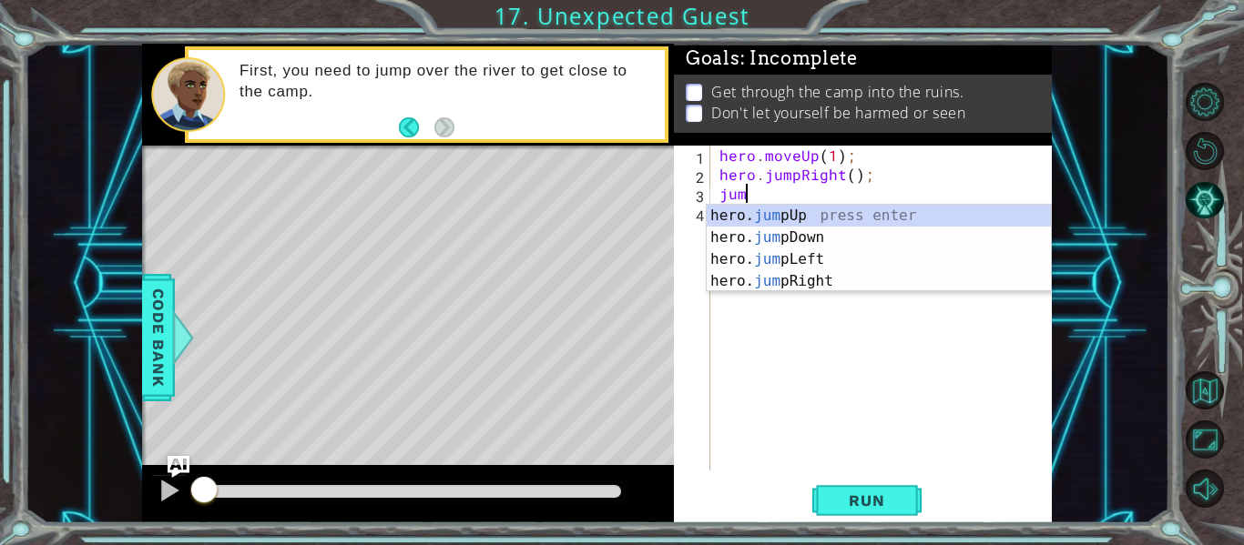
scroll to position [0, 1]
type textarea "jump"
click at [787, 239] on div "hero. jump Up press enter hero. jump Down press enter hero. jump Left press ent…" at bounding box center [879, 270] width 344 height 131
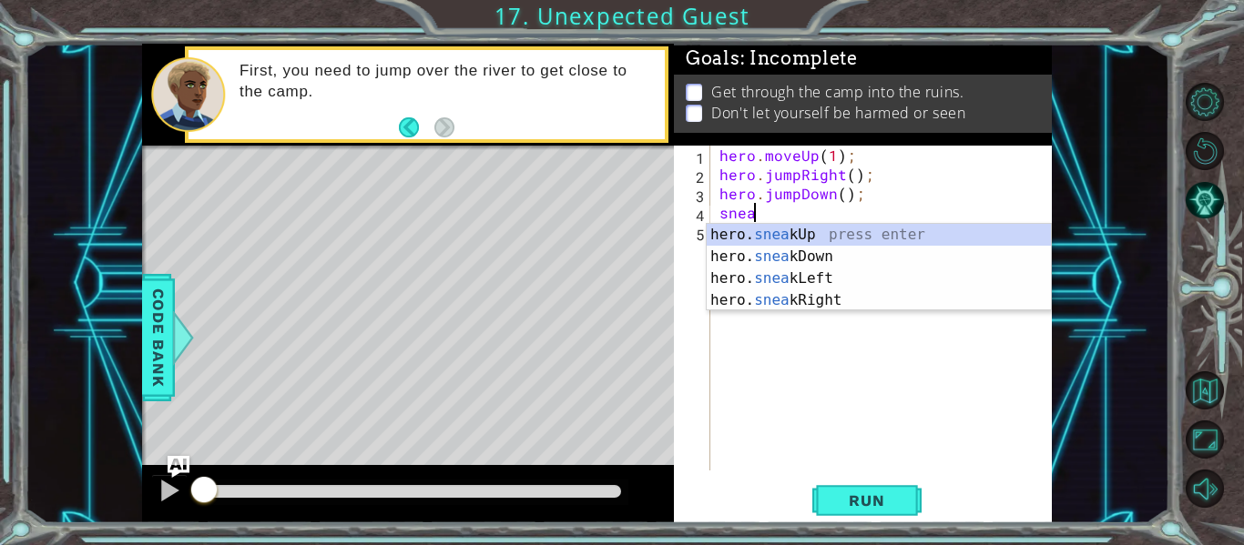
scroll to position [0, 2]
click at [835, 294] on div "hero. sneak Up press enter hero. sneak Down press enter hero. sneak Left press …" at bounding box center [879, 289] width 344 height 131
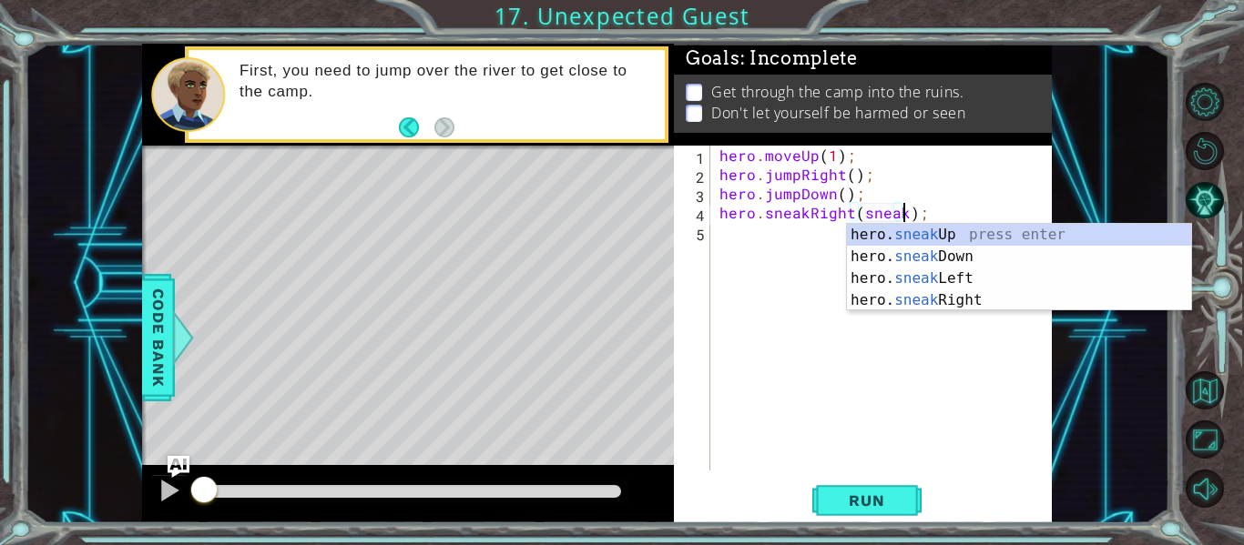
scroll to position [0, 12]
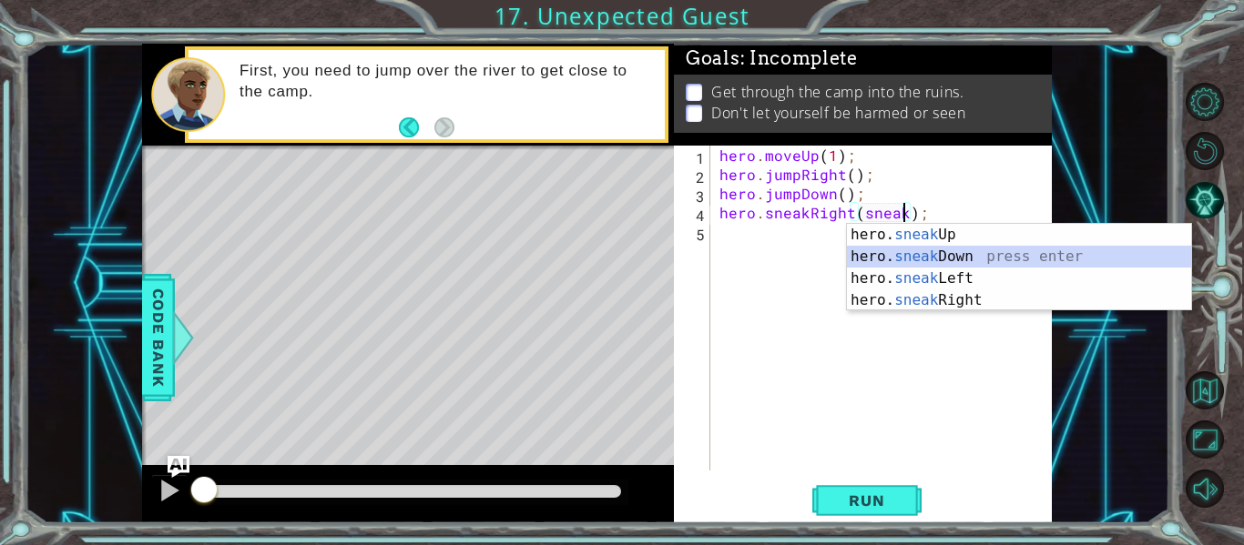
click at [959, 255] on div "hero. sneak Up press enter hero. sneak Down press enter hero. sneak Left press …" at bounding box center [1019, 289] width 344 height 131
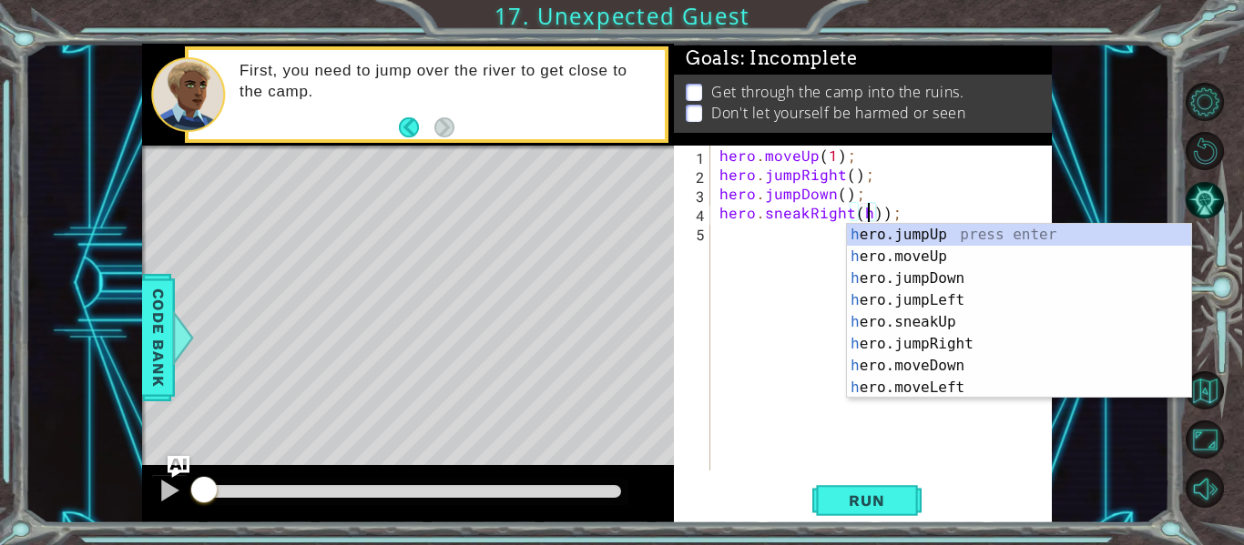
scroll to position [0, 9]
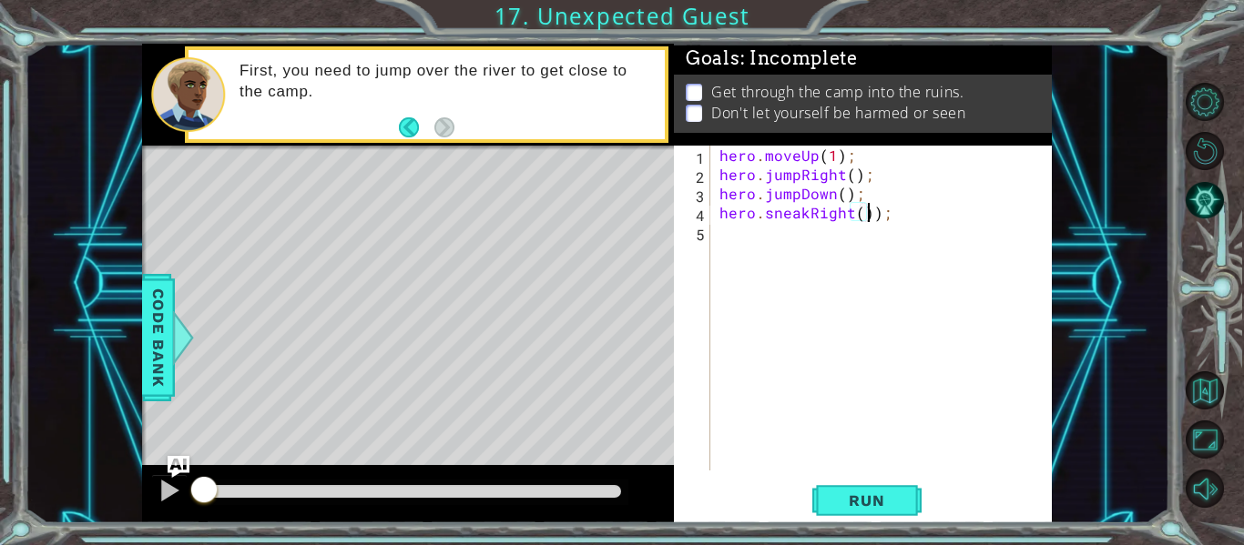
click at [870, 219] on div "hero . moveUp ( 1 ) ; hero . jumpRight ( ) ; hero . jumpDown ( ) ; hero . sneak…" at bounding box center [886, 327] width 341 height 363
type textarea "hero.sneakRight();"
click at [724, 232] on div "hero . moveUp ( 1 ) ; hero . jumpRight ( ) ; hero . jumpDown ( ) ; hero . sneak…" at bounding box center [886, 327] width 341 height 363
type textarea ","
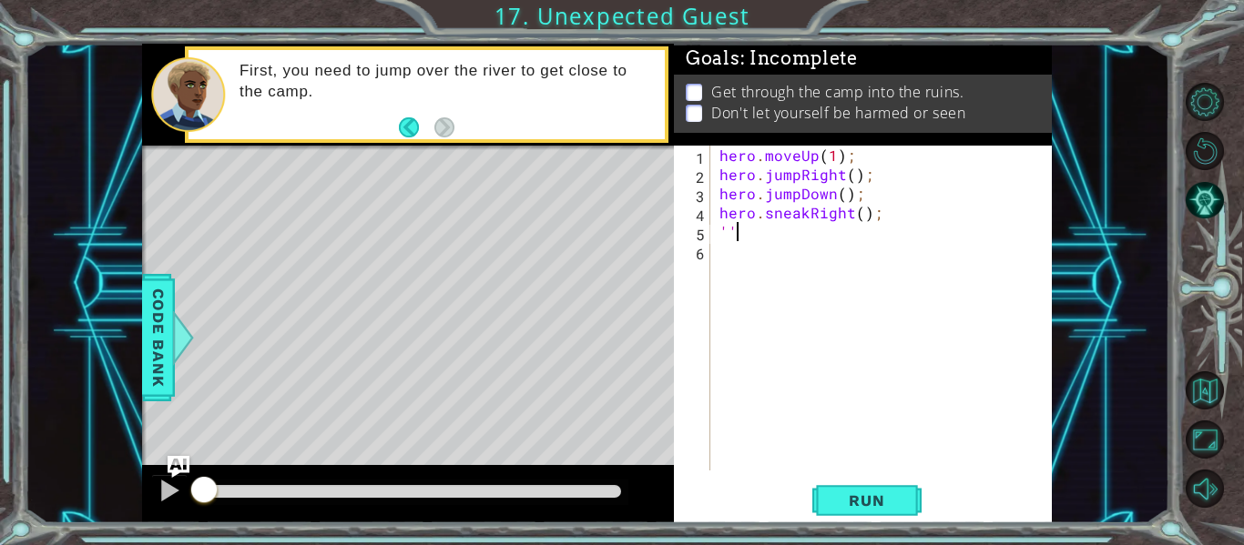
type textarea "'"
type textarea """
type textarea "hero.sneakRight();"
click at [731, 239] on div "hero . moveUp ( 1 ) ; hero . jumpRight ( ) ; hero . jumpDown ( ) ; hero . sneak…" at bounding box center [886, 327] width 341 height 363
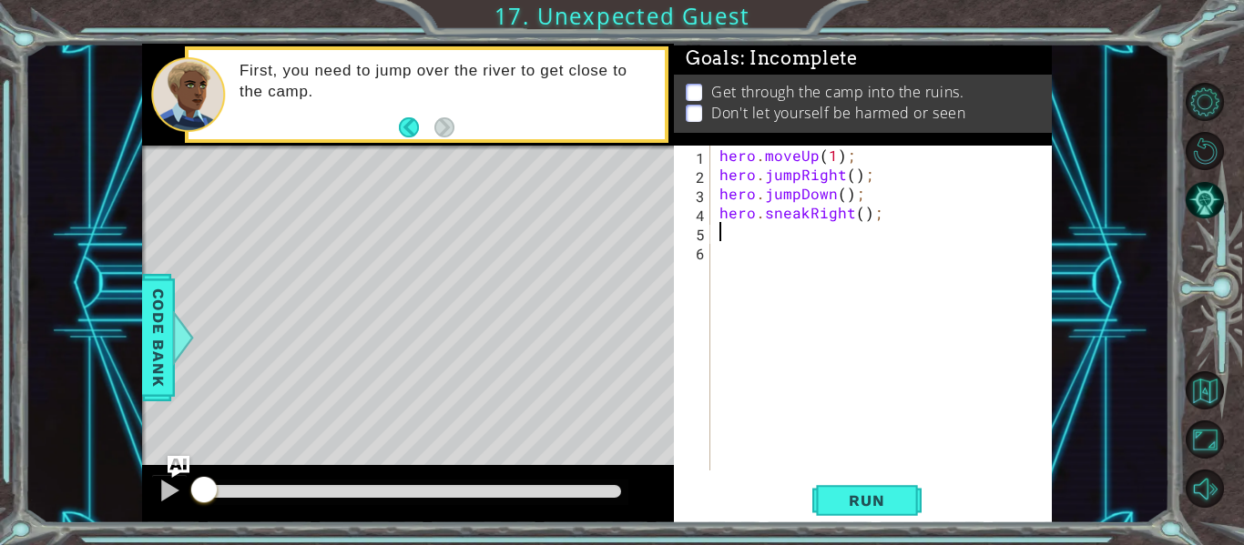
type textarea "]"
type textarea "\"
type textarea "]"
type textarea "hero.sneakRight();"
click at [734, 241] on div "hero . moveUp ( 1 ) ; hero . jumpRight ( ) ; hero . jumpDown ( ) ; hero . sneak…" at bounding box center [886, 327] width 341 height 363
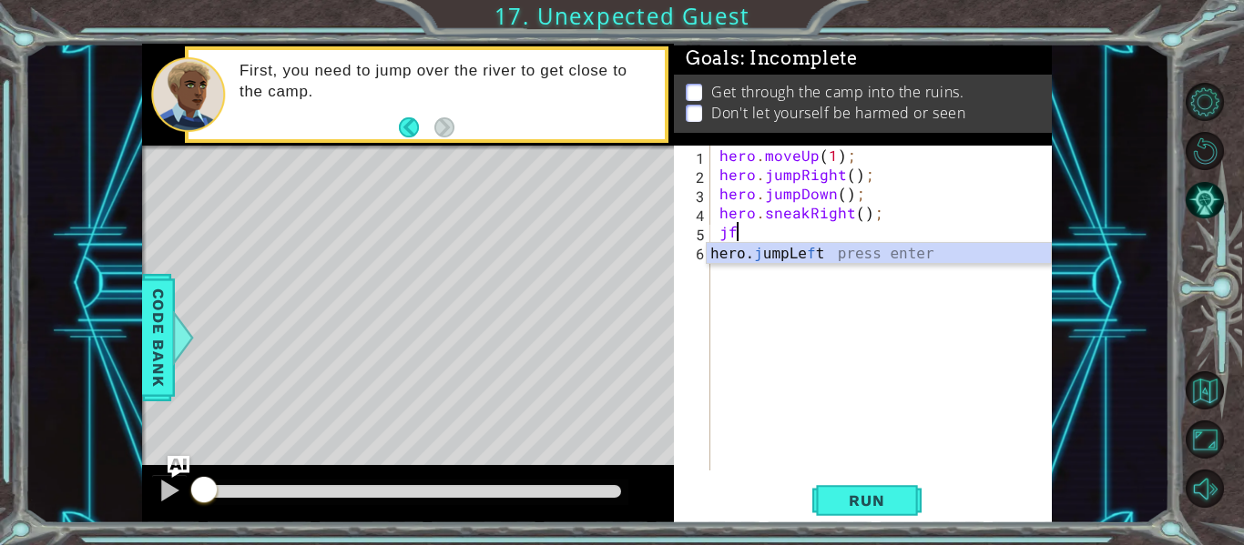
type textarea "j"
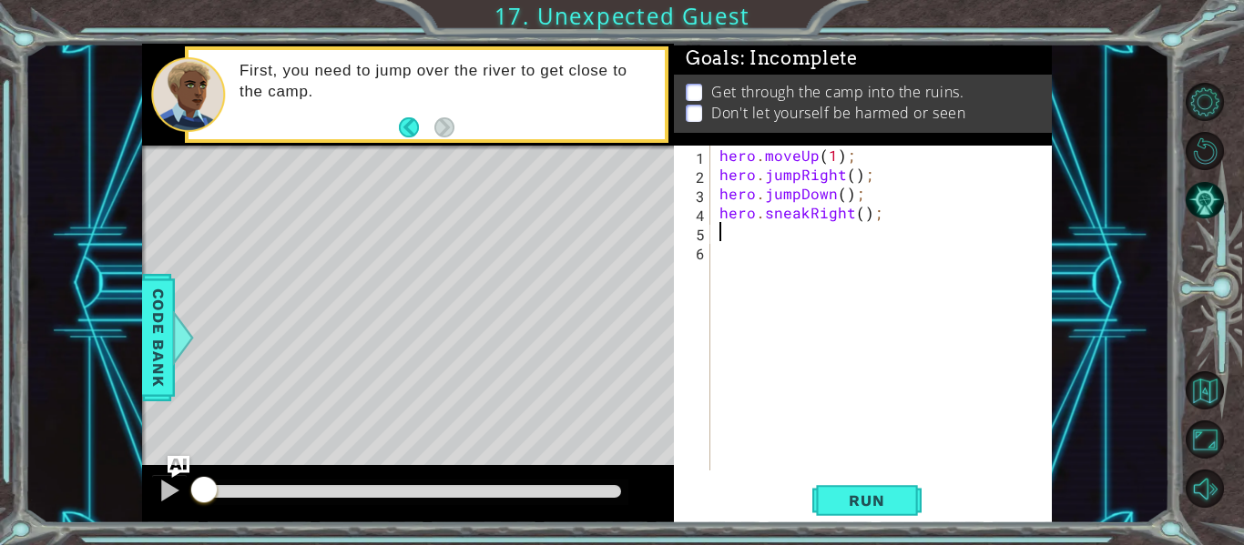
click at [757, 208] on div "hero . moveUp ( 1 ) ; hero . jumpRight ( ) ; hero . jumpDown ( ) ; hero . sneak…" at bounding box center [886, 327] width 341 height 363
type textarea "hero.sneakRight();"
click at [751, 204] on div "hero . moveUp ( 1 ) ; hero . jumpRight ( ) ; hero . jumpDown ( ) ; hero . sneak…" at bounding box center [886, 327] width 341 height 363
click at [731, 247] on div "hero . moveUp ( 1 ) ; hero . jumpRight ( ) ; hero . jumpDown ( ) ; hero . sneak…" at bounding box center [886, 327] width 341 height 363
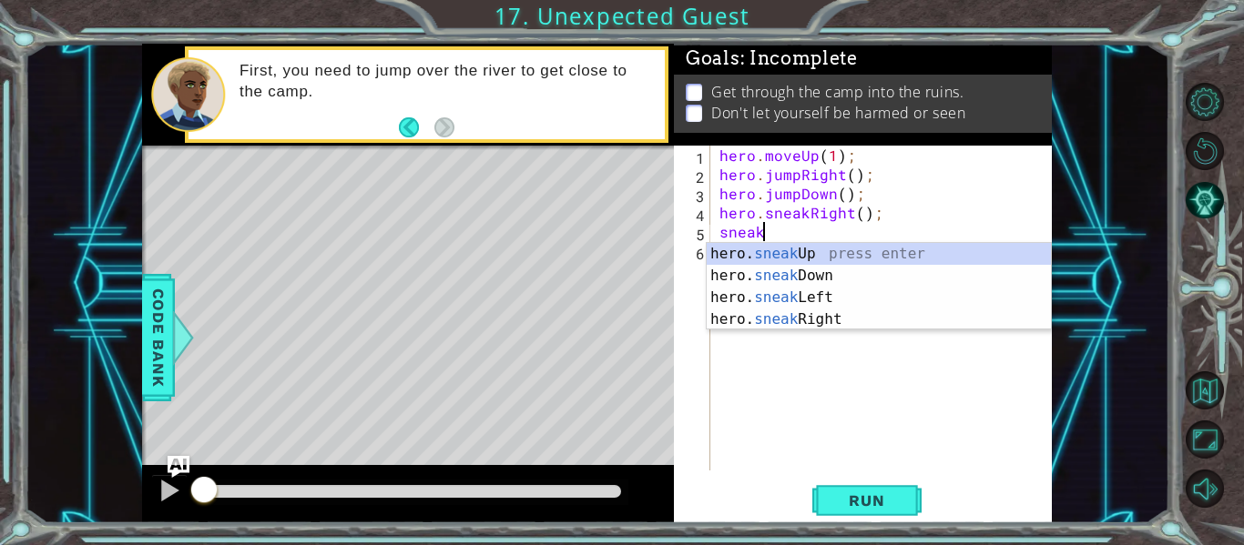
scroll to position [0, 2]
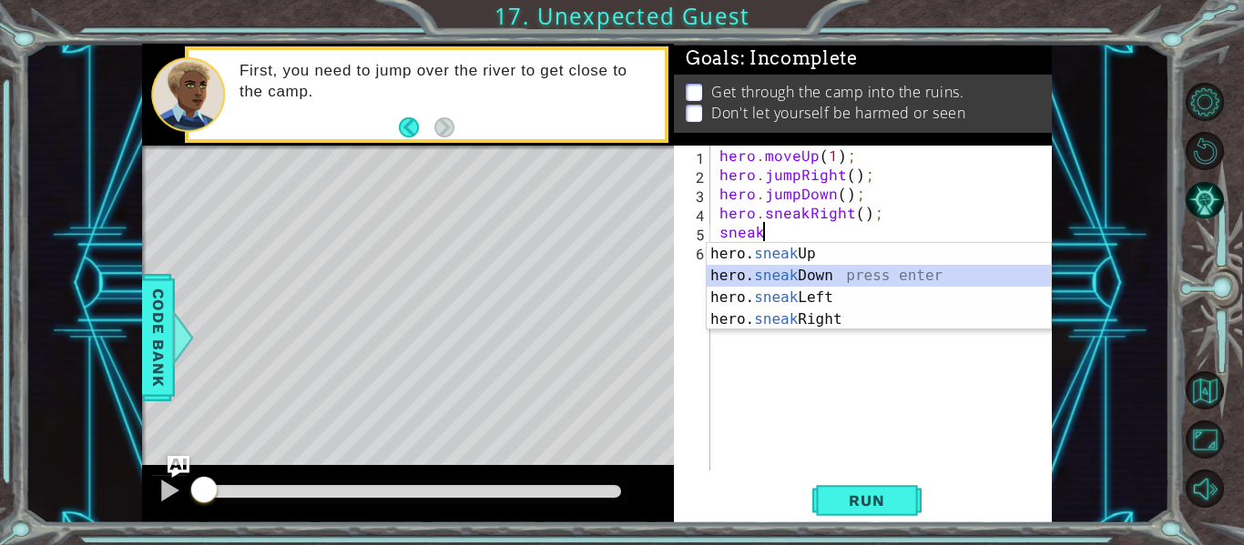
click at [769, 284] on div "hero. sneak Up press enter hero. sneak Down press enter hero. sneak Left press …" at bounding box center [879, 308] width 344 height 131
type textarea "hero.sneakDown(1);"
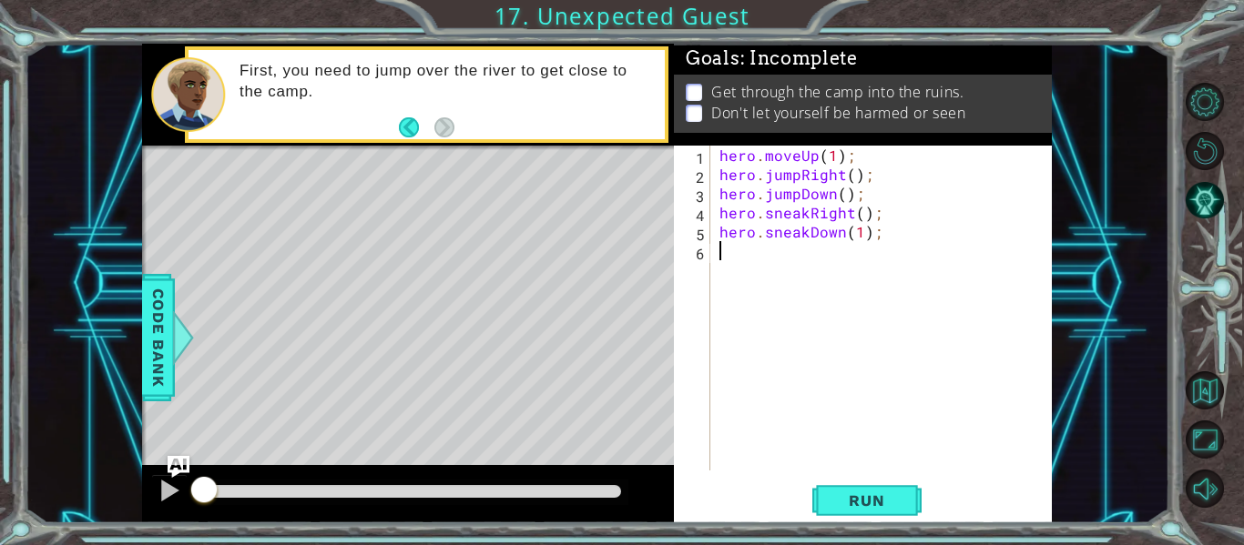
click at [765, 283] on div "hero . moveUp ( 1 ) ; hero . jumpRight ( ) ; hero . jumpDown ( ) ; hero . sneak…" at bounding box center [886, 327] width 341 height 363
type textarea "m"
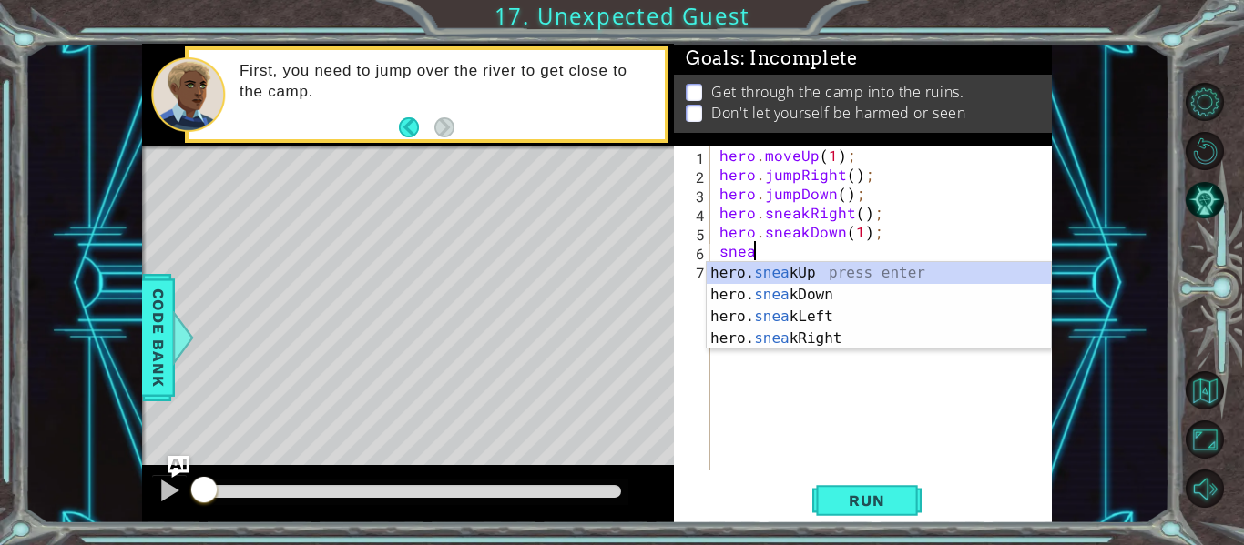
scroll to position [0, 2]
click at [864, 332] on div "hero. sneak Up press enter hero. sneak Down press enter hero. sneak Left press …" at bounding box center [879, 327] width 344 height 131
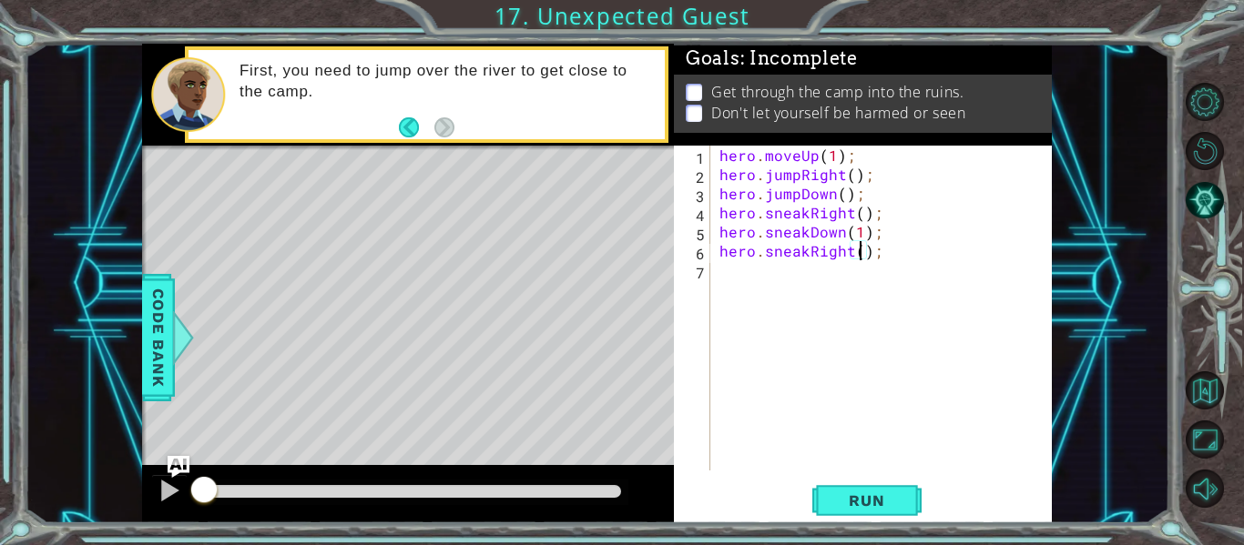
type textarea "hero.sneakRight(2);"
click at [770, 299] on div "hero . moveUp ( 1 ) ; hero . jumpRight ( ) ; hero . jumpDown ( ) ; hero . sneak…" at bounding box center [886, 327] width 341 height 363
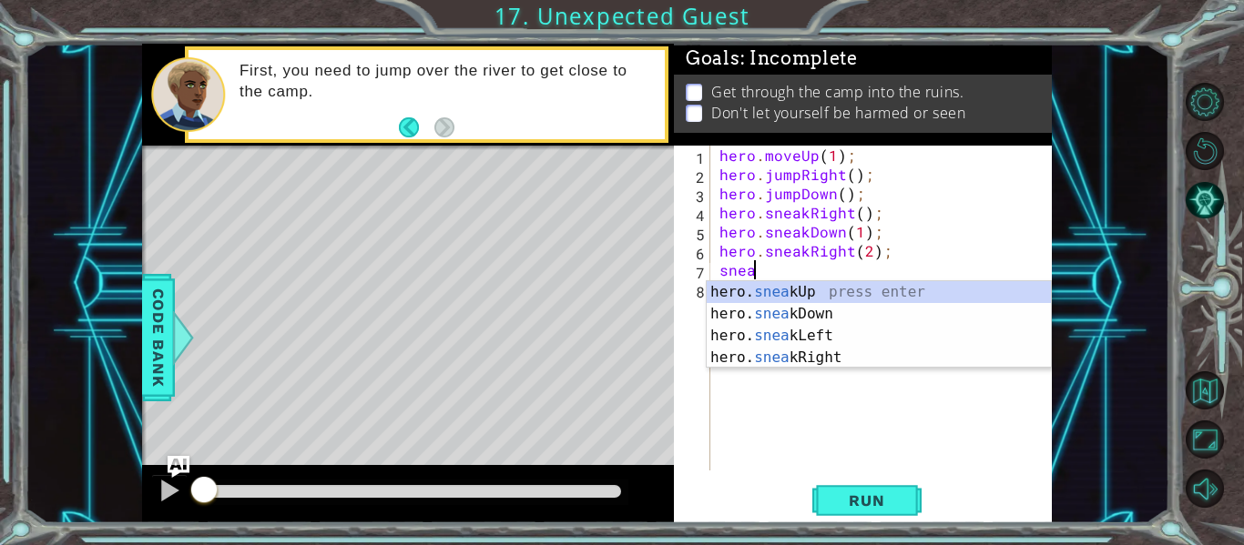
scroll to position [0, 2]
type textarea "hero.sneakUp(1);"
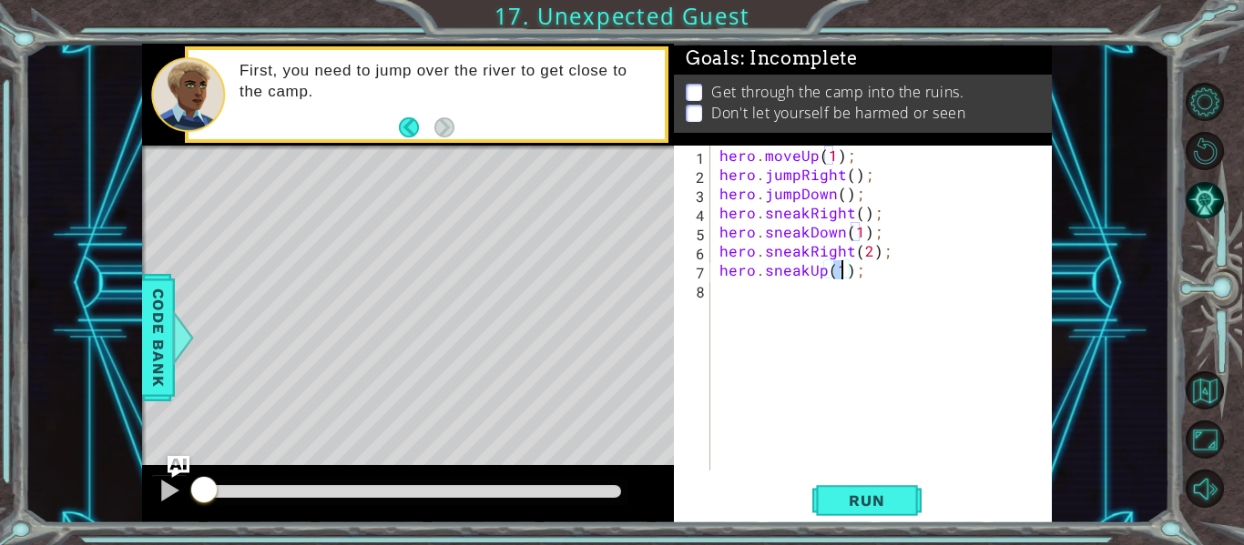
click at [731, 307] on div "hero . moveUp ( 1 ) ; hero . jumpRight ( ) ; hero . jumpDown ( ) ; hero . sneak…" at bounding box center [886, 327] width 341 height 363
click at [878, 486] on button "Run" at bounding box center [866, 501] width 109 height 37
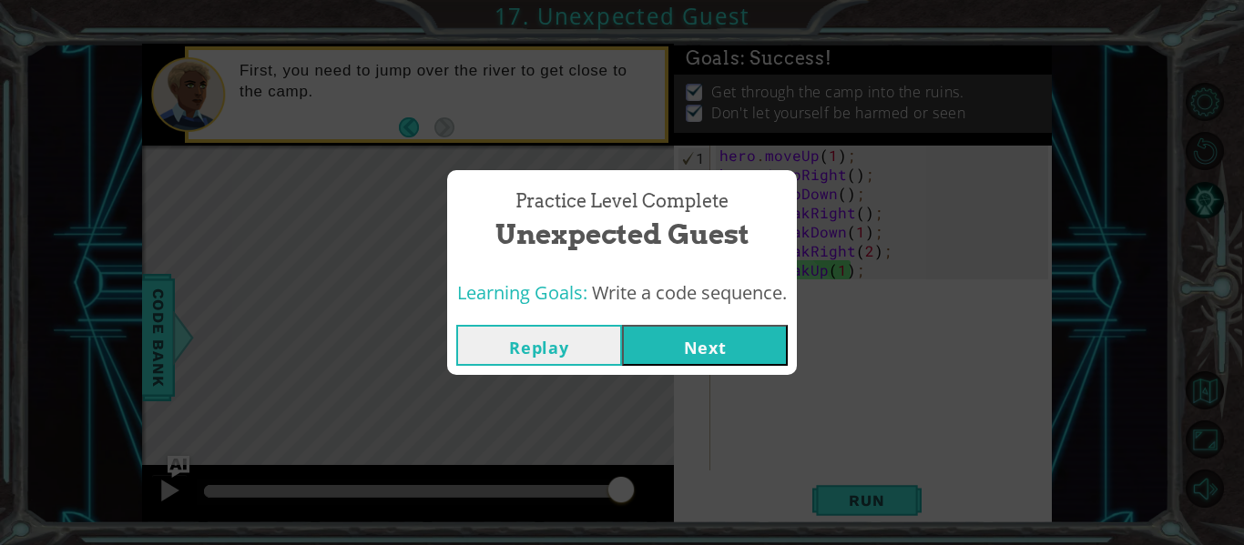
click at [760, 360] on button "Next" at bounding box center [705, 345] width 166 height 41
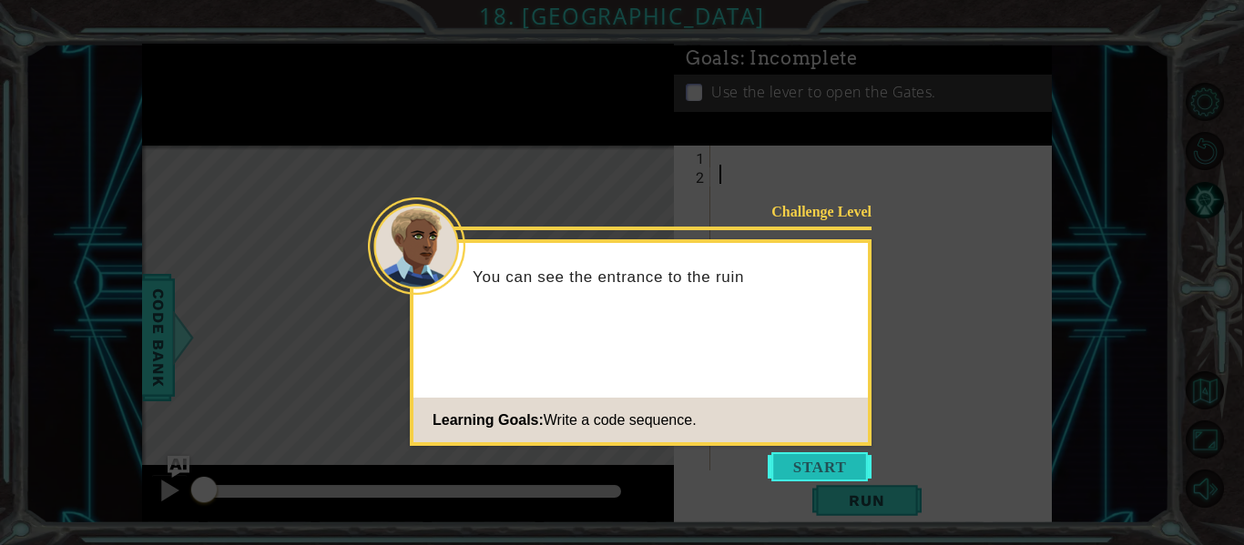
click at [793, 455] on button "Start" at bounding box center [820, 467] width 104 height 29
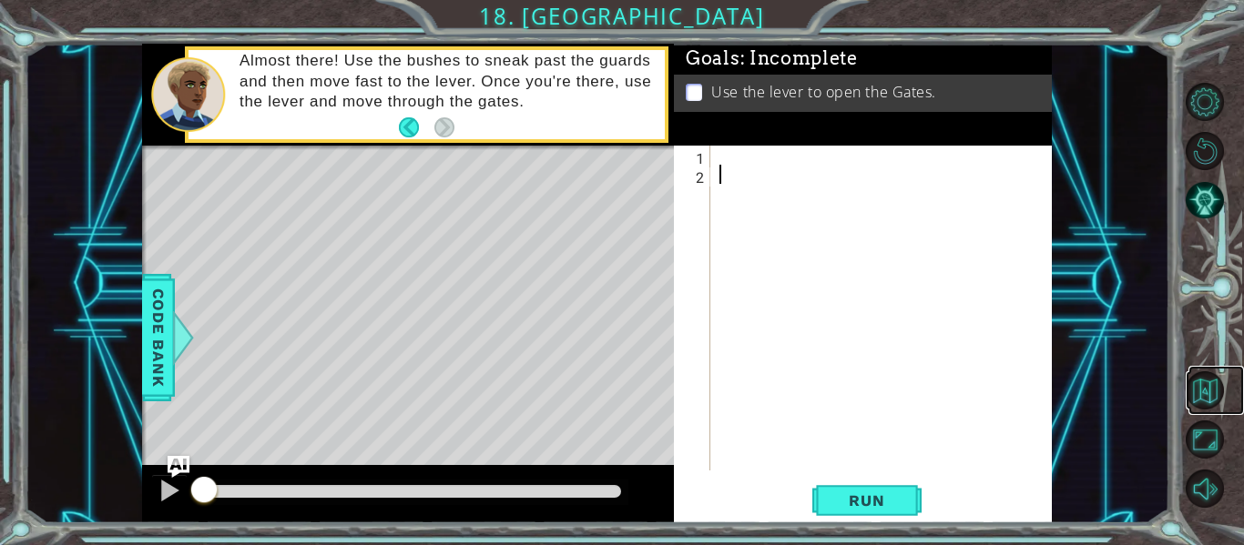
click at [1243, 382] on link at bounding box center [1216, 390] width 56 height 49
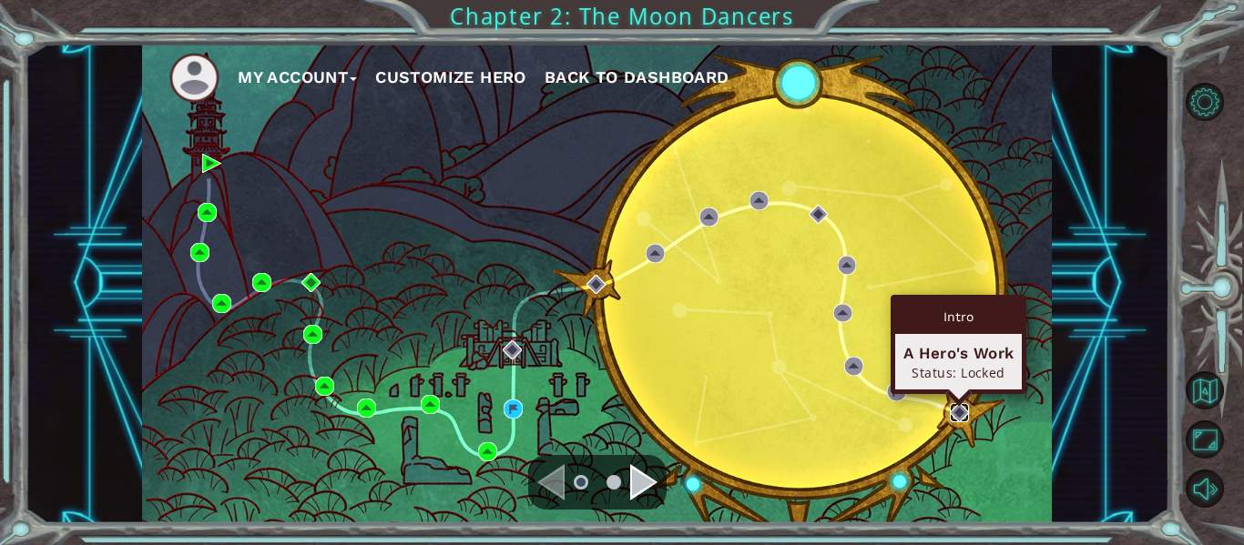
click at [951, 406] on img at bounding box center [959, 412] width 19 height 19
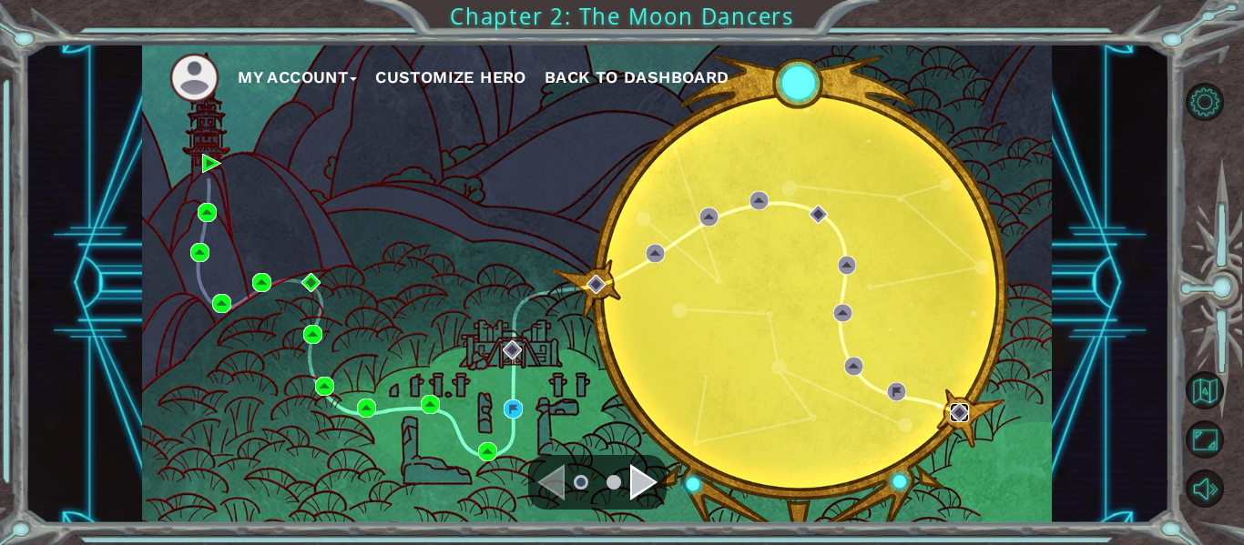
click at [951, 406] on img at bounding box center [959, 412] width 19 height 19
